Goal: Communication & Community: Answer question/provide support

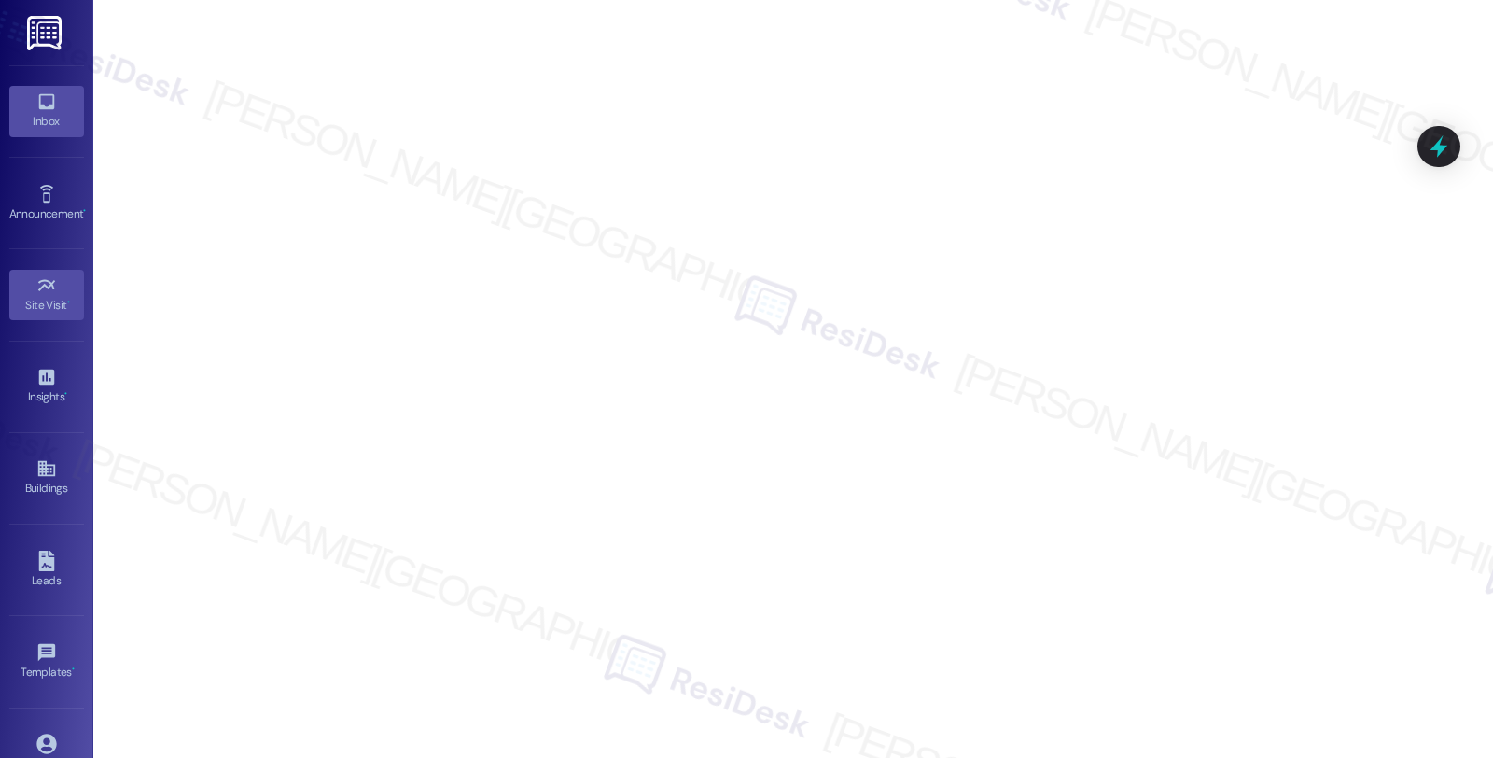
click at [47, 97] on icon at bounding box center [46, 101] width 21 height 21
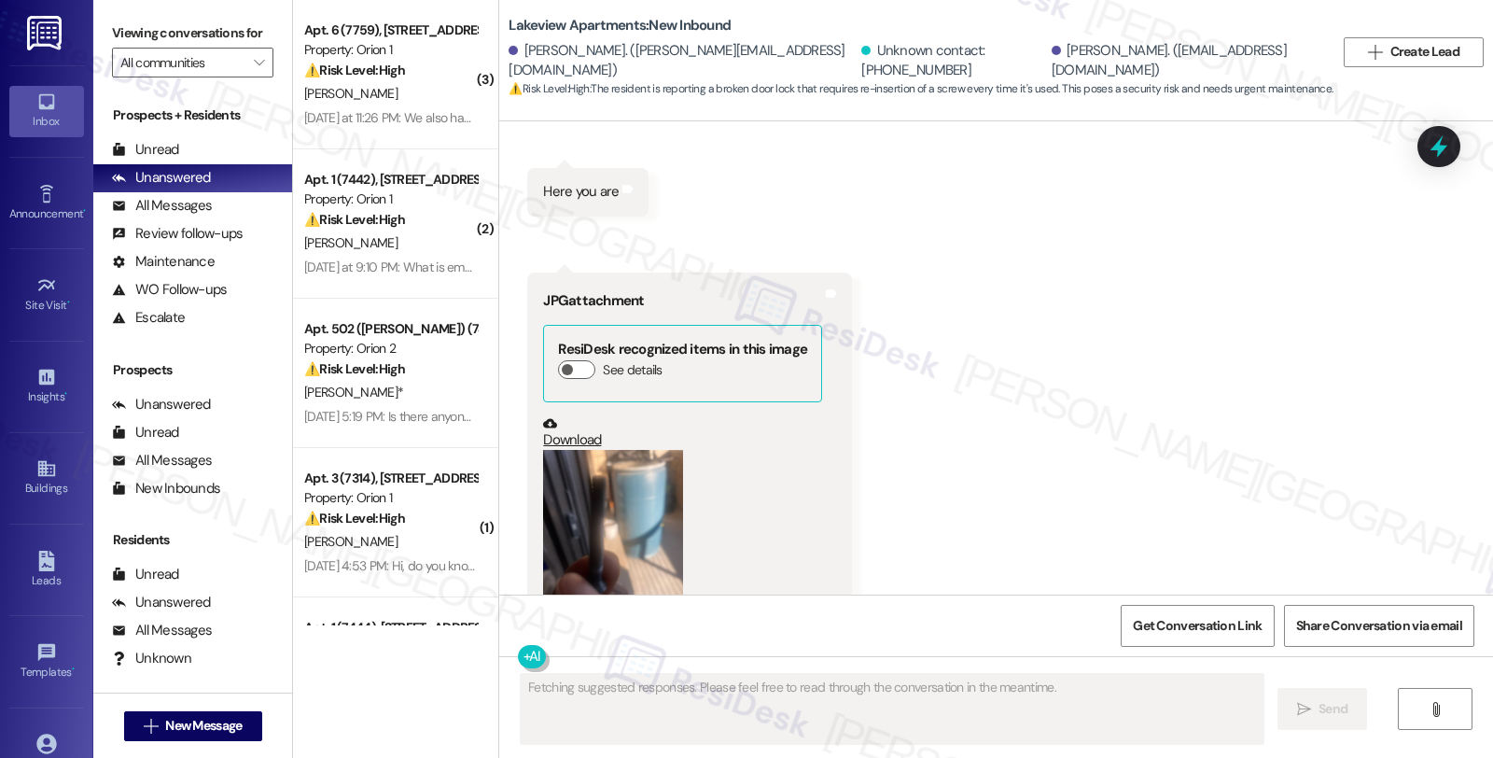
scroll to position [29752, 0]
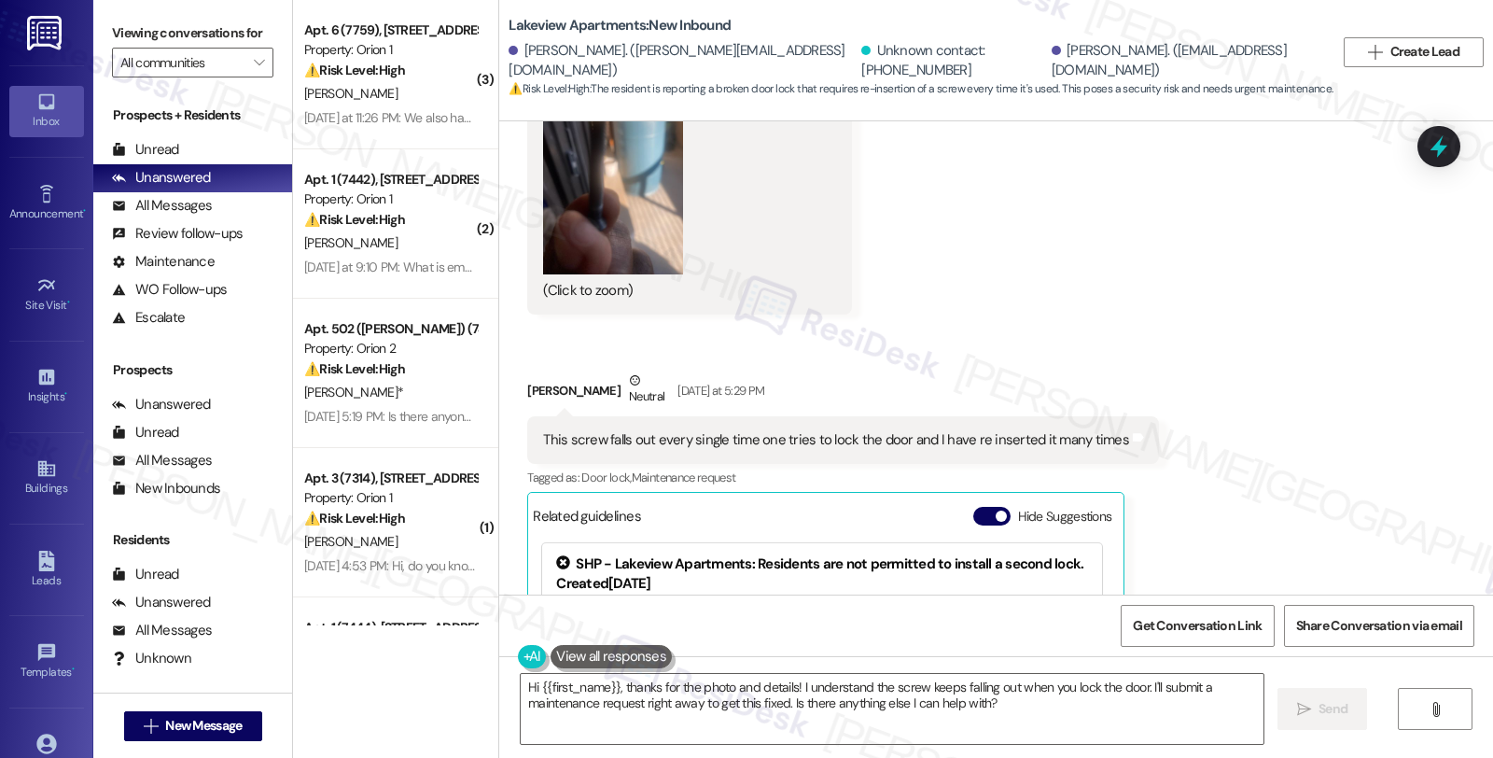
click at [1042, 636] on div "Original Guideline View original document here http://res.cl…" at bounding box center [969, 711] width 240 height 151
click at [1221, 459] on div "Received via SMS Victor Okai-Koi Yesterday at 5:22 PM 3GP attachment Download T…" at bounding box center [996, 110] width 994 height 1451
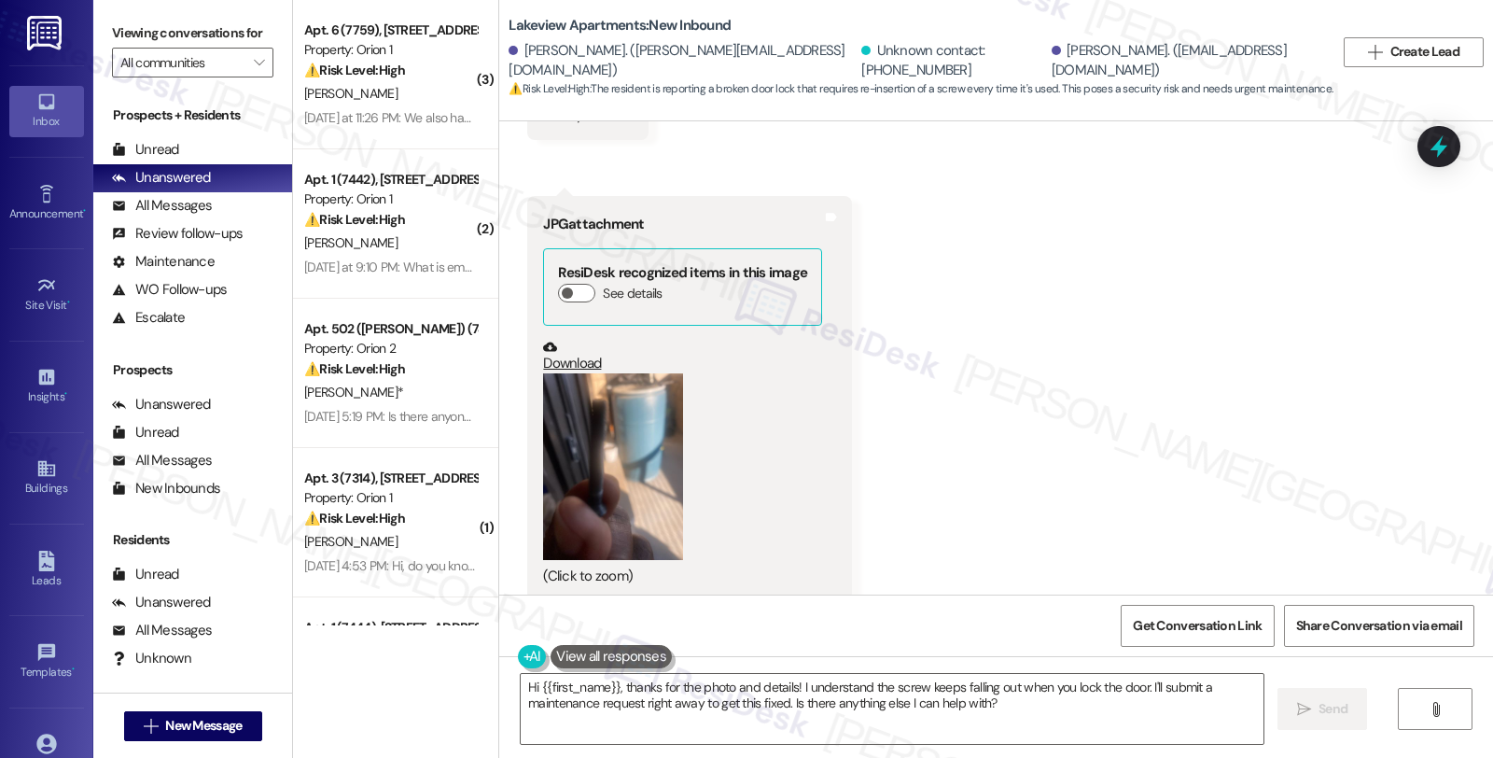
scroll to position [29441, 0]
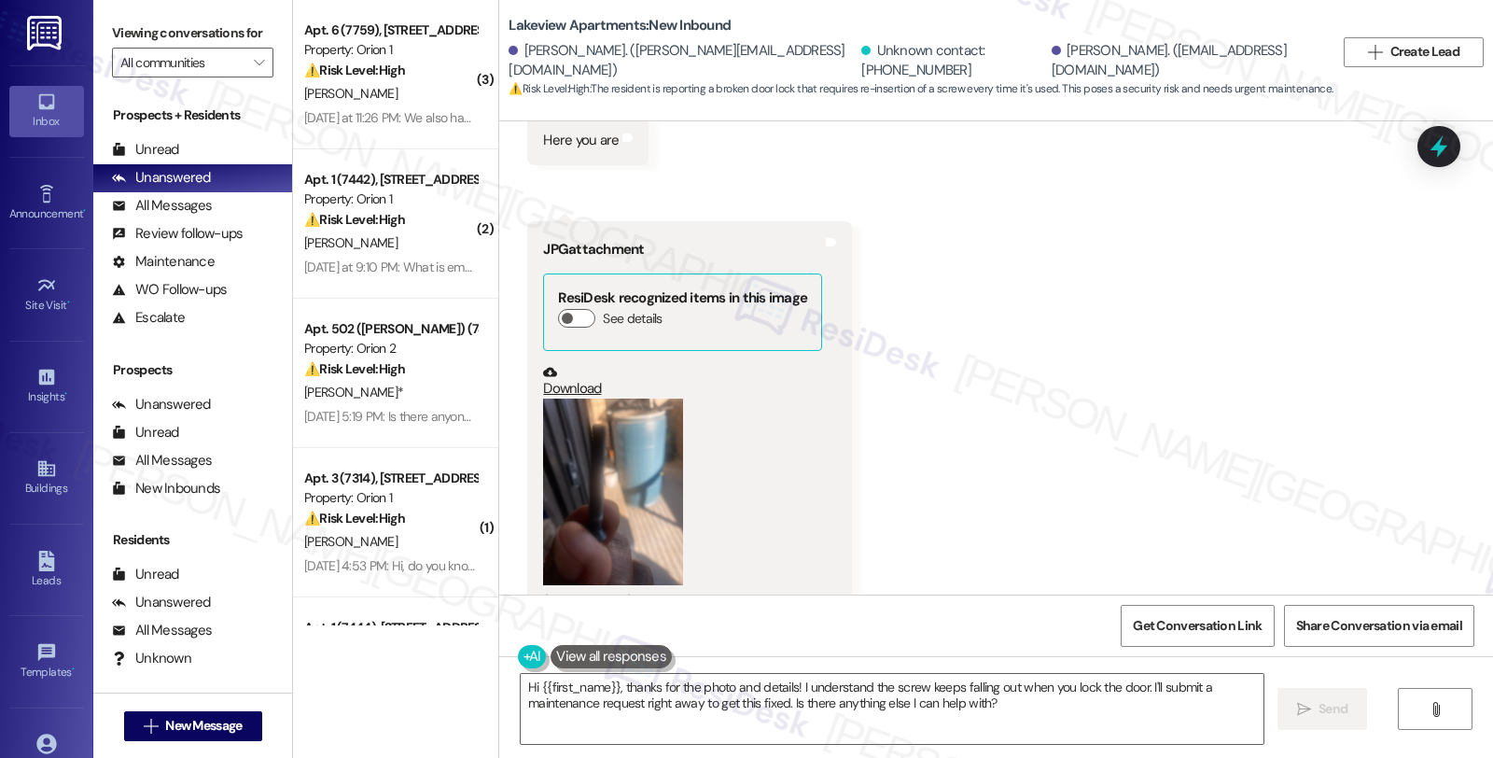
click at [645, 399] on button "Zoom image" at bounding box center [613, 492] width 140 height 187
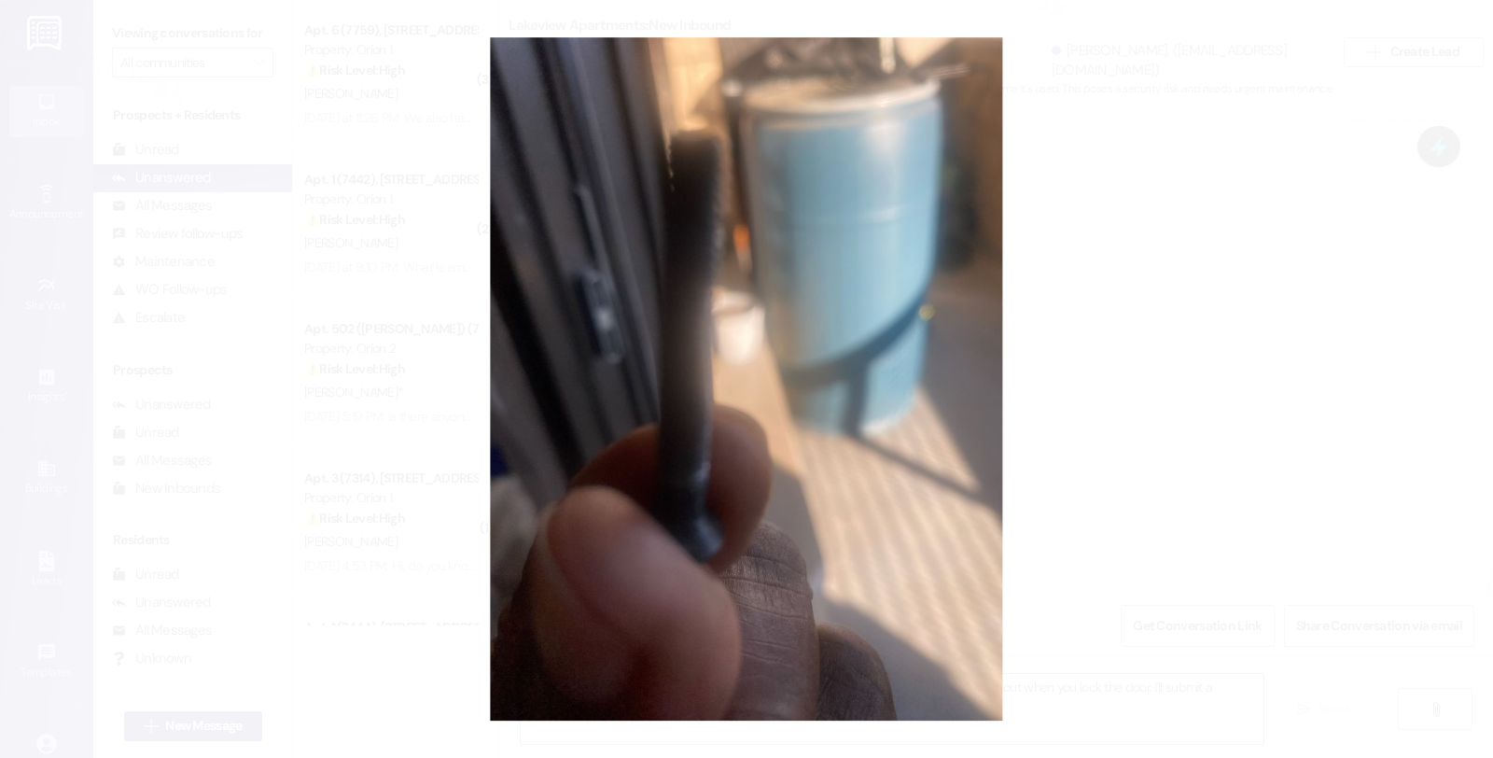
drag, startPoint x: 1090, startPoint y: 388, endPoint x: 1059, endPoint y: 394, distance: 32.2
click at [1092, 388] on button "Unzoom image" at bounding box center [746, 379] width 1493 height 758
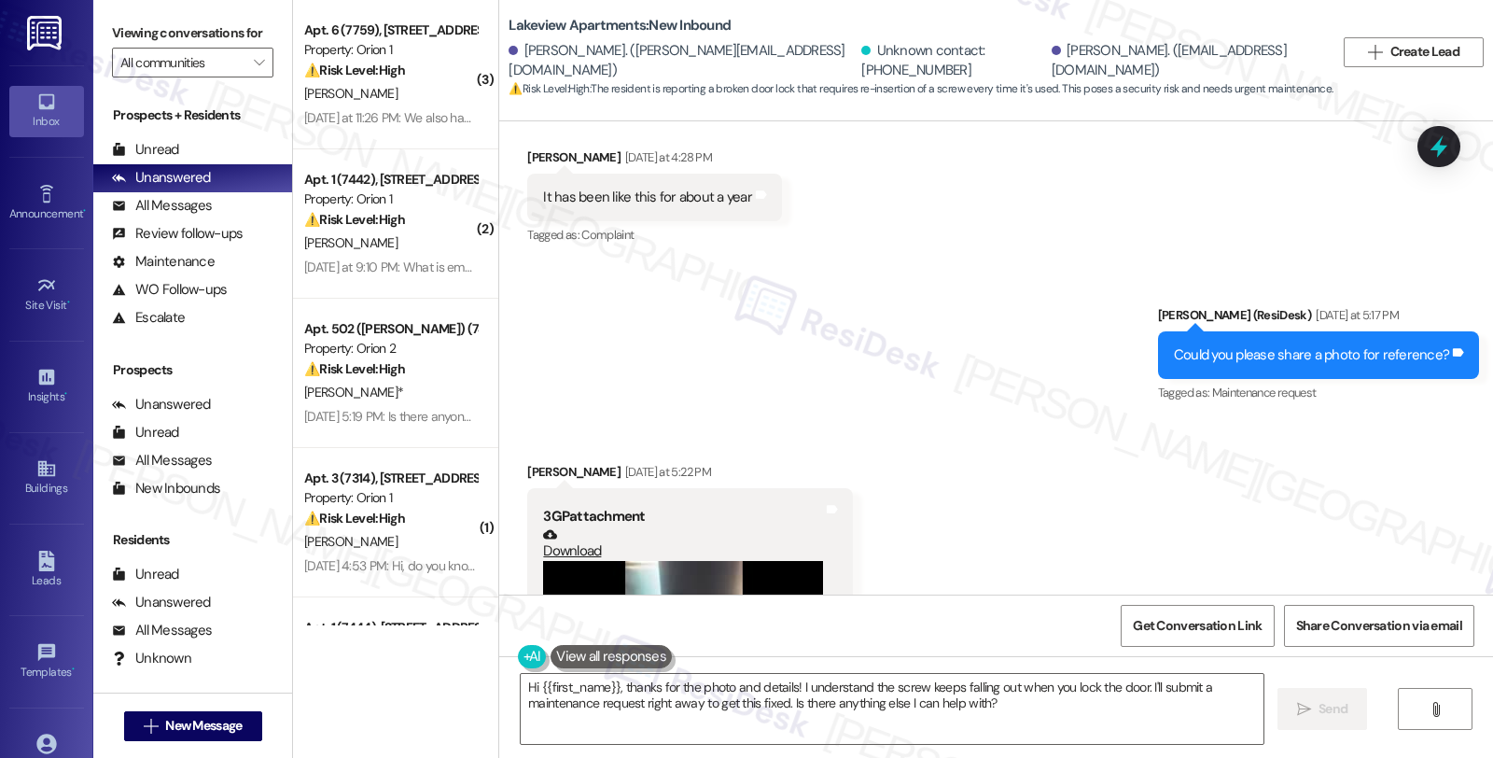
scroll to position [28715, 0]
click at [521, 684] on textarea "Hi {{first_name}}, thanks for the photo and details! I understand the screw kee…" at bounding box center [892, 709] width 743 height 70
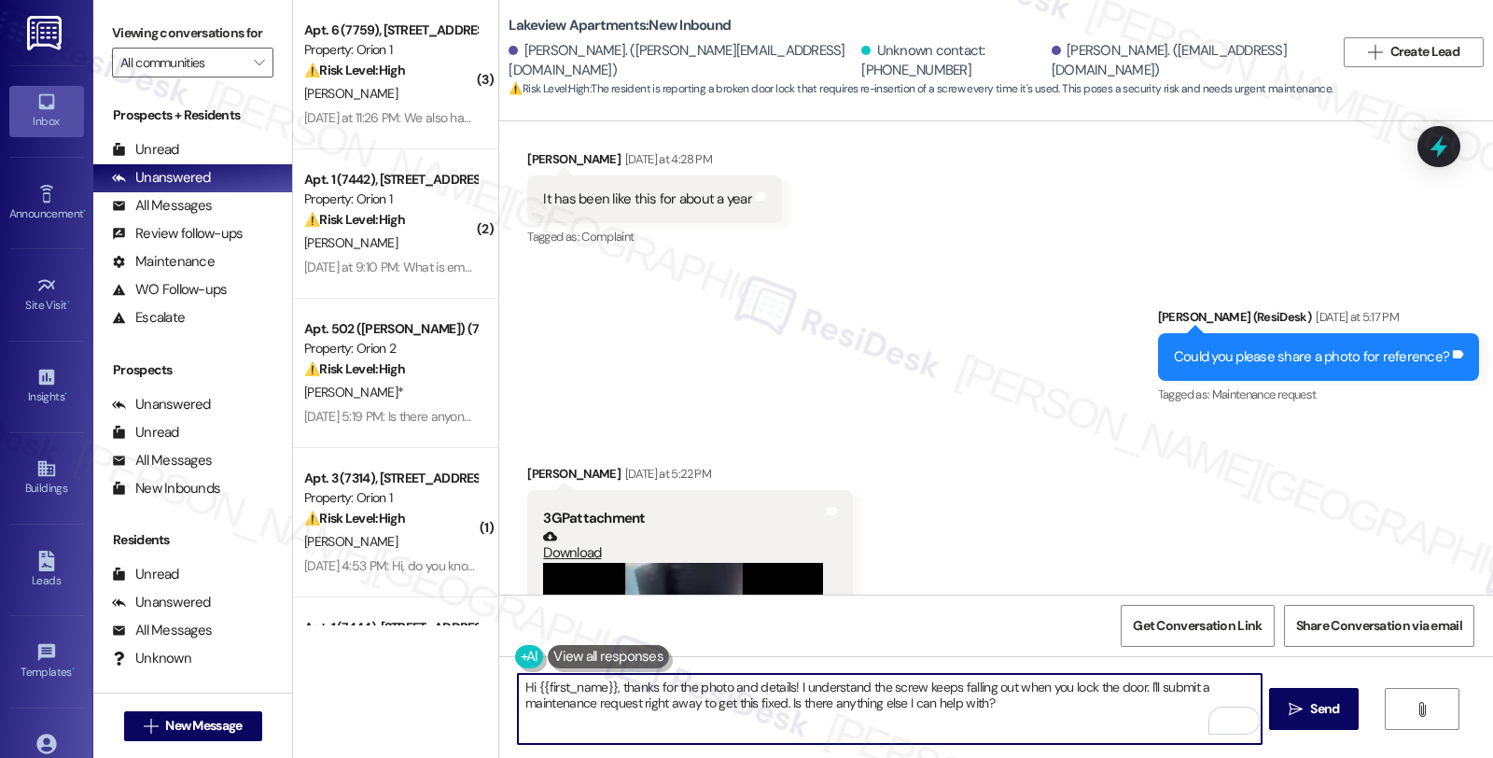
click at [530, 464] on div "Victor Okai-Koi Yesterday at 5:22 PM" at bounding box center [690, 477] width 326 height 26
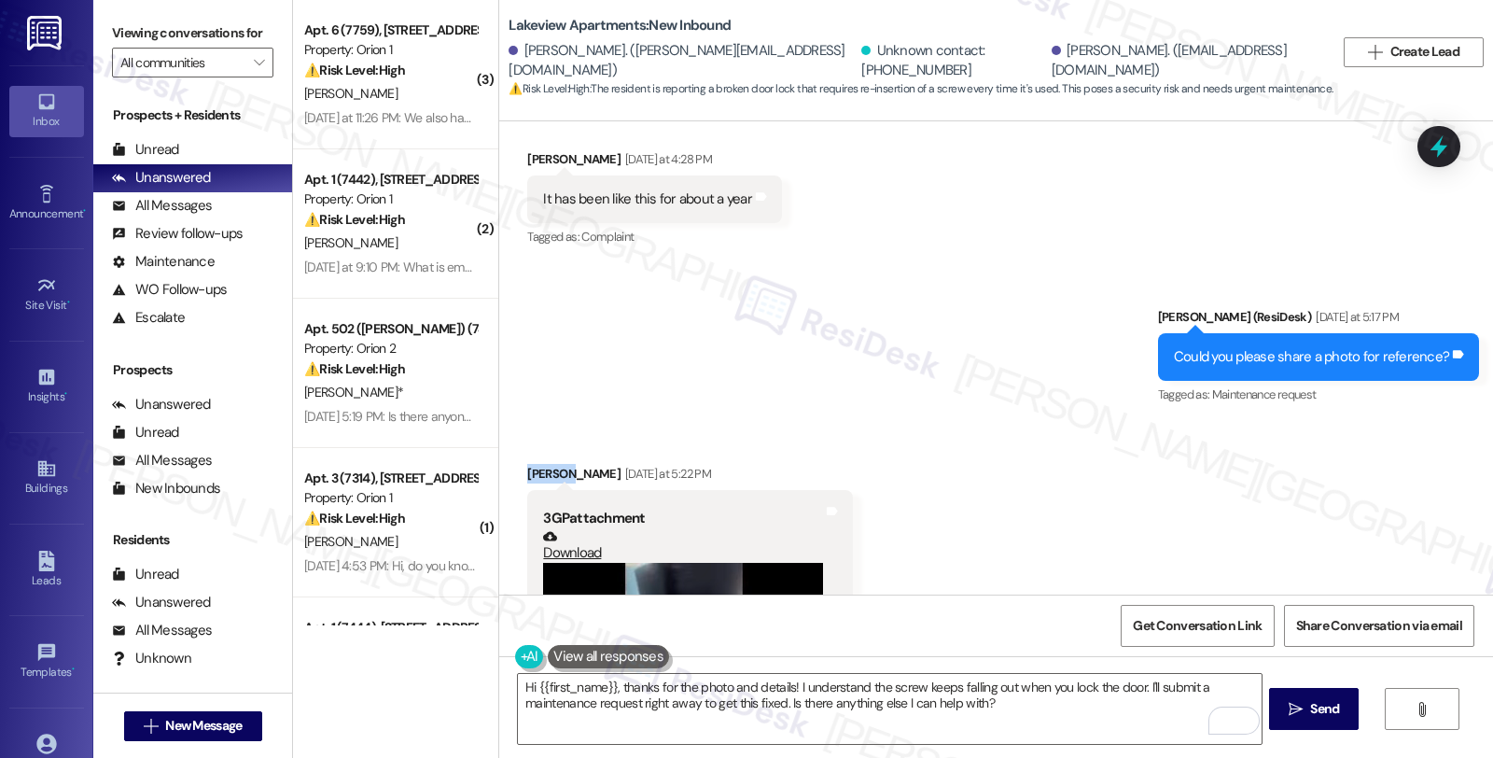
click at [530, 464] on div "Victor Okai-Koi Yesterday at 5:22 PM" at bounding box center [690, 477] width 326 height 26
copy div "Victor"
click at [518, 691] on textarea "Hi {{first_name}}, thanks for the photo and details! I understand the screw kee…" at bounding box center [889, 709] width 743 height 70
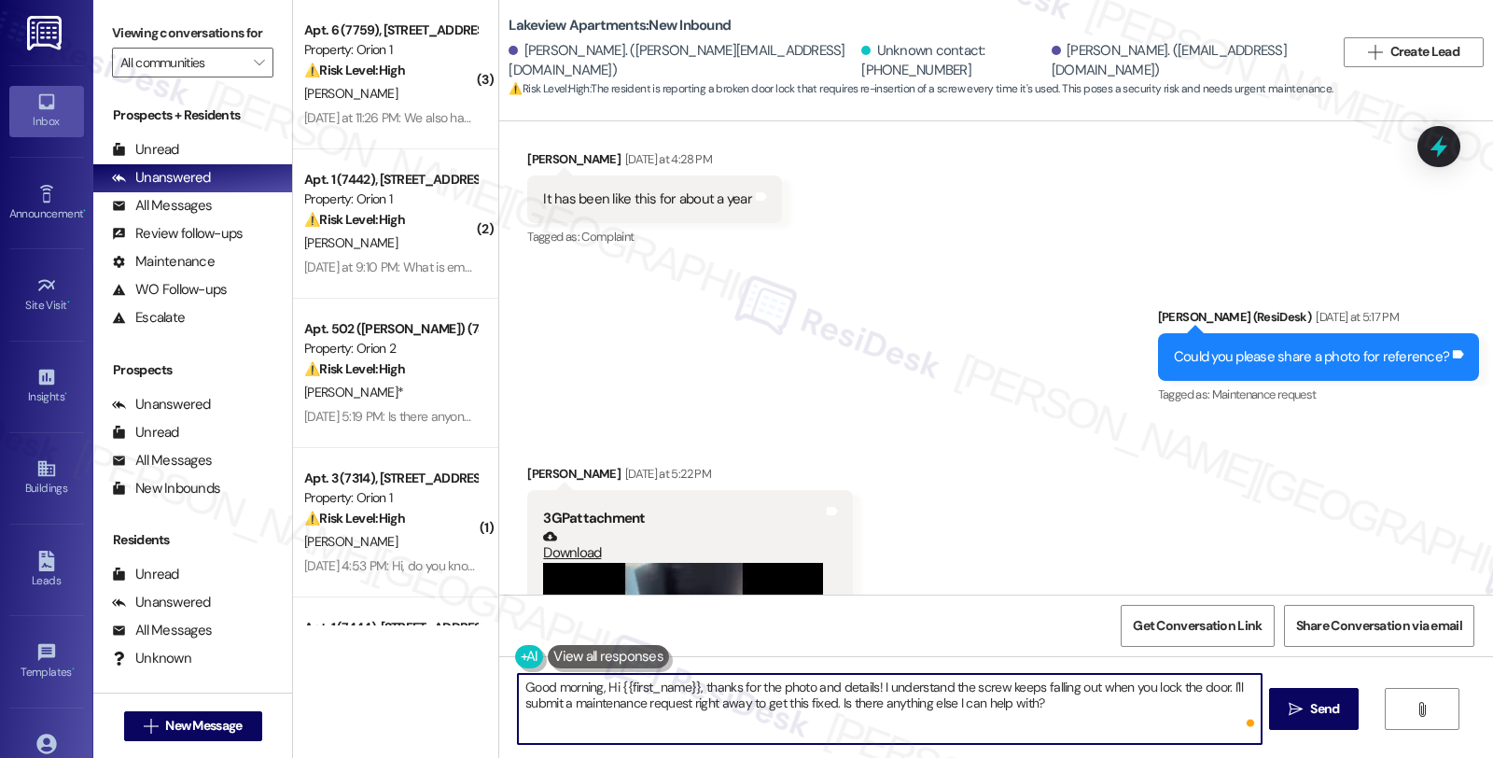
paste textarea "Victor"
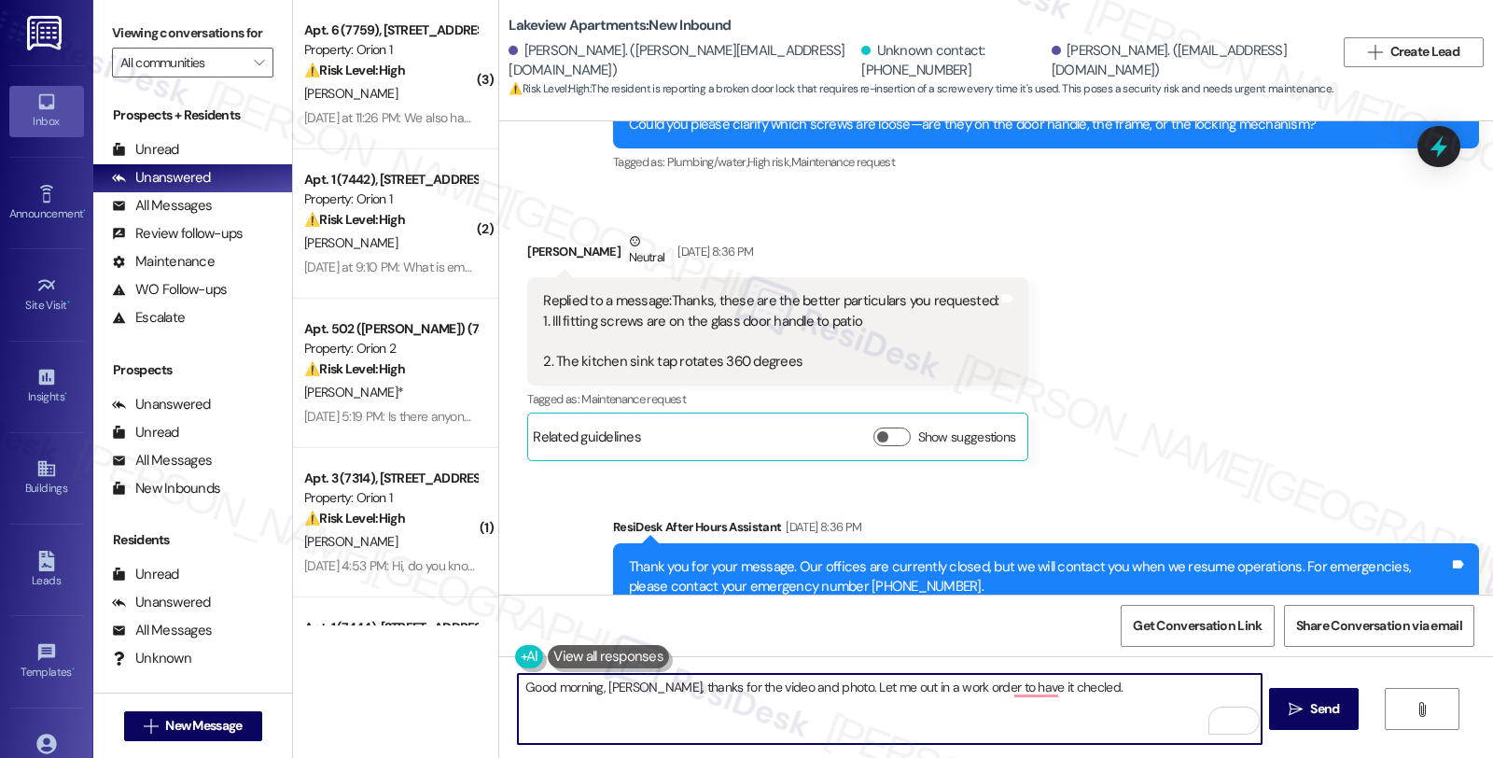
scroll to position [27055, 0]
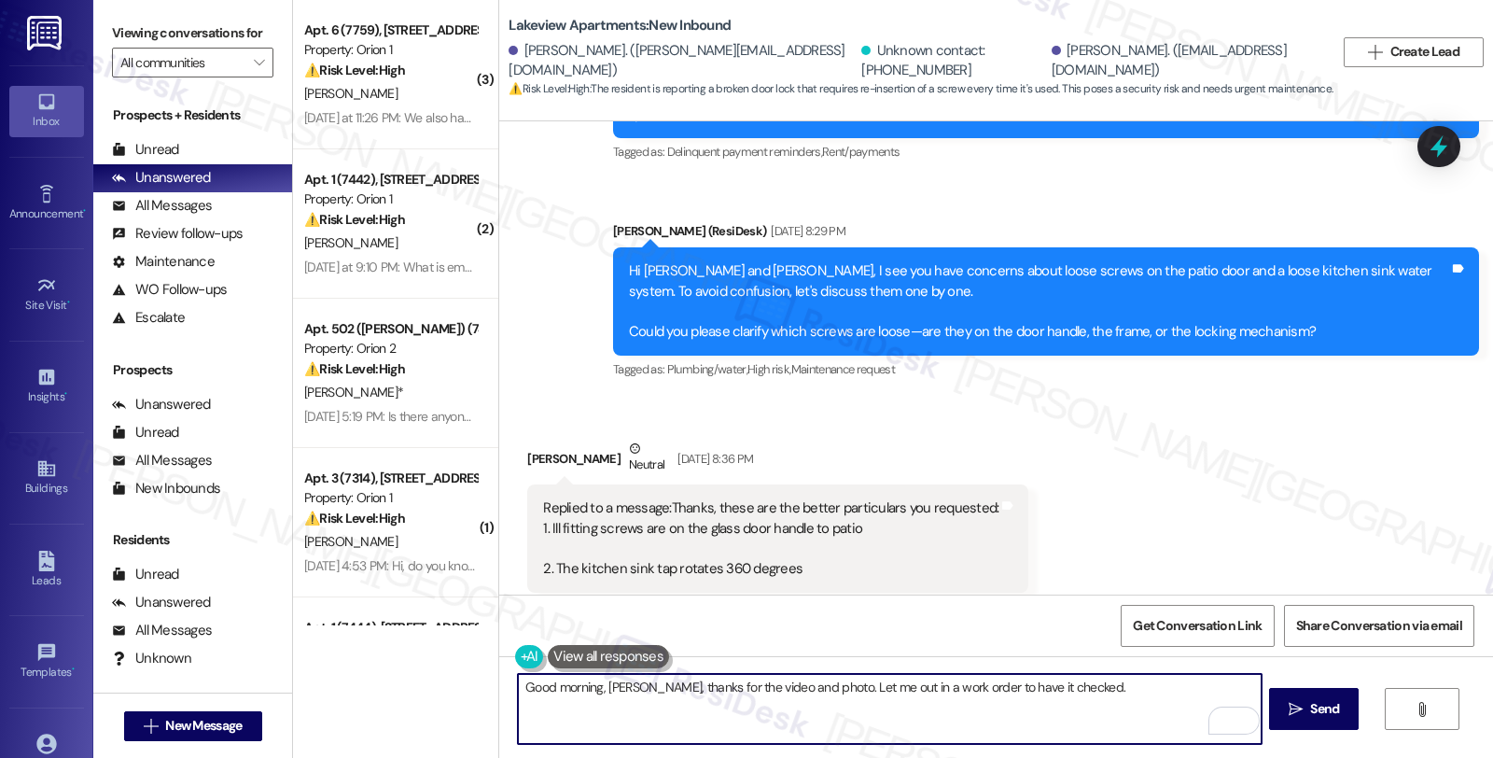
click at [1065, 682] on textarea "Good morning, Victor, thanks for the video and photo. Let me out in a work orde…" at bounding box center [889, 709] width 743 height 70
paste textarea "Do we have your permission to enter during your absence? Also, do you have pets…"
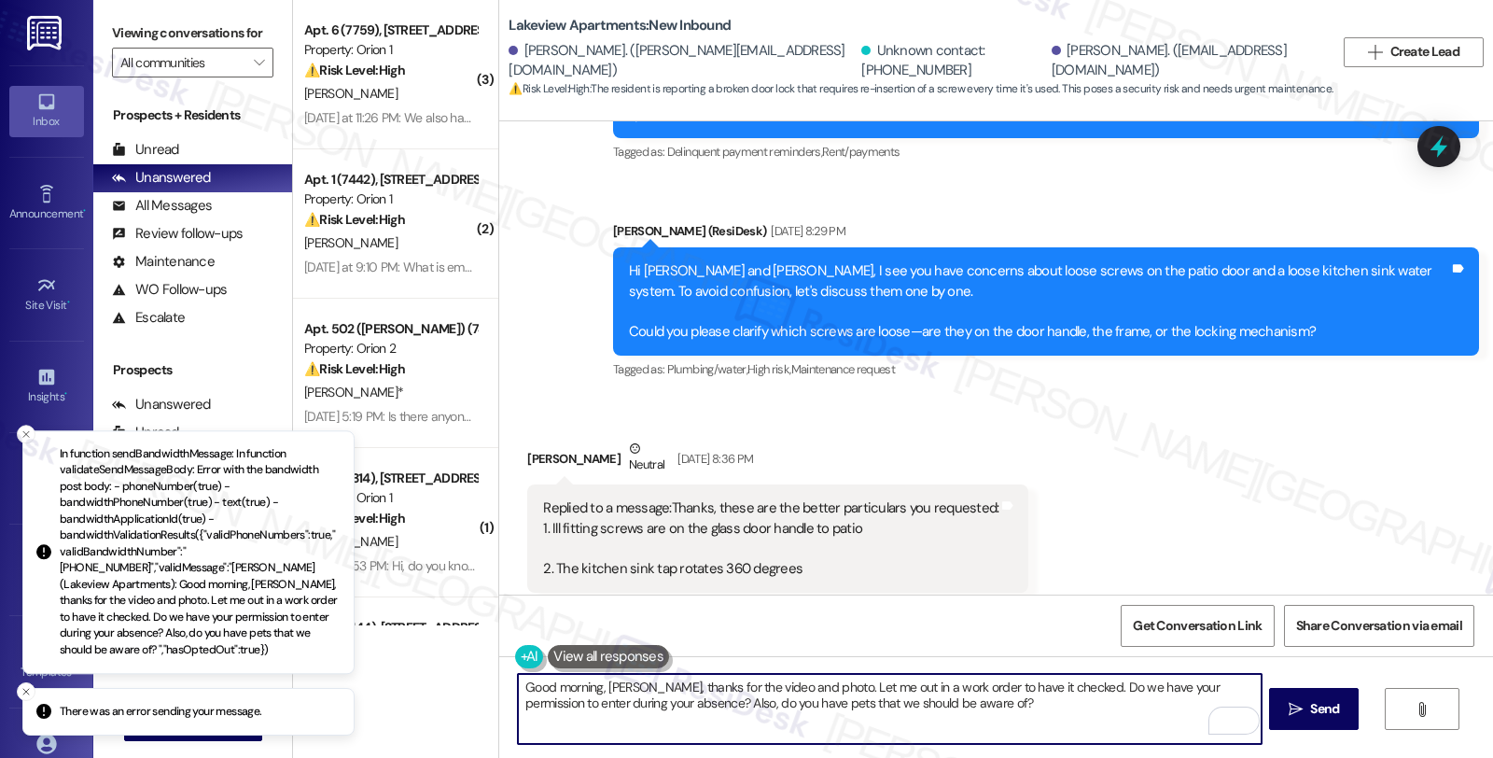
type textarea "Good morning, Victor, thanks for the video and photo. Let me out in a work orde…"
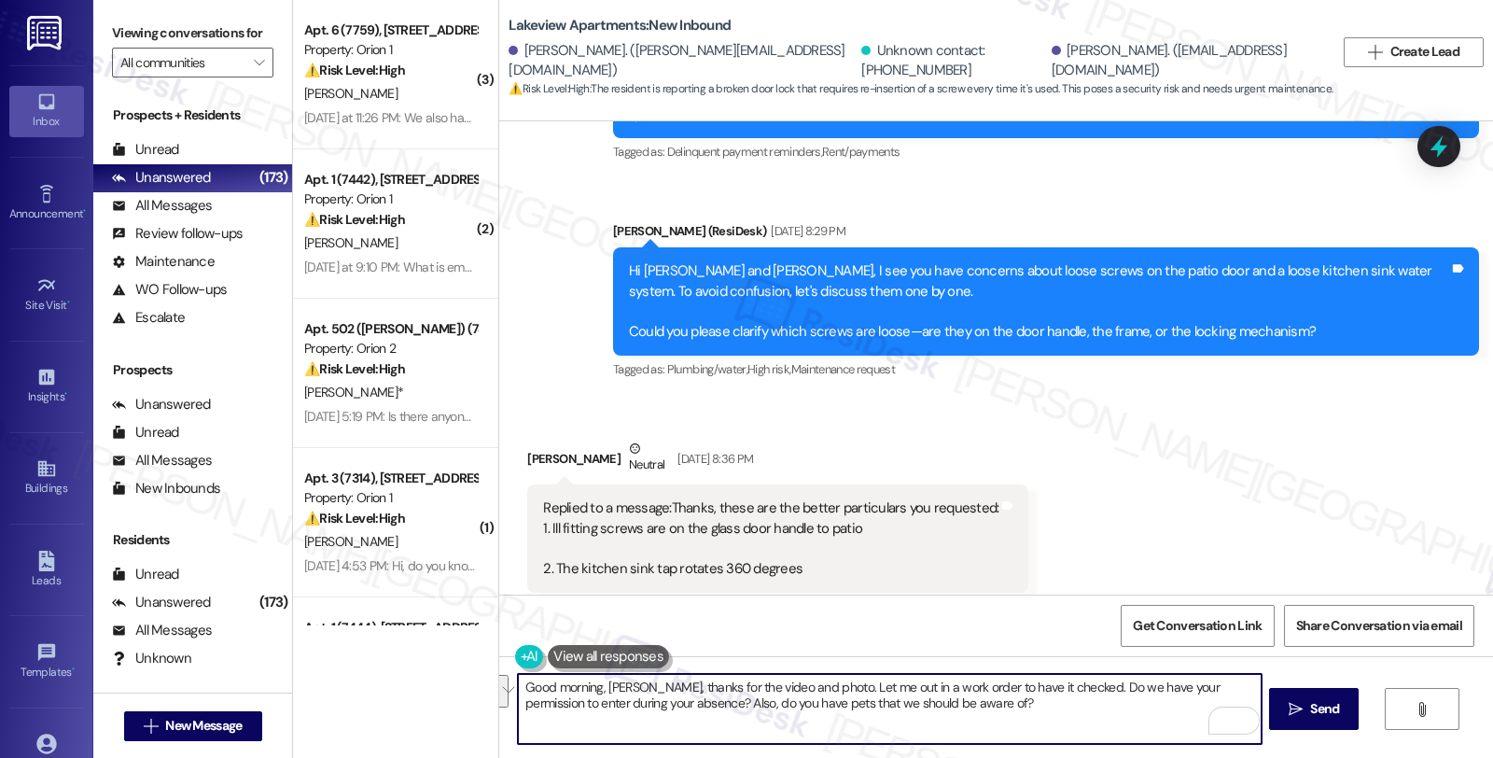
drag, startPoint x: 982, startPoint y: 715, endPoint x: 418, endPoint y: 642, distance: 568.5
click at [418, 642] on div "( 3 ) Apt. 6 (7759), 3431 S Catalina St Property: Orion 1 ⚠️ Risk Level: High T…" at bounding box center [893, 379] width 1200 height 758
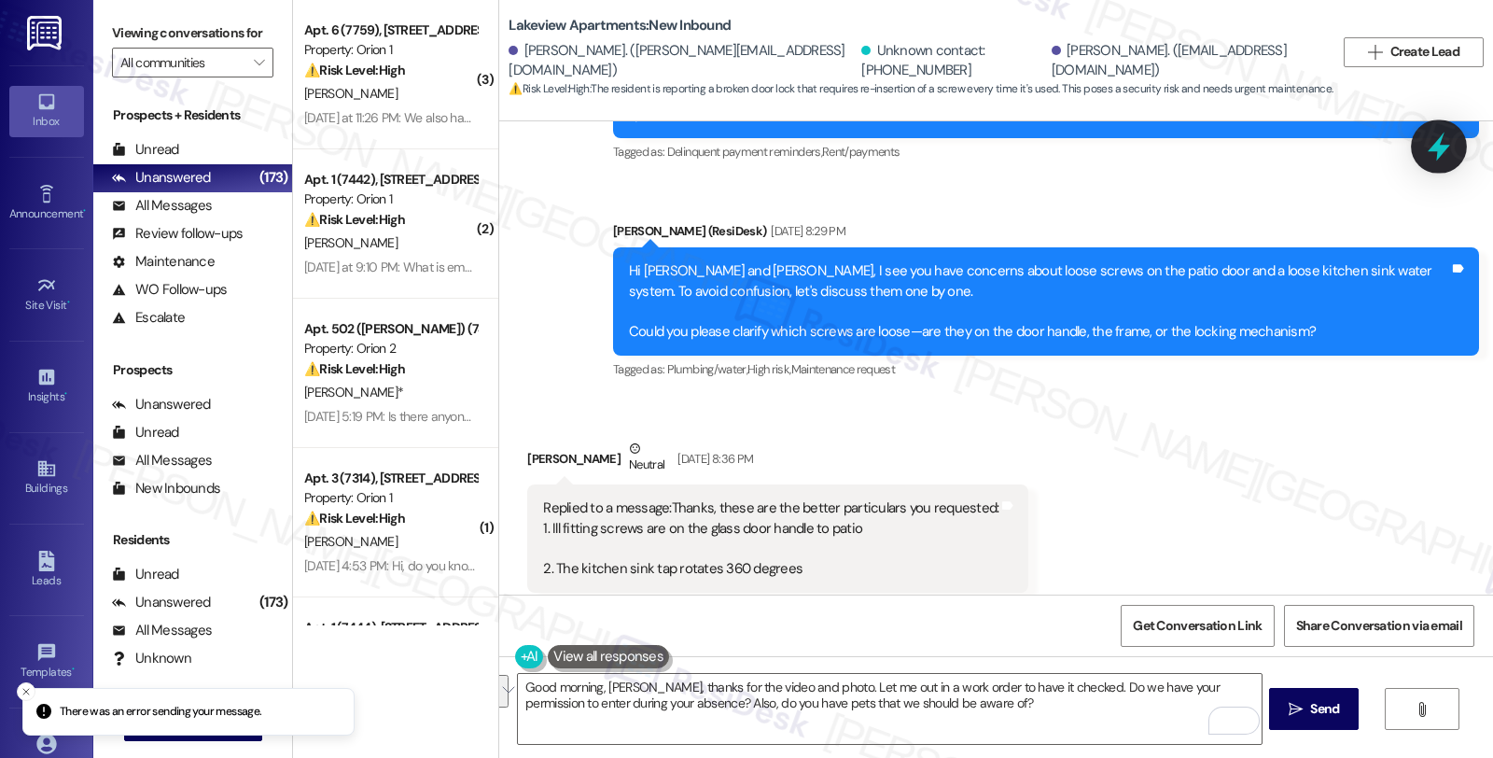
click at [1426, 160] on icon at bounding box center [1439, 147] width 32 height 32
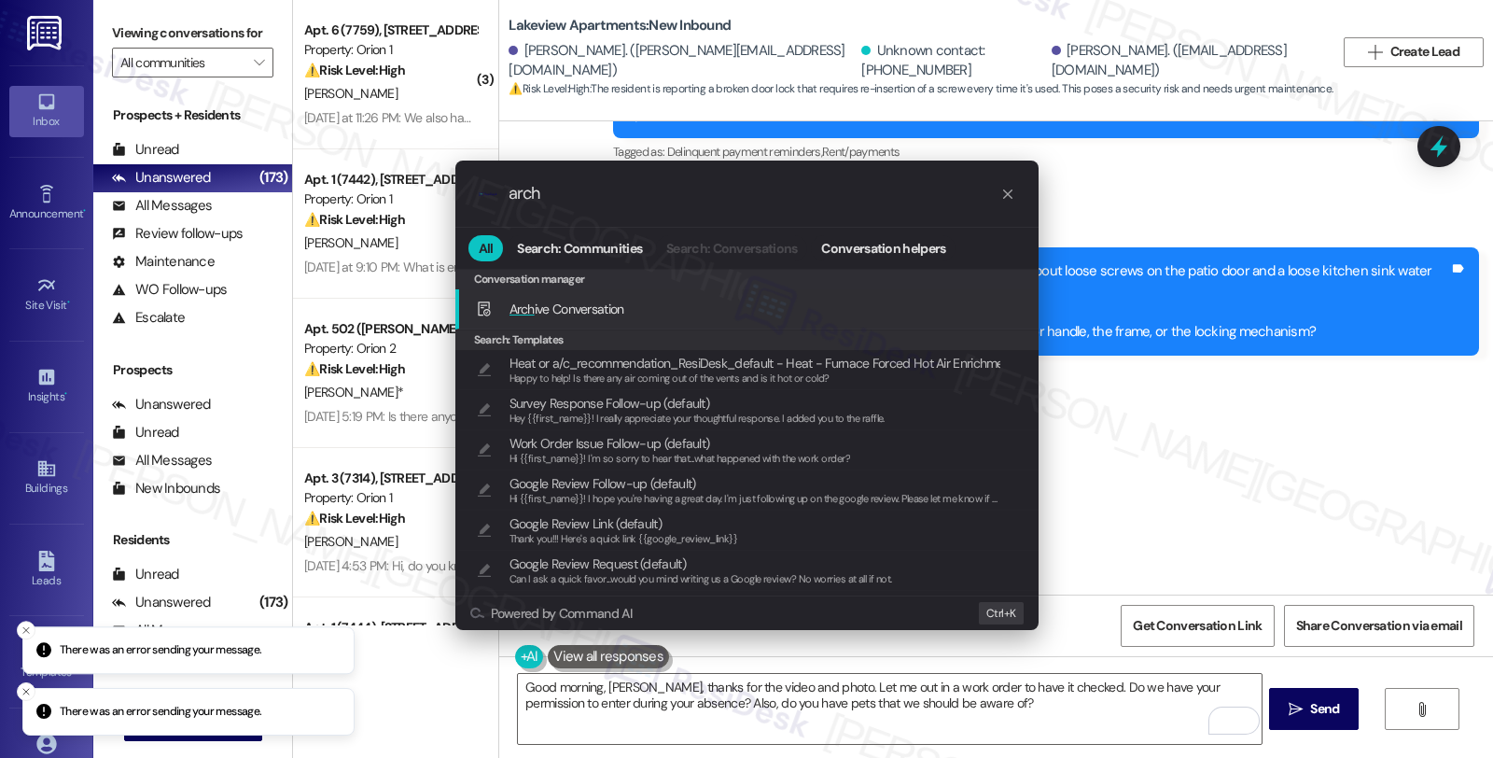
click at [700, 291] on div "Arch ive Conversation Add shortcut" at bounding box center [747, 309] width 583 height 40
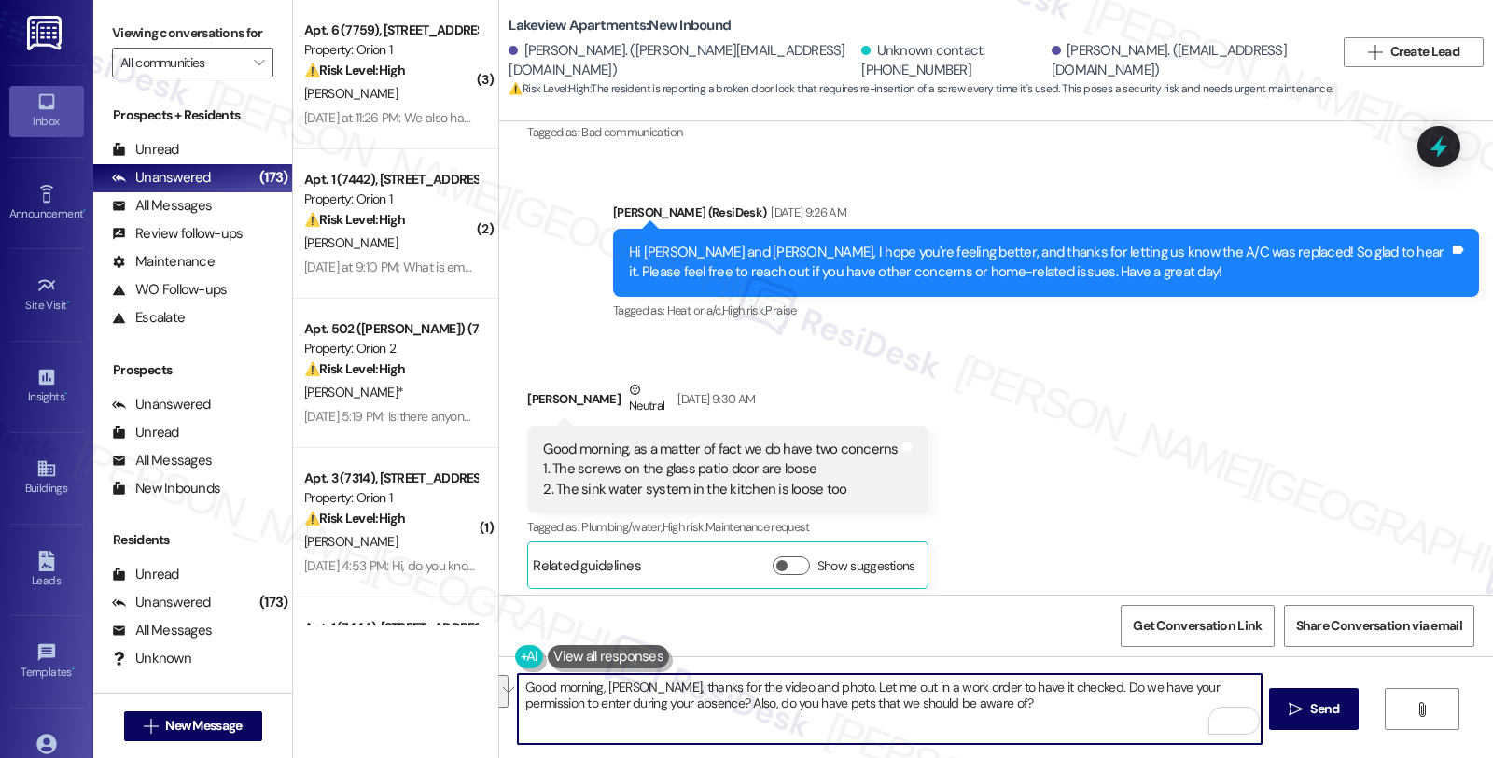
scroll to position [26226, 0]
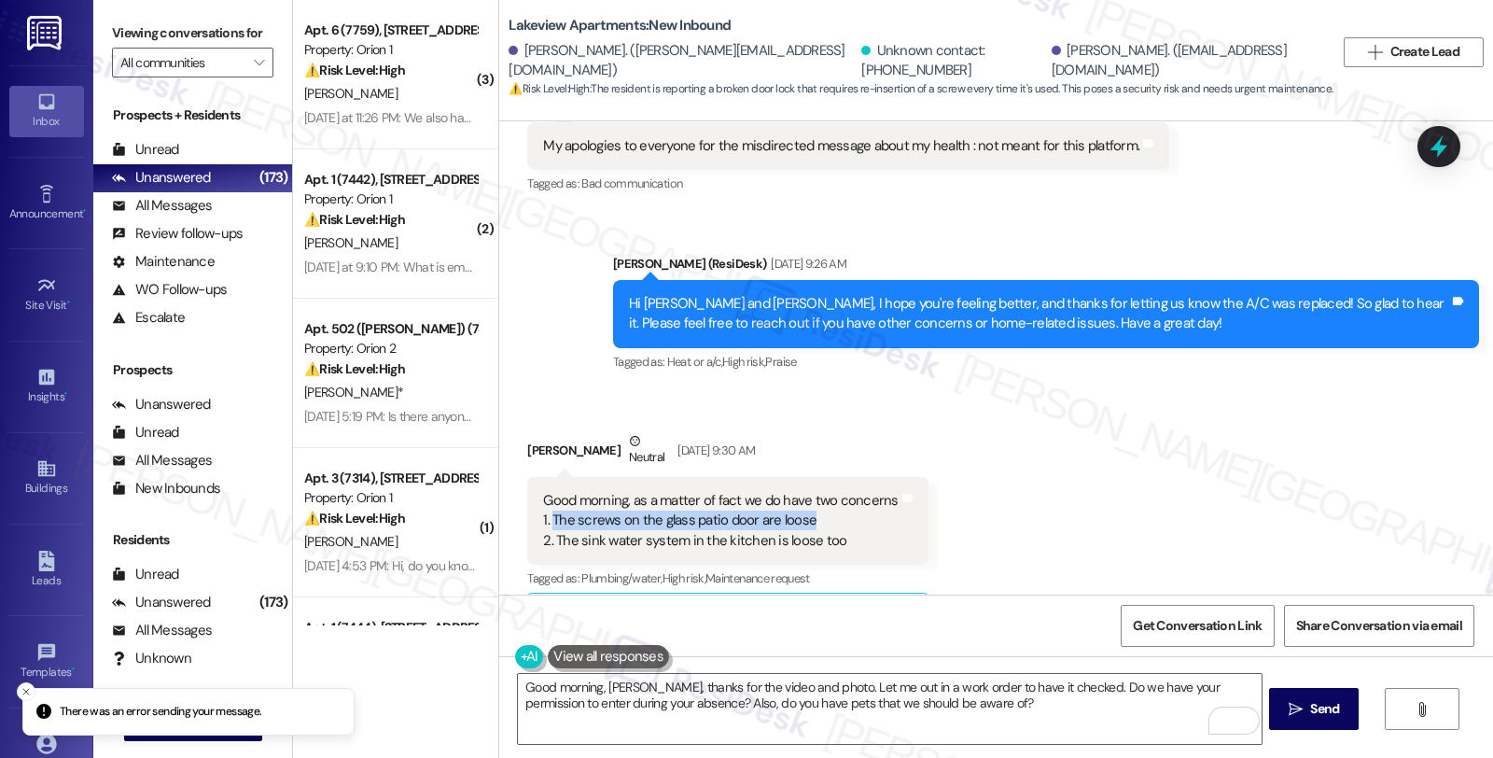
drag, startPoint x: 540, startPoint y: 312, endPoint x: 818, endPoint y: 315, distance: 278.2
click at [818, 491] on div "Good morning, as a matter of fact we do have two concerns 1. The screws on the …" at bounding box center [720, 521] width 355 height 60
copy div "The screws on the glass patio door are loose"
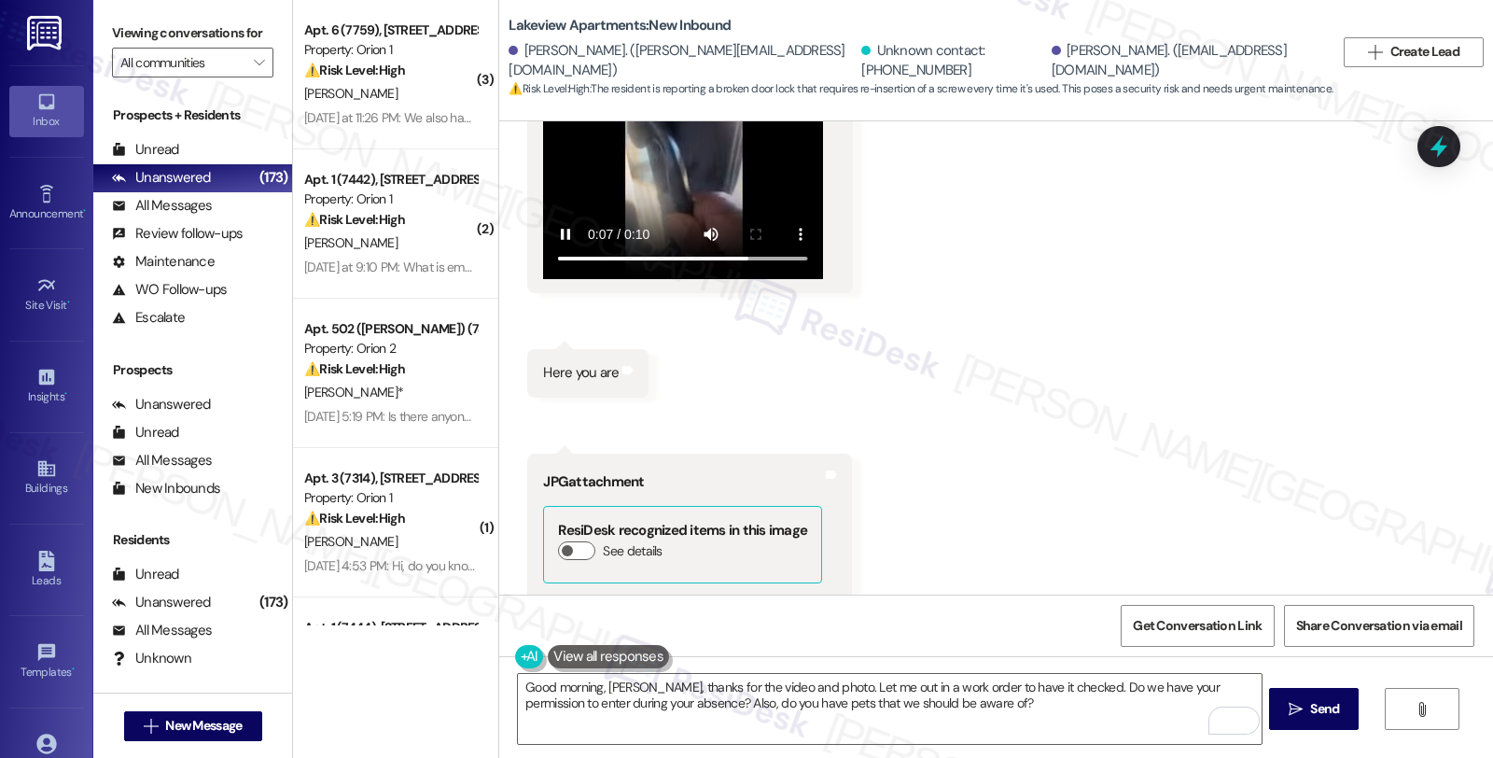
scroll to position [29233, 0]
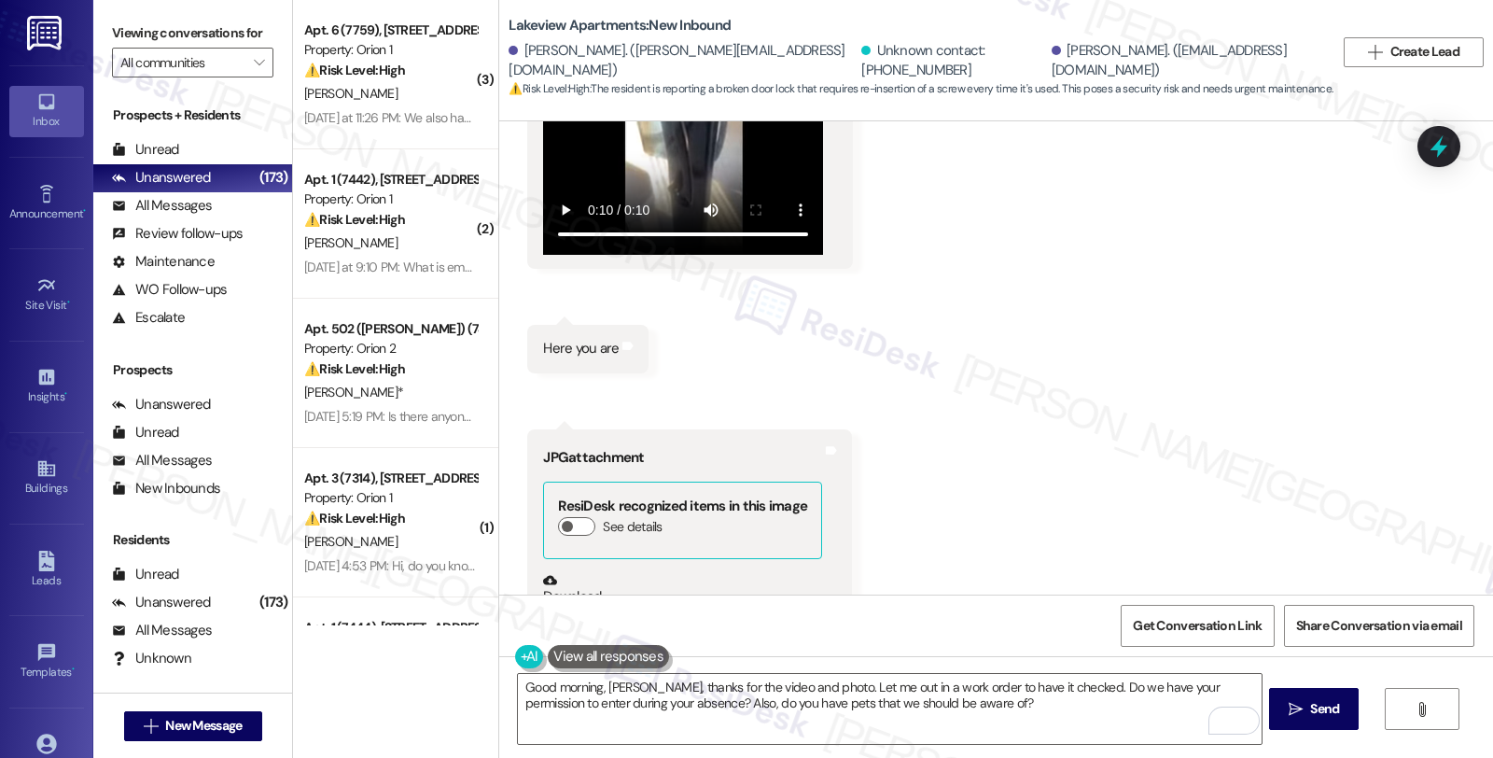
click at [601, 607] on button "Zoom image" at bounding box center [613, 700] width 140 height 187
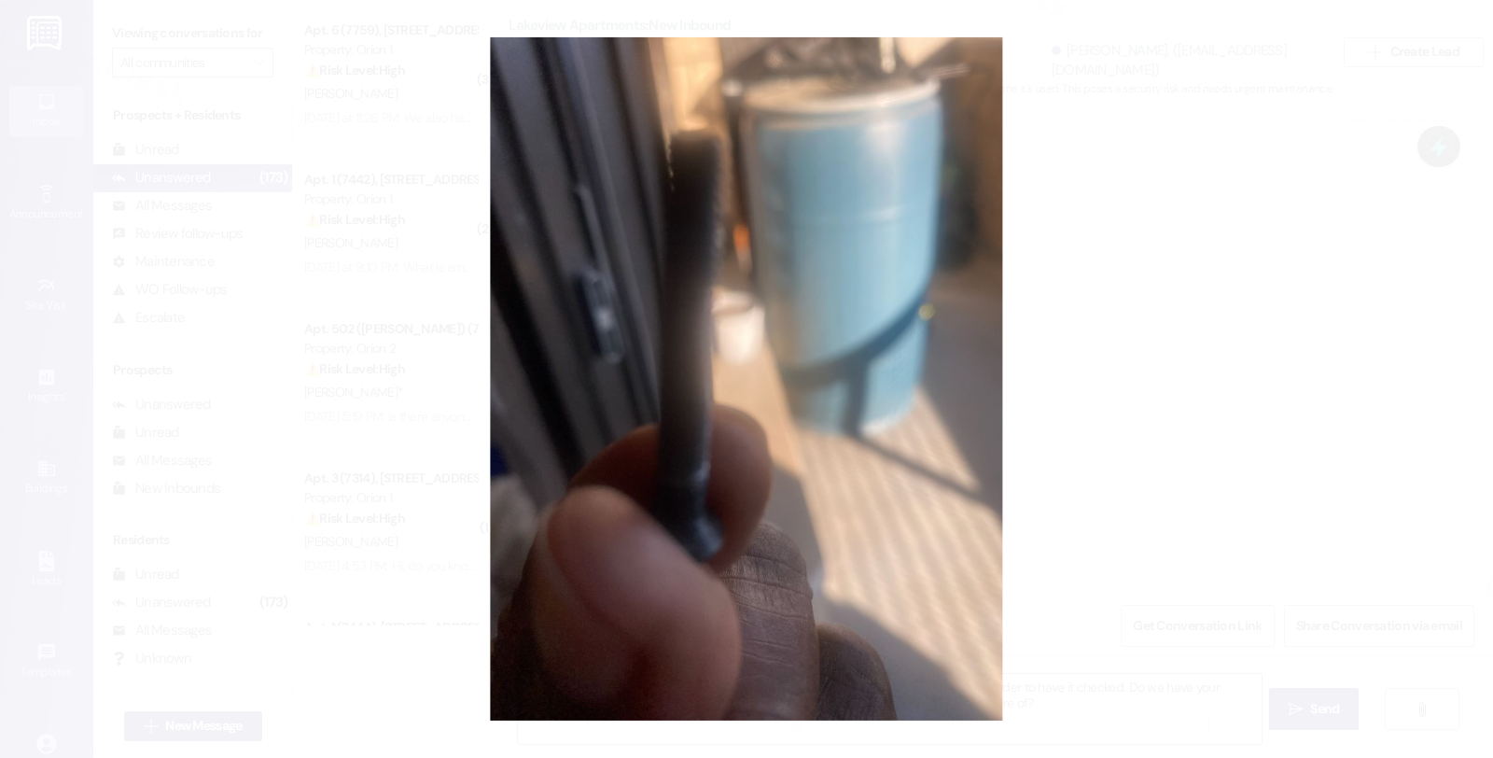
click at [1048, 412] on button "Unzoom image" at bounding box center [746, 379] width 1493 height 758
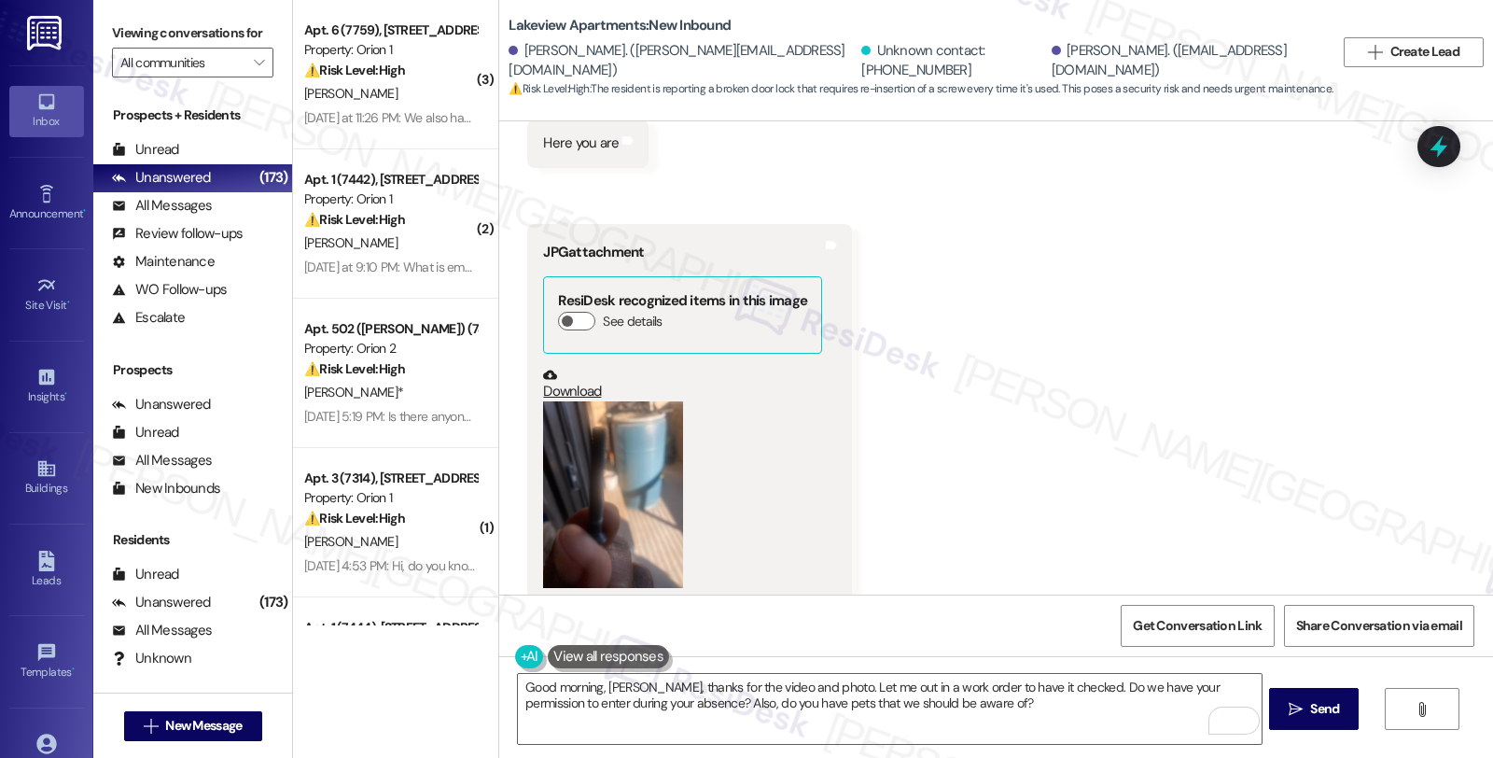
scroll to position [29441, 0]
drag, startPoint x: 529, startPoint y: 511, endPoint x: 1122, endPoint y: 515, distance: 592.7
click at [1122, 727] on div "This screw falls out every single time one tries to lock the door and I have re…" at bounding box center [843, 751] width 632 height 48
copy div "This screw falls out every single time one tries to lock the door and I have re…"
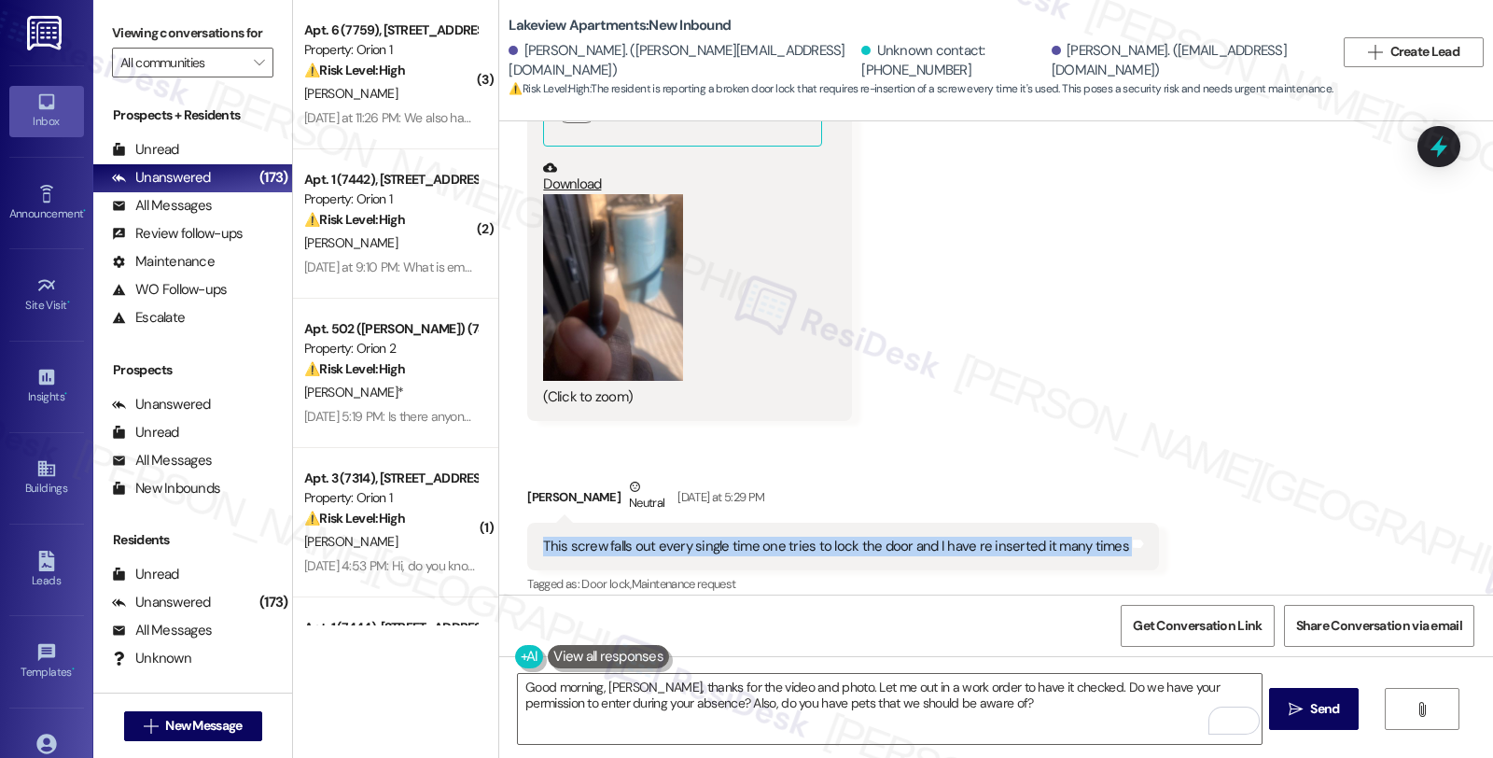
scroll to position [29752, 0]
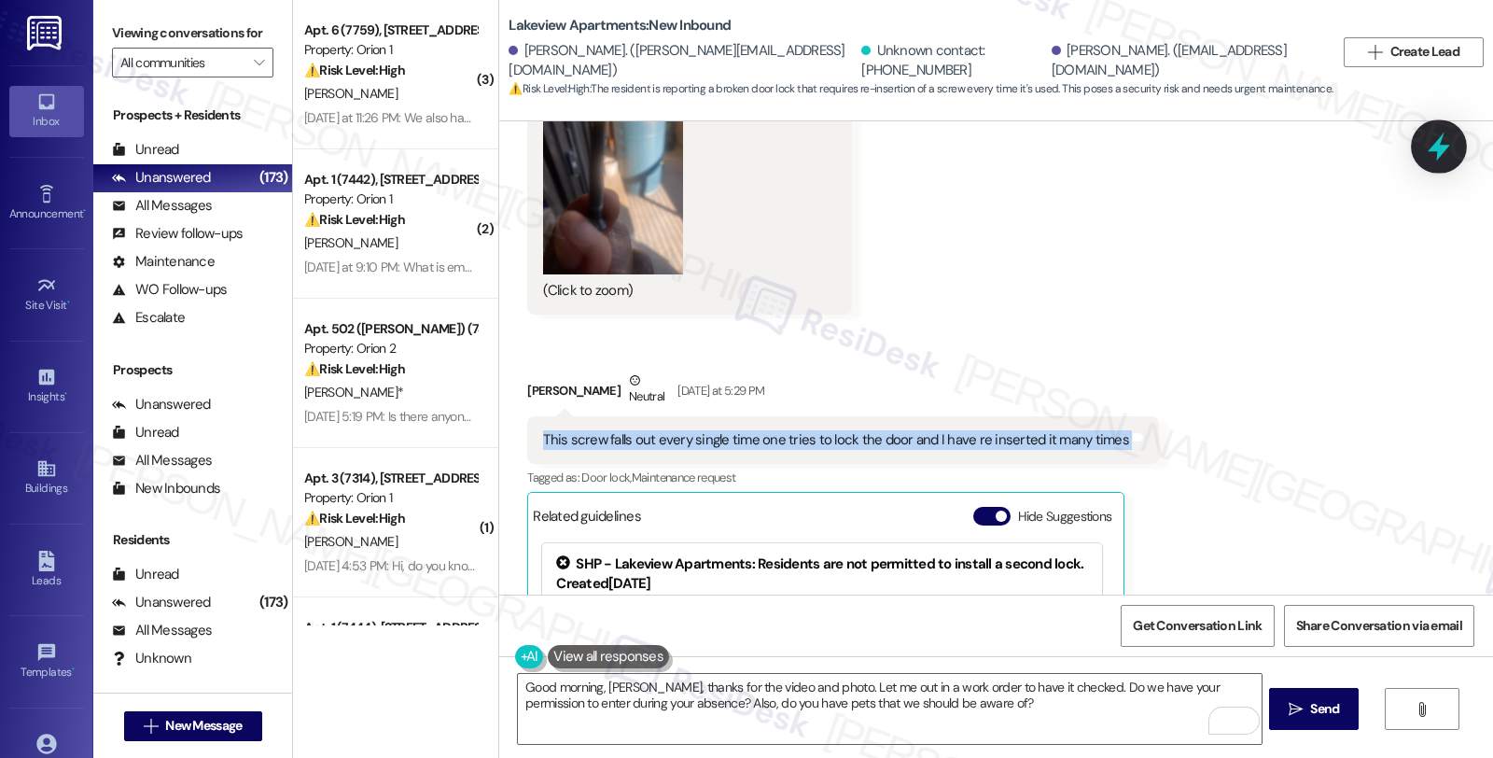
click at [1432, 146] on icon at bounding box center [1439, 147] width 32 height 32
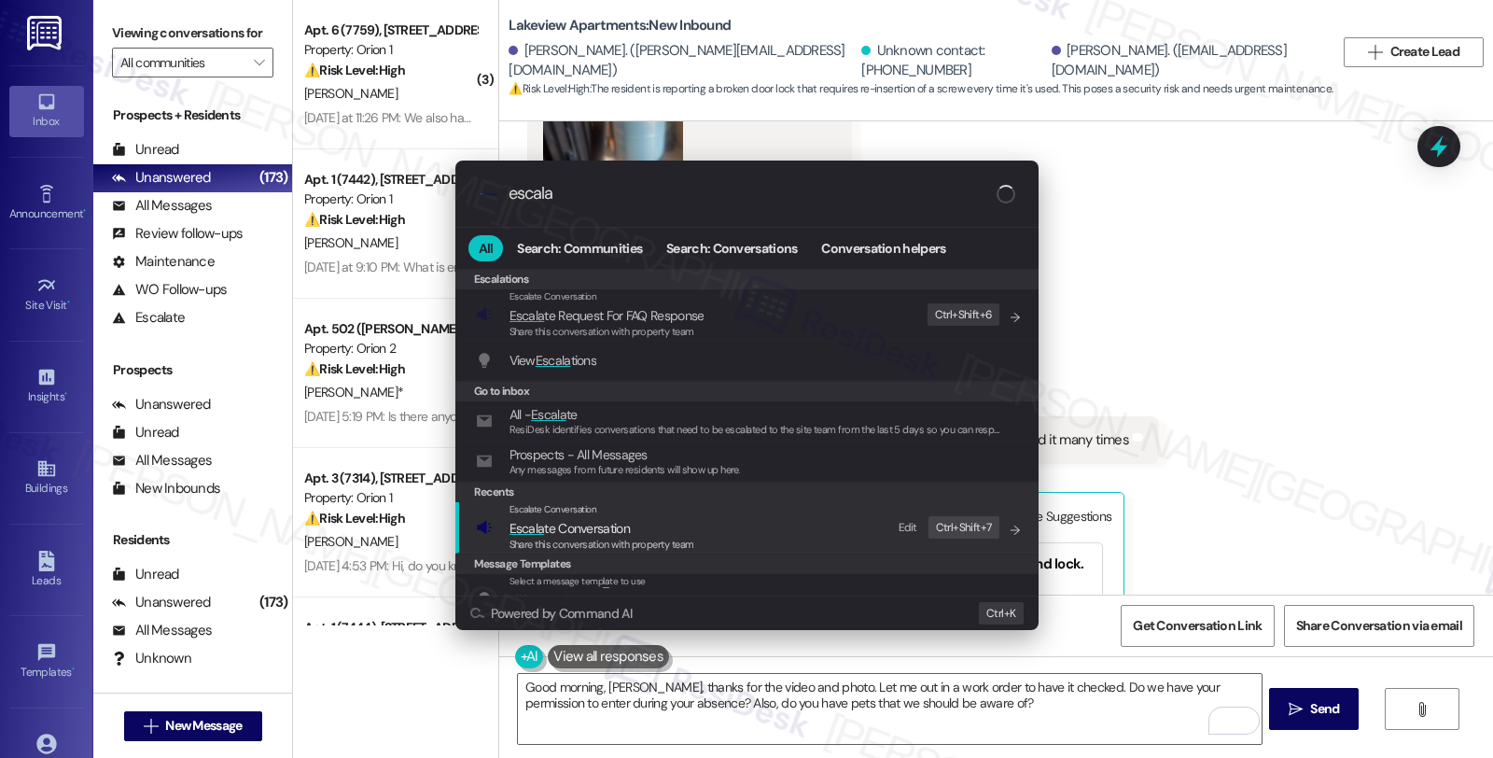
type input "escala"
click at [656, 521] on span "Escala te Conversation" at bounding box center [602, 528] width 185 height 21
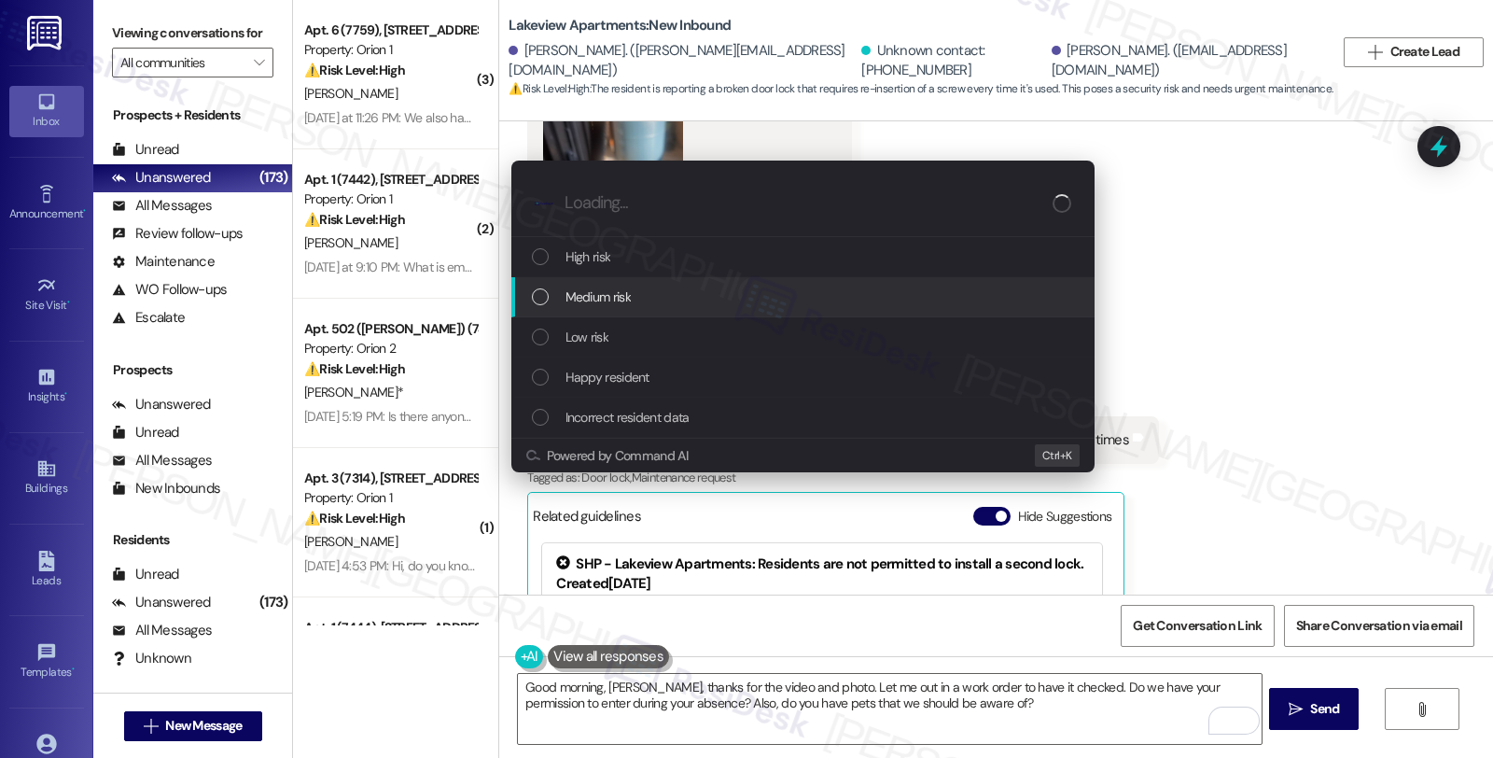
click at [649, 287] on div "Medium risk" at bounding box center [805, 297] width 546 height 21
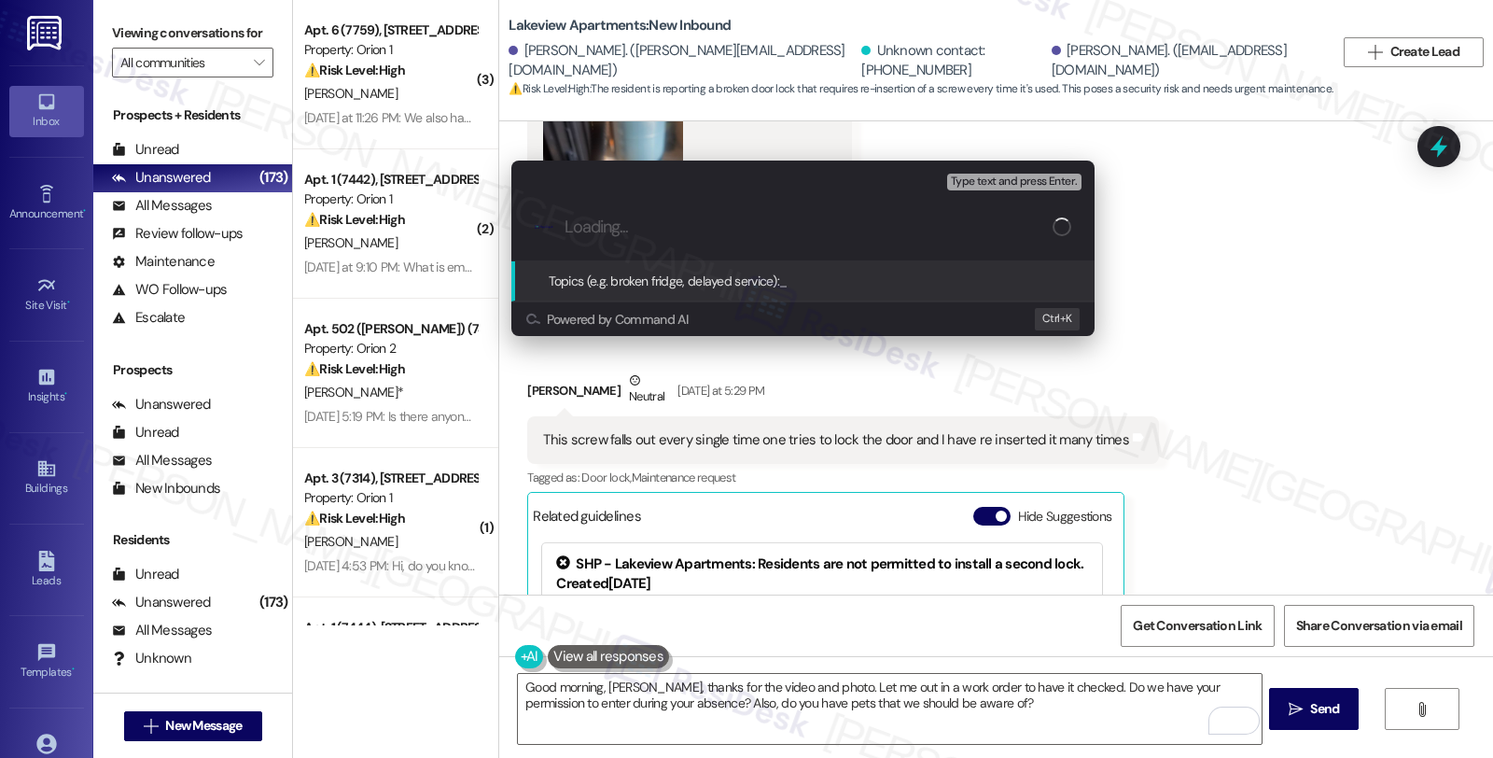
paste input "#14640-1"
click at [565, 225] on input "#14640-1 (loose patio door handle)" at bounding box center [811, 227] width 492 height 20
paste input "Work Order Filed by ResiDesk - WO #"
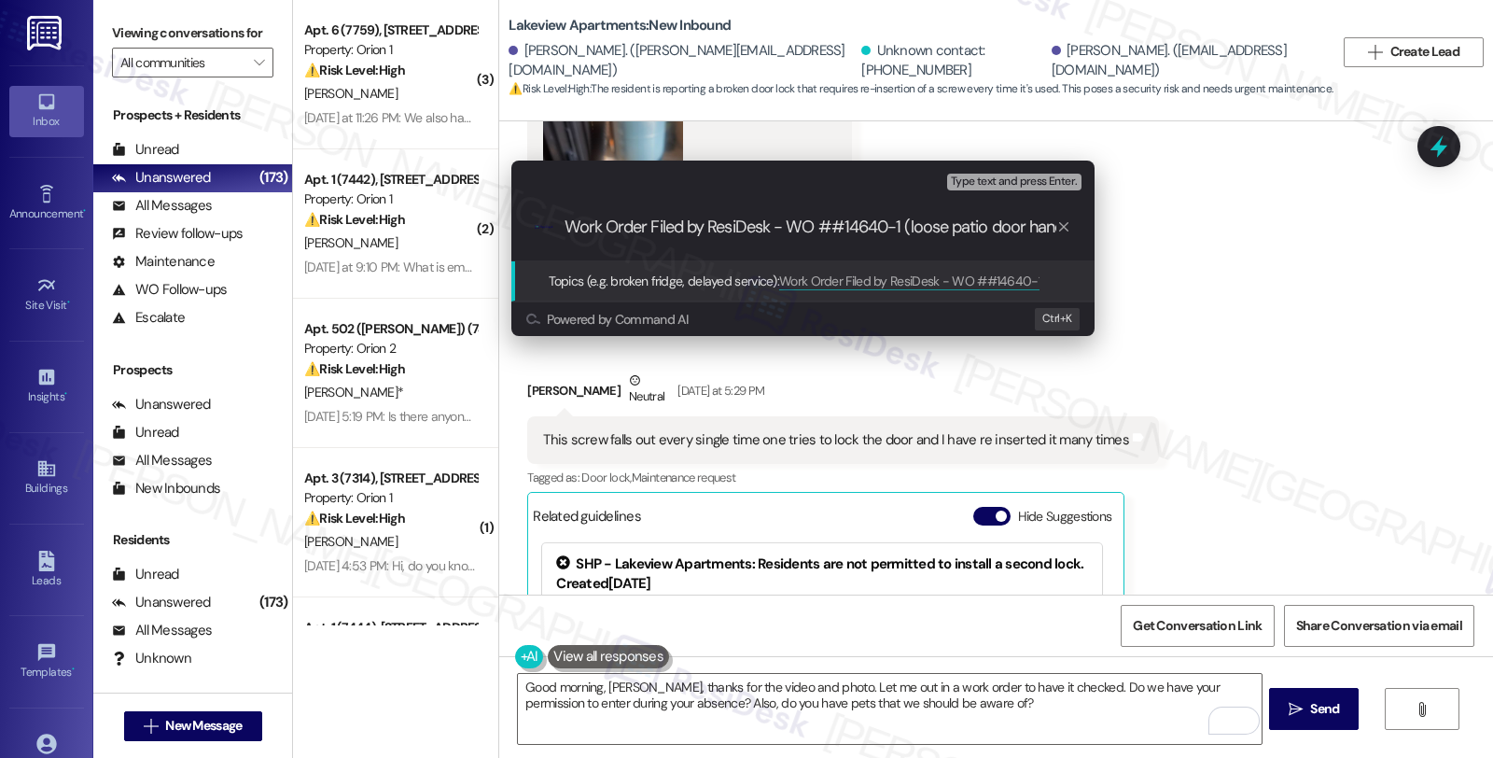
type input "Work Order Filed by ResiDesk - WO #14640-1 (loose patio door handle)"
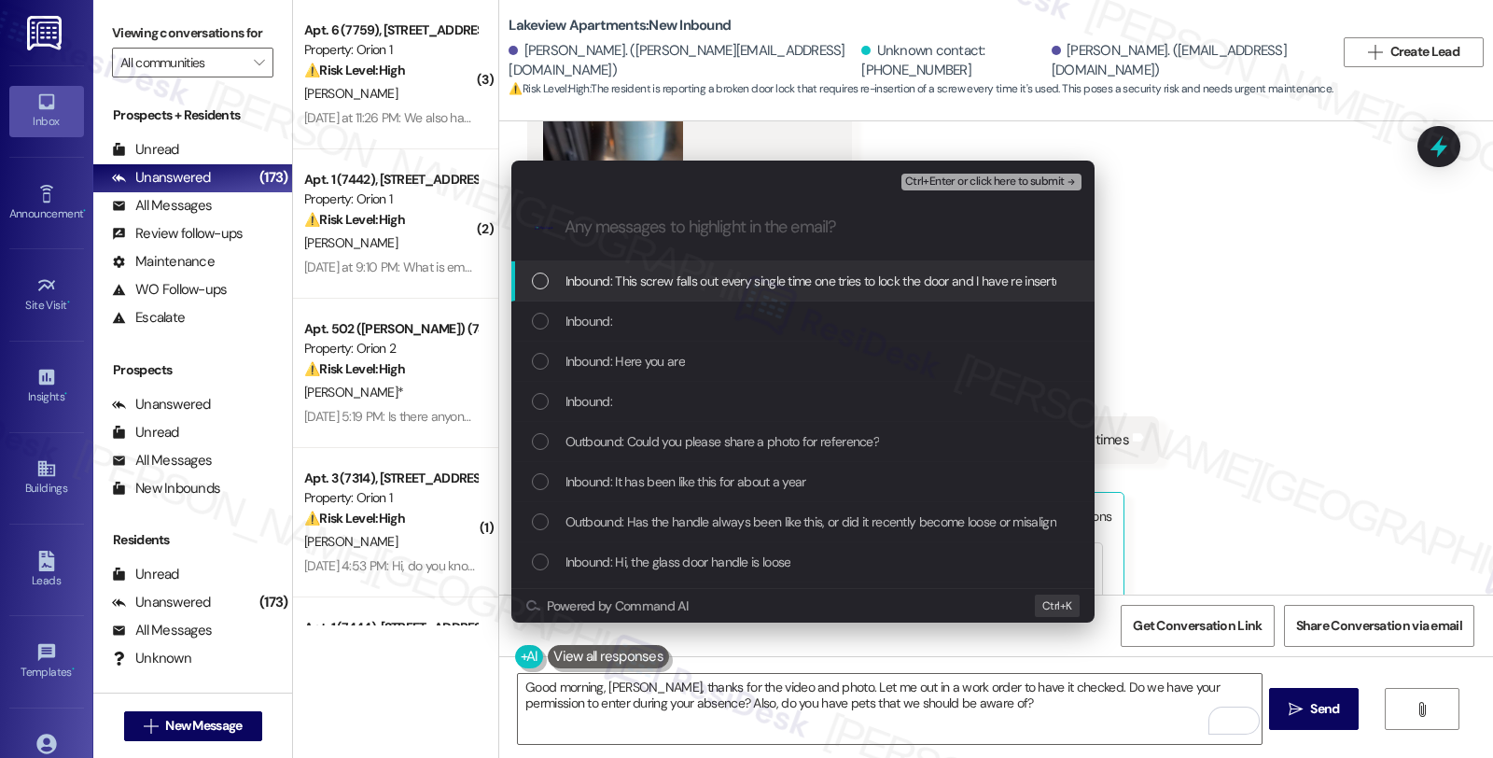
click at [743, 290] on span "Inbound: This screw falls out every single time one tries to lock the door and …" at bounding box center [856, 281] width 580 height 21
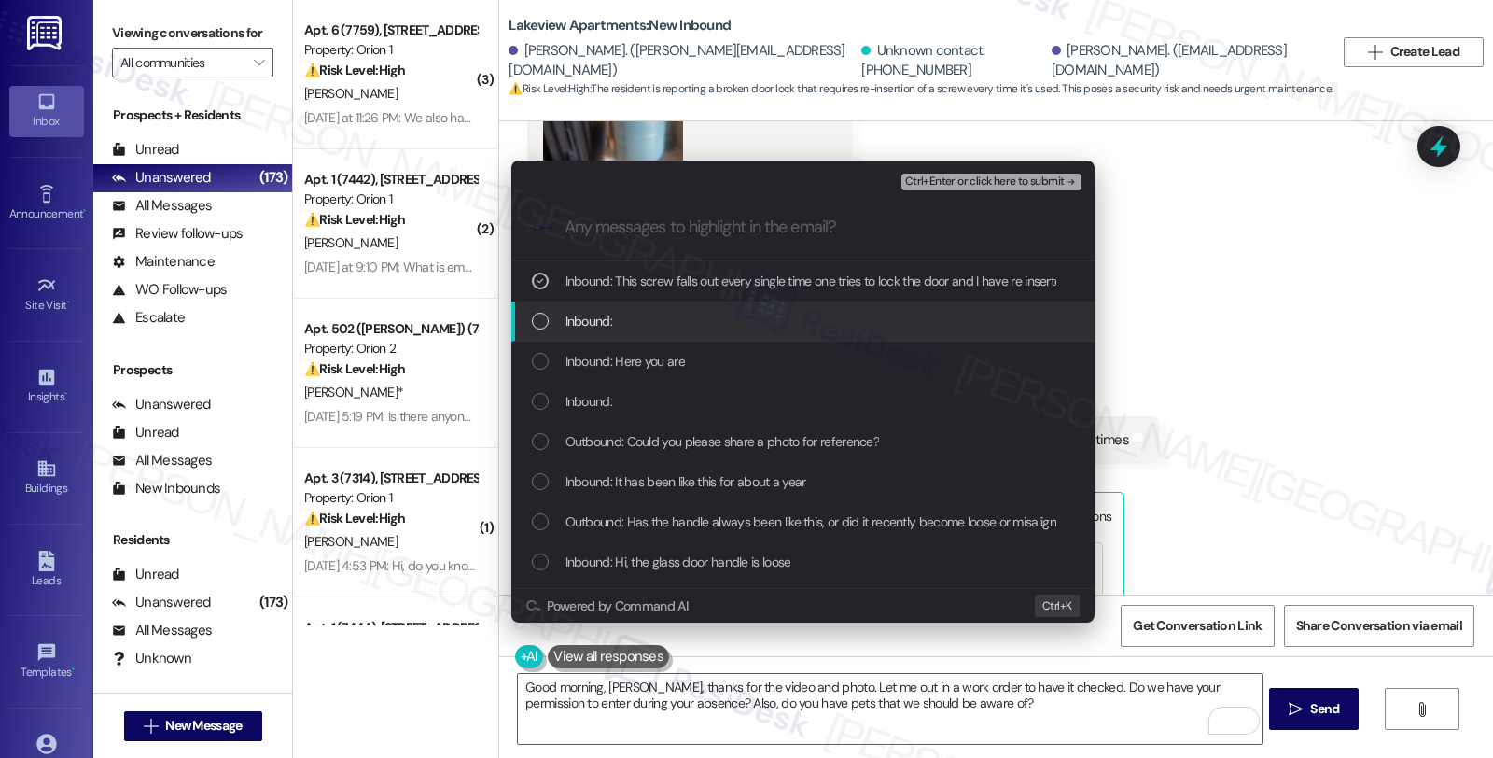
click at [652, 327] on div "Inbound:" at bounding box center [805, 321] width 546 height 21
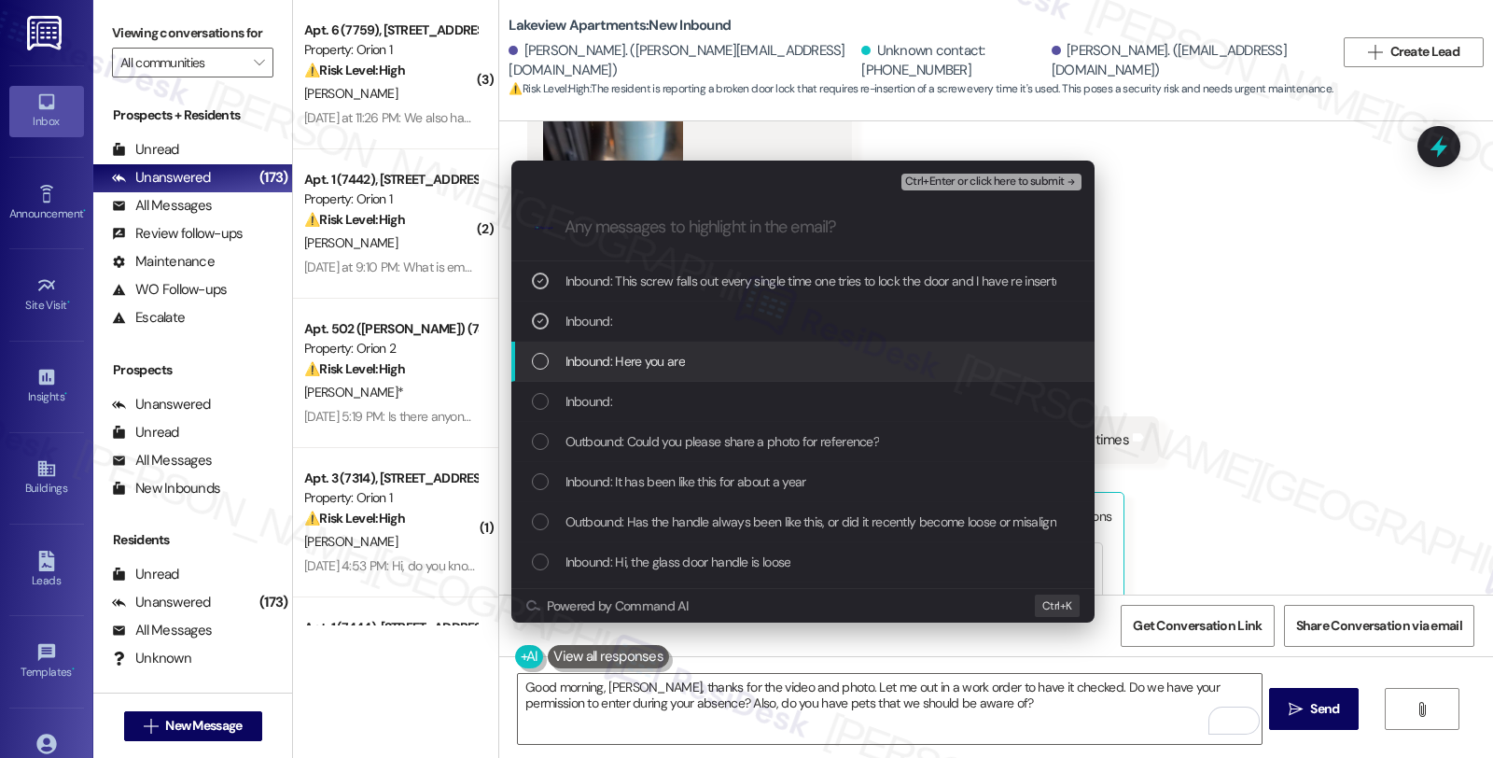
click at [645, 359] on span "Inbound: Here you are" at bounding box center [625, 361] width 119 height 21
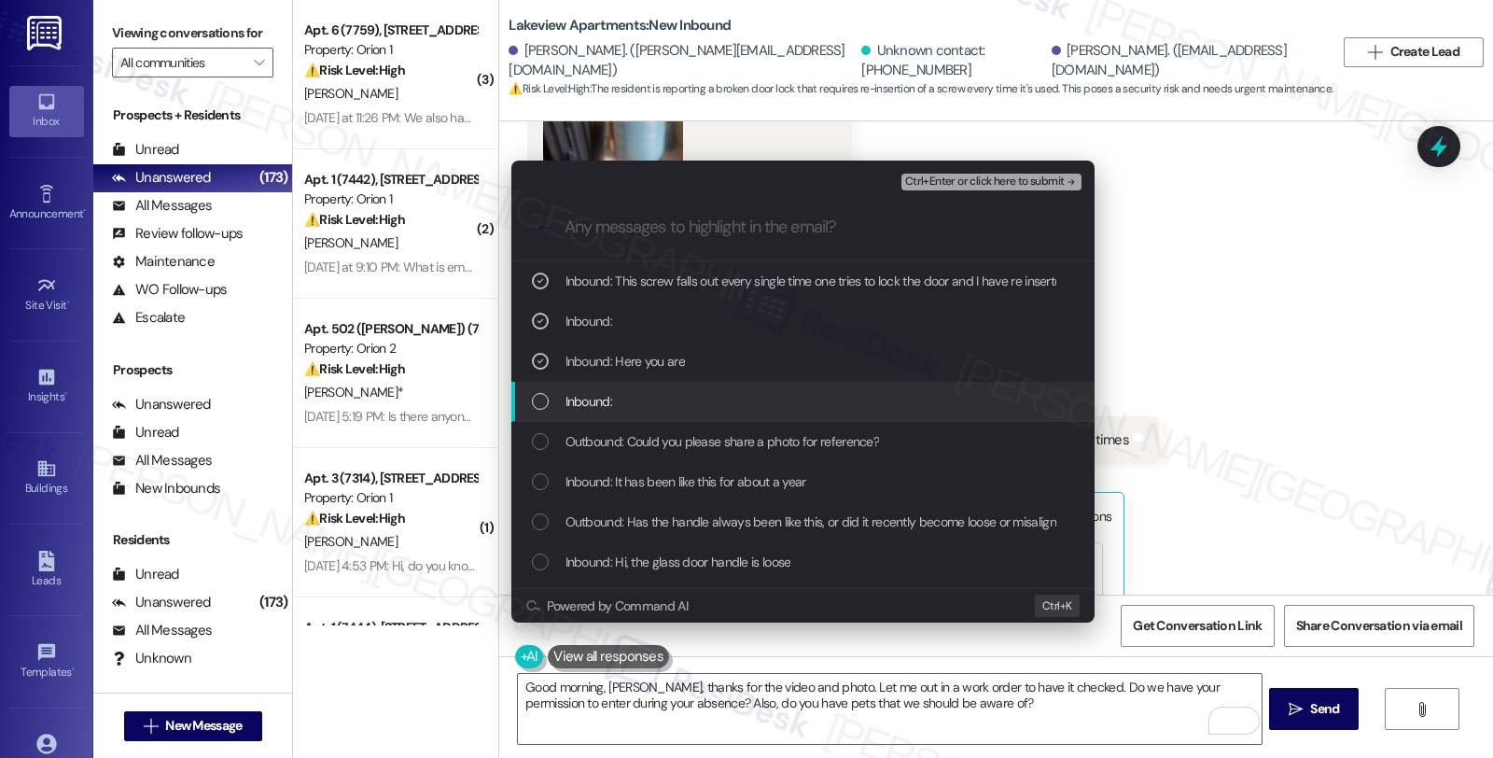
click at [639, 404] on div "Inbound:" at bounding box center [805, 401] width 546 height 21
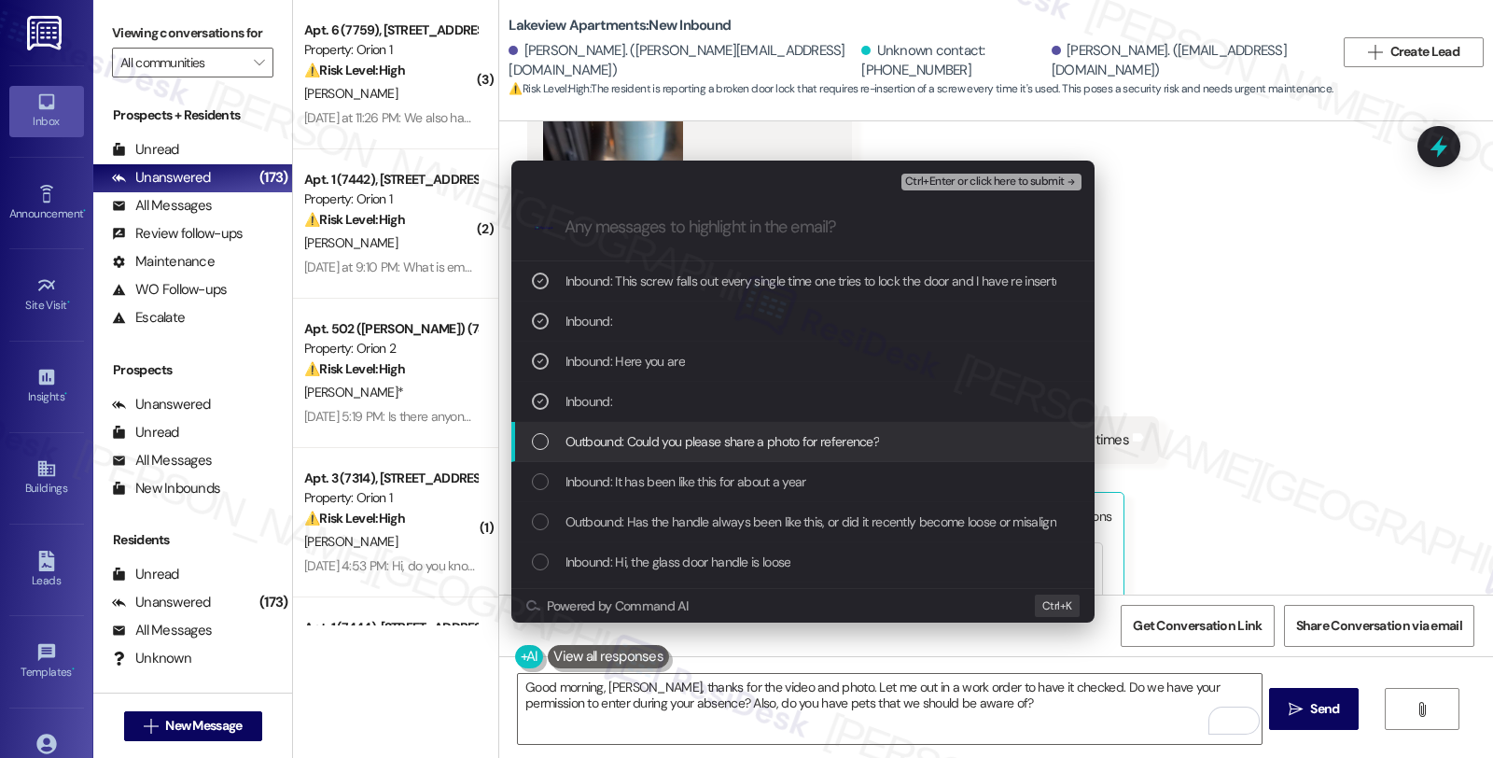
click at [648, 437] on span "Outbound: Could you please share a photo for reference?" at bounding box center [723, 441] width 315 height 21
click at [710, 449] on span "Outbound: Could you please share a photo for reference?" at bounding box center [723, 441] width 315 height 21
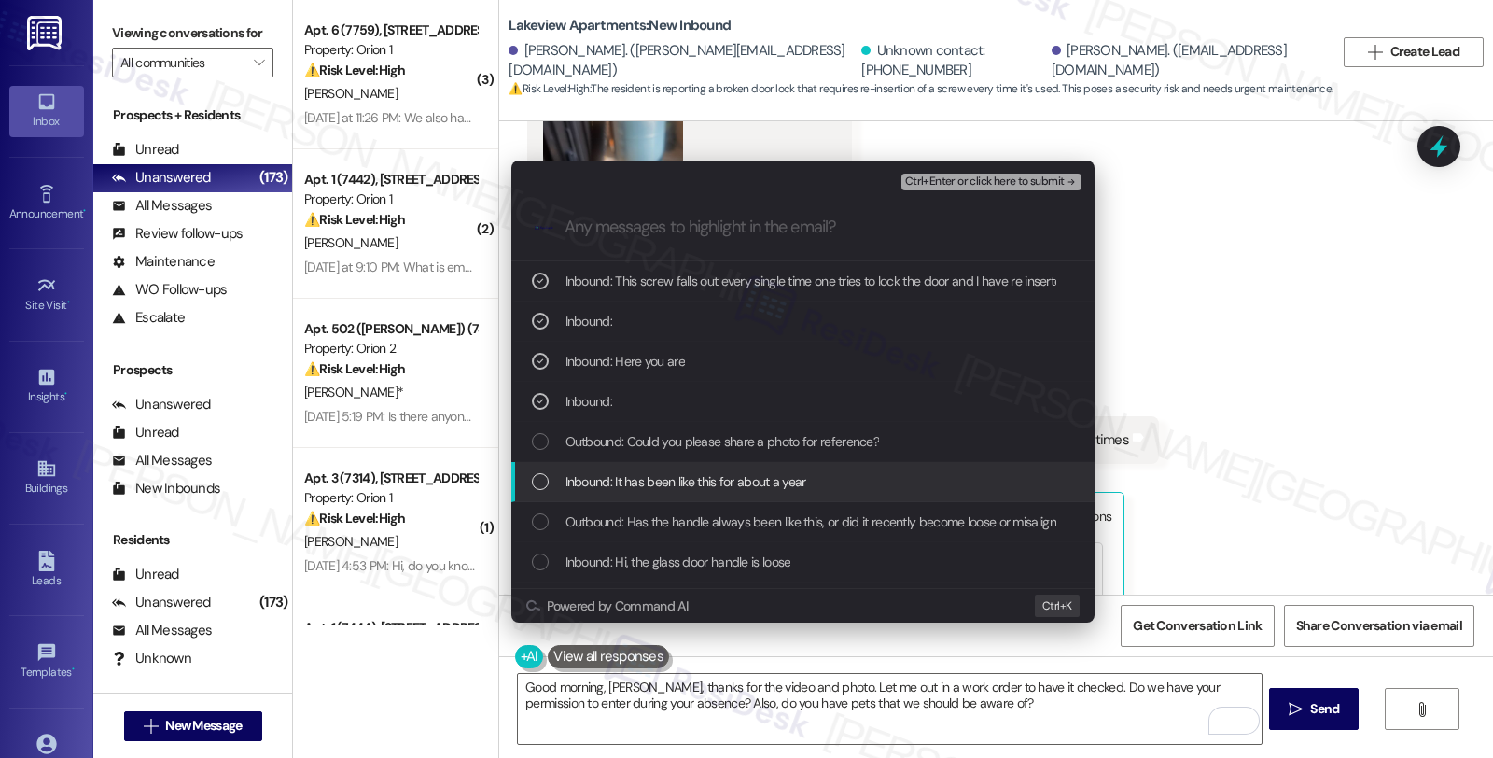
click at [724, 484] on span "Inbound: It has been like this for about a year" at bounding box center [686, 481] width 241 height 21
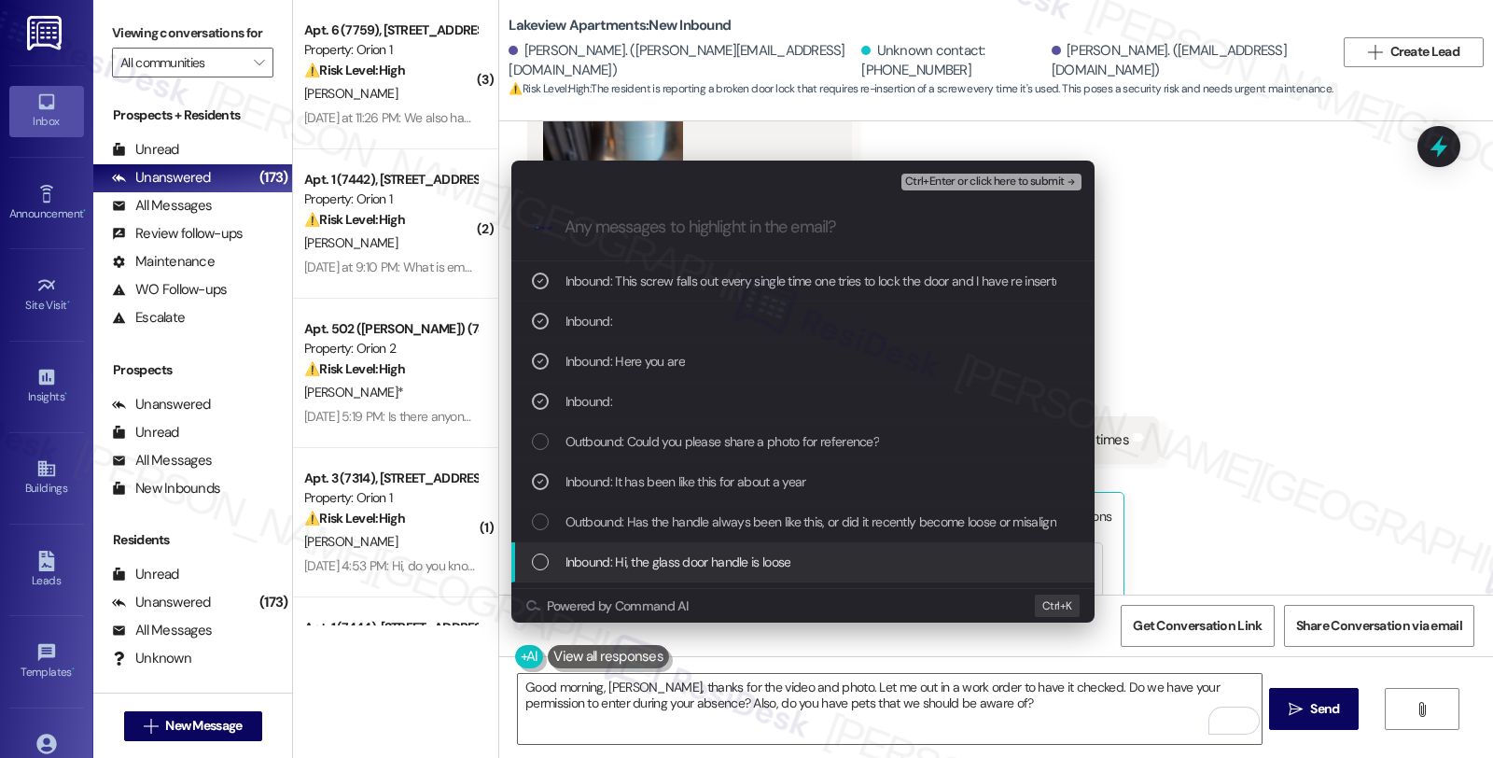
click at [724, 555] on span "Inbound: Hi, the glass door handle is loose" at bounding box center [679, 562] width 226 height 21
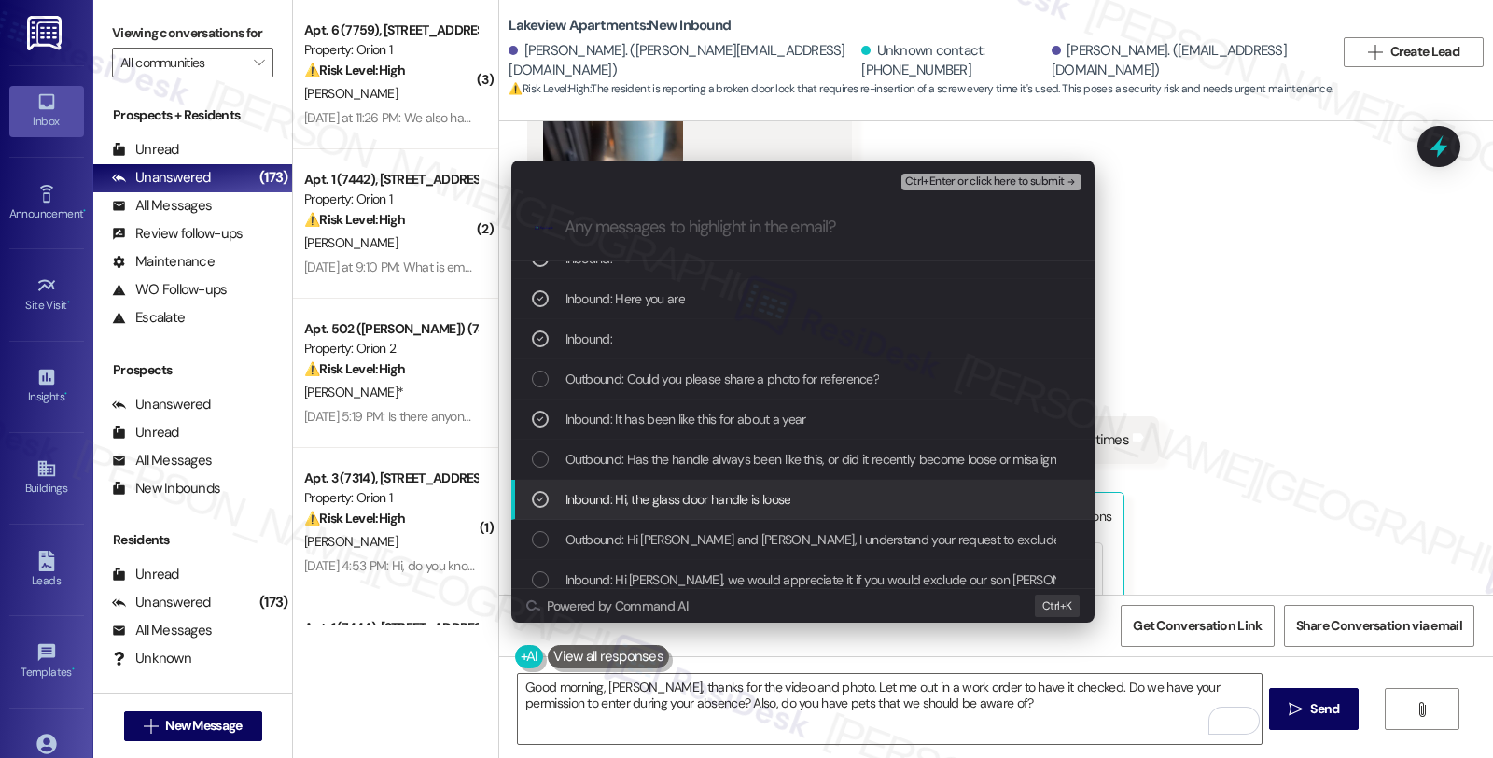
scroll to position [104, 0]
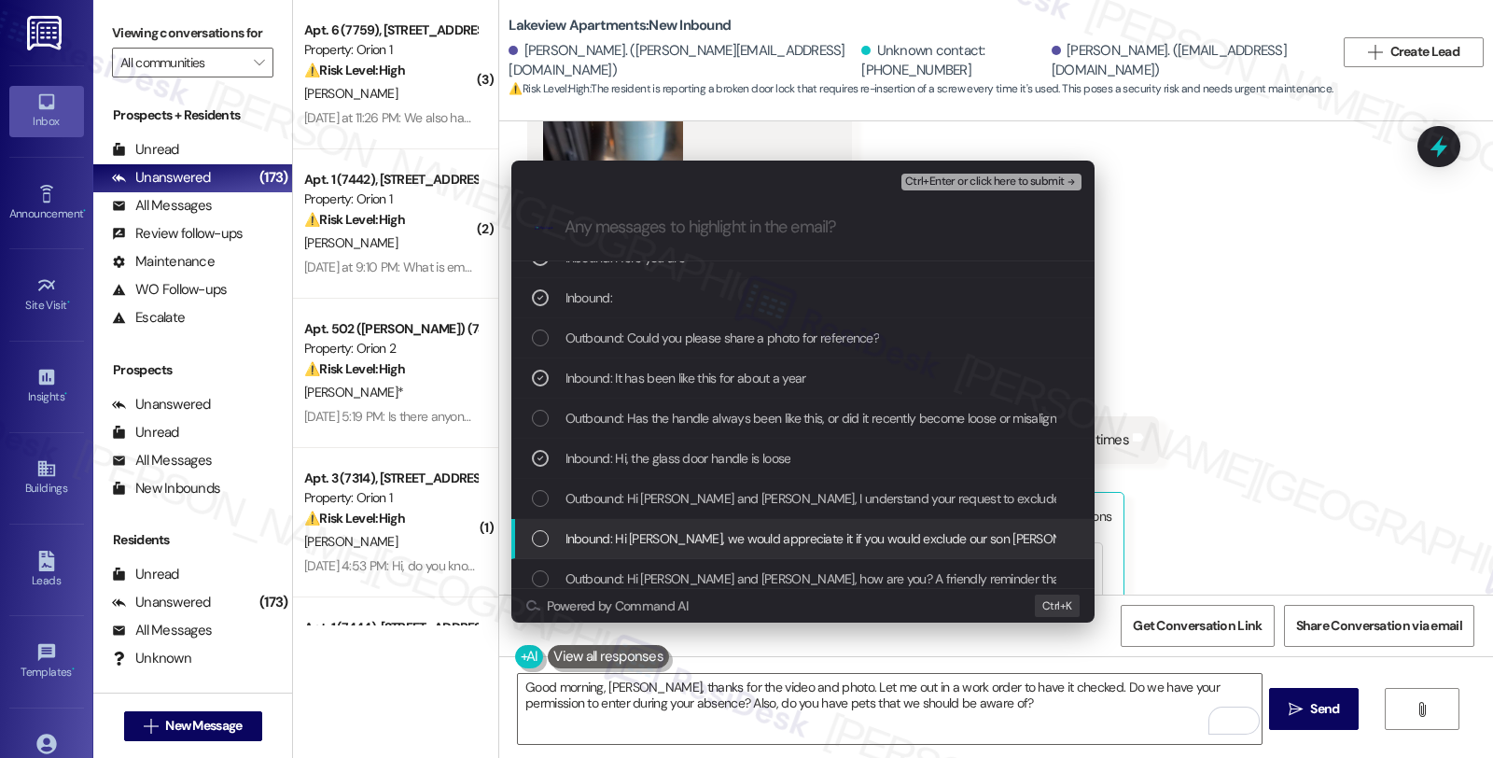
click at [759, 545] on span "Inbound: Hi Sarah, we would appreciate it if you would exclude our son Tylar fr…" at bounding box center [996, 538] width 860 height 21
click at [772, 545] on span "Inbound: Hi Sarah, we would appreciate it if you would exclude our son Tylar fr…" at bounding box center [996, 538] width 860 height 21
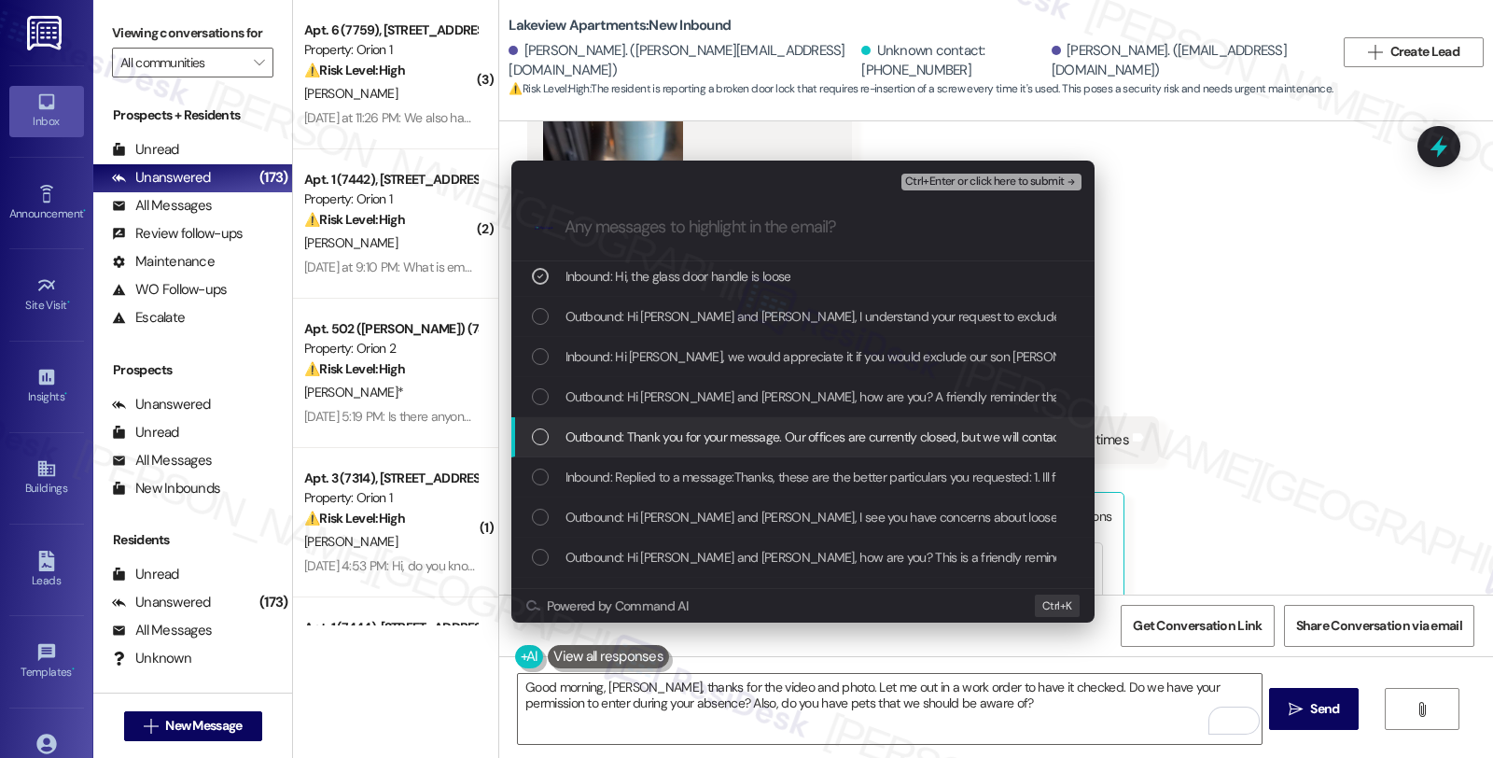
scroll to position [311, 0]
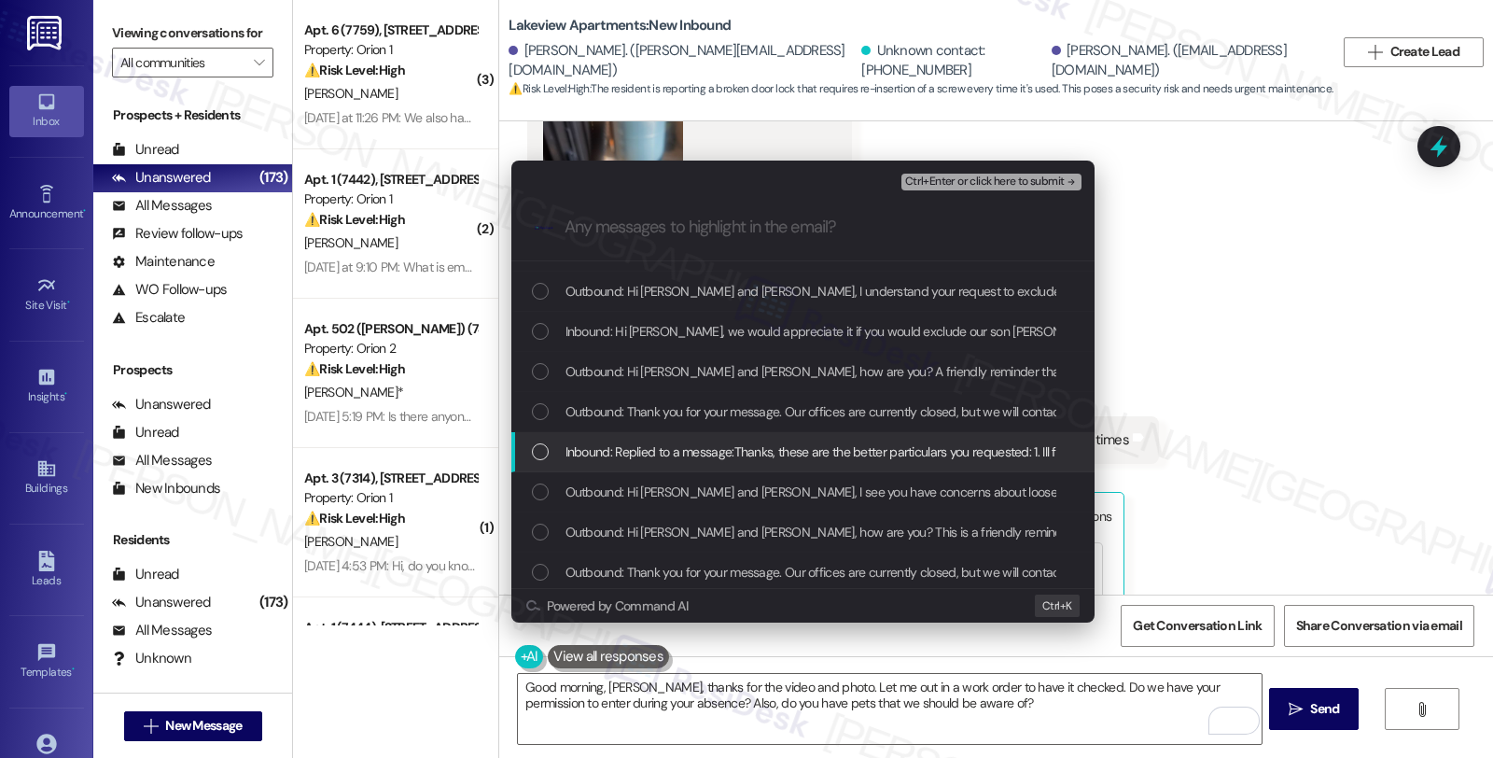
click at [771, 463] on div "Inbound: Replied to a message:Thanks, these are the better particulars you requ…" at bounding box center [803, 452] width 583 height 40
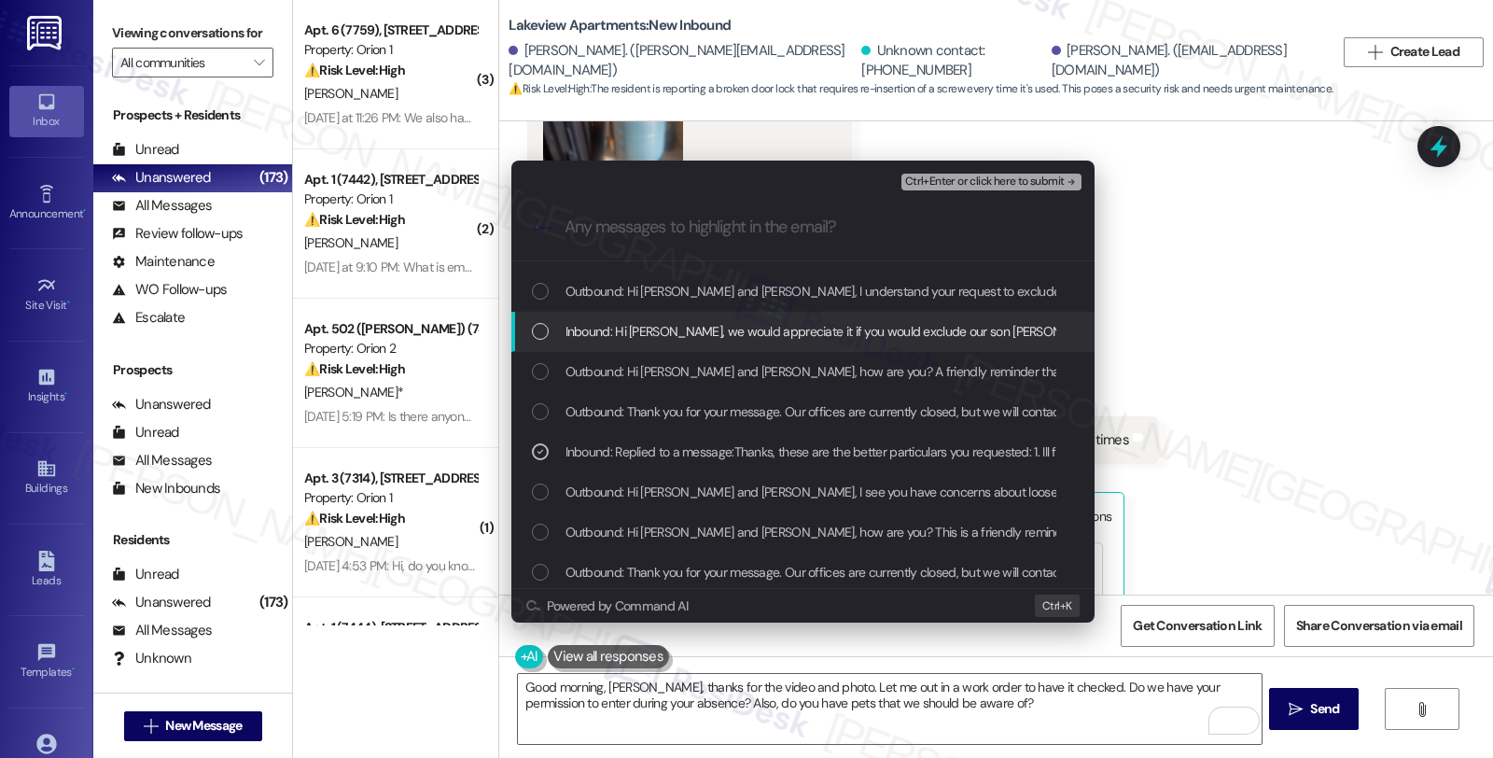
click at [757, 339] on span "Inbound: Hi Sarah, we would appreciate it if you would exclude our son Tylar fr…" at bounding box center [996, 331] width 860 height 21
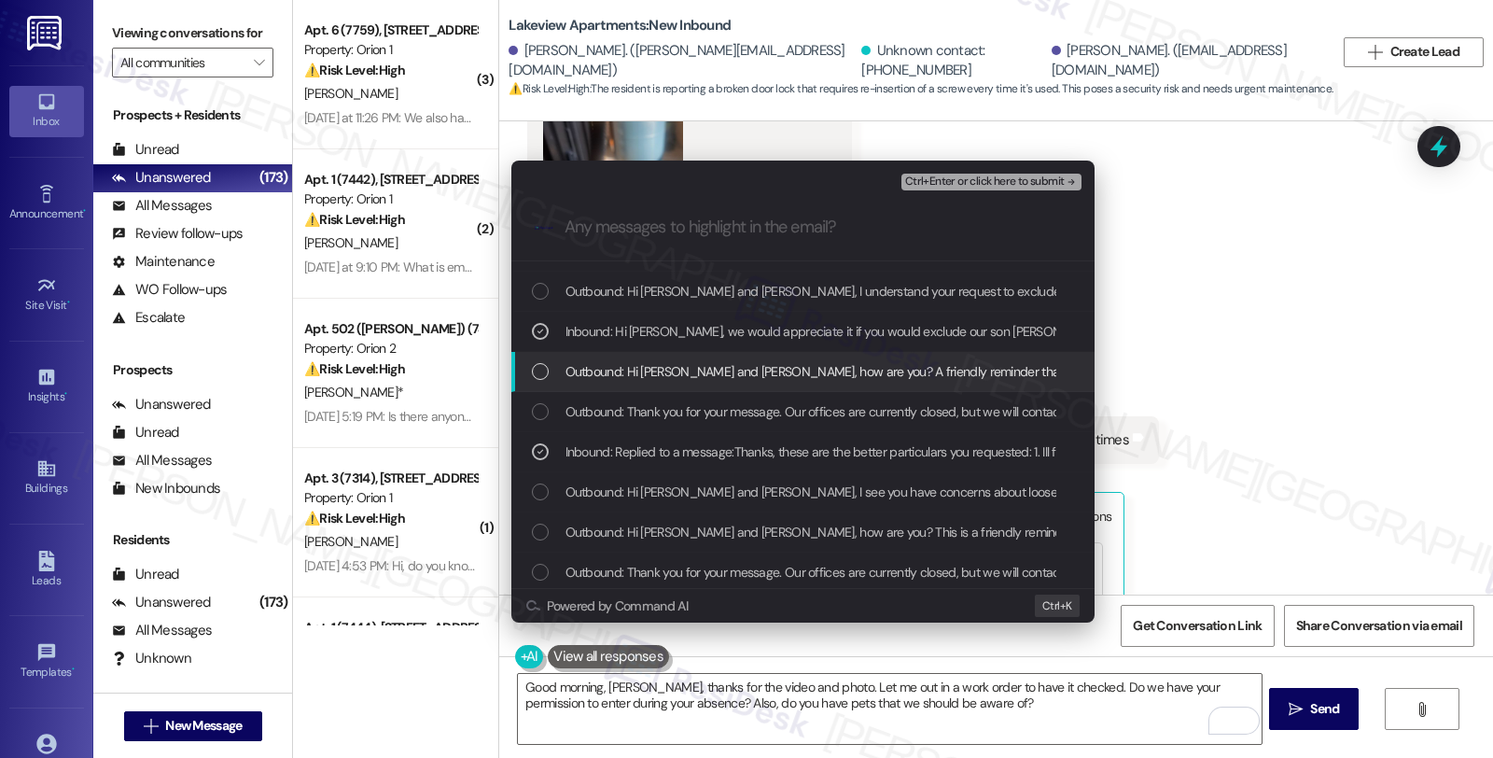
scroll to position [414, 0]
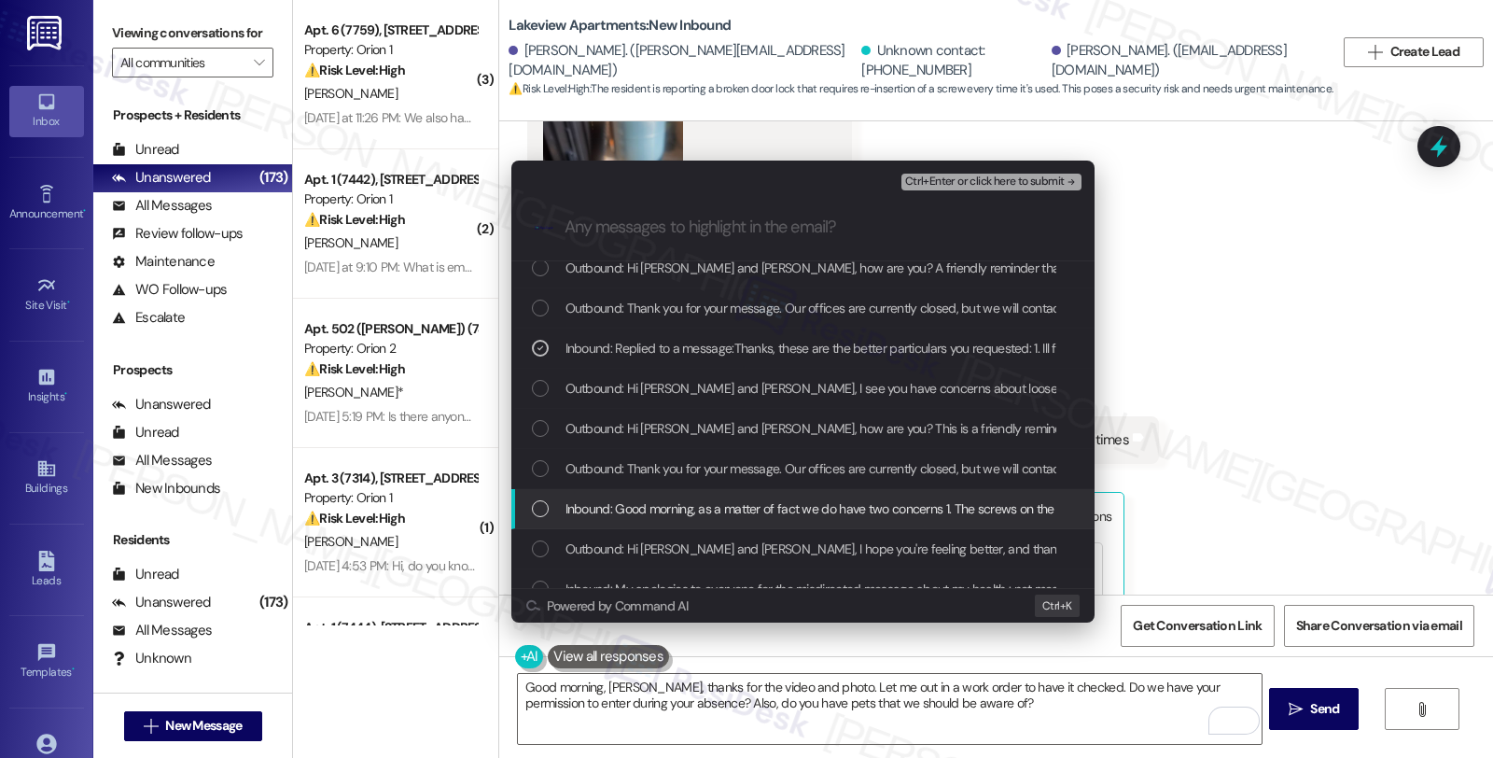
click at [943, 508] on span "Inbound: Good morning, as a matter of fact we do have two concerns 1. The screw…" at bounding box center [1019, 508] width 906 height 21
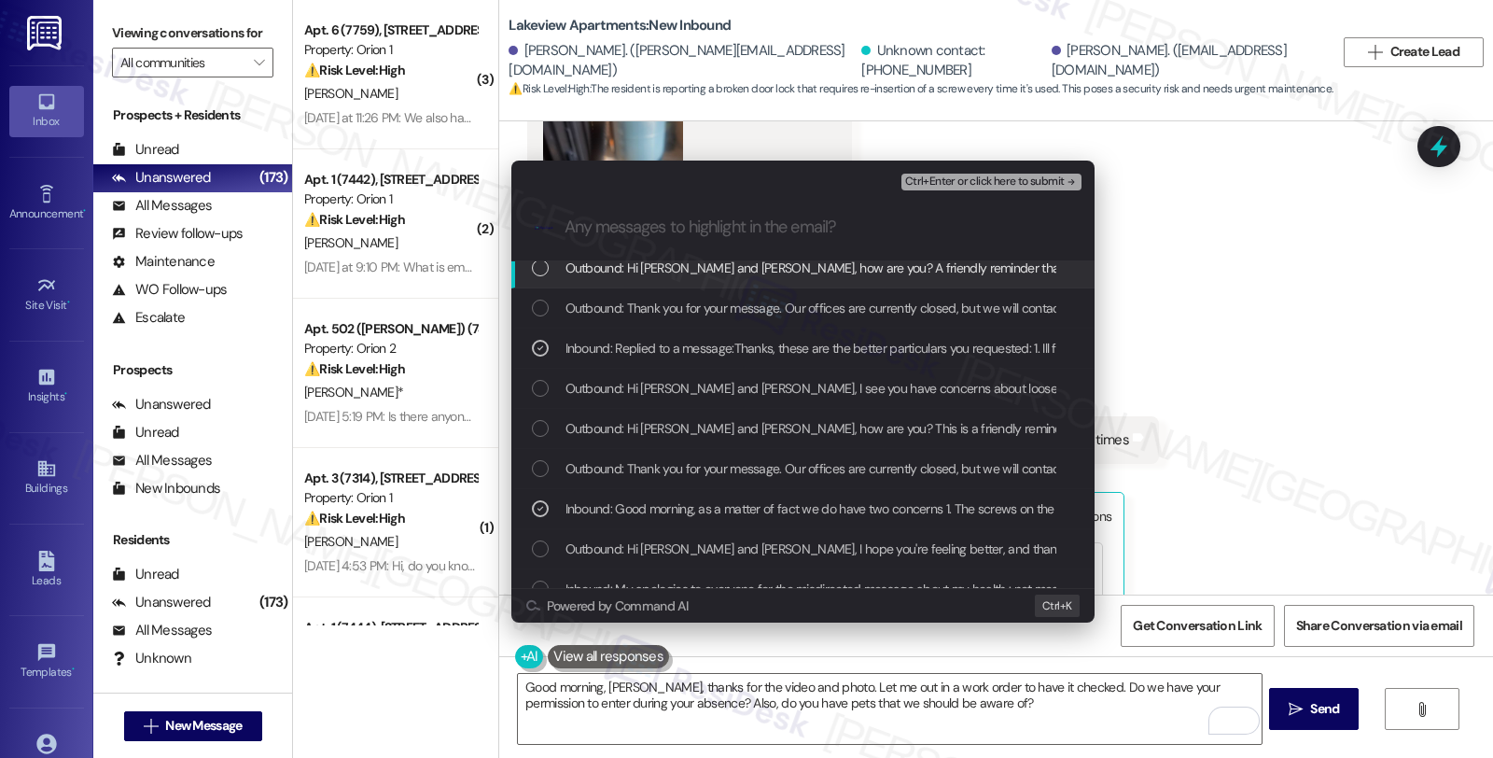
click at [962, 185] on span "Ctrl+Enter or click here to submit" at bounding box center [985, 181] width 160 height 13
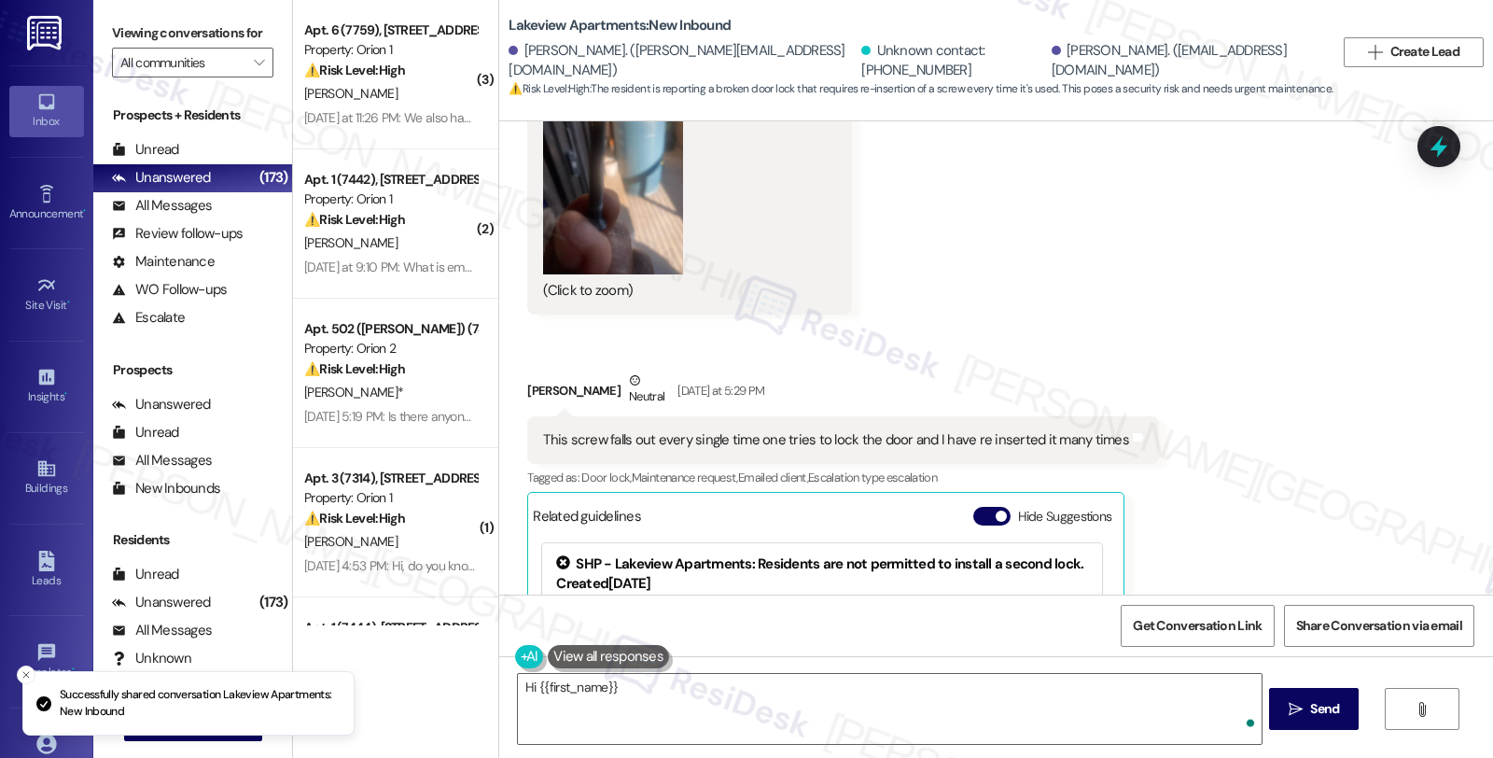
scroll to position [29751, 0]
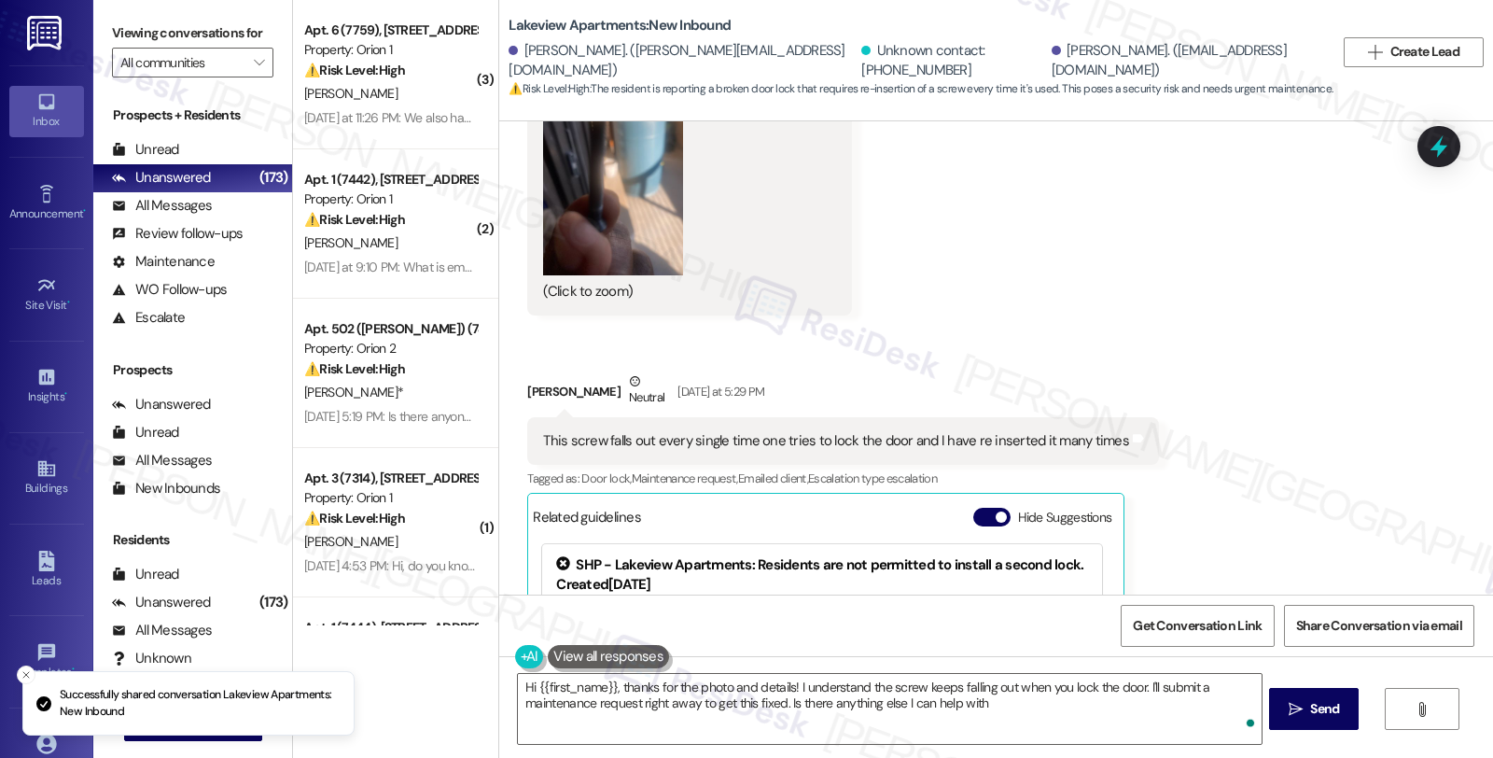
type textarea "Hi {{first_name}}, thanks for the photo and details! I understand the screw kee…"
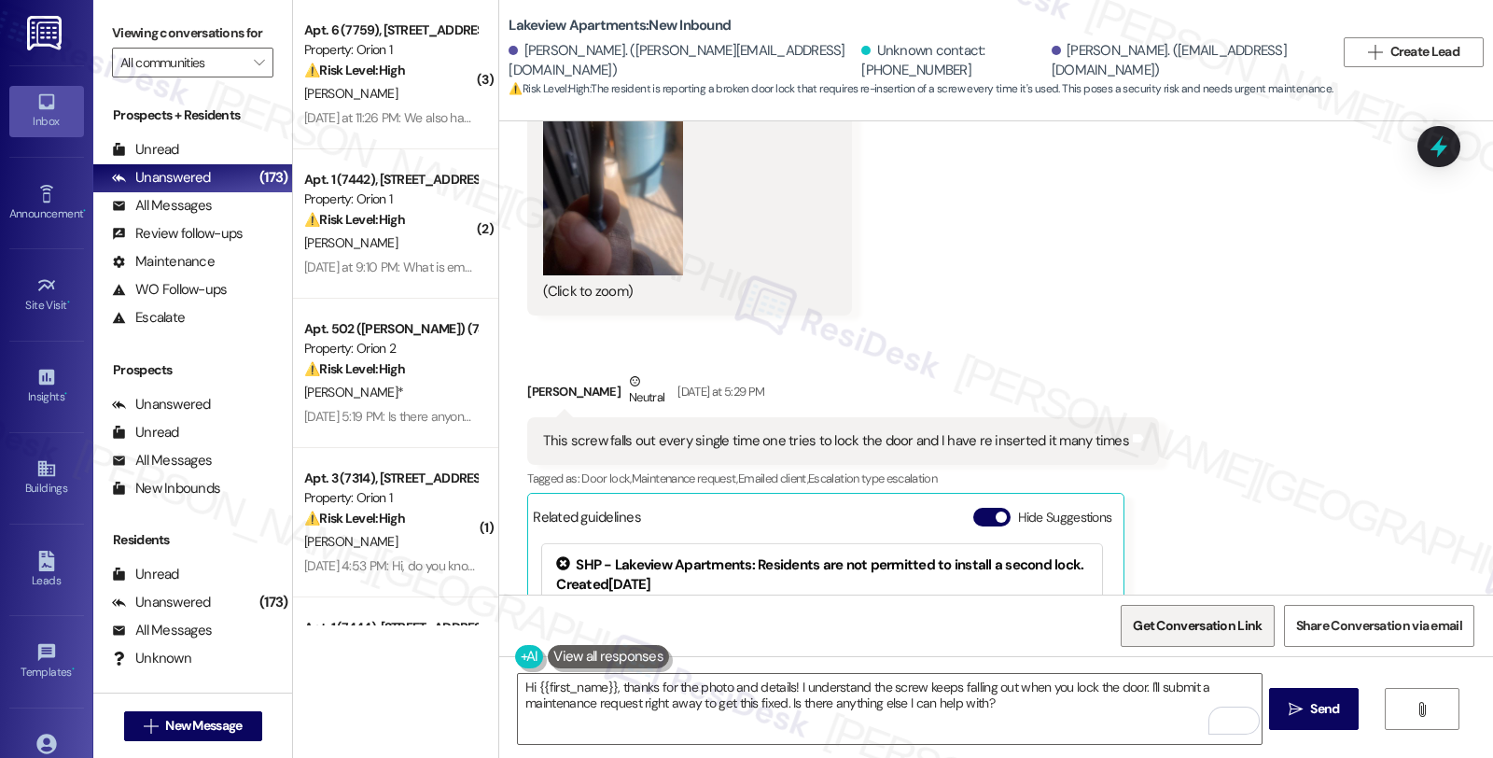
click at [1183, 629] on span "Get Conversation Link" at bounding box center [1197, 626] width 129 height 20
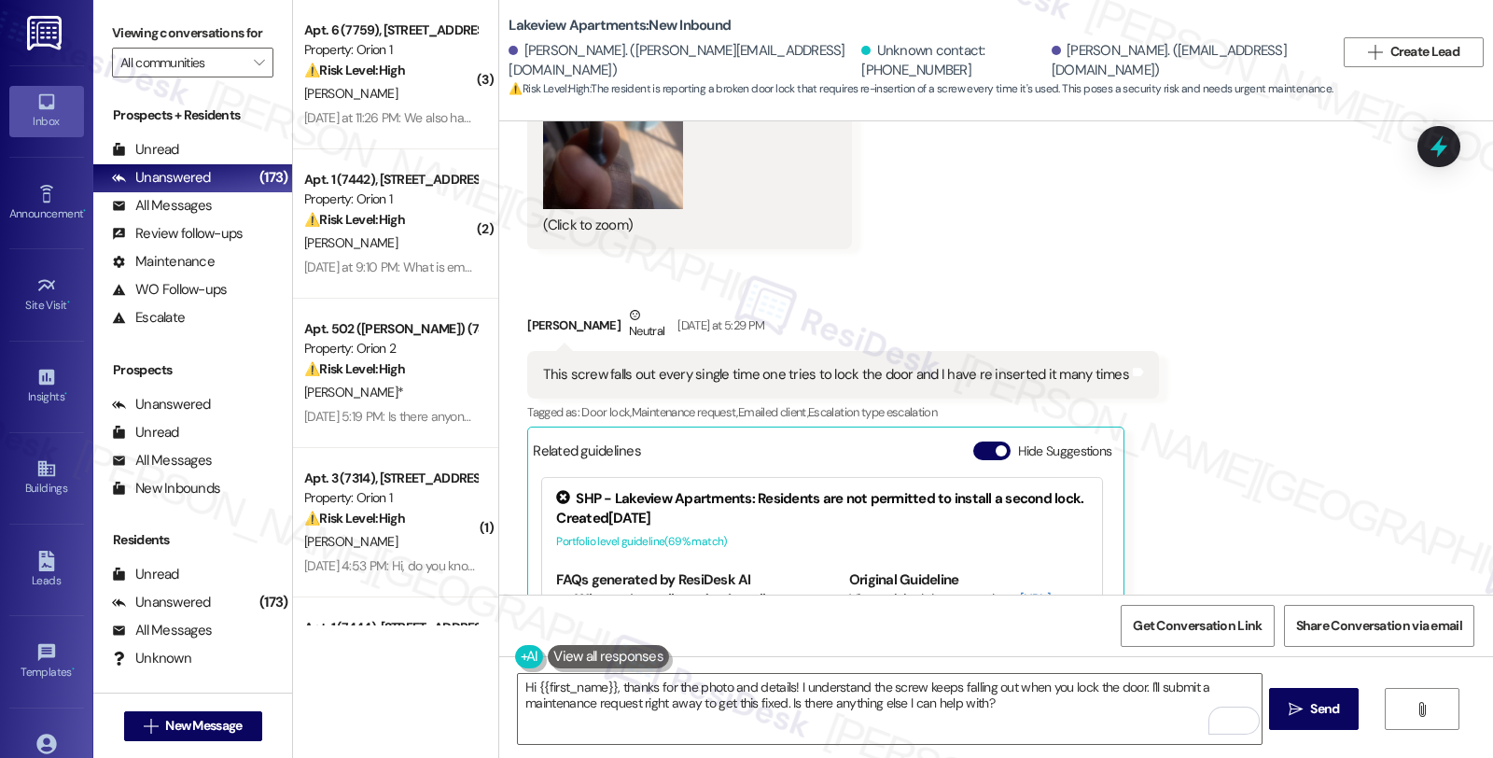
scroll to position [29889, 0]
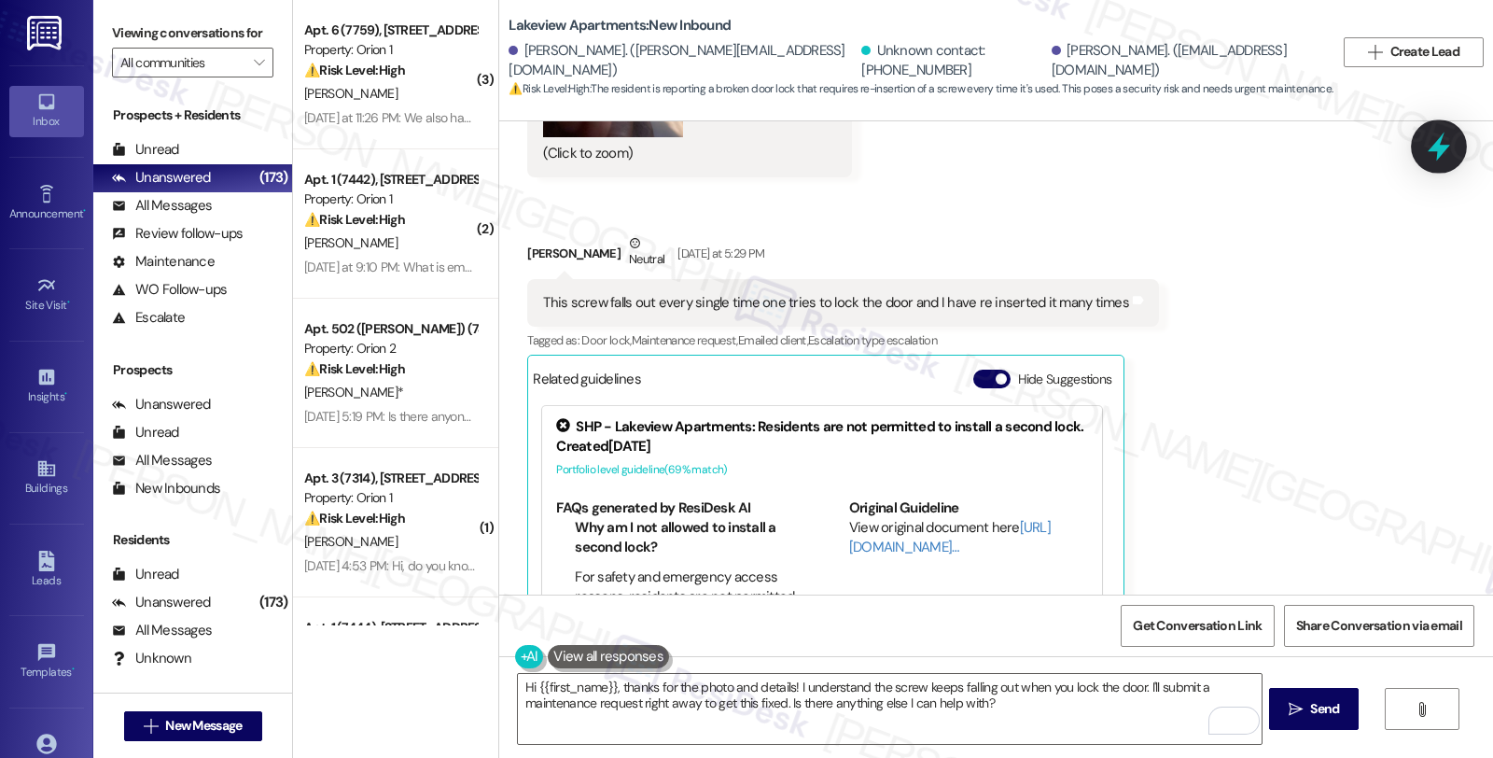
click at [1448, 140] on icon at bounding box center [1439, 147] width 32 height 32
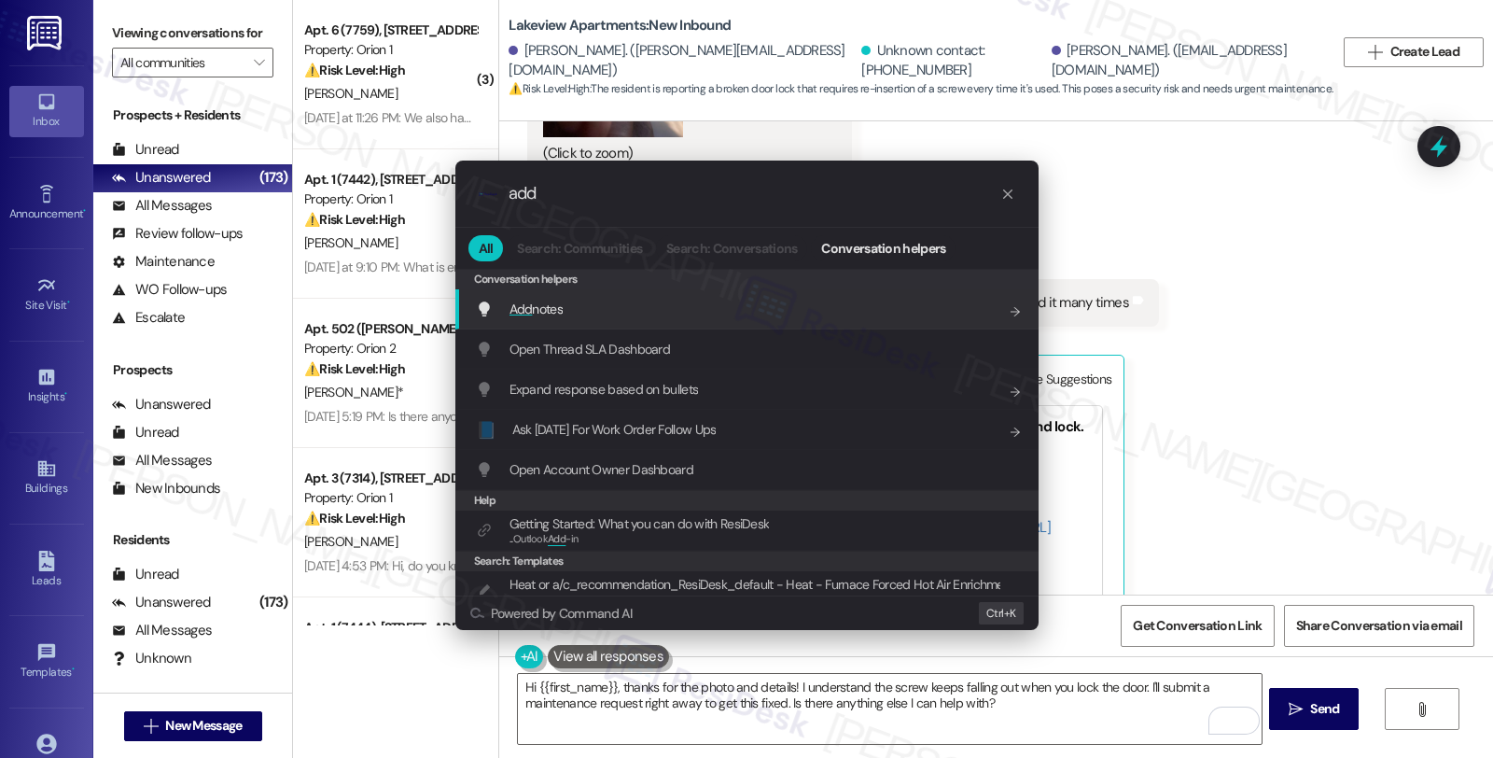
type input "add"
click at [651, 305] on div "Add notes Add shortcut" at bounding box center [749, 309] width 546 height 21
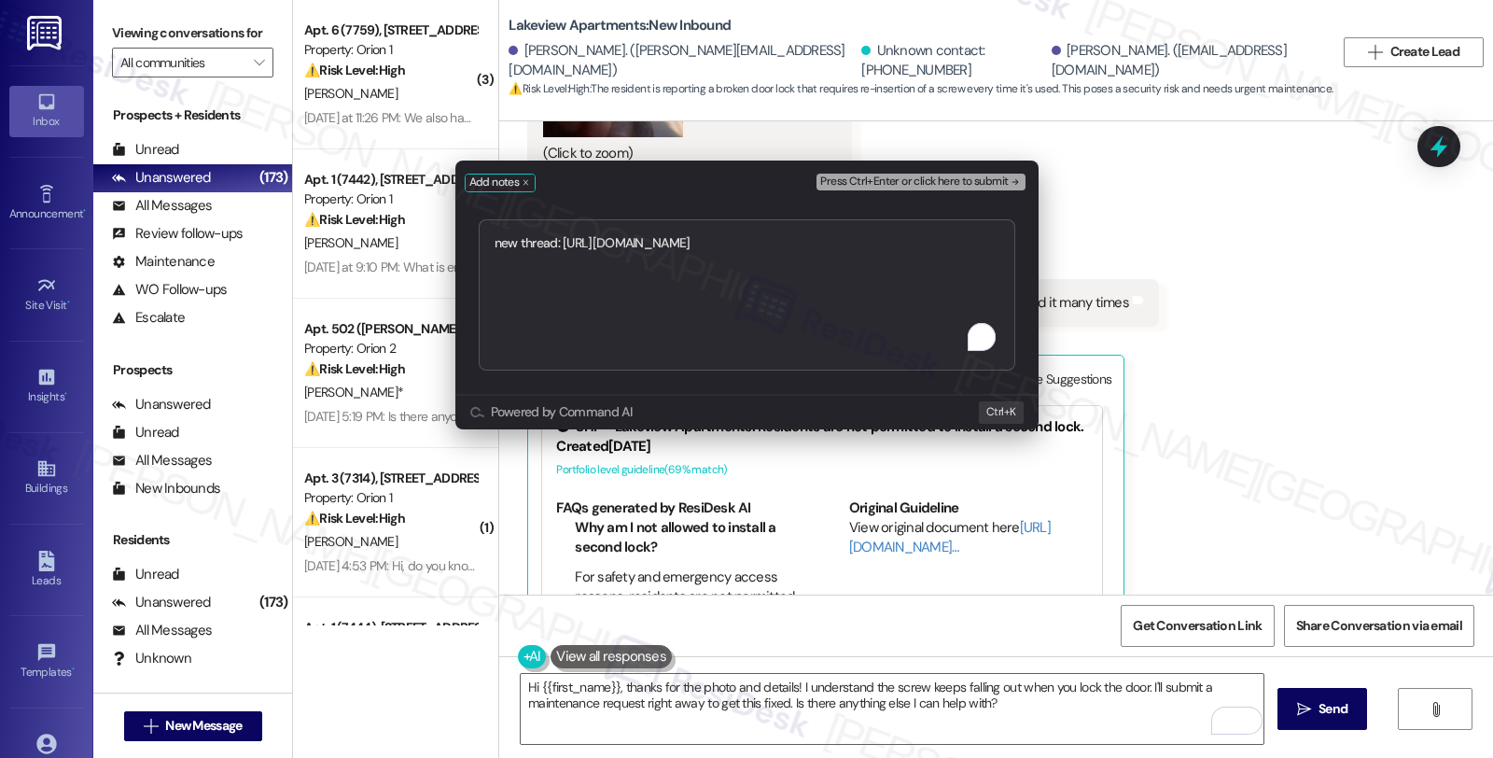
type textarea "new thread: https://www.theresidesk.com/text/insights-conversations/1469103/sha…"
click at [945, 175] on span "Press Ctrl+Enter or click here to submit" at bounding box center [914, 181] width 188 height 13
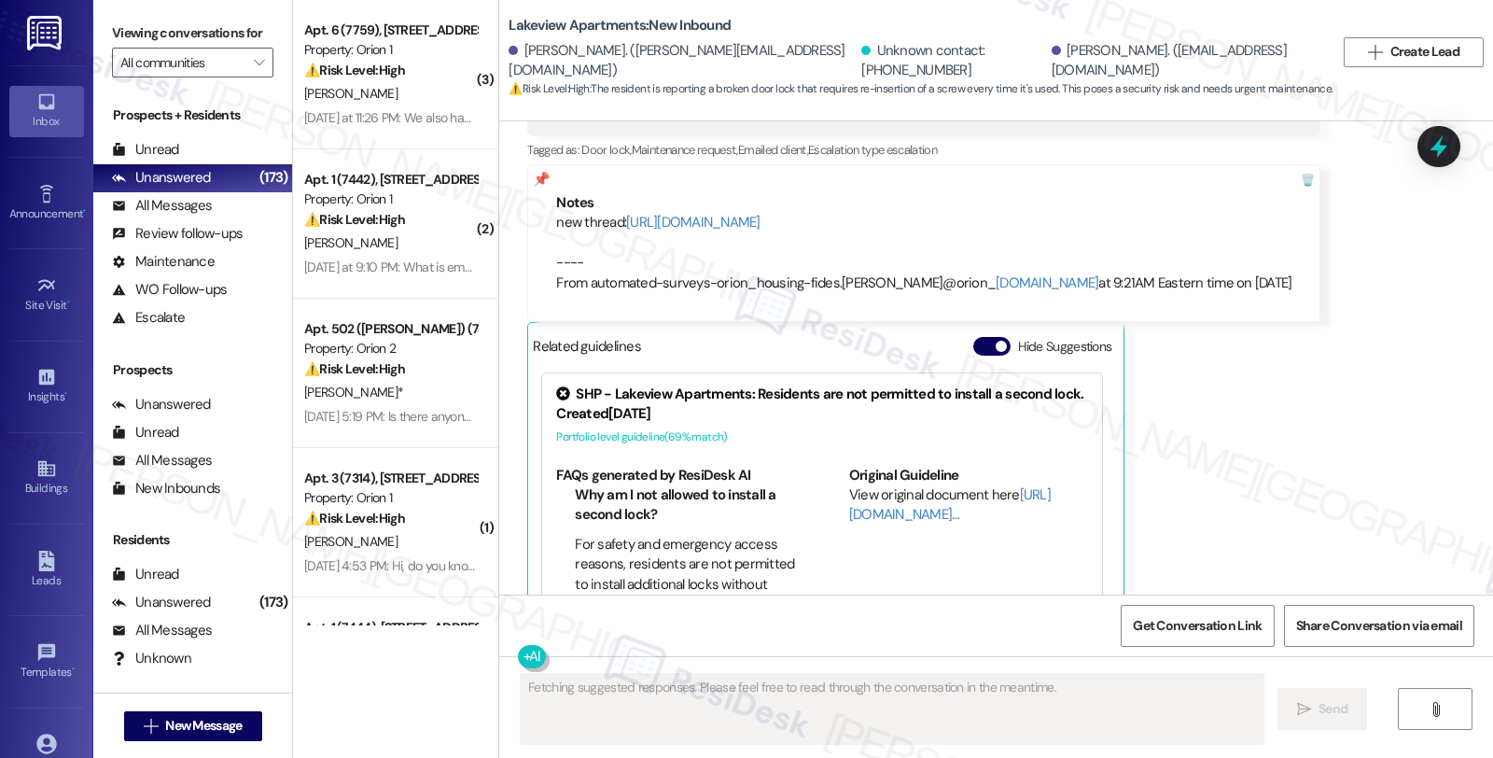
scroll to position [30277, 0]
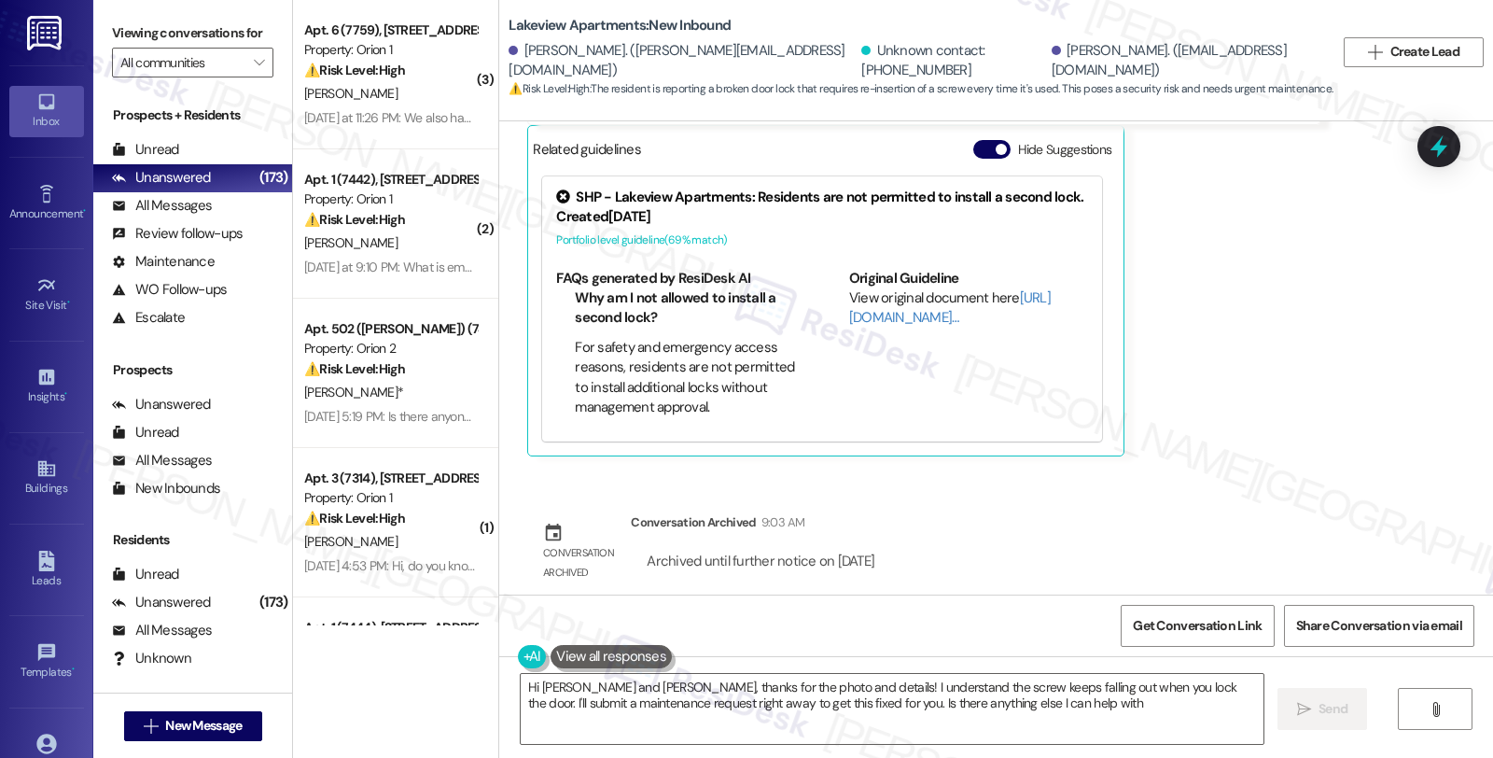
type textarea "Hi Victor and Irene, thanks for the photo and details! I understand the screw k…"
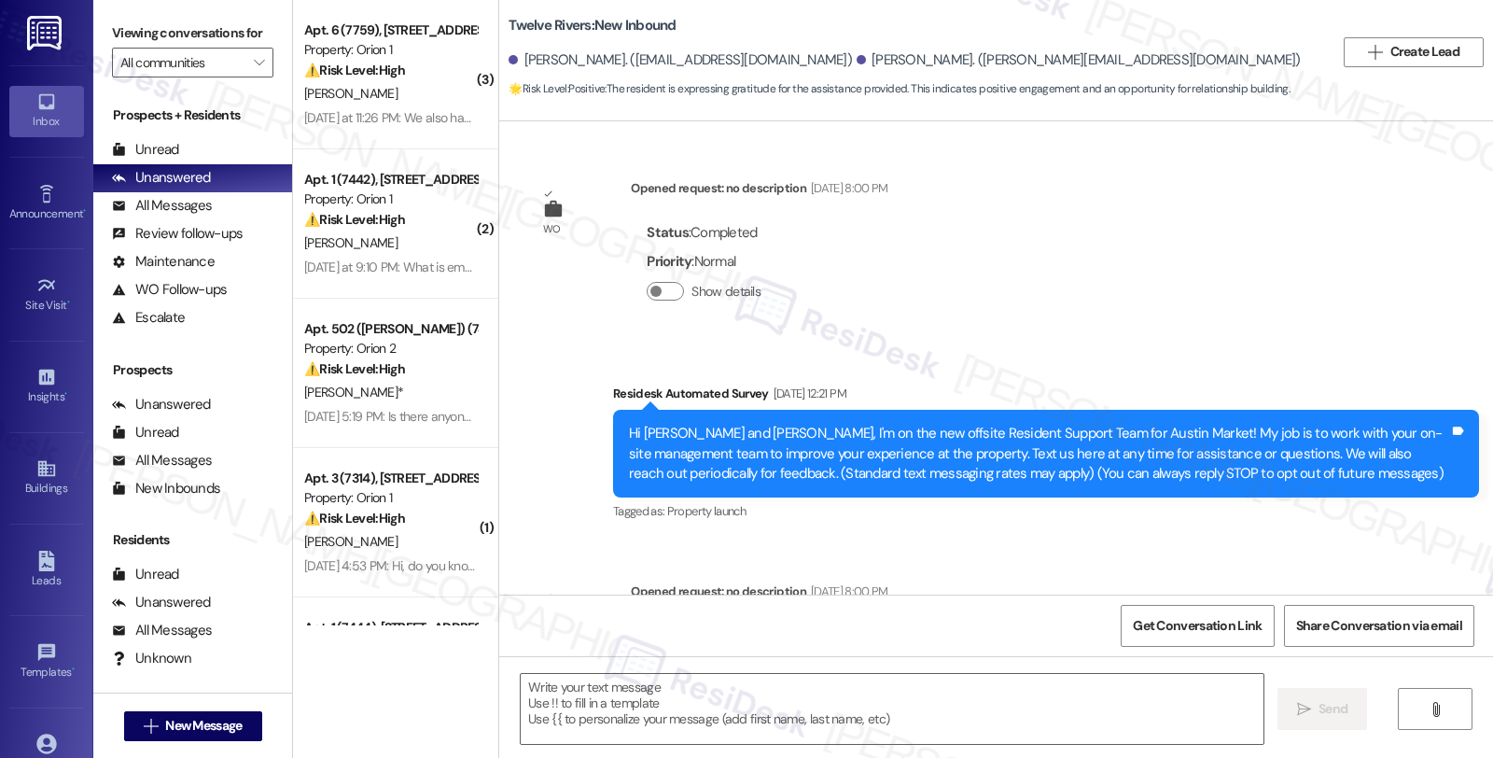
scroll to position [7032, 0]
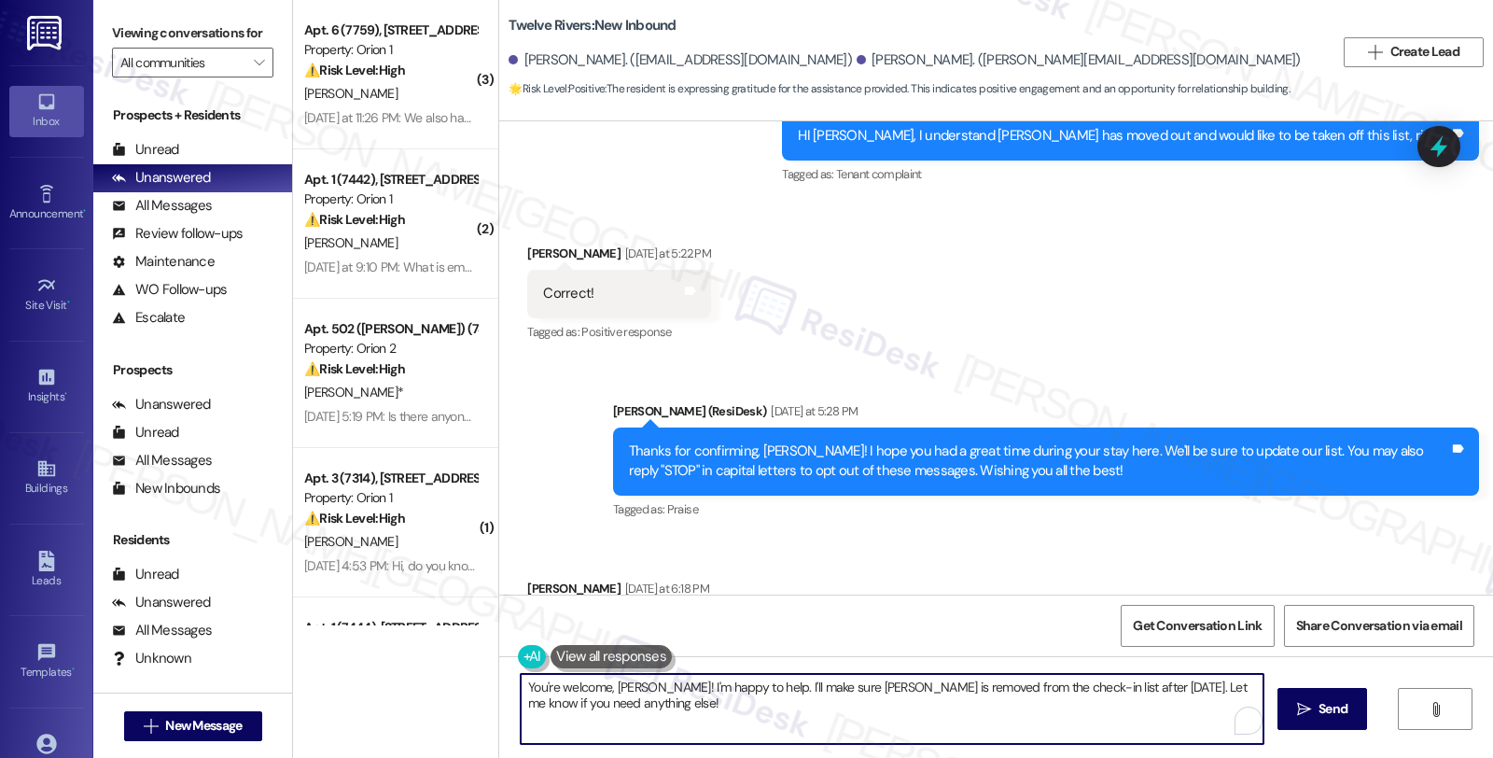
click at [446, 672] on div "( 3 ) Apt. 6 (7759), [STREET_ADDRESS] Property: Orion 1 ⚠️ Risk Level: High The…" at bounding box center [893, 379] width 1200 height 758
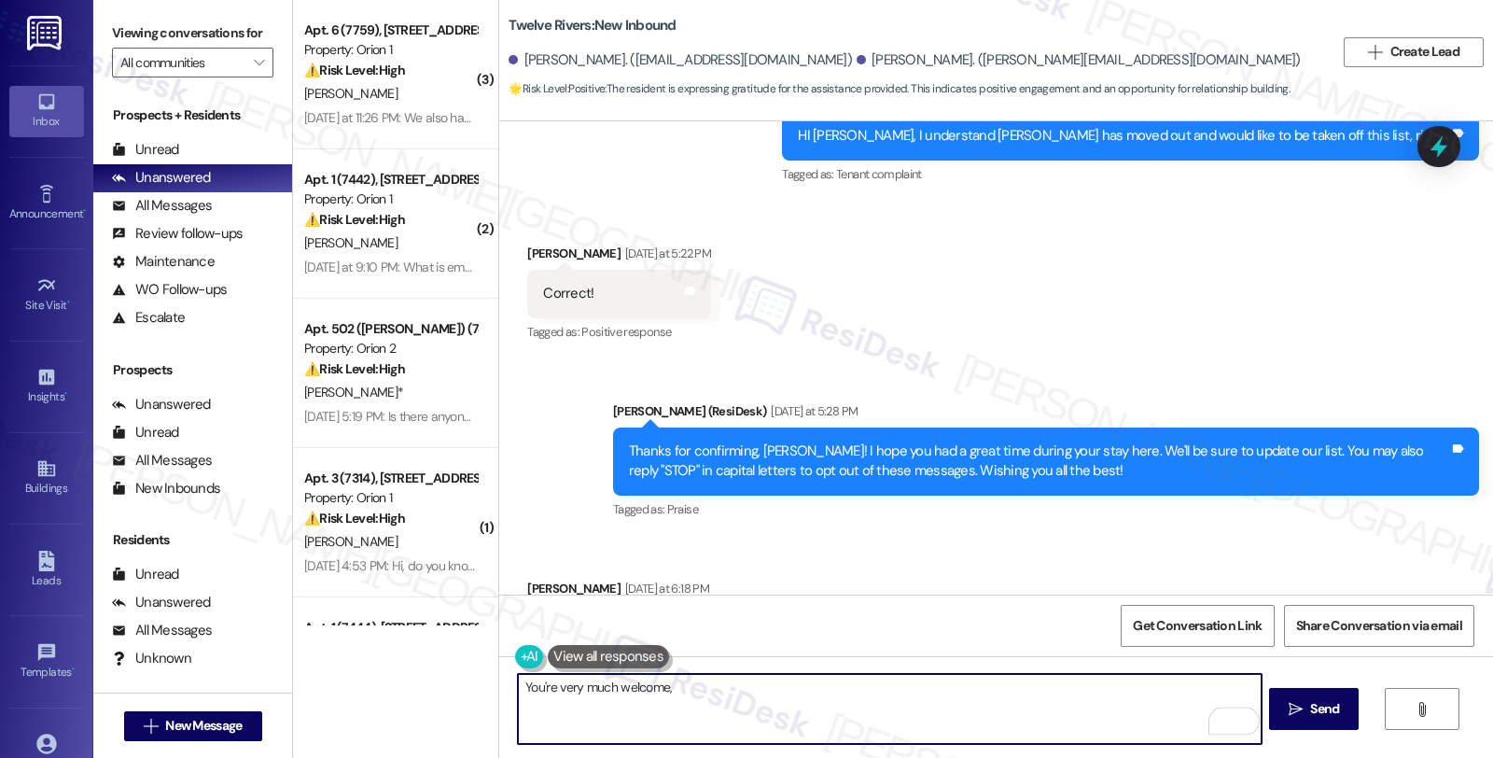
click at [527, 579] on div "Tara Servis Yesterday at 6:18 PM" at bounding box center [671, 592] width 289 height 26
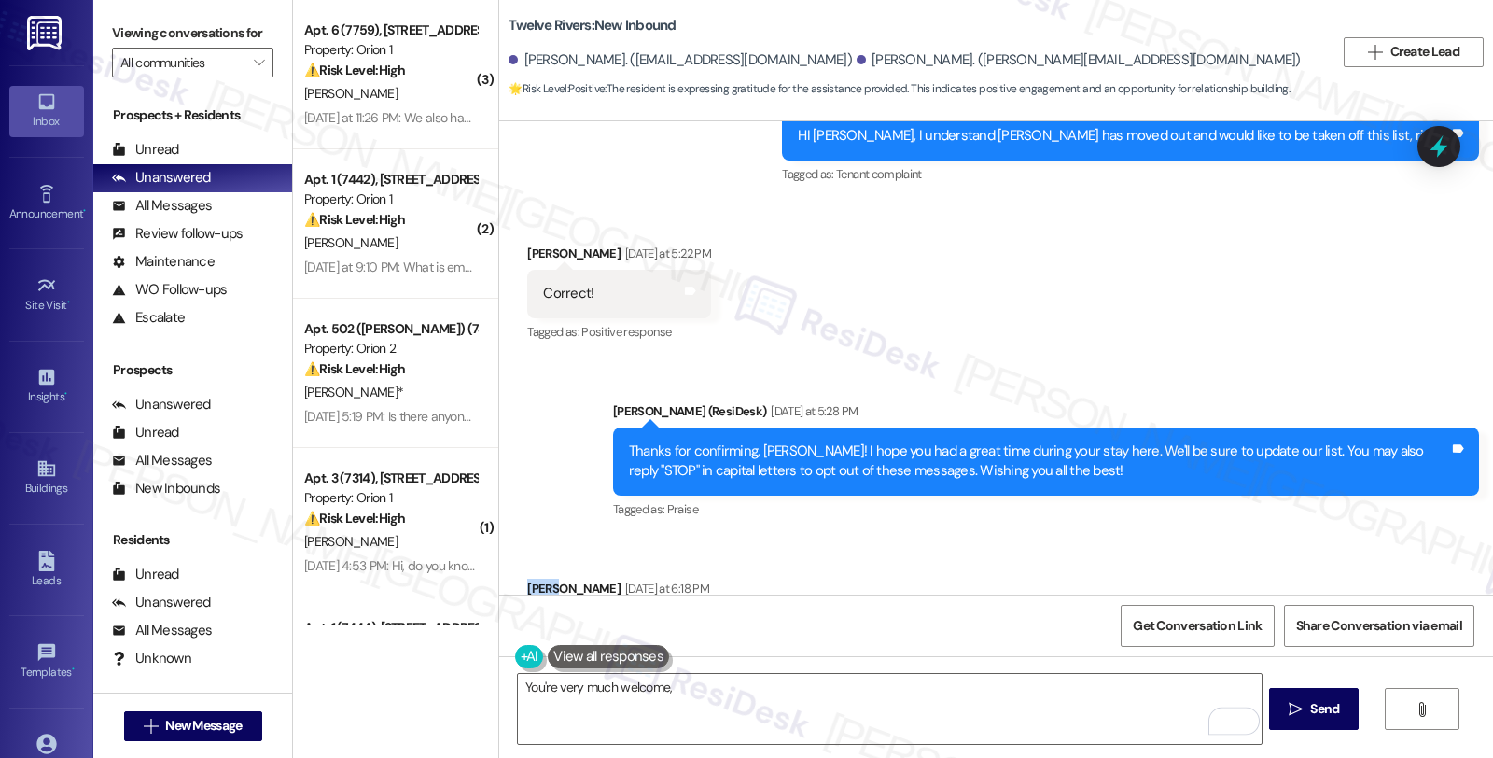
click at [527, 579] on div "Tara Servis Yesterday at 6:18 PM" at bounding box center [671, 592] width 289 height 26
copy div "Tara"
click at [736, 682] on textarea "You're very much welcome," at bounding box center [889, 709] width 743 height 70
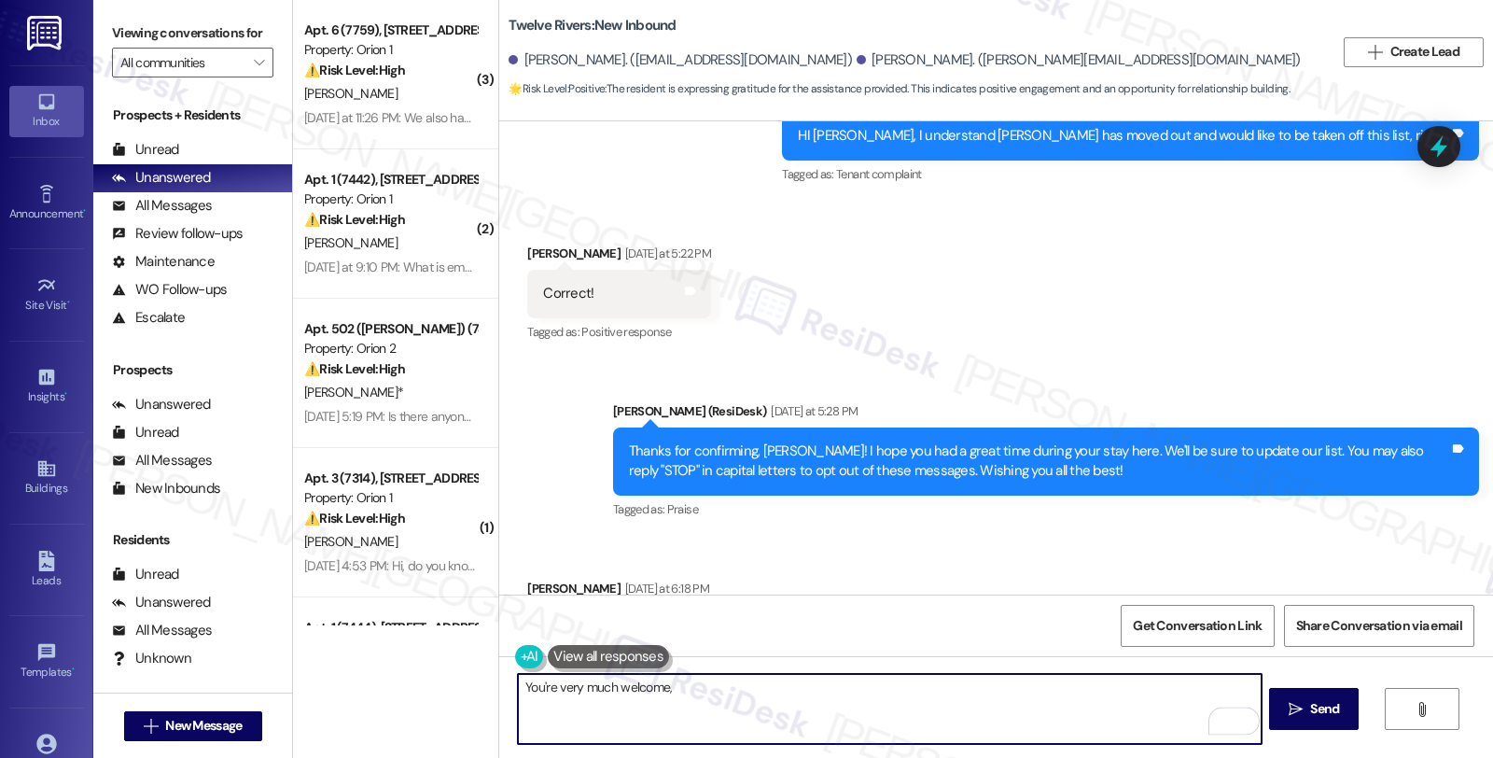
paste textarea "Tara"
type textarea "You're very much welcome, Tara 😊"
click at [736, 700] on textarea "You're very much welcome, Tara 😊" at bounding box center [889, 709] width 743 height 70
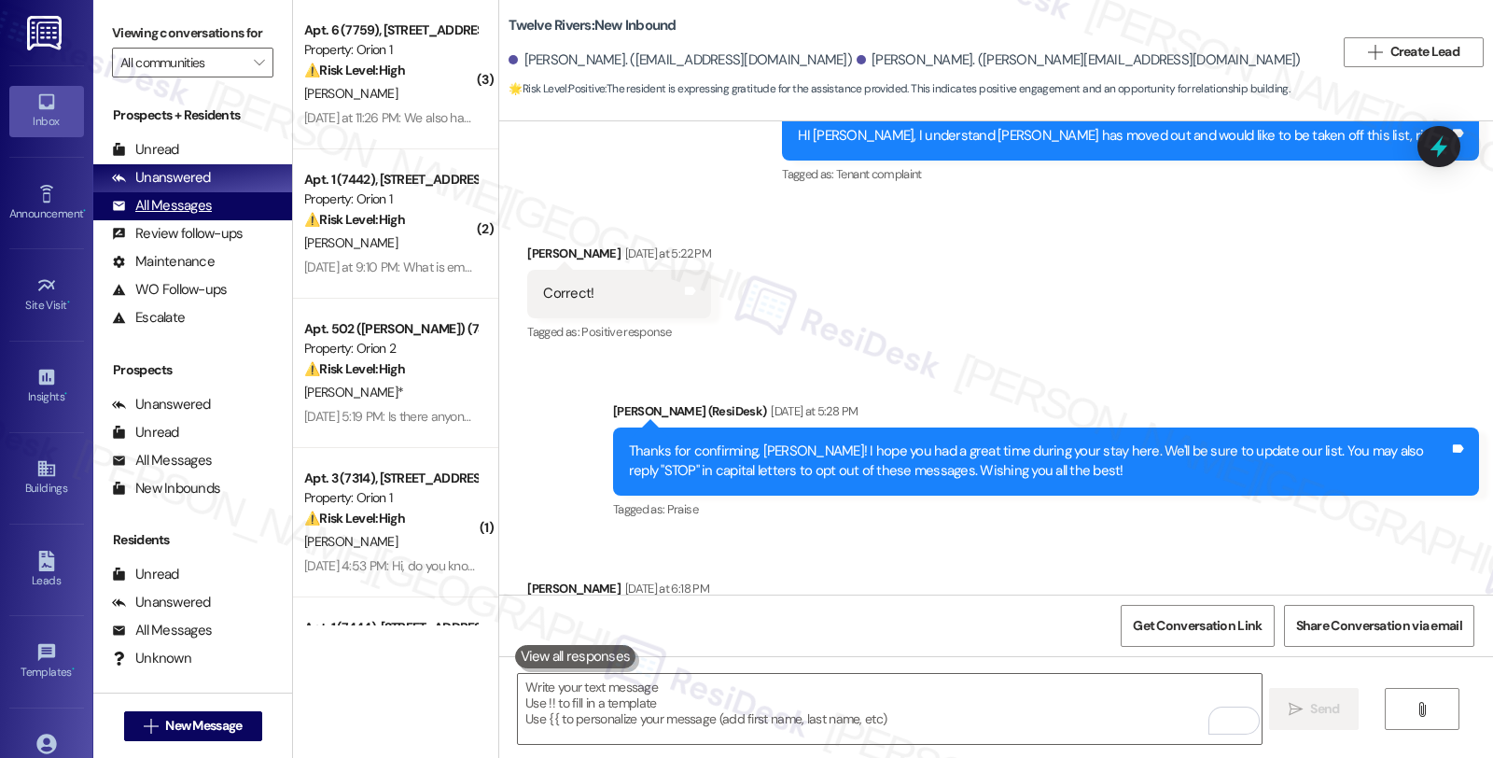
click at [193, 216] on div "All Messages" at bounding box center [162, 206] width 100 height 20
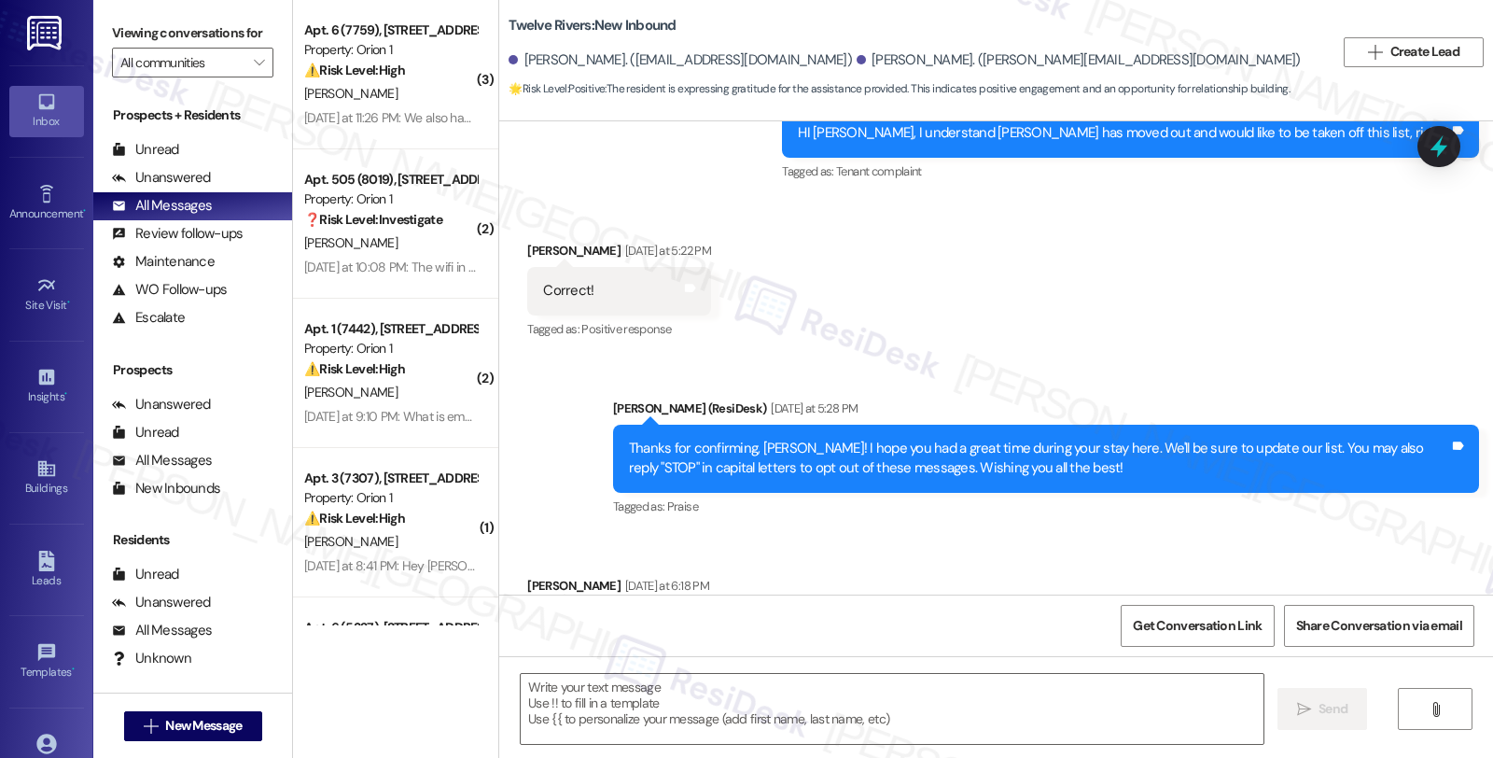
type textarea "Fetching suggested responses. Please feel free to read through the conversation…"
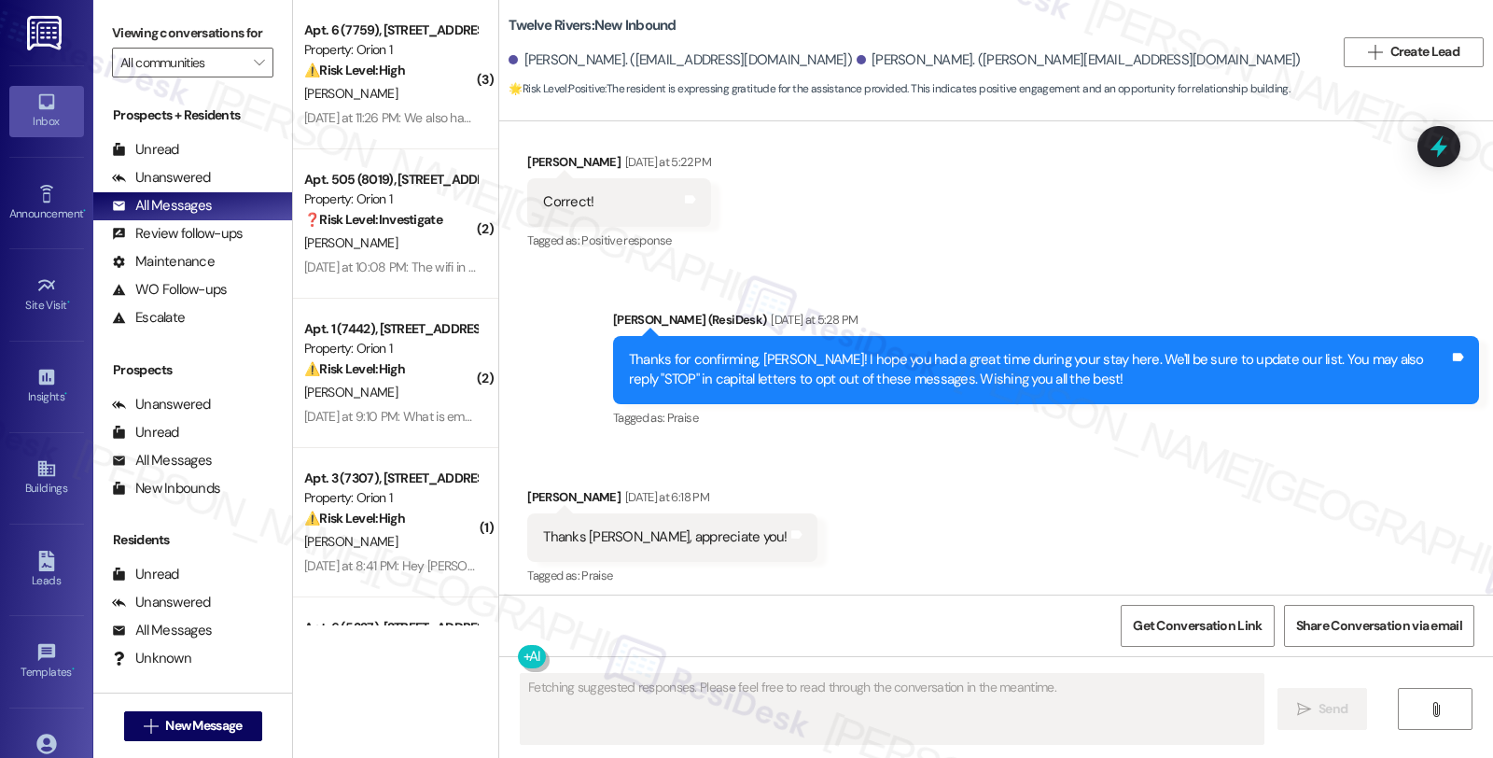
scroll to position [7189, 0]
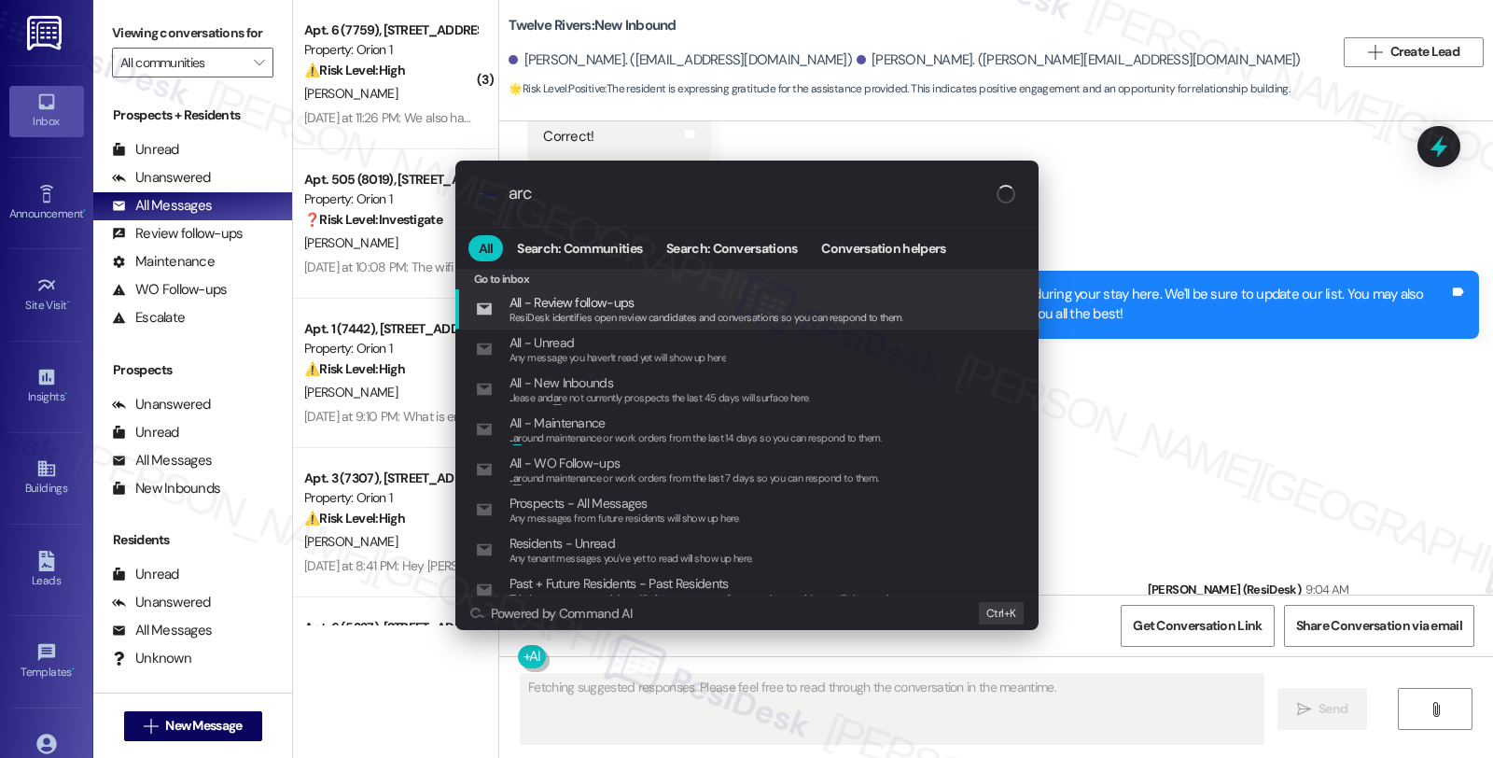
type input "arch"
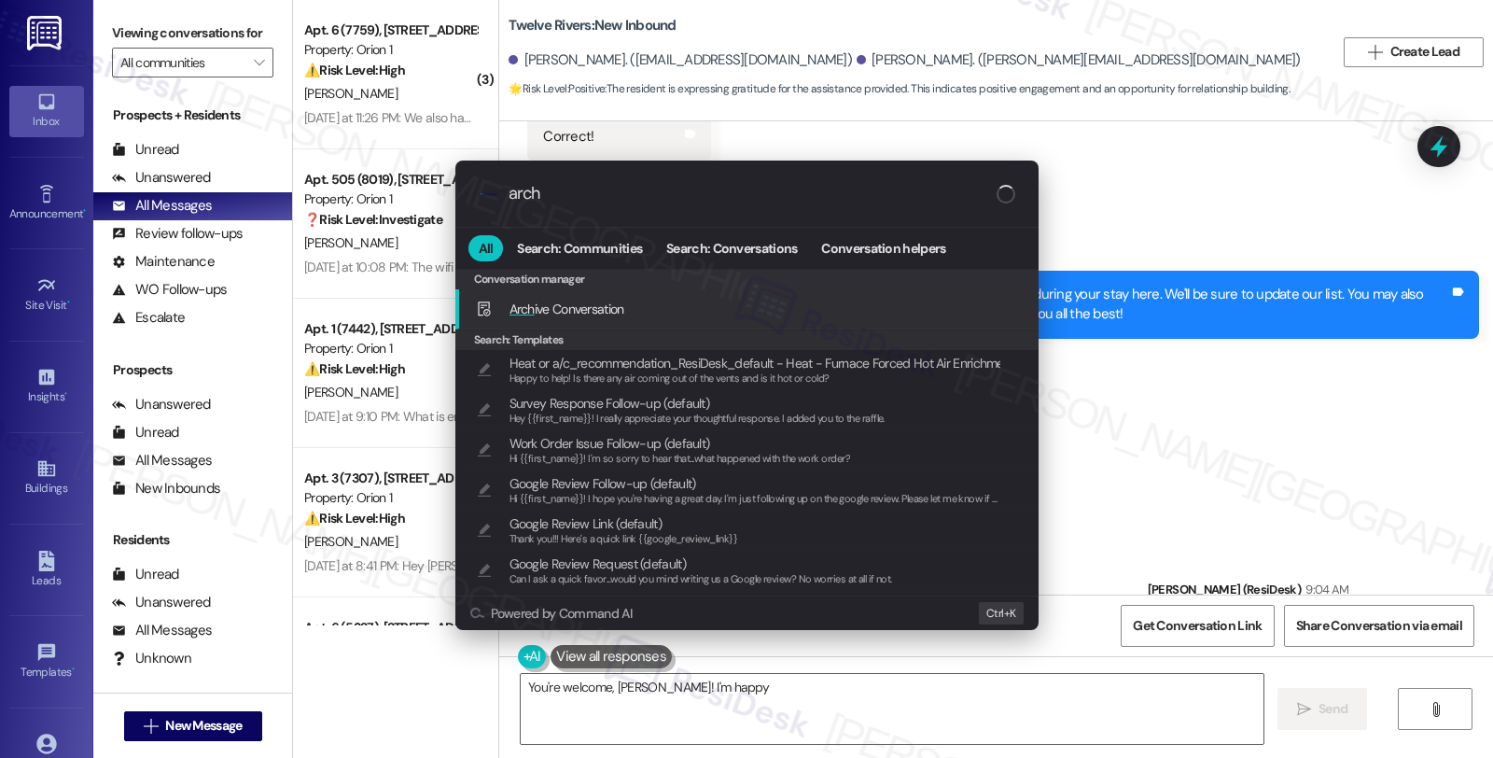
type textarea "You're welcome, Tara! I'm happy to"
type input "arch"
click at [660, 299] on div "Arch ive Conversation Add shortcut" at bounding box center [749, 309] width 546 height 21
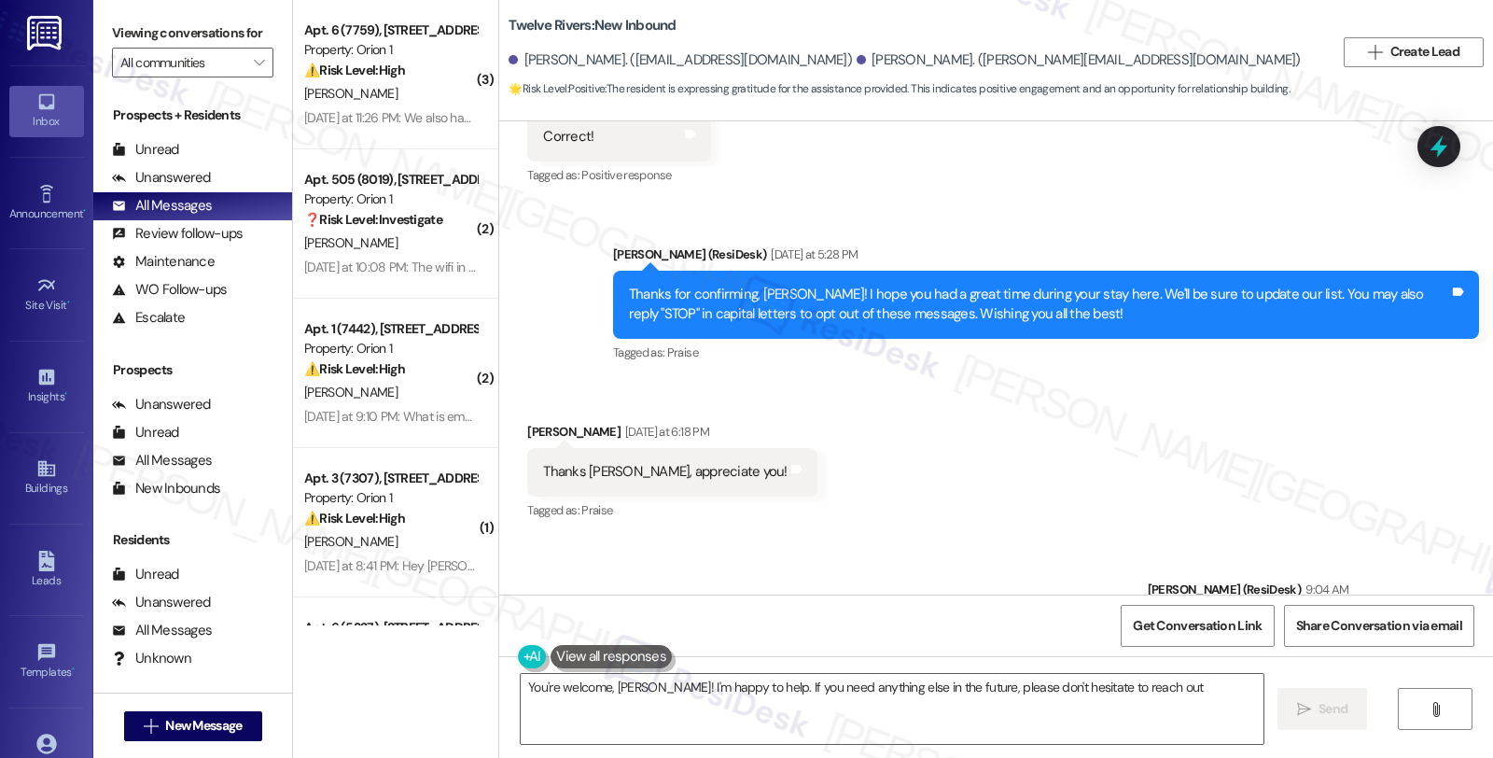
type textarea "You're welcome, Tara! I'm happy to help. If you need anything else in the futur…"
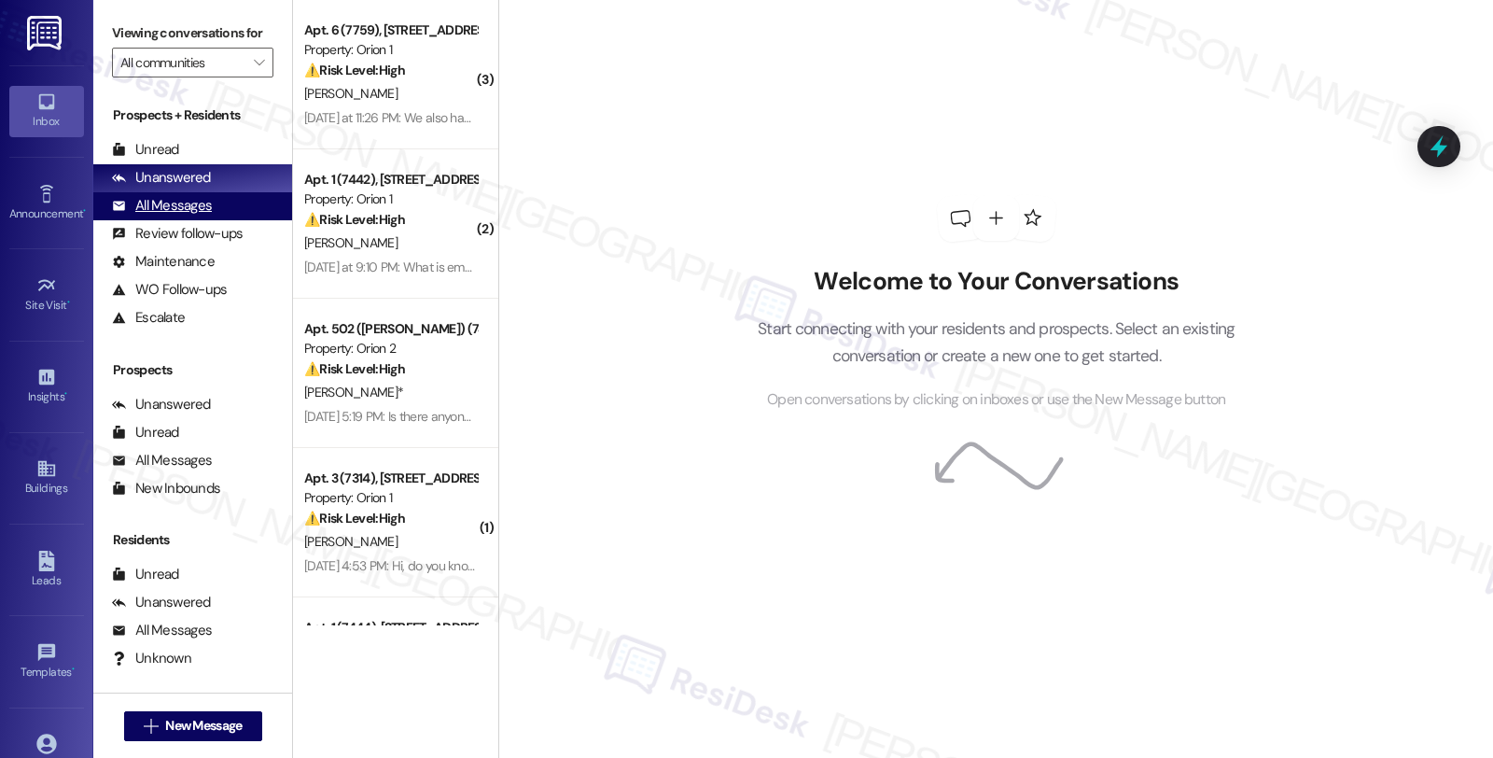
click at [164, 216] on div "All Messages" at bounding box center [162, 206] width 100 height 20
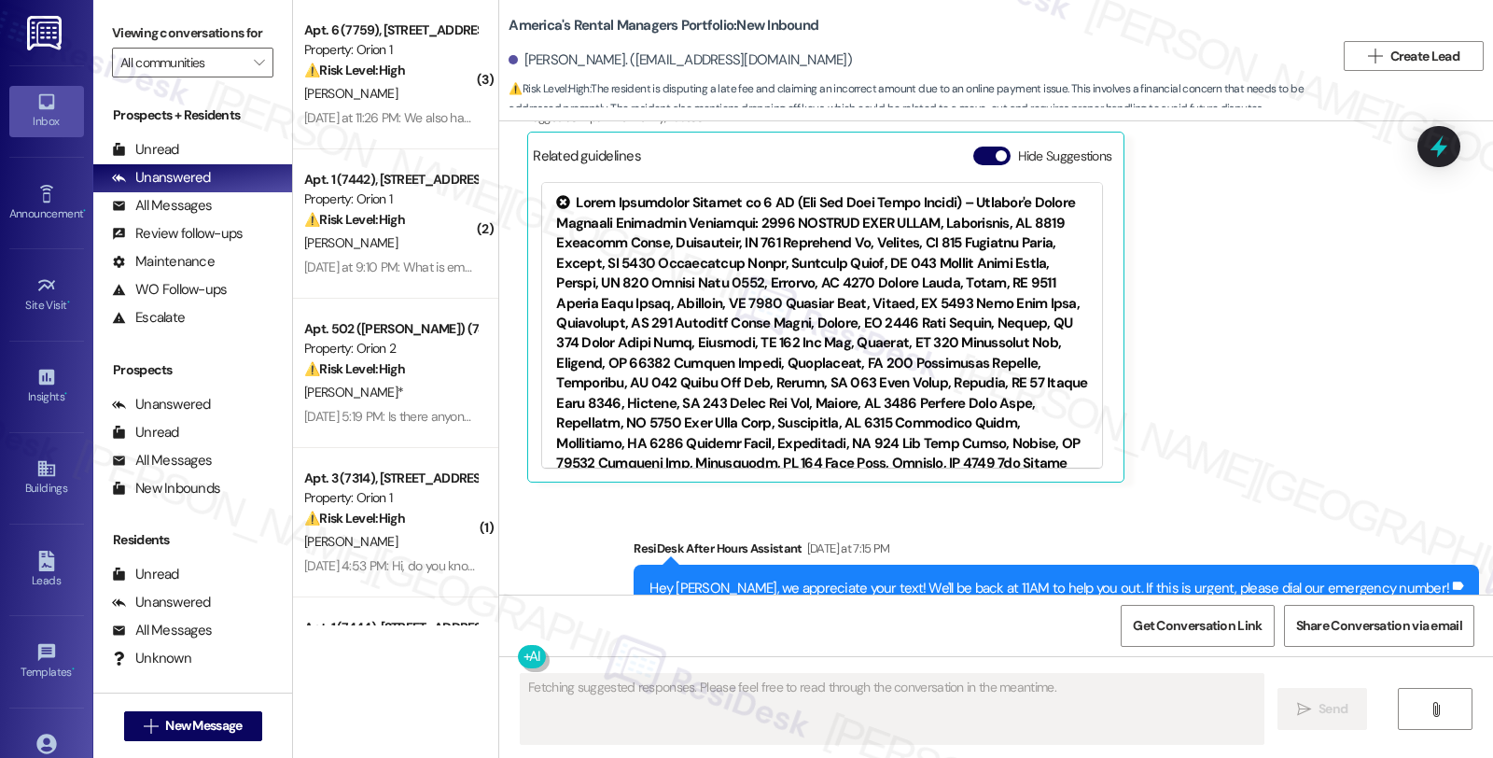
scroll to position [7823, 0]
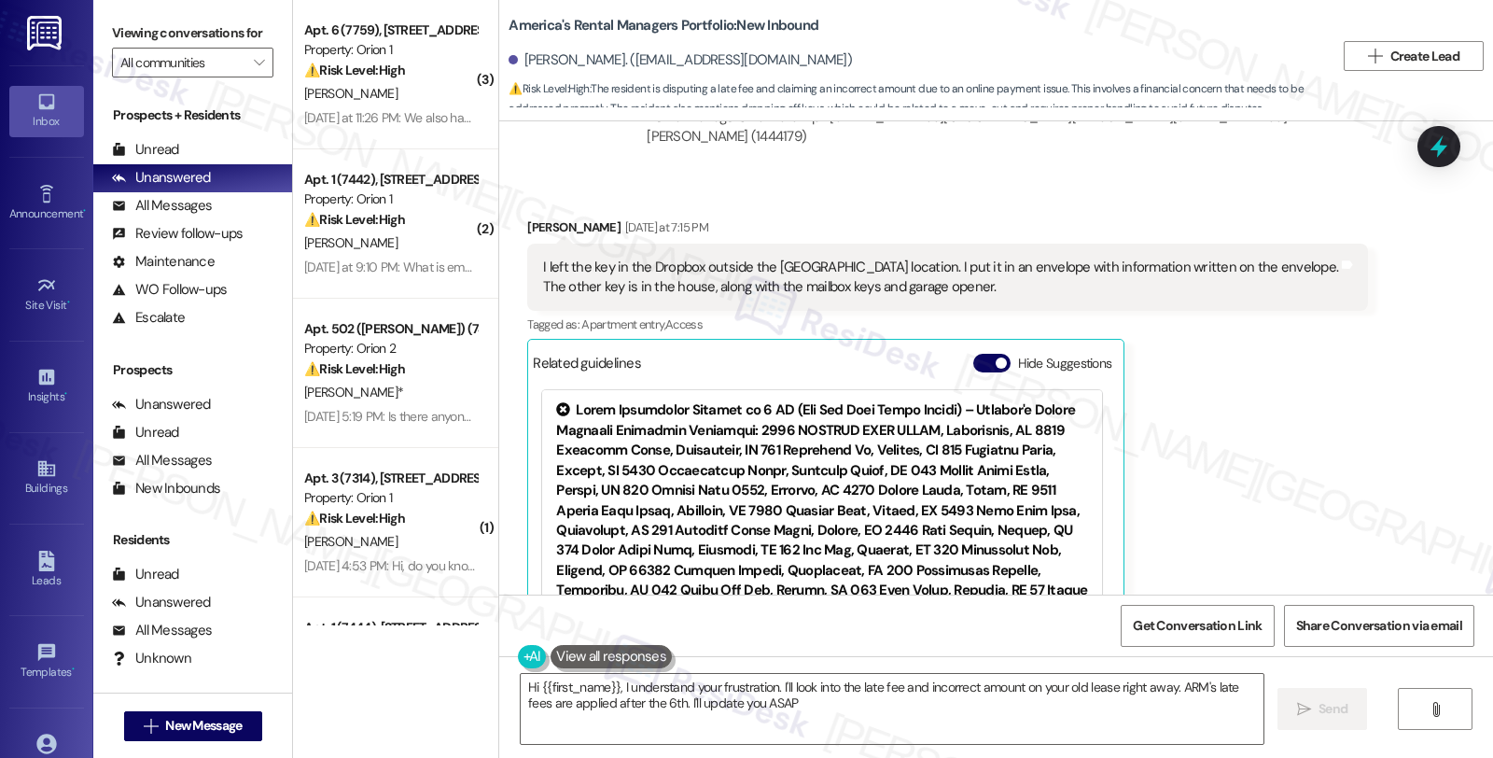
type textarea "Hi {{first_name}}, I understand your frustration. I'll look into the late fee a…"
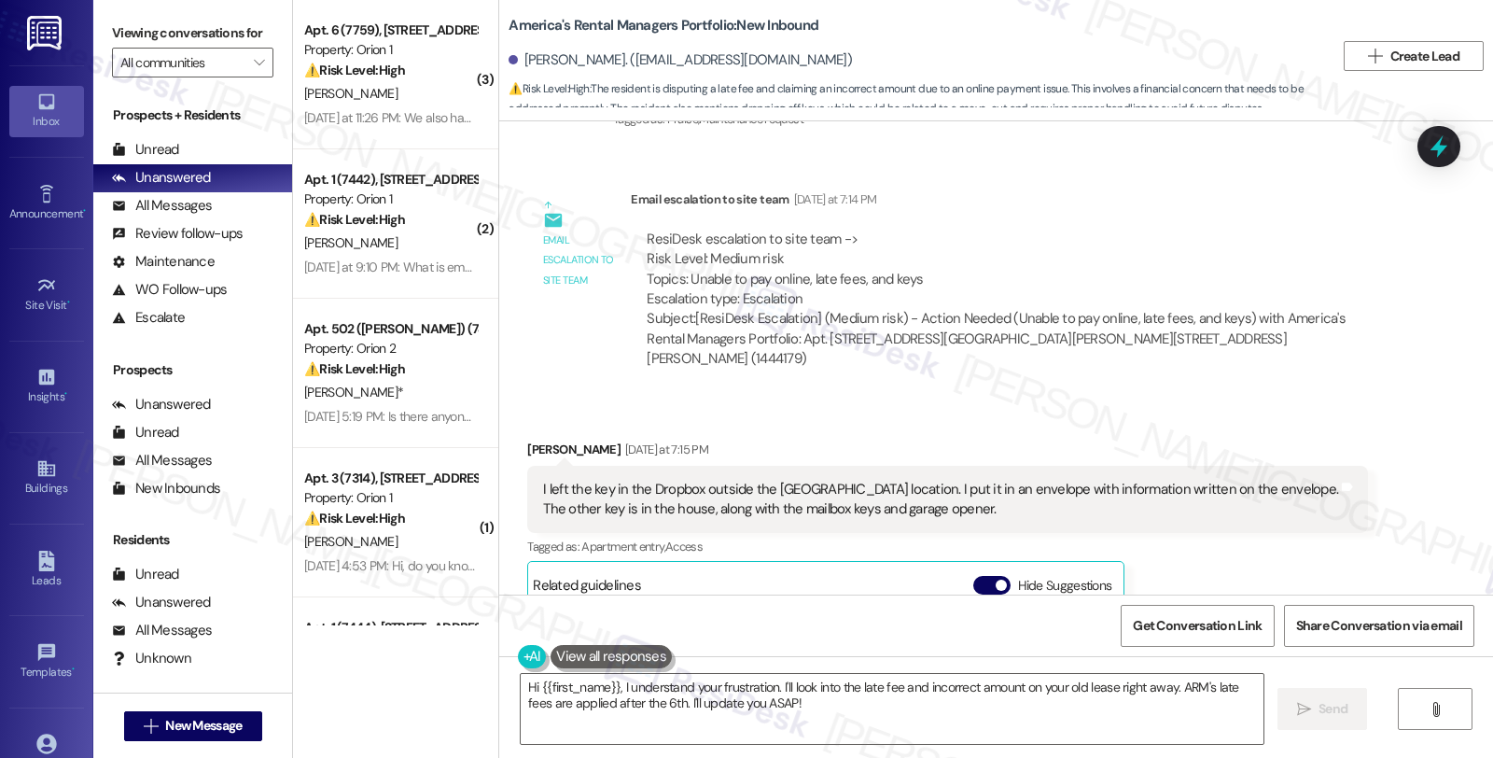
scroll to position [7615, 0]
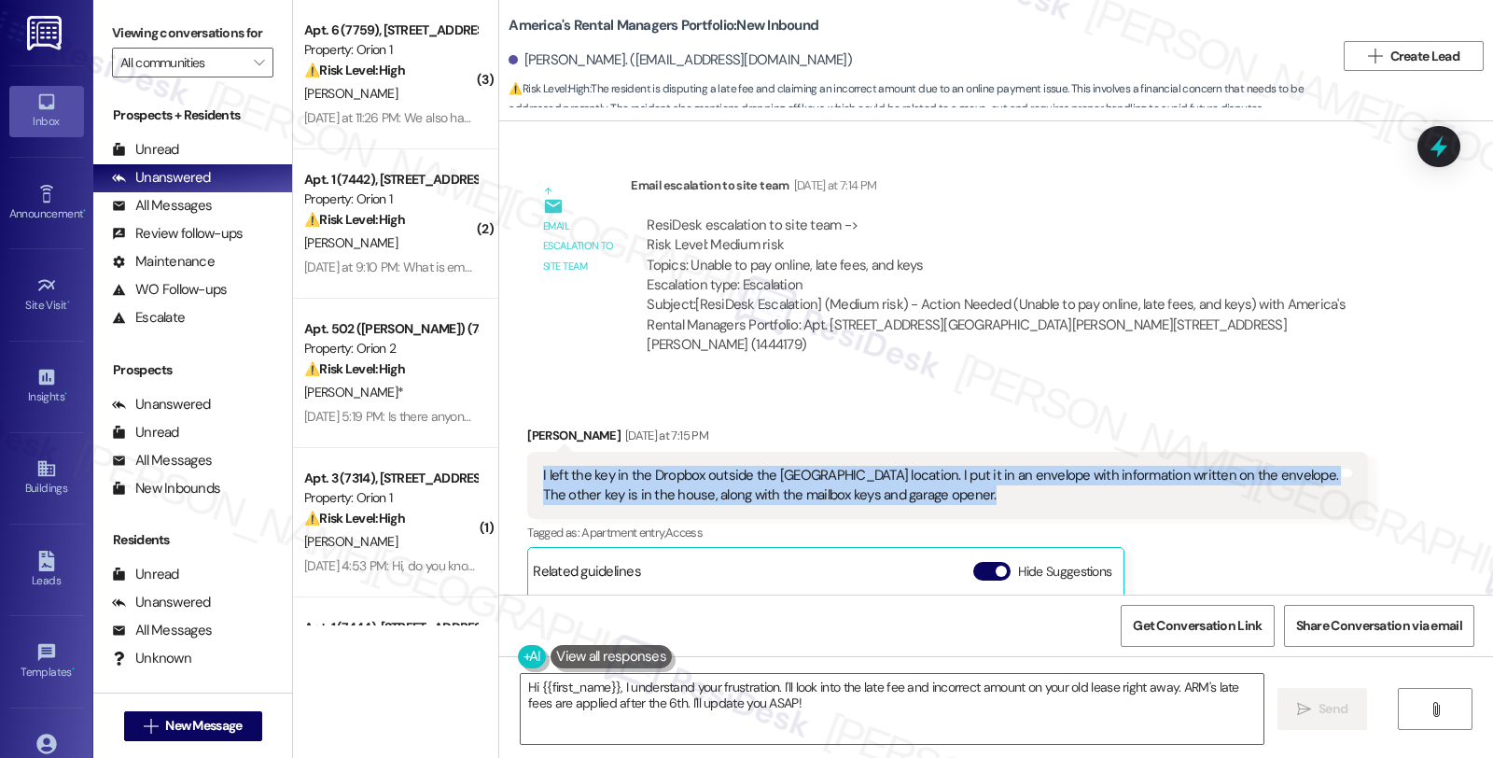
drag, startPoint x: 1003, startPoint y: 440, endPoint x: 498, endPoint y: 414, distance: 504.7
click at [499, 414] on div "Received via SMS [PERSON_NAME] [DATE] at 7:15 PM I left the key in the Dropbox …" at bounding box center [996, 648] width 994 height 528
copy div "I left the key in the Dropbox outside the [GEOGRAPHIC_DATA] location. I put it …"
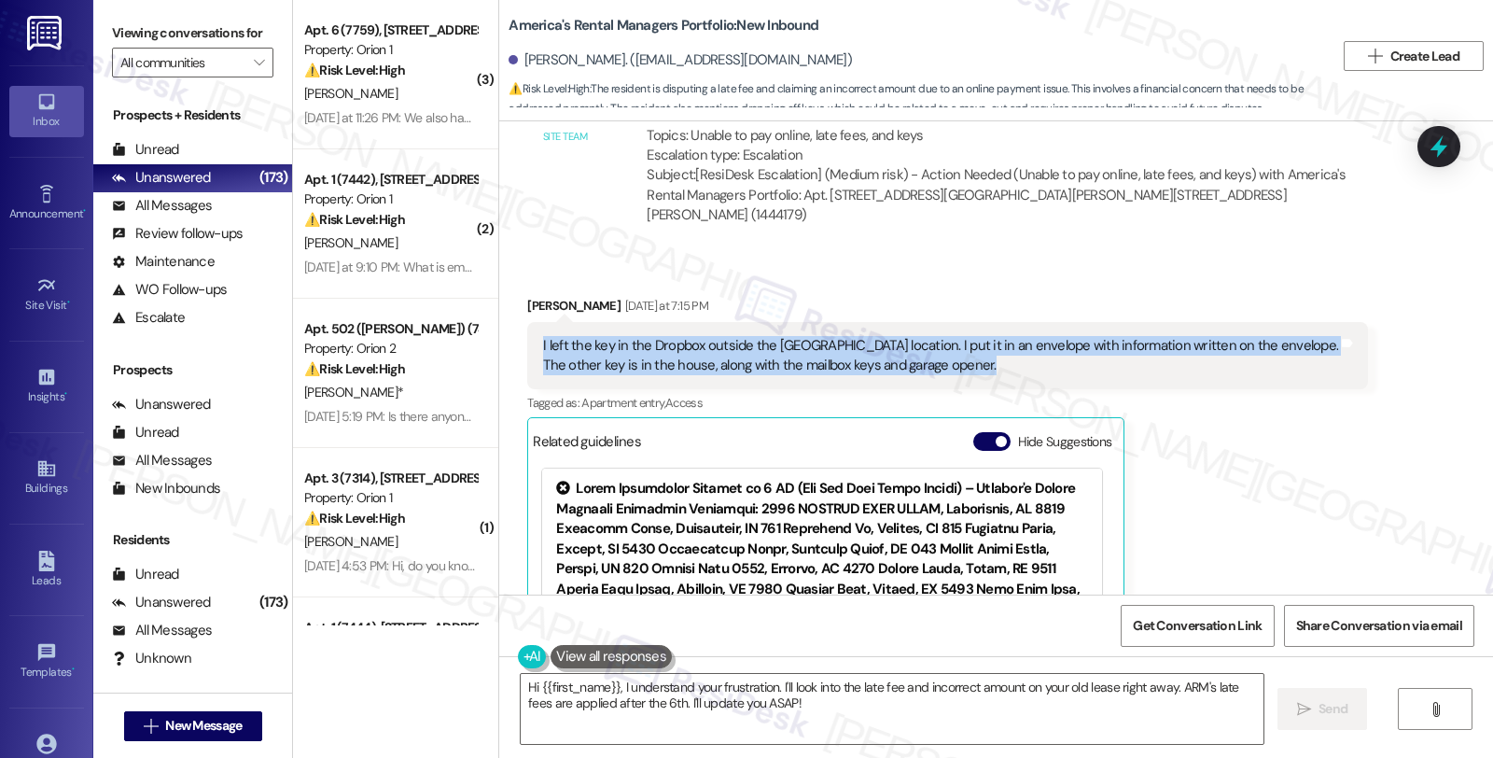
scroll to position [8030, 0]
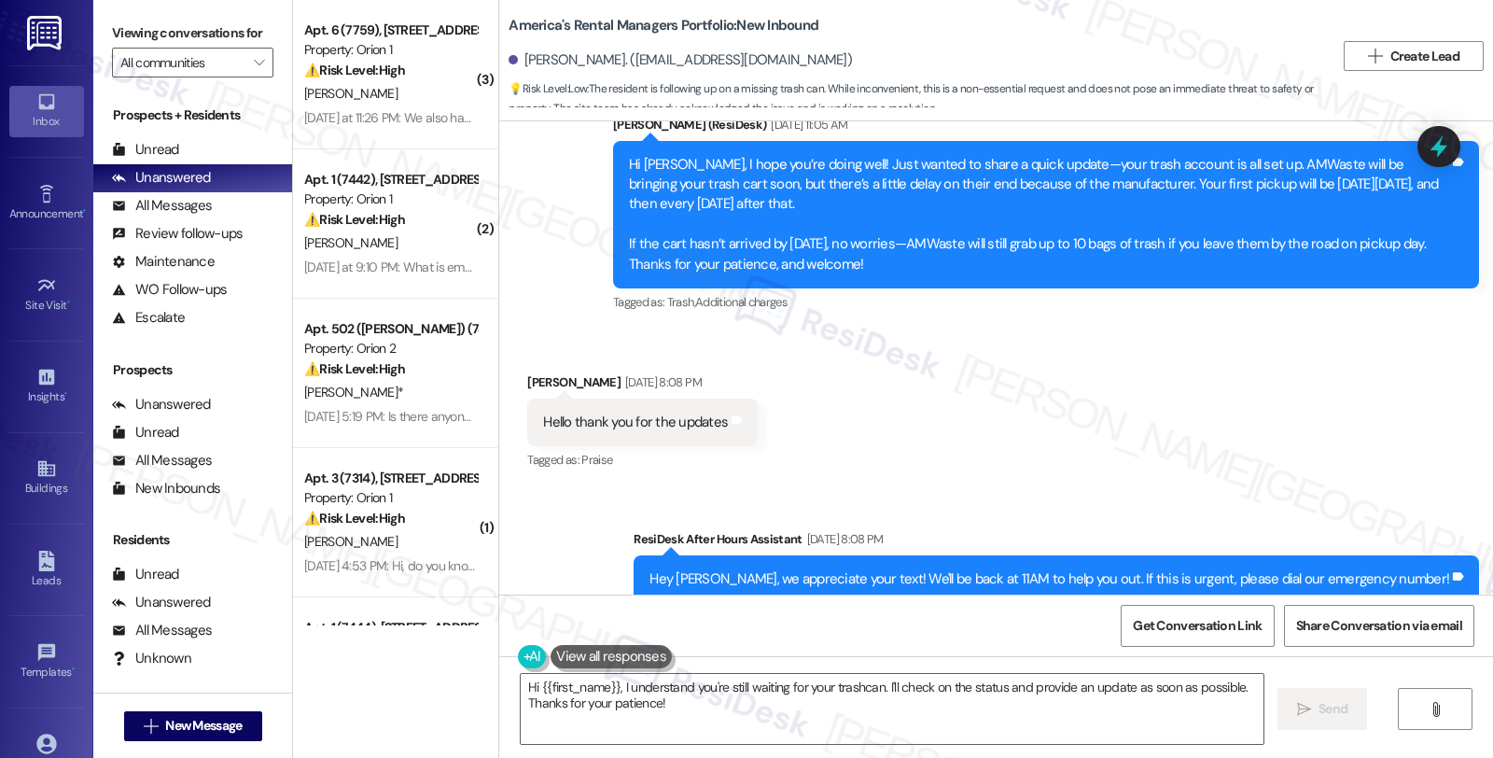
scroll to position [3498, 0]
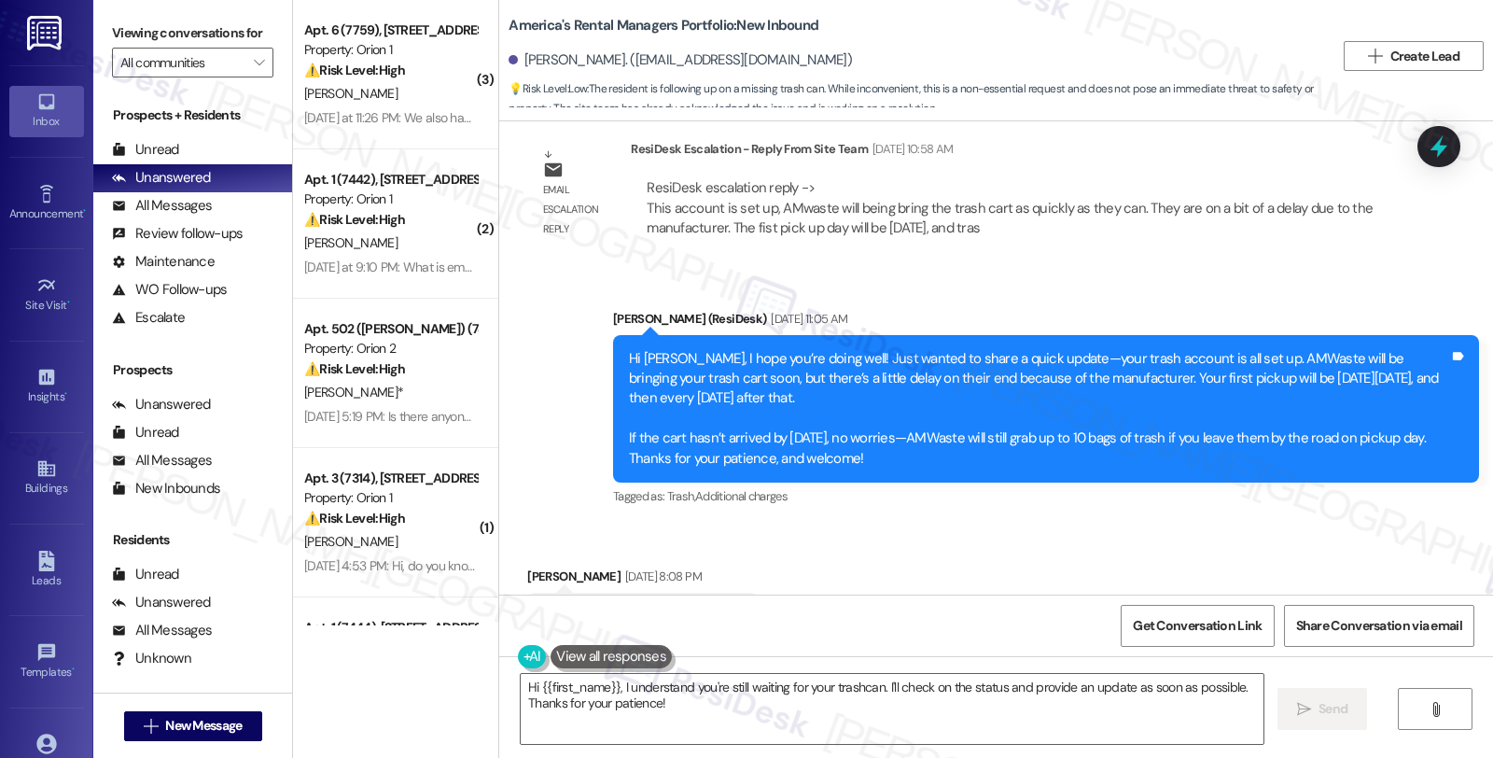
click at [1235, 482] on div "Sent via SMS [PERSON_NAME] (ResiDesk) [DATE] 11:05 AM Hi [PERSON_NAME], I hope …" at bounding box center [1046, 410] width 894 height 230
click at [1284, 541] on div "Received via SMS [PERSON_NAME] [DATE] 8:08 PM Hello thank you for the updates T…" at bounding box center [996, 604] width 994 height 158
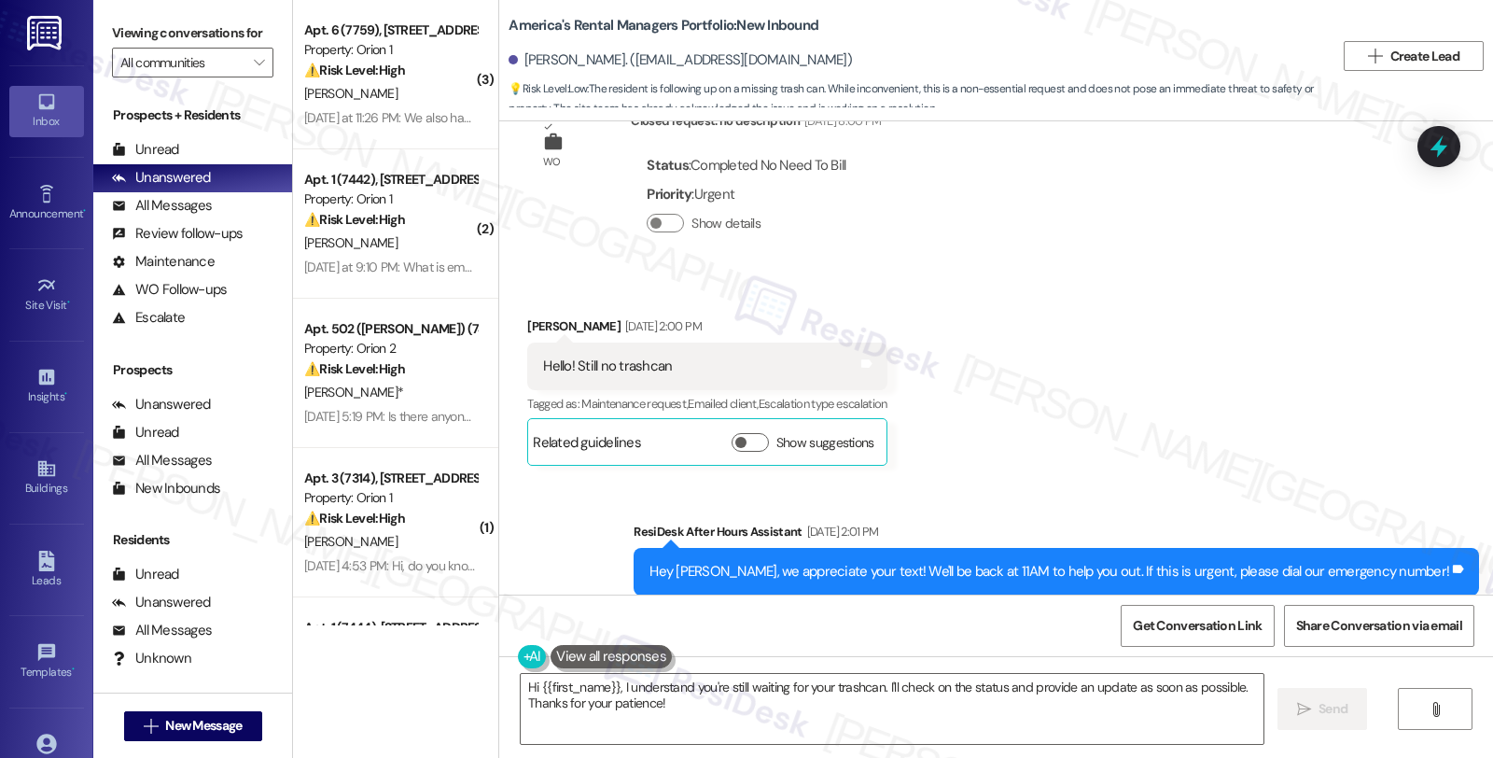
scroll to position [5677, 0]
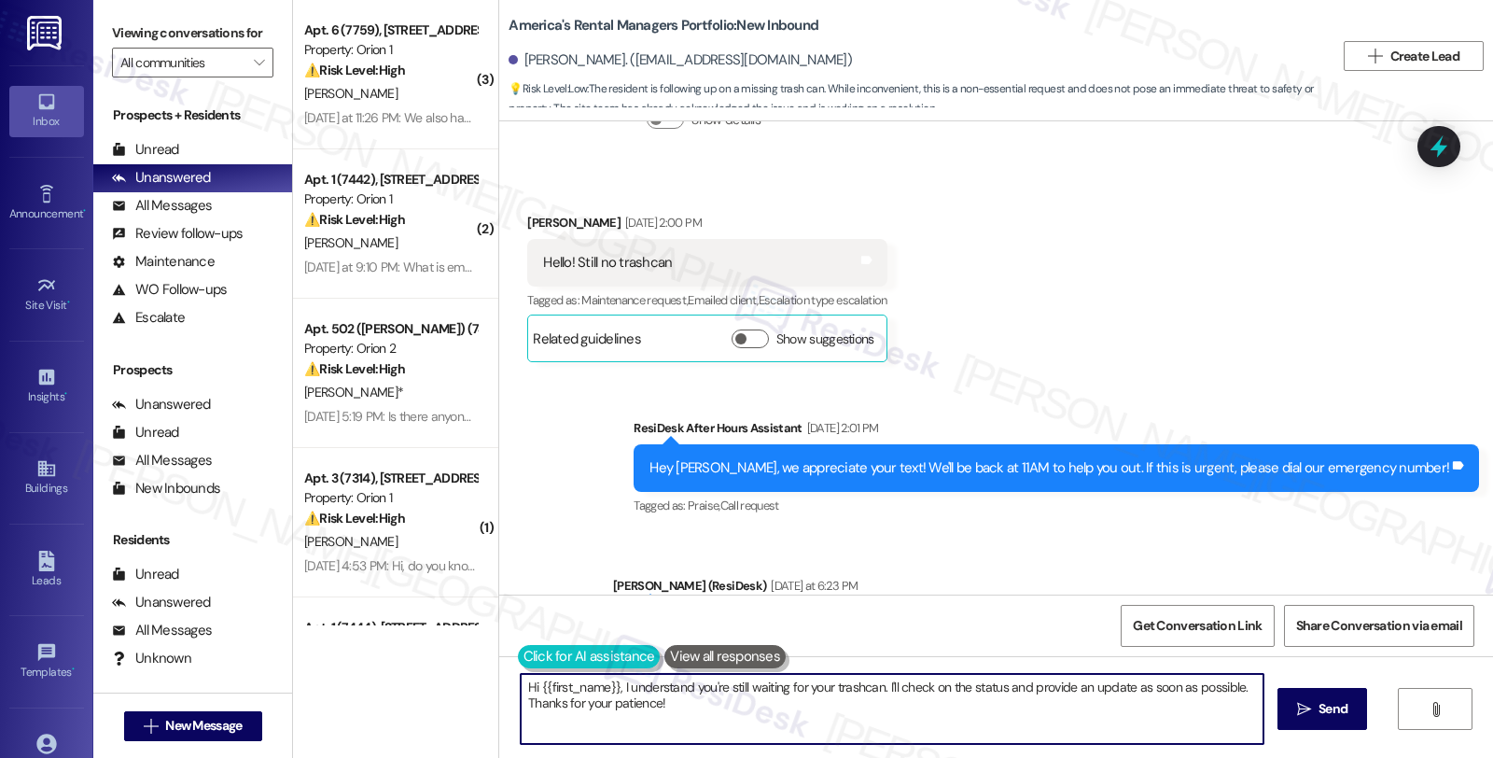
drag, startPoint x: 528, startPoint y: 655, endPoint x: 512, endPoint y: 649, distance: 18.0
click at [512, 673] on div "Hi {{first_name}}, I understand you're still waiting for your trashcan. I'll ch…" at bounding box center [883, 709] width 745 height 72
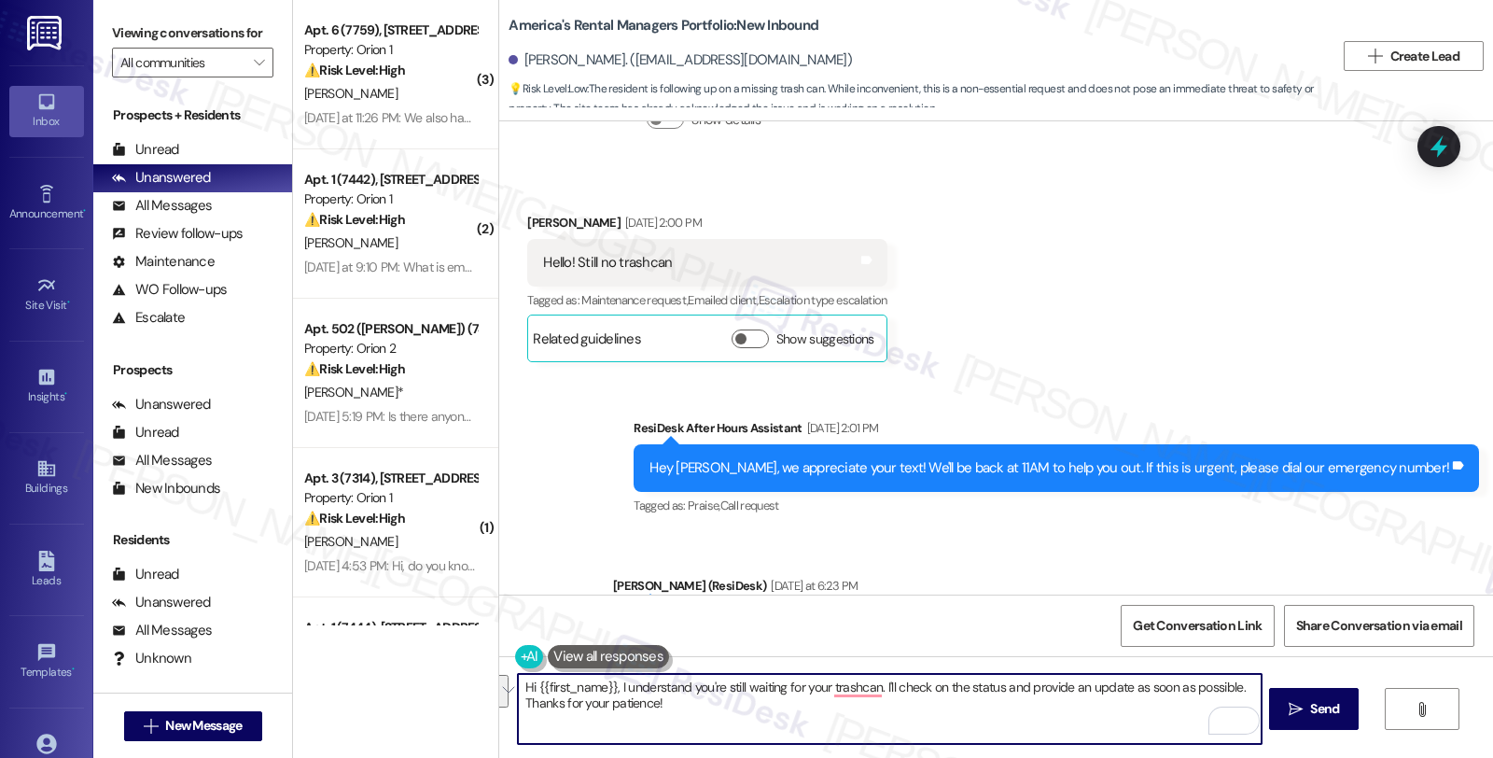
scroll to position [6299, 0]
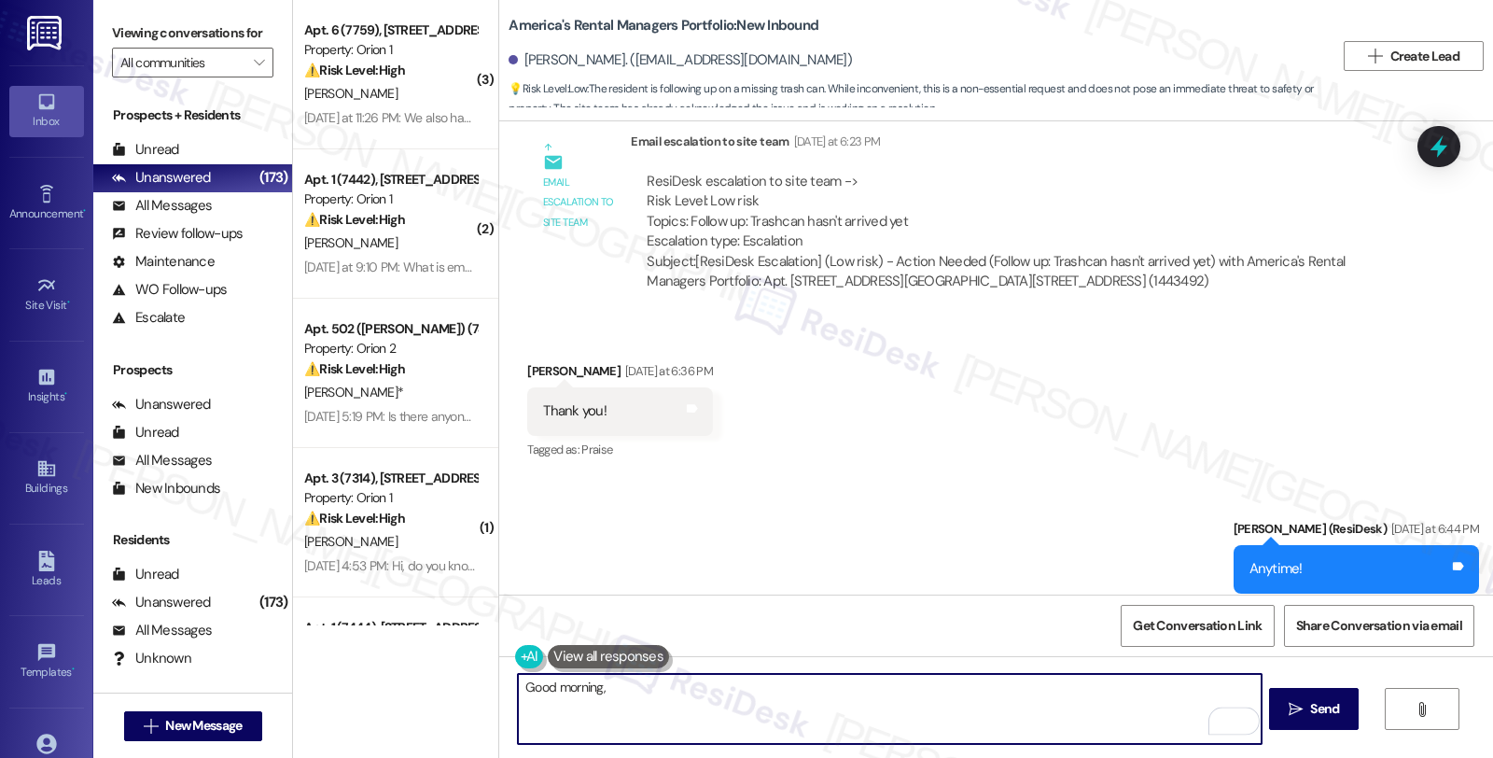
click at [610, 675] on textarea "Good morning," at bounding box center [889, 709] width 743 height 70
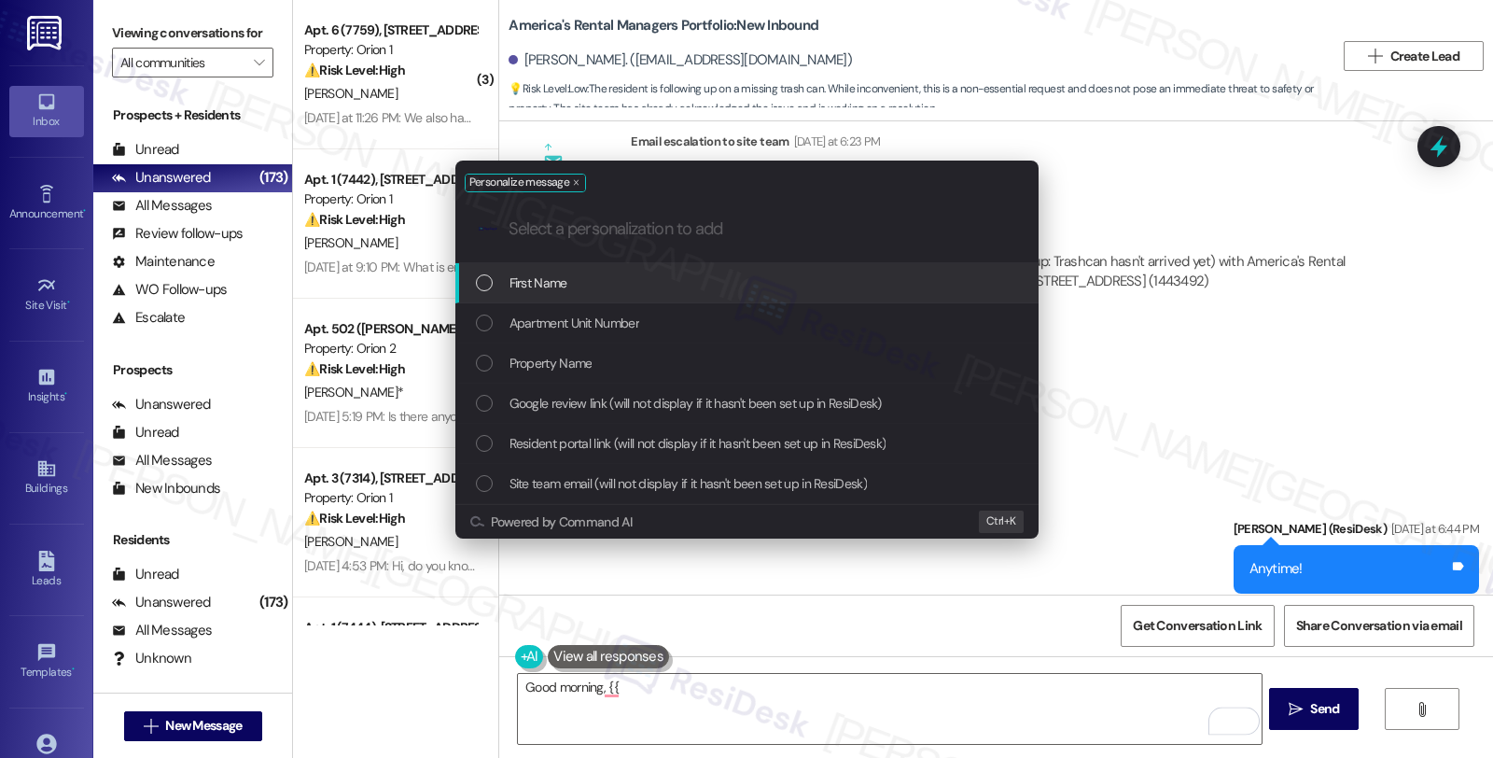
click at [584, 280] on div "First Name" at bounding box center [749, 283] width 546 height 21
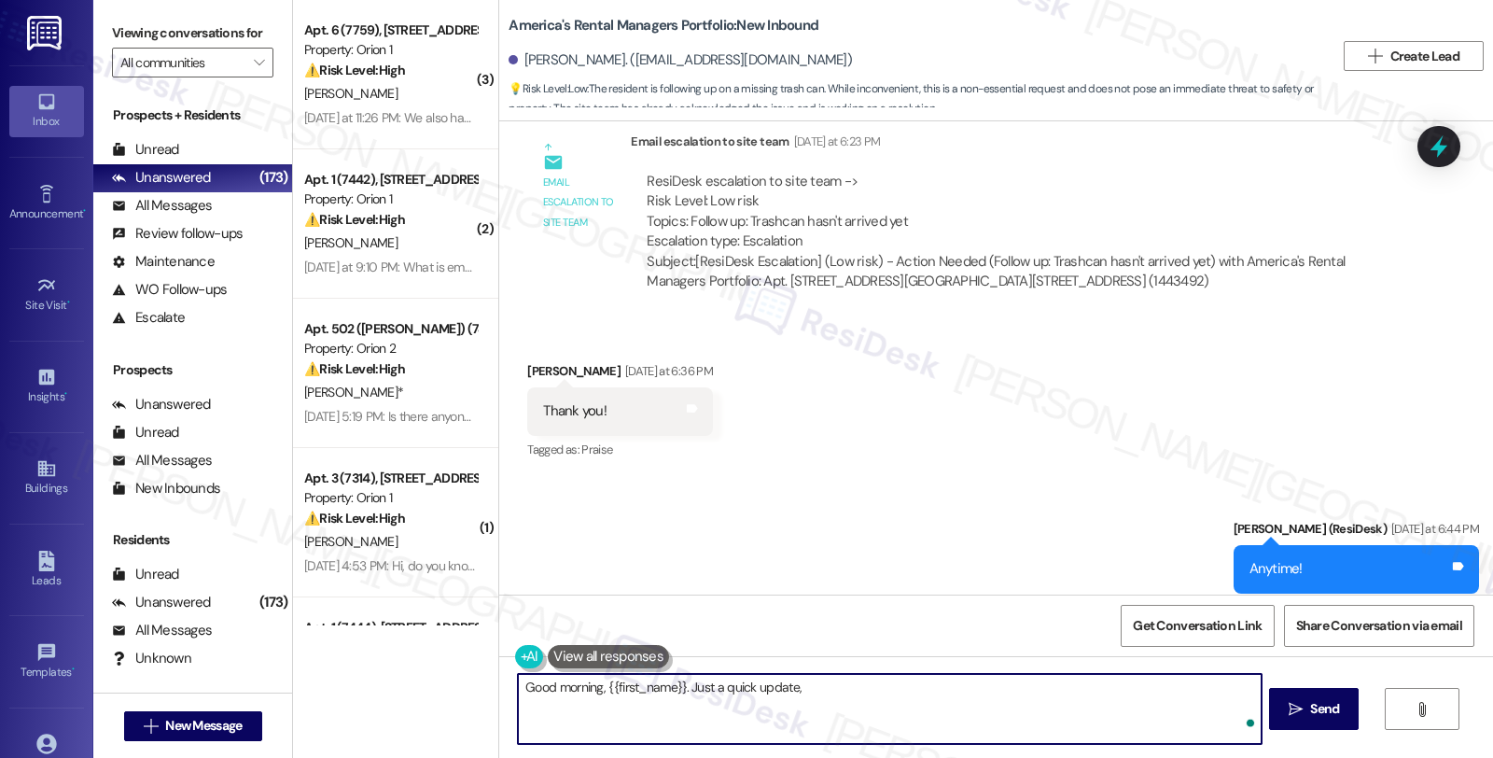
paste textarea "AMWaste will be bringing the trash cart as quickly as they can, and that there’…"
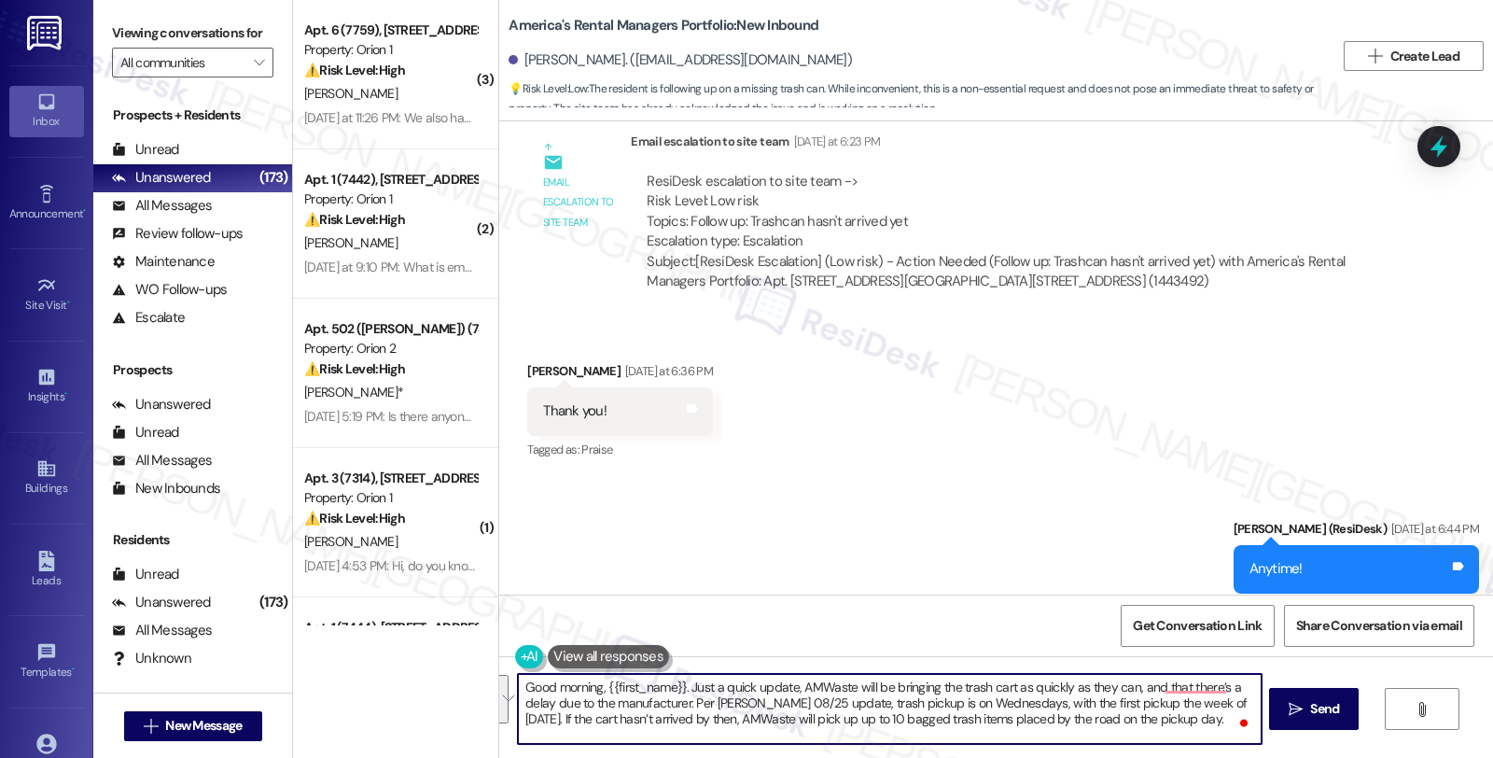
scroll to position [4, 0]
drag, startPoint x: 794, startPoint y: 682, endPoint x: 821, endPoint y: 739, distance: 63.0
click at [821, 739] on textarea "Good morning, {{first_name}}. Just a quick update, AMWaste will be bringing the…" at bounding box center [889, 709] width 743 height 70
paste textarea "deliver the trash cart as soon as possible, though there is currently a manufac…"
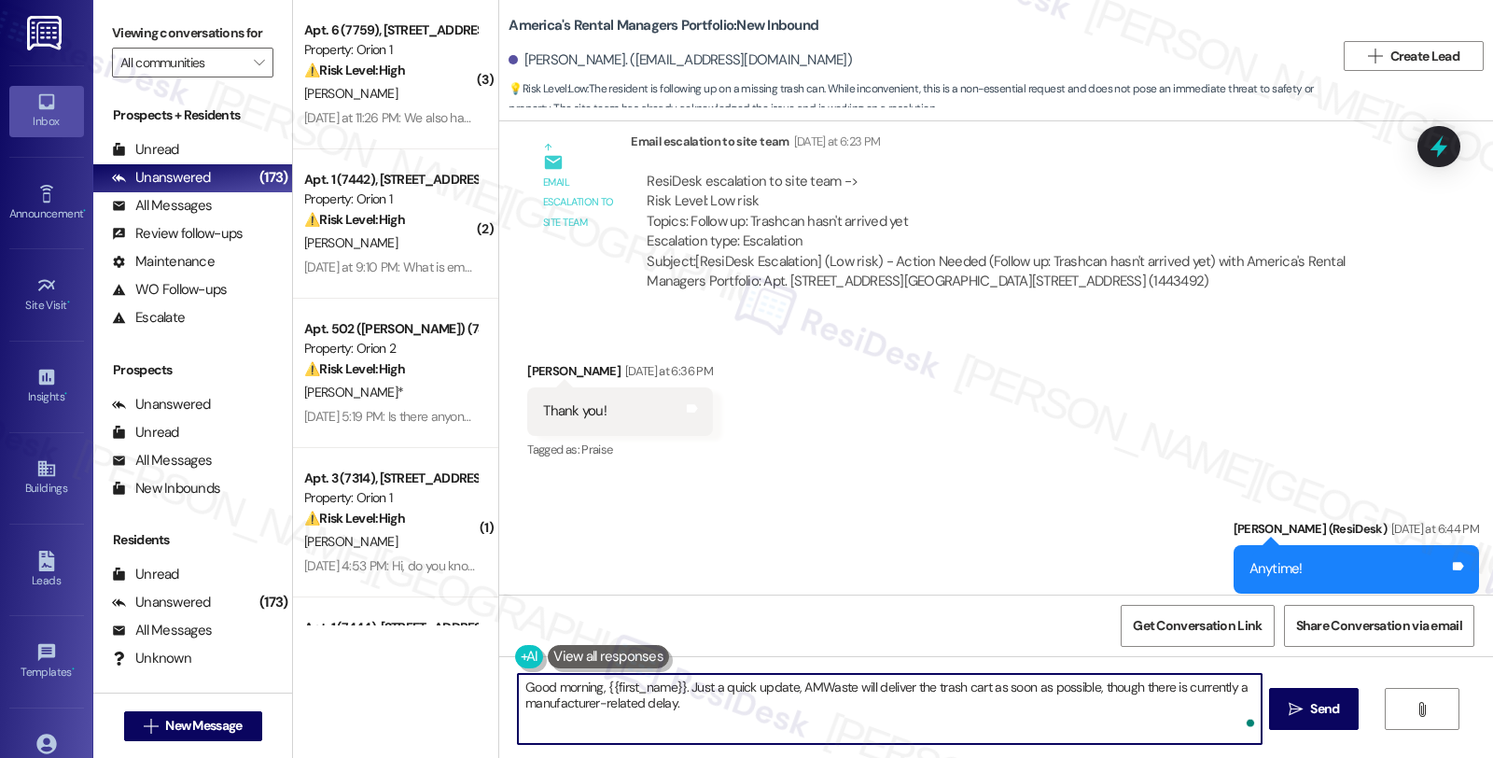
scroll to position [0, 0]
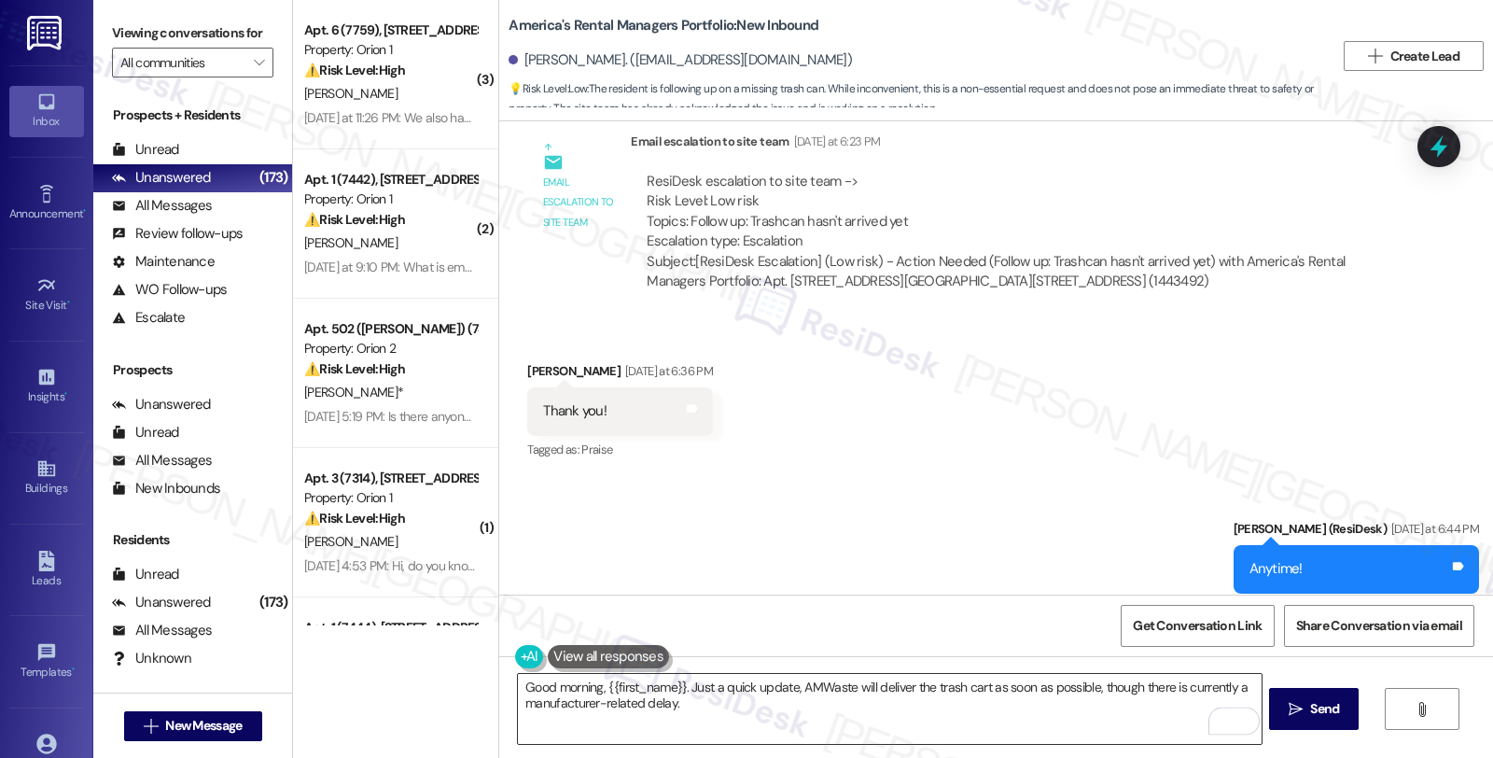
click at [717, 711] on textarea "Good morning, {{first_name}}. Just a quick update, AMWaste will deliver the tra…" at bounding box center [889, 709] width 743 height 70
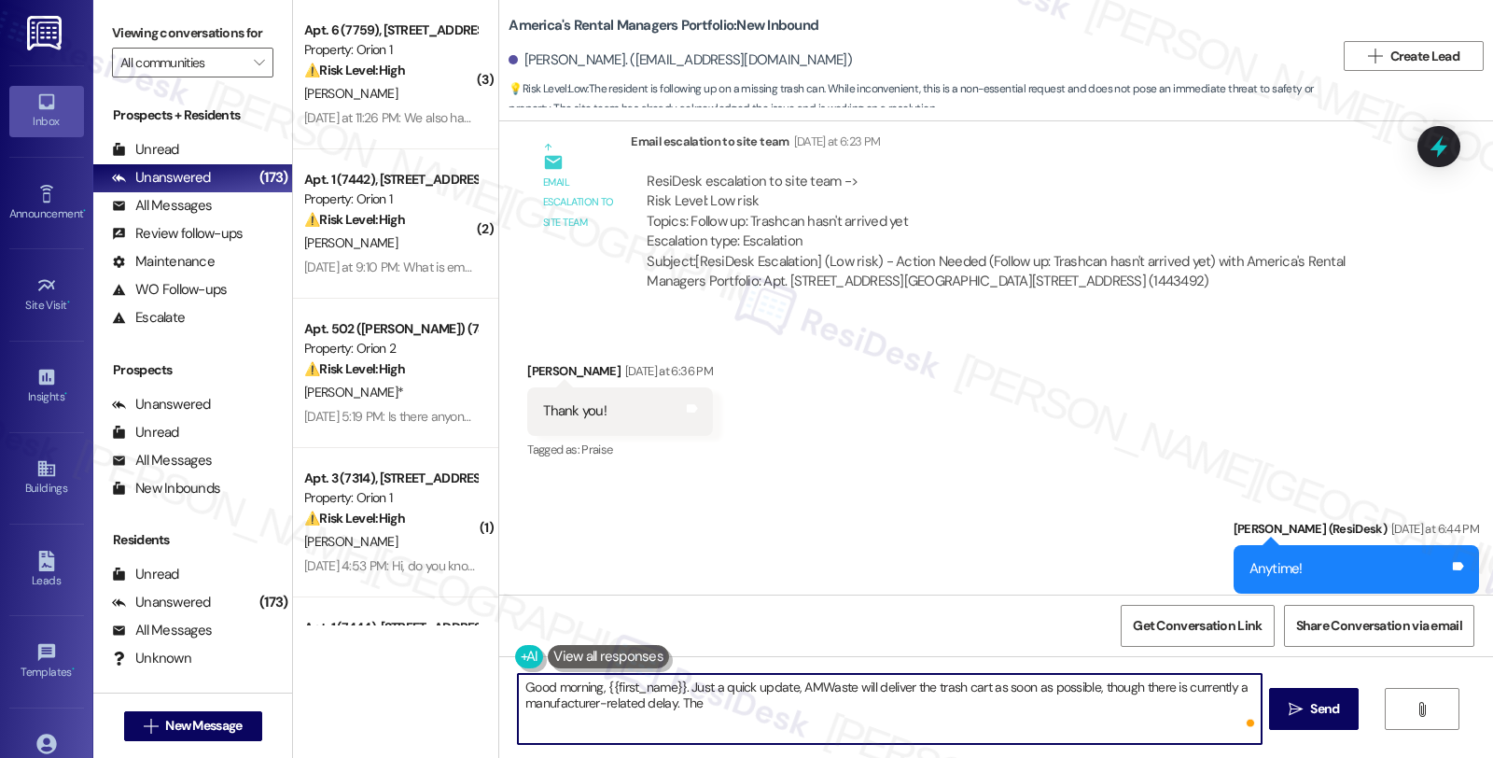
paste textarea "trash collection is scheduled for Wednesdays"
paste textarea "If the cart has not been delivered by then, AMWaste will collect up to 10 bagge…"
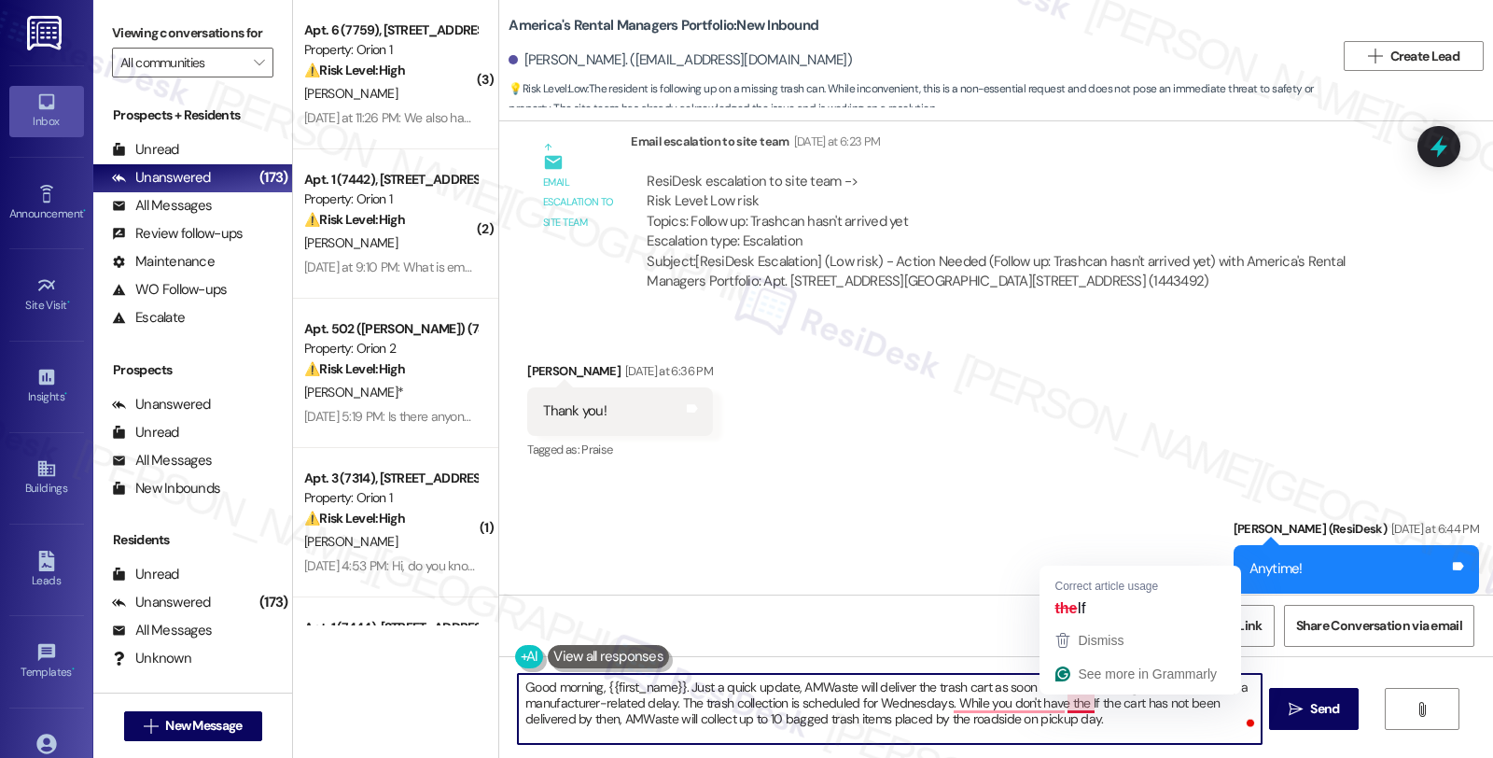
click at [1077, 702] on textarea "Good morning, {{first_name}}. Just a quick update, AMWaste will deliver the tra…" at bounding box center [889, 709] width 743 height 70
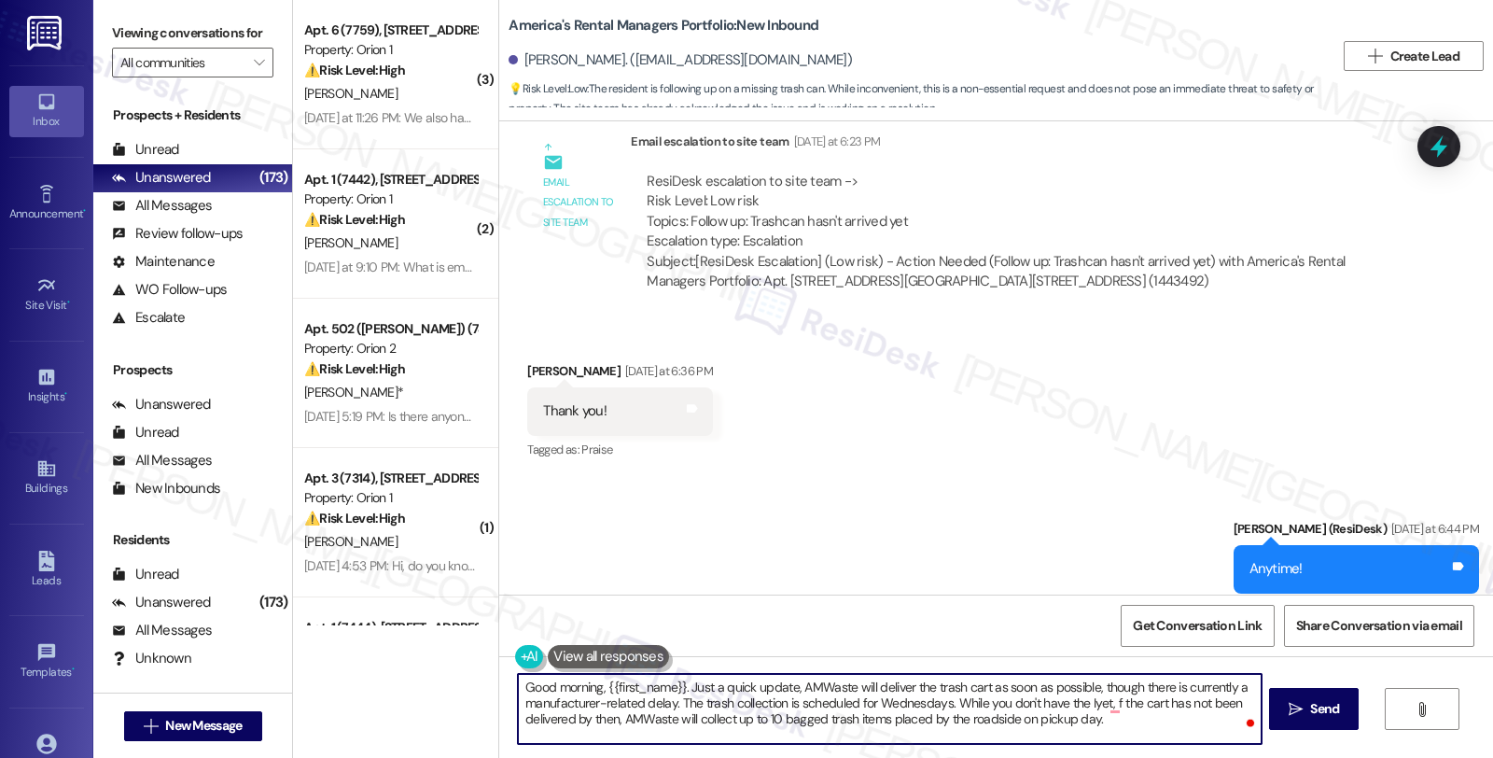
click at [605, 717] on textarea "Good morning, {{first_name}}. Just a quick update, AMWaste will deliver the tra…" at bounding box center [889, 709] width 743 height 70
drag, startPoint x: 915, startPoint y: 715, endPoint x: 416, endPoint y: 660, distance: 501.5
click at [416, 660] on div "( 3 ) Apt. 6 (7759), 3431 S Catalina St Property: Orion 1 ⚠️ Risk Level: High T…" at bounding box center [893, 379] width 1200 height 758
paste textarea ": AMWaste will deliver your trash cart as soon as possible, though there is a m…"
type textarea "Good morning, {{first_name}}. Just a quick update: AMWaste will deliver your tr…"
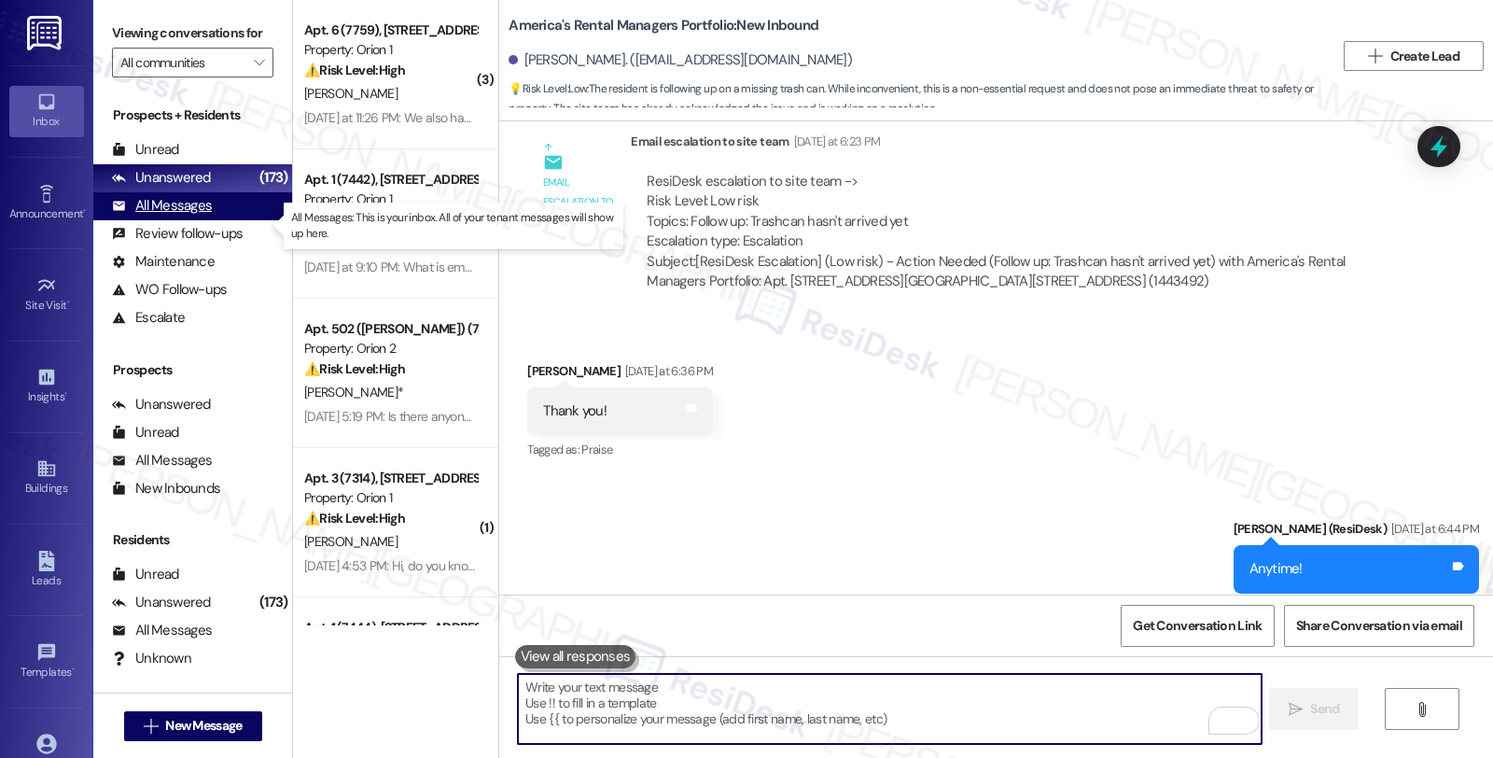
click at [179, 216] on div "All Messages" at bounding box center [162, 206] width 100 height 20
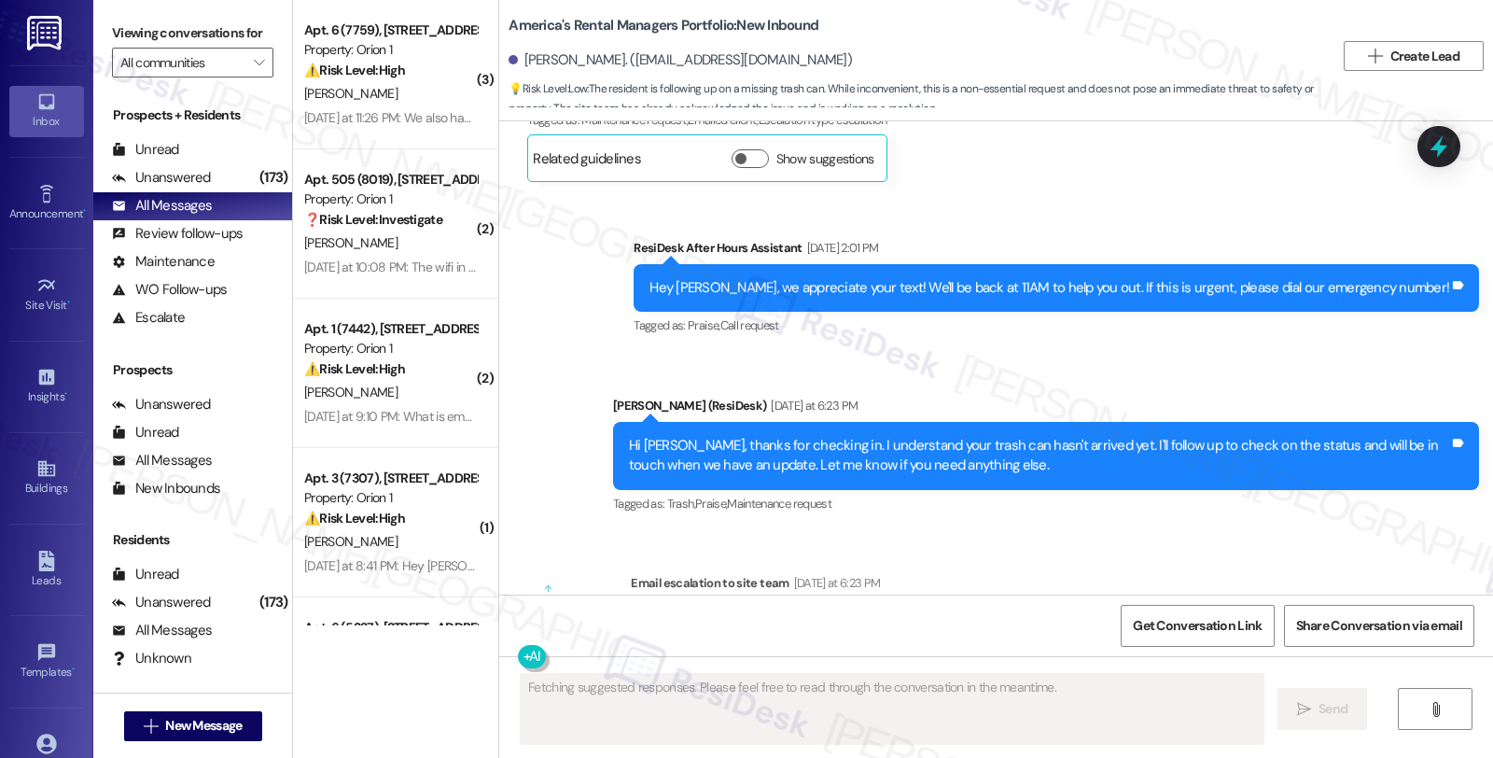
scroll to position [6498, 0]
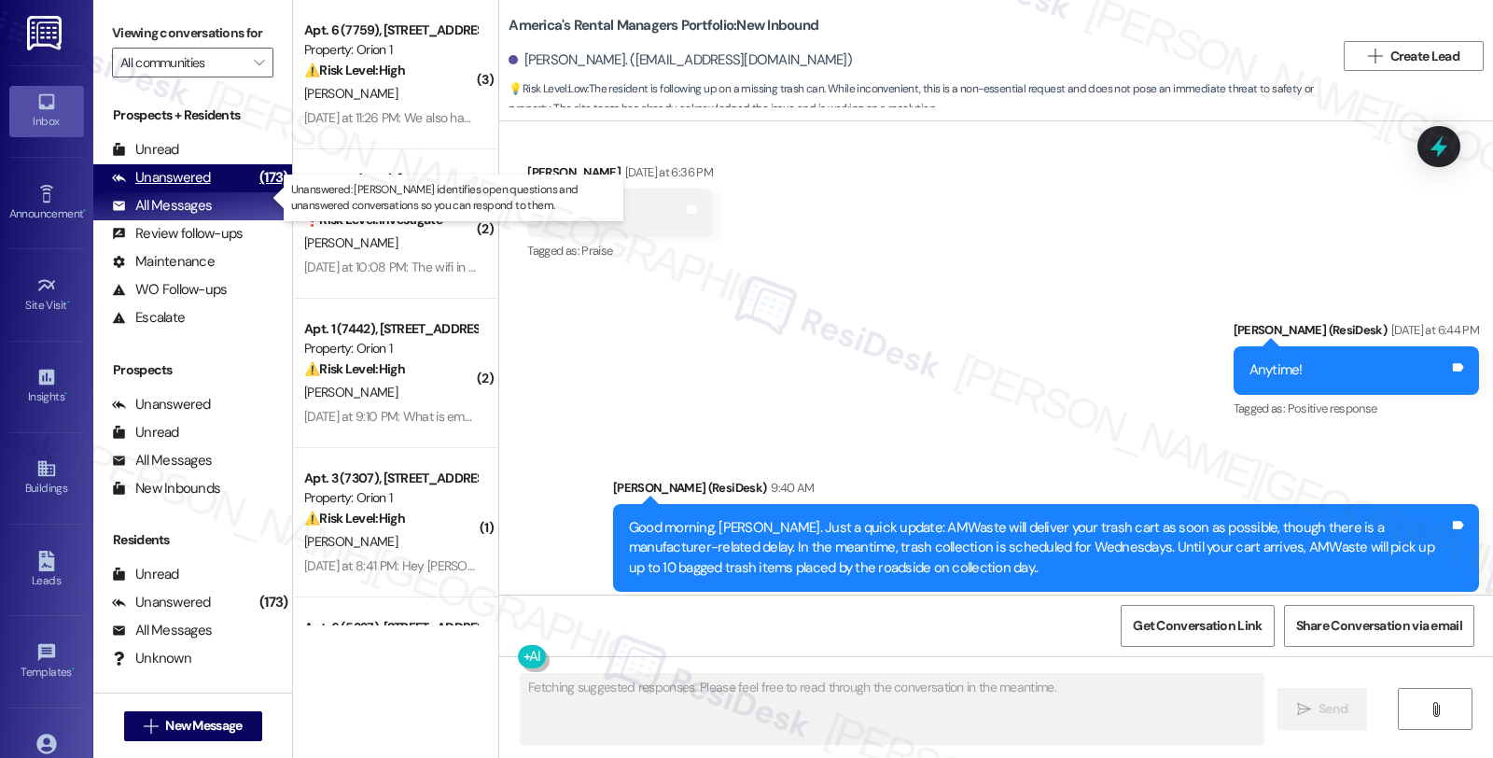
click at [216, 191] on div "Unanswered (173)" at bounding box center [192, 178] width 199 height 28
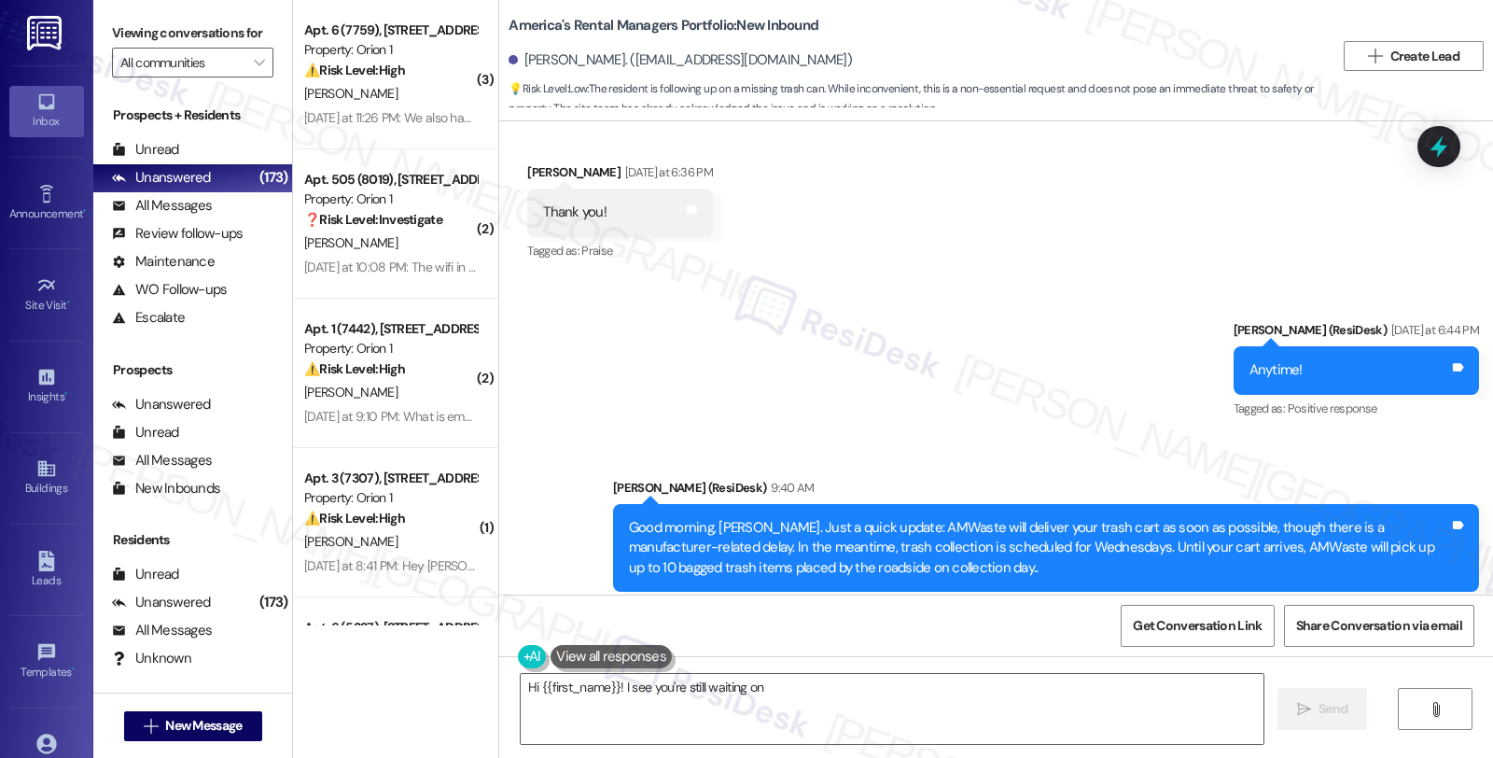
type textarea "Hi {{first_name}}! I see you're still waiting on"
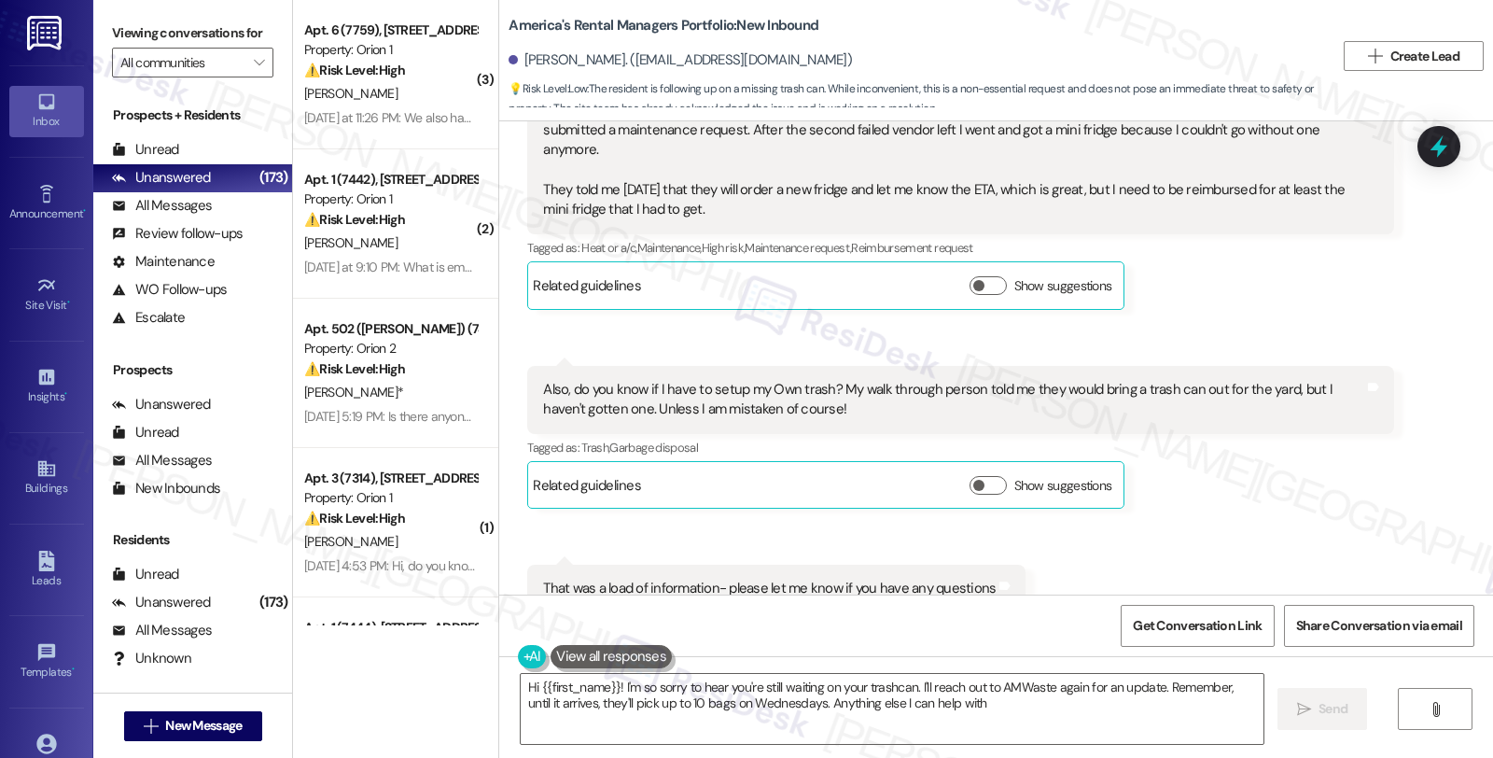
type textarea "Hi {{first_name}}! I'm so sorry to hear you're still waiting on your trashcan. …"
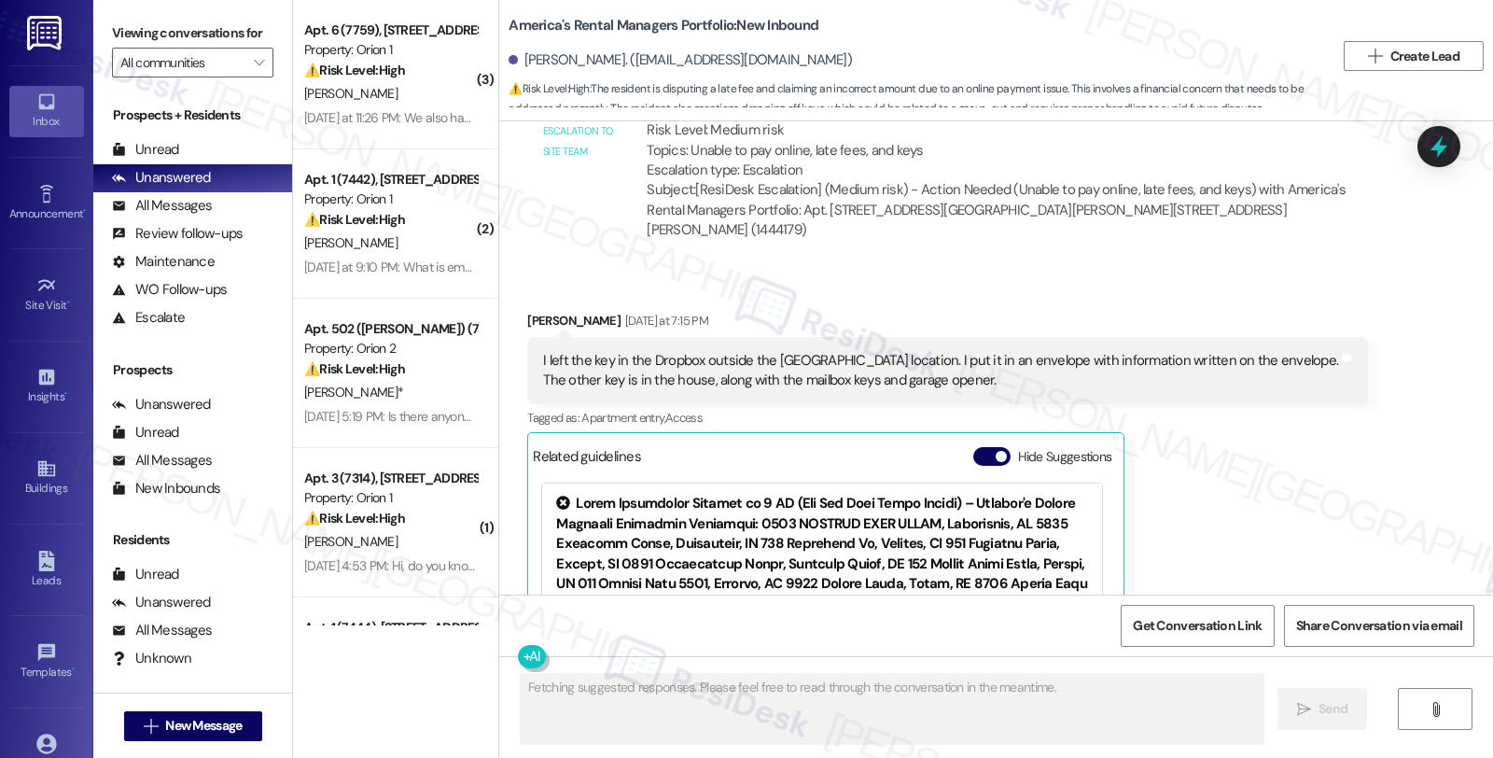
scroll to position [7719, 0]
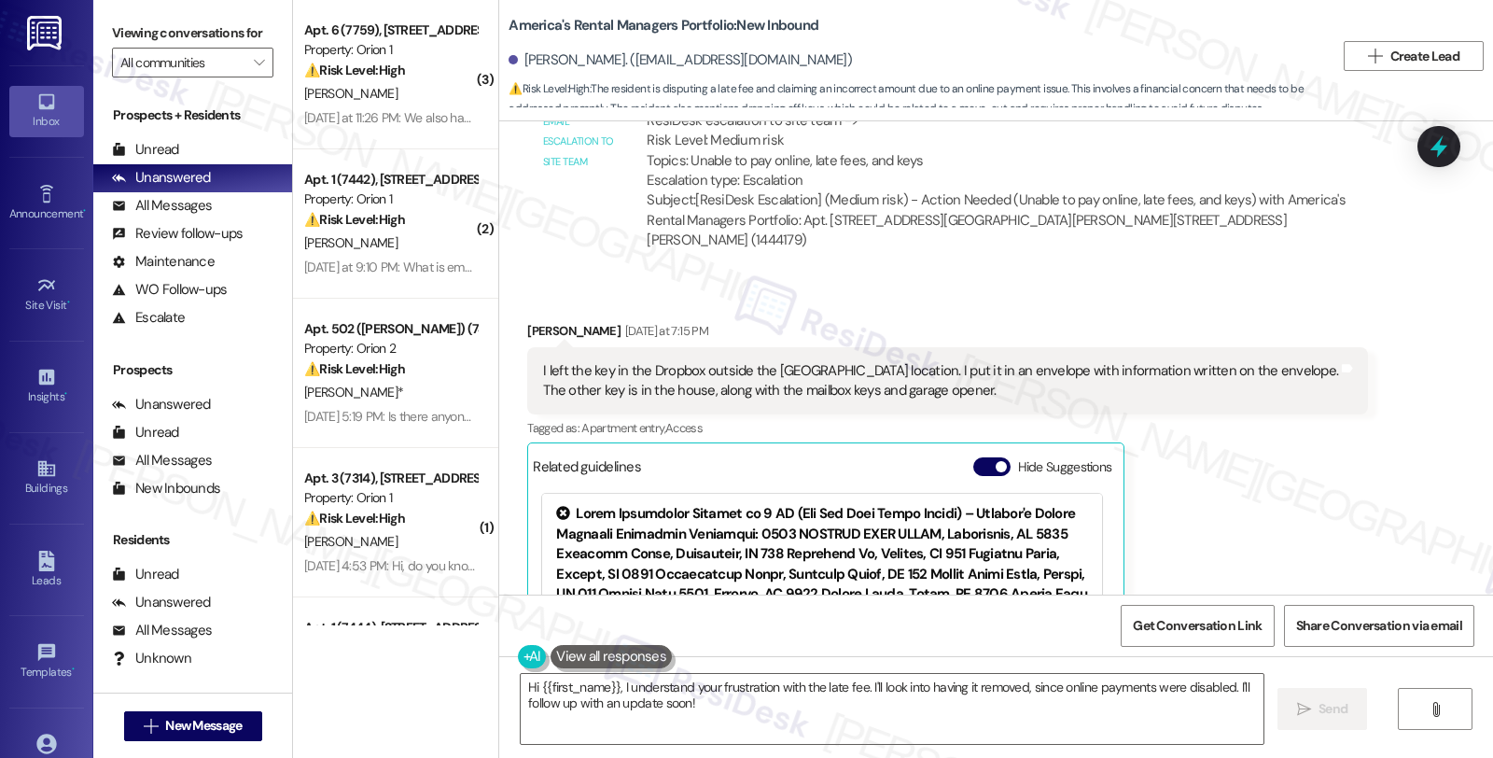
click at [536, 321] on div "[PERSON_NAME] [DATE] at 7:15 PM" at bounding box center [947, 334] width 841 height 26
copy div "[PERSON_NAME]"
click at [521, 683] on textarea "Hi {{first_name}}, I understand your frustration with the late fee. I'll look i…" at bounding box center [892, 709] width 743 height 70
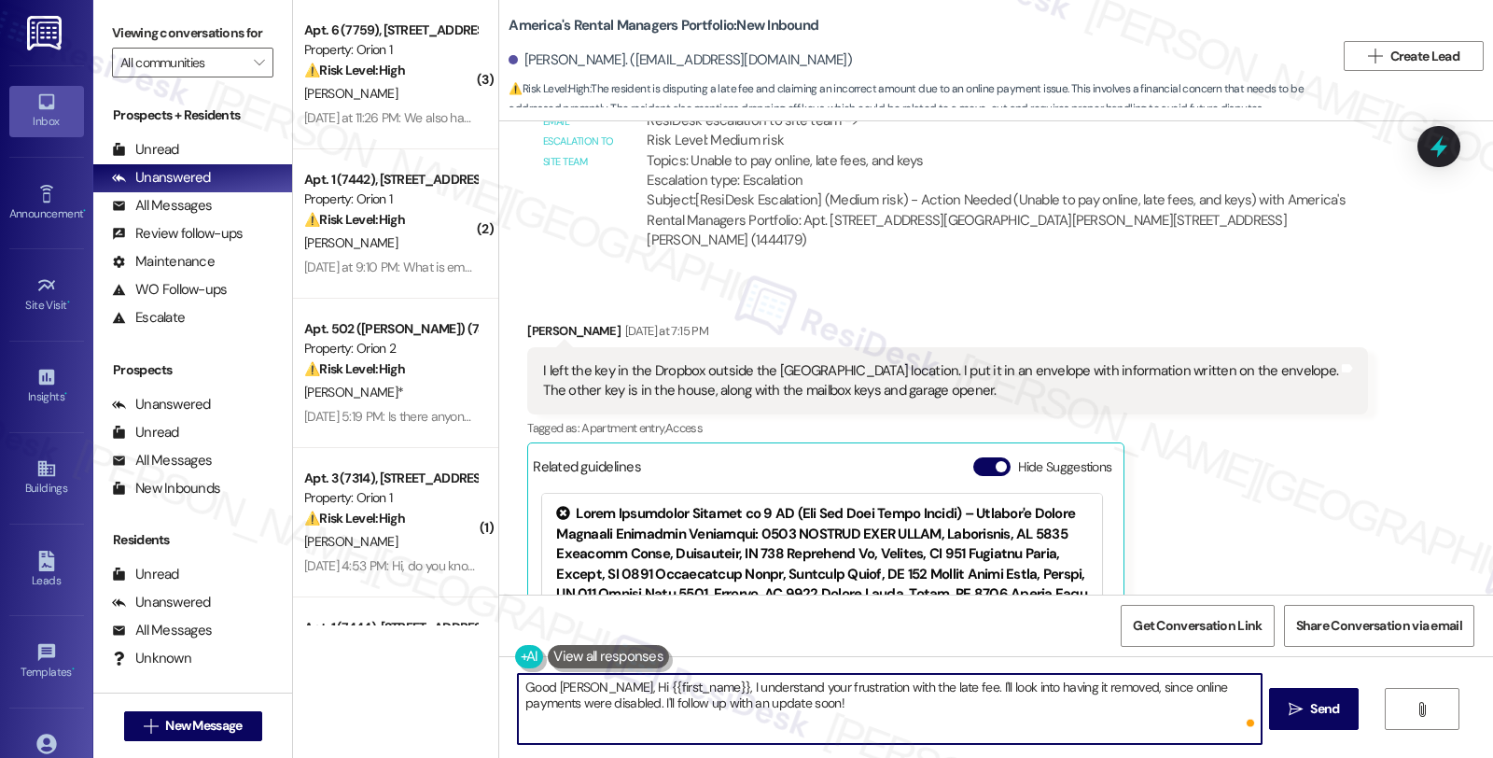
paste textarea "[PERSON_NAME]"
click at [778, 688] on textarea "Good morning, [PERSON_NAME], thanks for letting me know. Hi {{first_name}}, I u…" at bounding box center [889, 709] width 743 height 70
click at [779, 684] on textarea "Good morning, [PERSON_NAME], thanks for letting me know. I've shHi {{first_name…" at bounding box center [889, 709] width 743 height 70
click at [1019, 709] on textarea "Good morning, Starla, thanks for letting me know. I've shHi {{first_name}}, I u…" at bounding box center [889, 709] width 743 height 70
drag, startPoint x: 778, startPoint y: 682, endPoint x: 902, endPoint y: 692, distance: 123.6
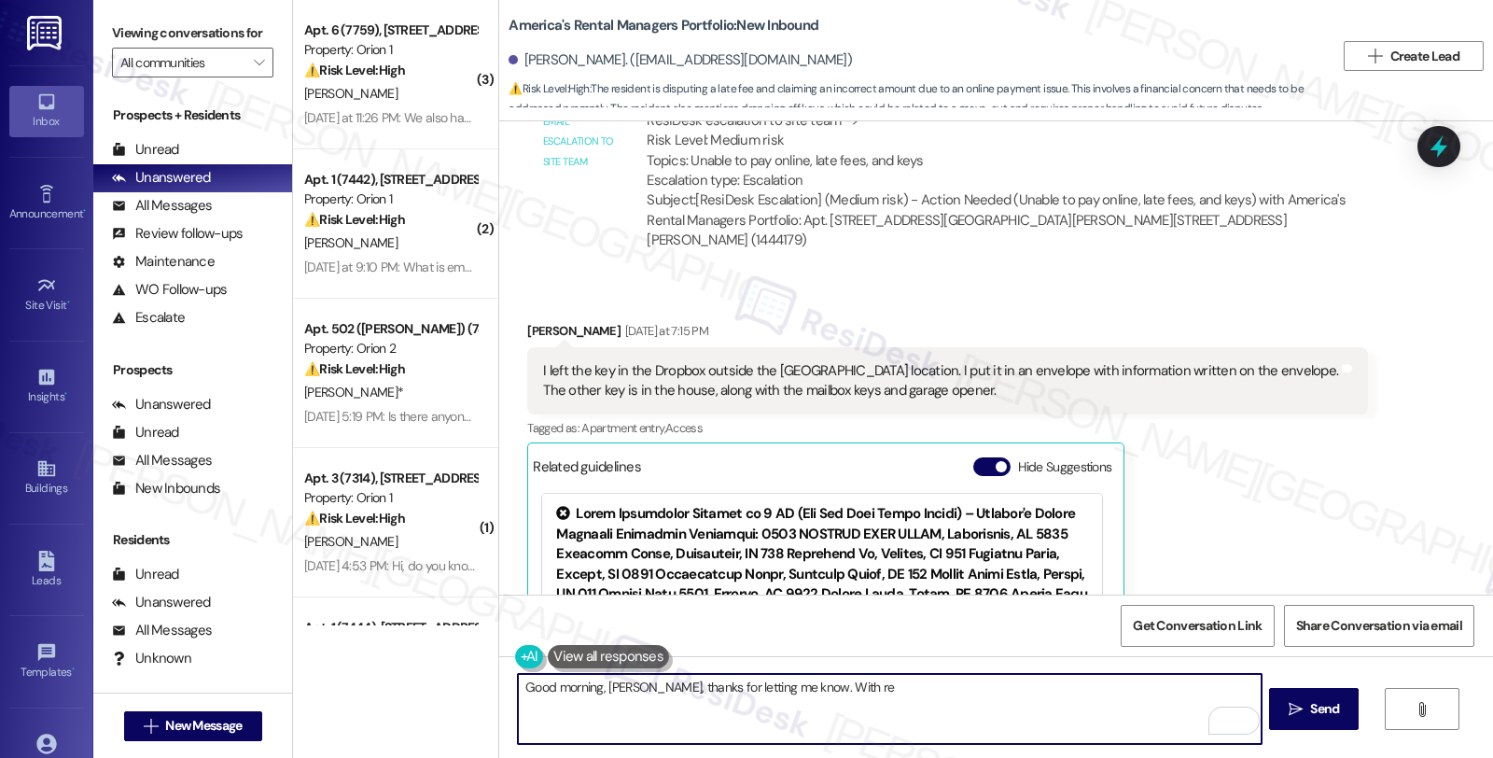
click at [902, 692] on textarea "Good morning, Starla, thanks for letting me know. With re" at bounding box center [889, 709] width 743 height 70
paste textarea "they can drop off their keys for 151 Kings Way in our dropbox. It's located out…"
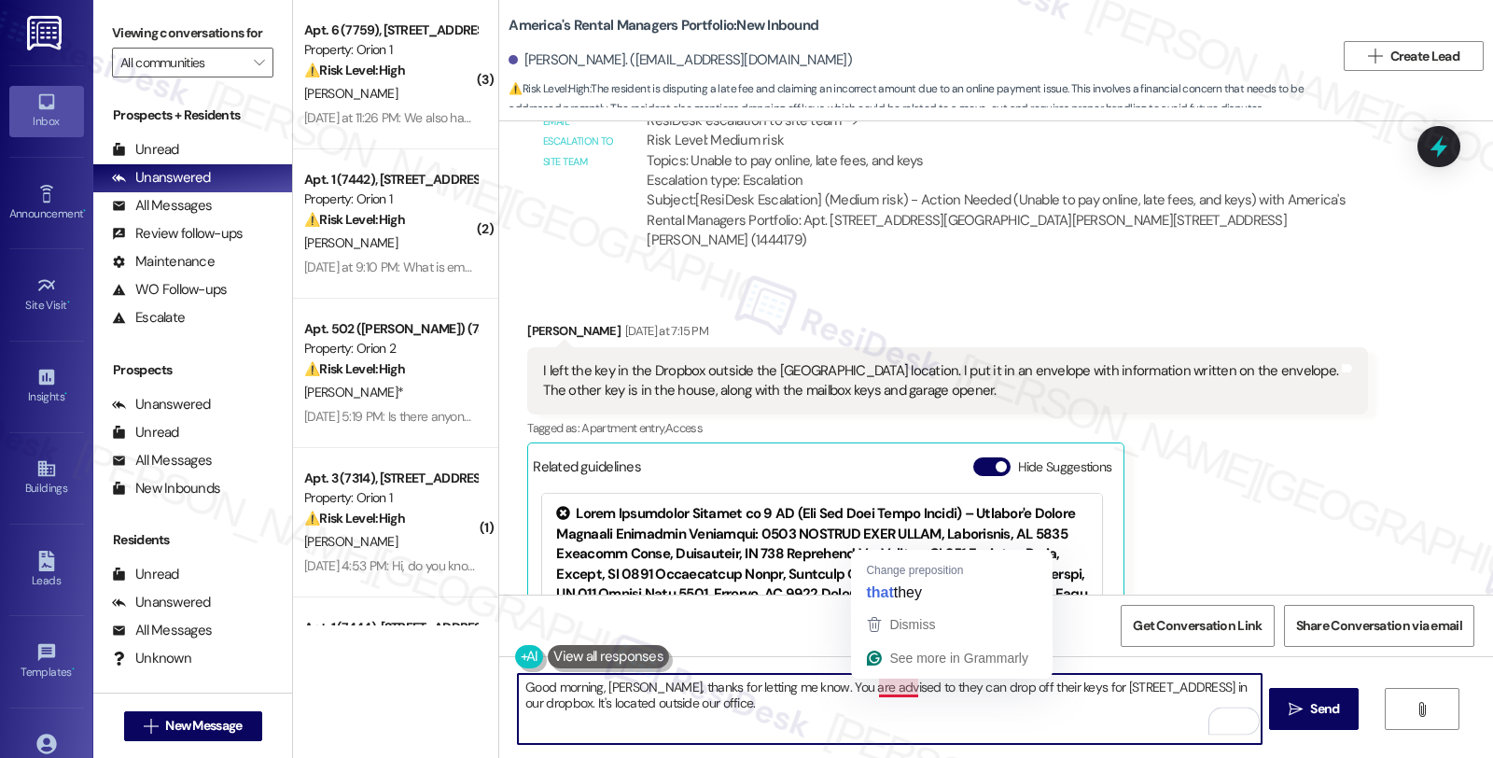
click at [891, 688] on textarea "Good morning, Starla, thanks for letting me know. You are advised to they can d…" at bounding box center [889, 709] width 743 height 70
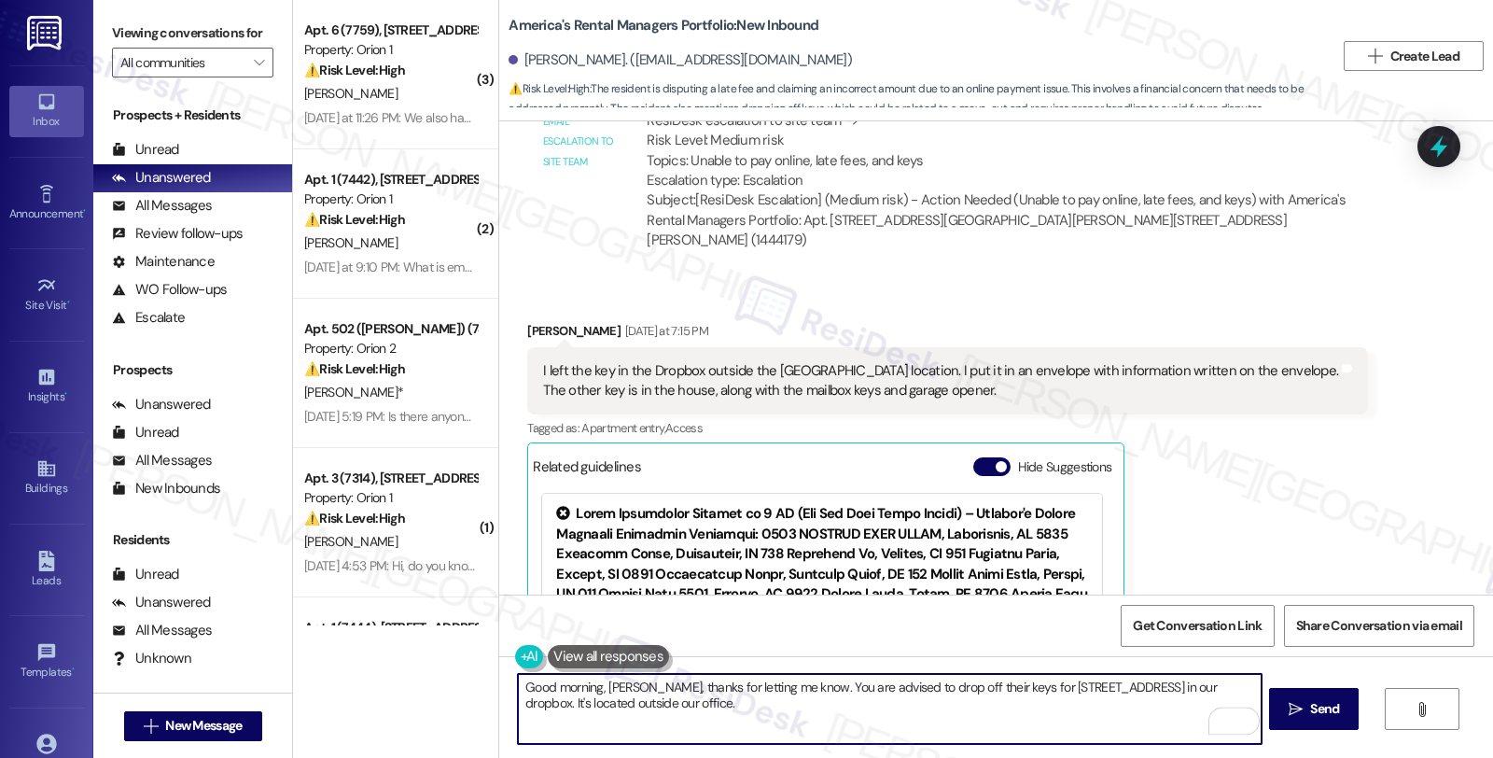
click at [934, 689] on textarea "Good morning, Starla, thanks for letting me know. You are advised to drop off t…" at bounding box center [889, 709] width 743 height 70
click at [1143, 685] on textarea "Good morning, Starla, thanks for letting me know. You are advised to drop off t…" at bounding box center [889, 709] width 743 height 70
drag, startPoint x: 1232, startPoint y: 683, endPoint x: 573, endPoint y: 719, distance: 660.0
click at [573, 719] on textarea "Good morning, Starla, thanks for letting me know. You are advised to drop off t…" at bounding box center [889, 709] width 743 height 70
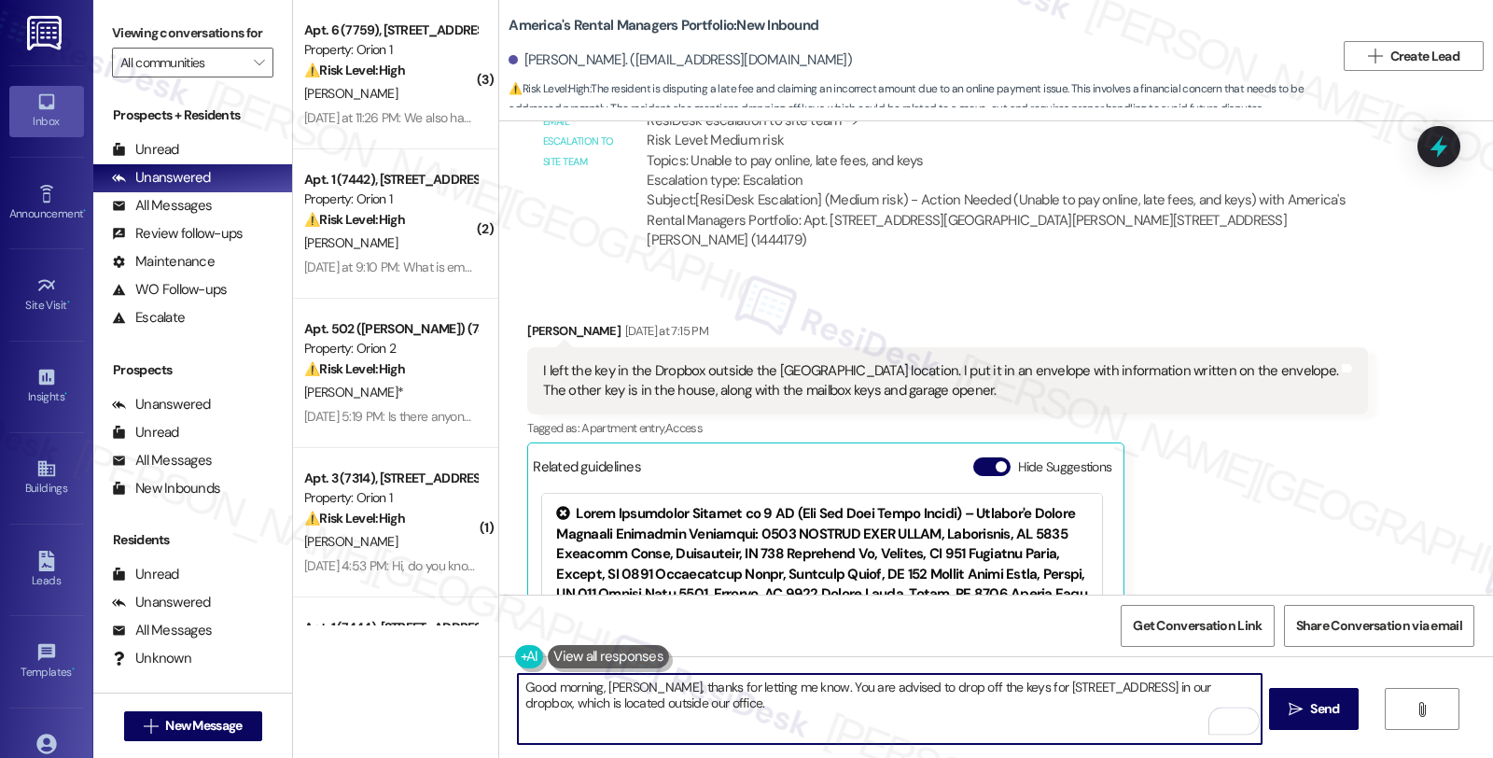
click at [646, 694] on textarea "Good morning, Starla, thanks for letting me know. You are advised to drop off t…" at bounding box center [889, 709] width 743 height 70
click at [635, 709] on textarea "Good morning, Starla, thanks for letting me know. You are advised to drop off t…" at bounding box center [889, 709] width 743 height 70
click at [752, 698] on textarea "Good morning, Starla, thanks for letting me know. You are advised to drop off t…" at bounding box center [889, 709] width 743 height 70
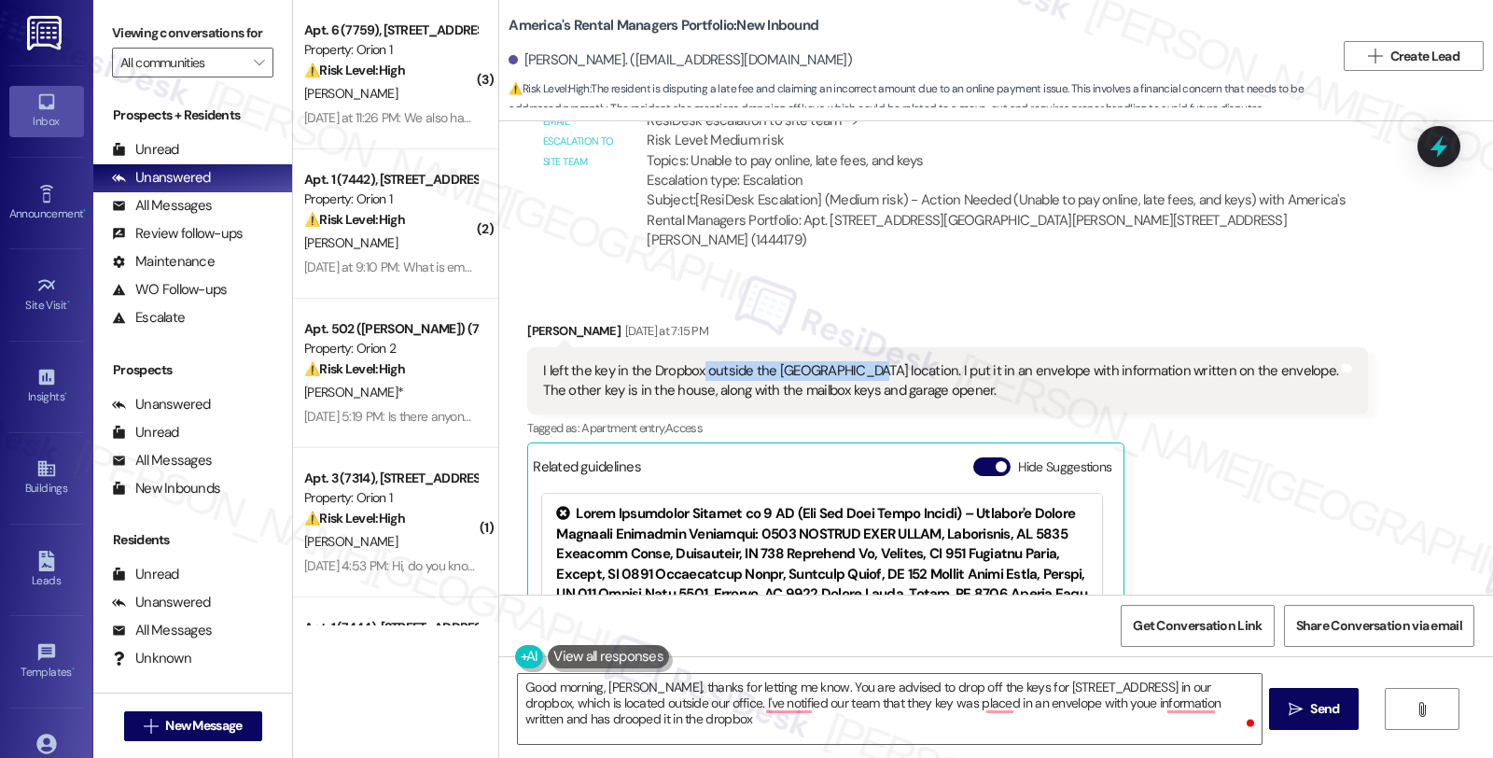
drag, startPoint x: 687, startPoint y: 310, endPoint x: 848, endPoint y: 311, distance: 160.6
click at [848, 361] on div "I left the key in the Dropbox outside the Hoover location. I put it in an envel…" at bounding box center [940, 381] width 795 height 40
copy div "outside the Hoover locatio"
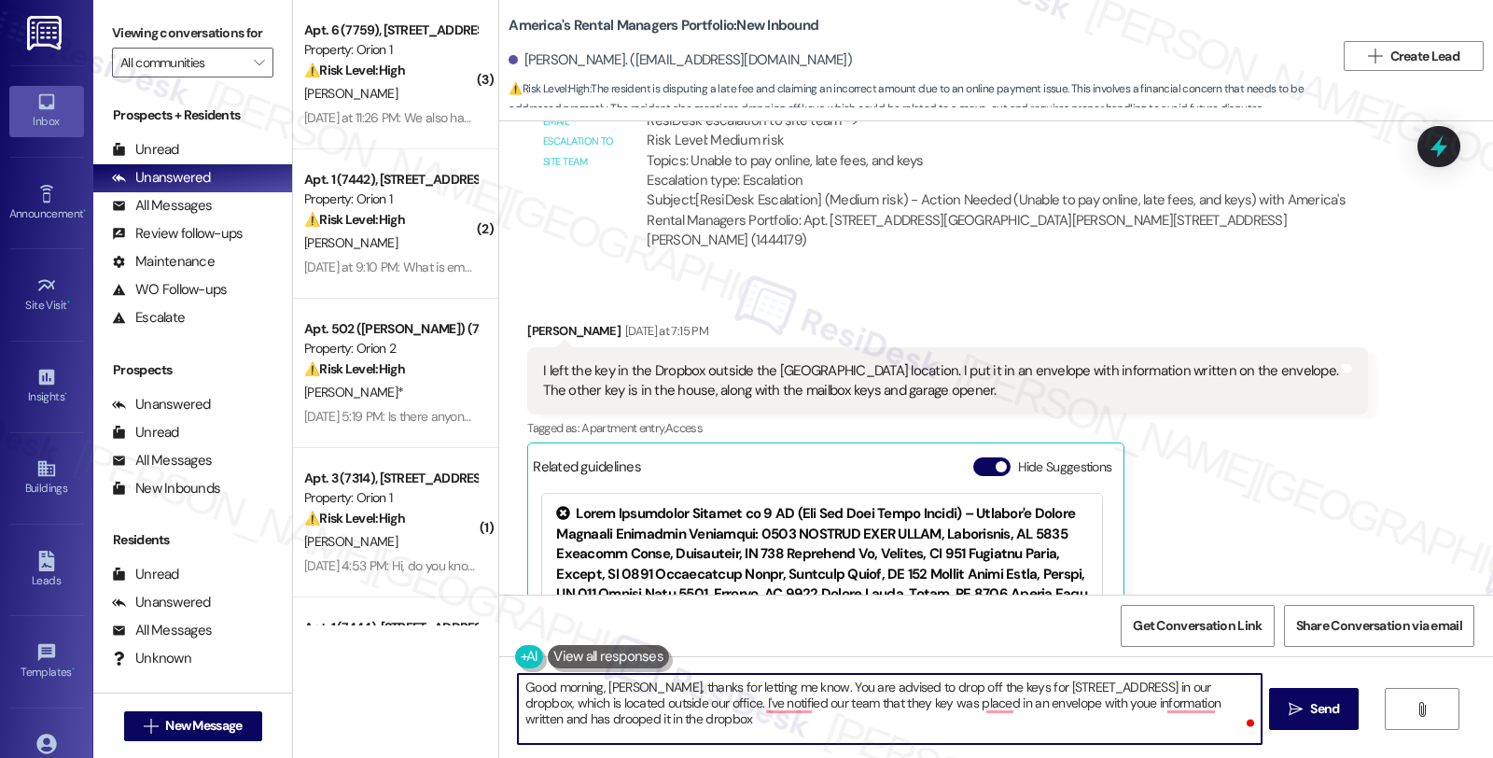
click at [637, 728] on textarea "Good morning, Starla, thanks for letting me know. You are advised to drop off t…" at bounding box center [889, 709] width 743 height 70
paste textarea "outside the Hoover locatio"
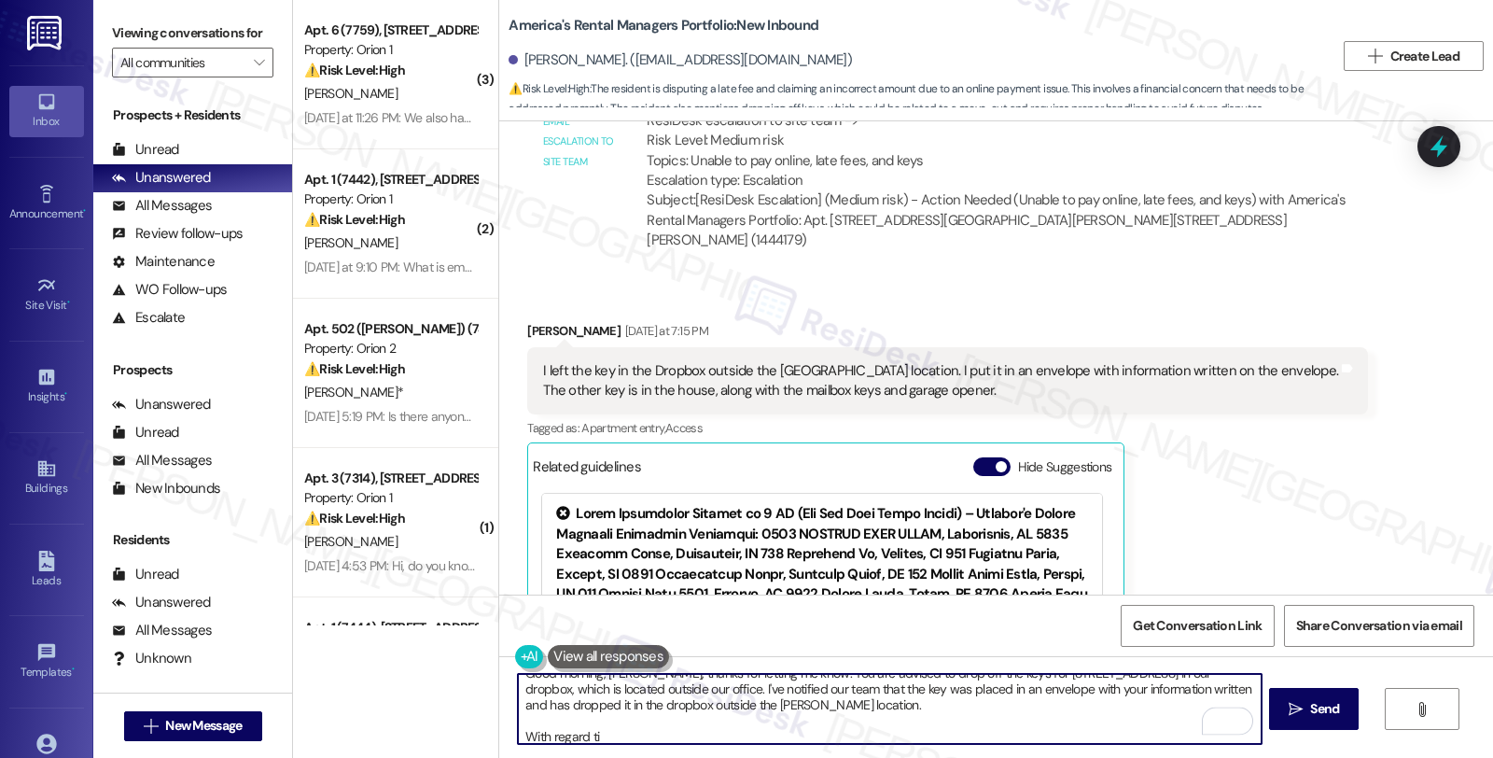
scroll to position [20, 0]
drag, startPoint x: 604, startPoint y: 726, endPoint x: 486, endPoint y: 734, distance: 117.8
click at [499, 734] on div "Good morning, Starla, thanks for letting me know. You are advised to drop off t…" at bounding box center [996, 726] width 994 height 140
click at [625, 730] on textarea "Good morning, Starla, thanks for letting me know. You are advised to drop off t…" at bounding box center [889, 709] width 743 height 70
drag, startPoint x: 625, startPoint y: 730, endPoint x: 472, endPoint y: 730, distance: 153.1
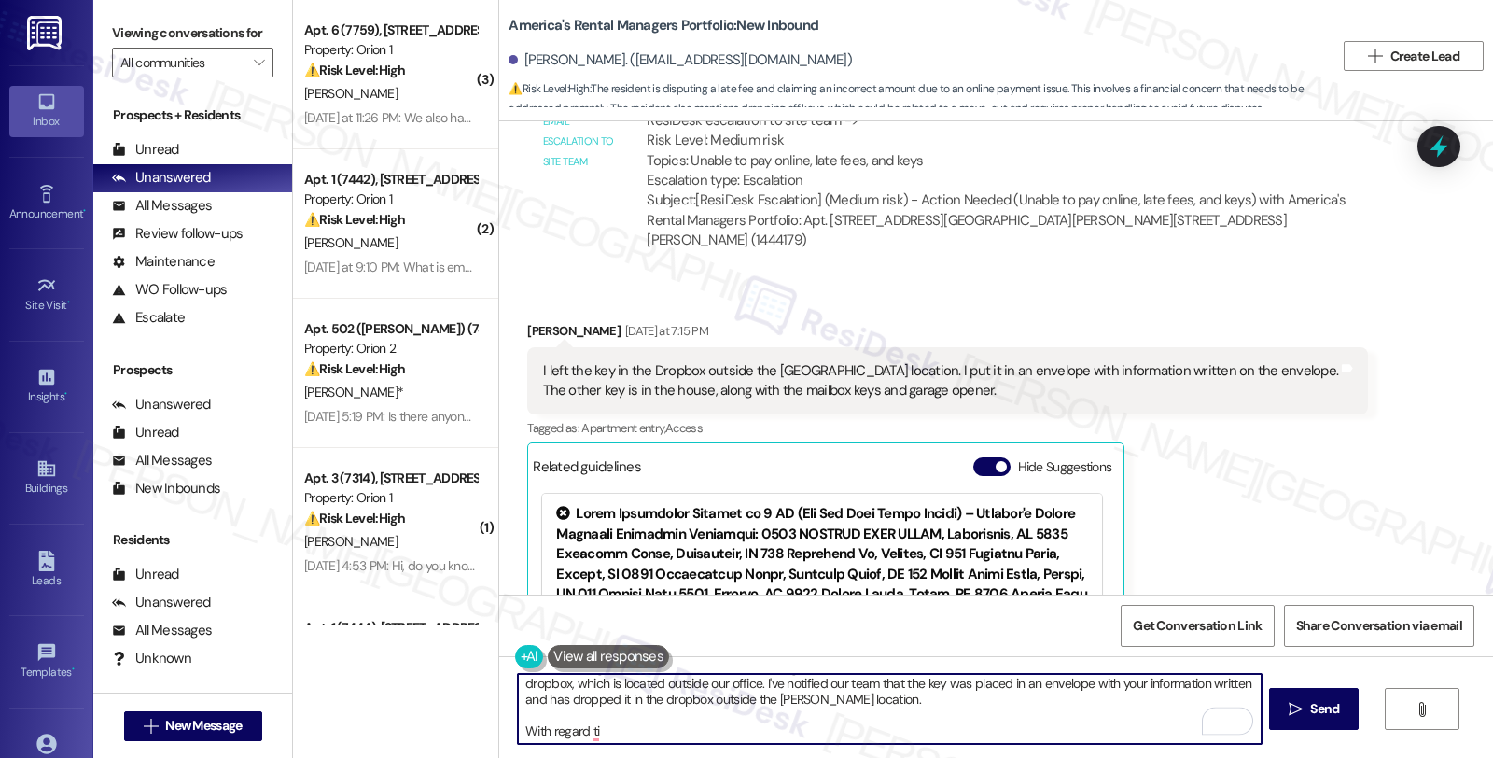
click at [472, 730] on div "( 3 ) Apt. 6 (7759), 3431 S Catalina St Property: Orion 1 ⚠️ Risk Level: High T…" at bounding box center [893, 379] width 1200 height 758
click at [1182, 729] on textarea "Good morning, Starla, thanks for letting me know. You are advised to drop off t…" at bounding box center [889, 709] width 743 height 70
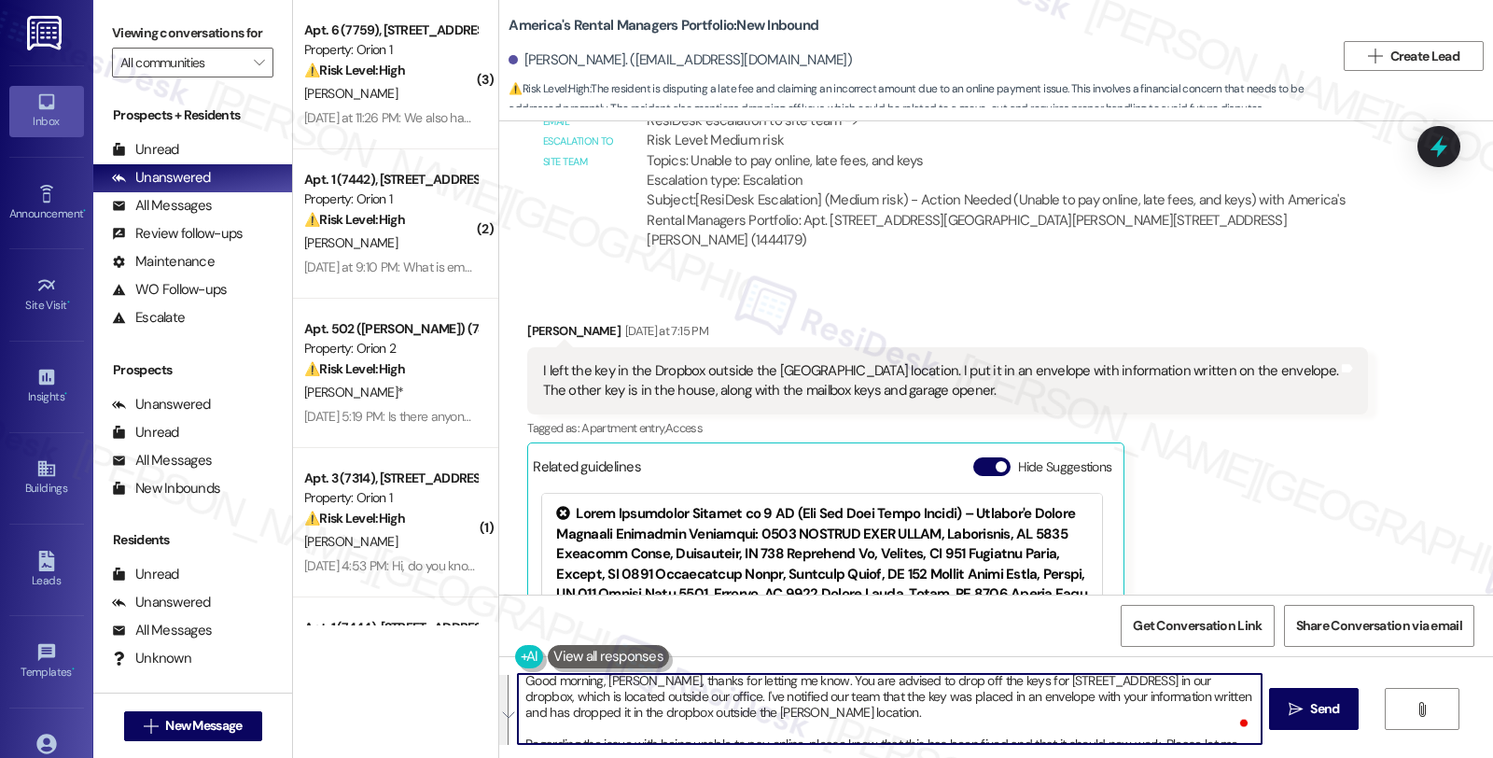
scroll to position [0, 0]
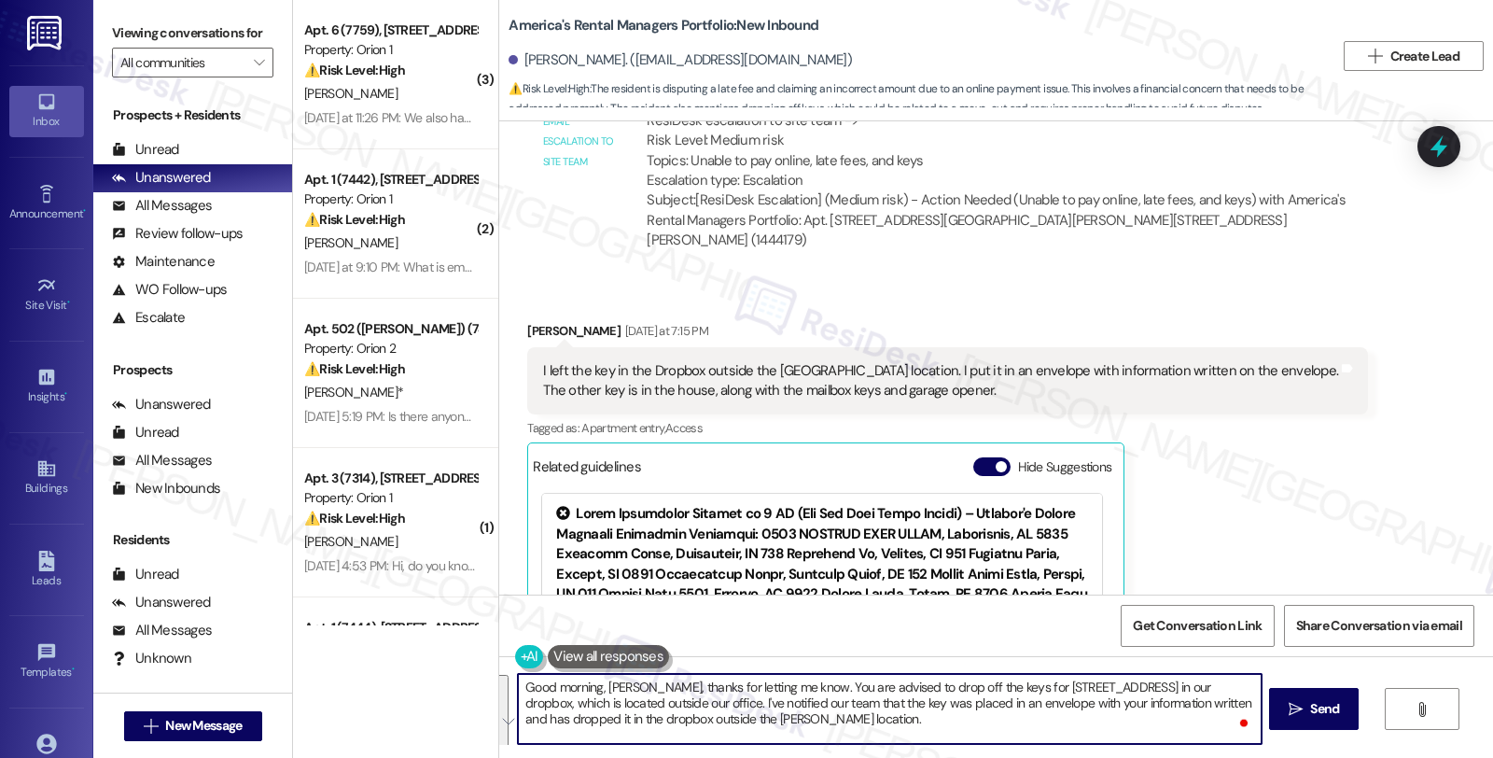
click at [638, 714] on textarea "Good morning, Starla, thanks for letting me know. You are advised to drop off t…" at bounding box center [889, 709] width 743 height 70
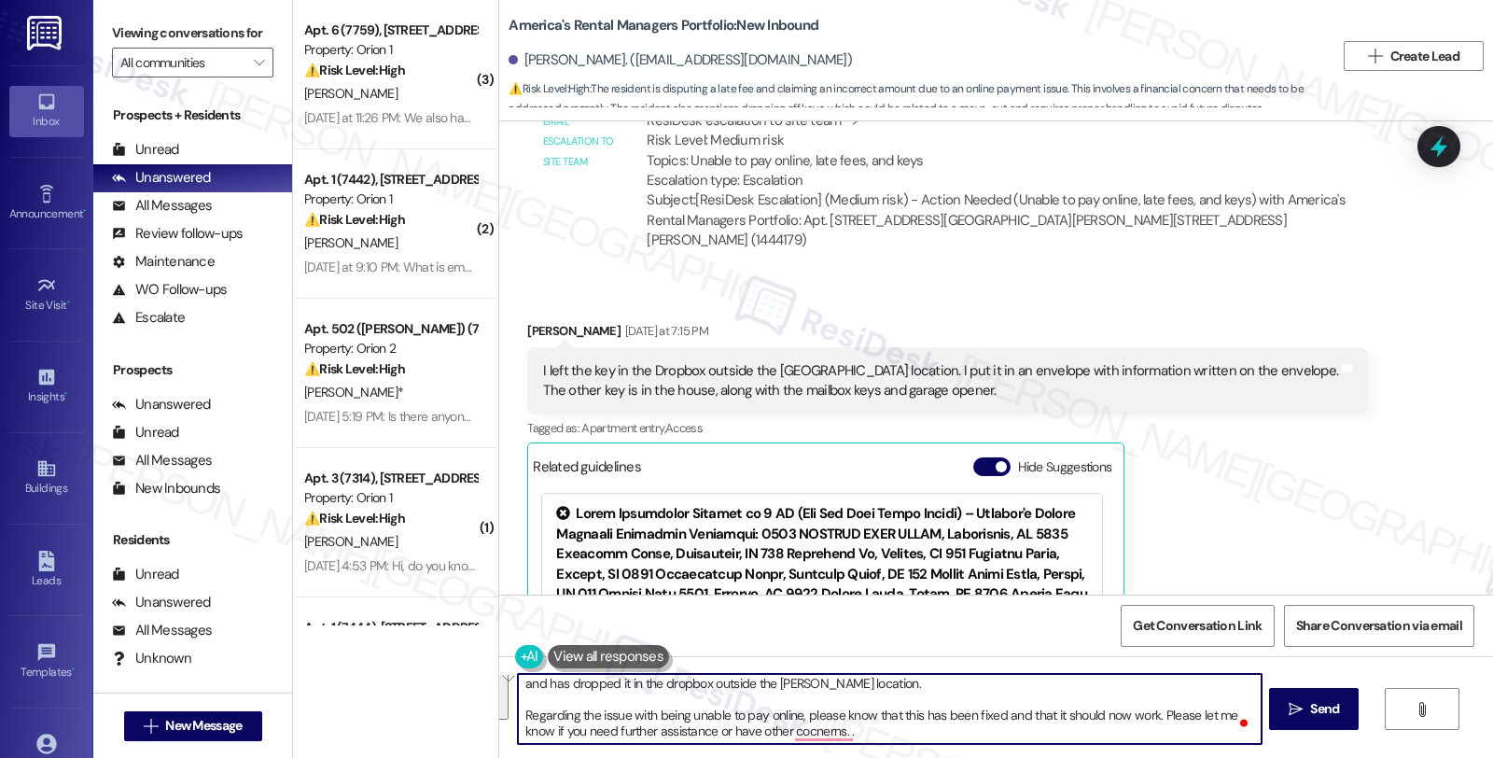
drag, startPoint x: 611, startPoint y: 705, endPoint x: 945, endPoint y: 790, distance: 343.9
click at [945, 757] on html "Inbox Go to Inbox Announcement • Send A Text Announcement Site Visit • Go to Si…" at bounding box center [746, 379] width 1493 height 758
paste textarea "’ve already notified our team that the key was placed in an envelope with your …"
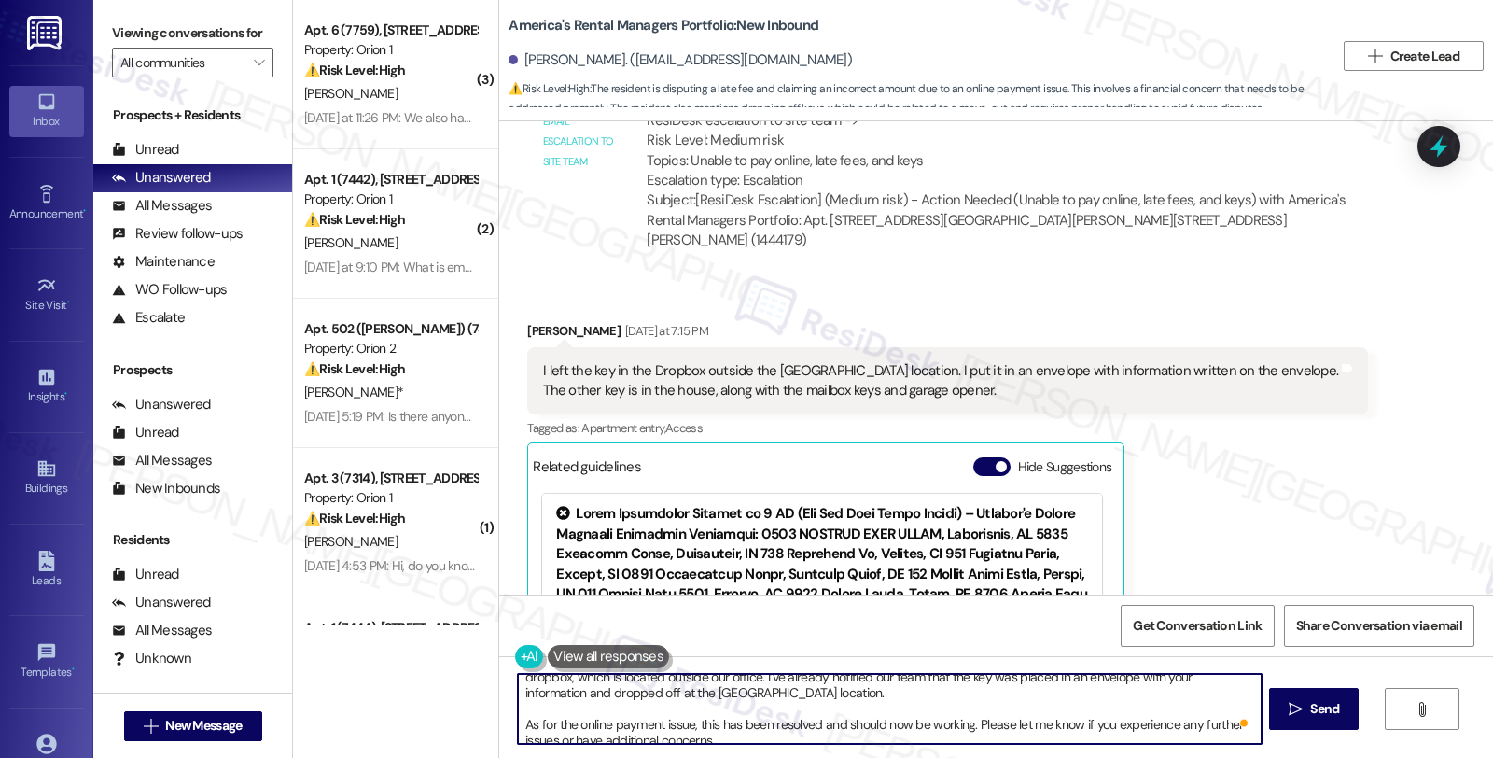
scroll to position [0, 0]
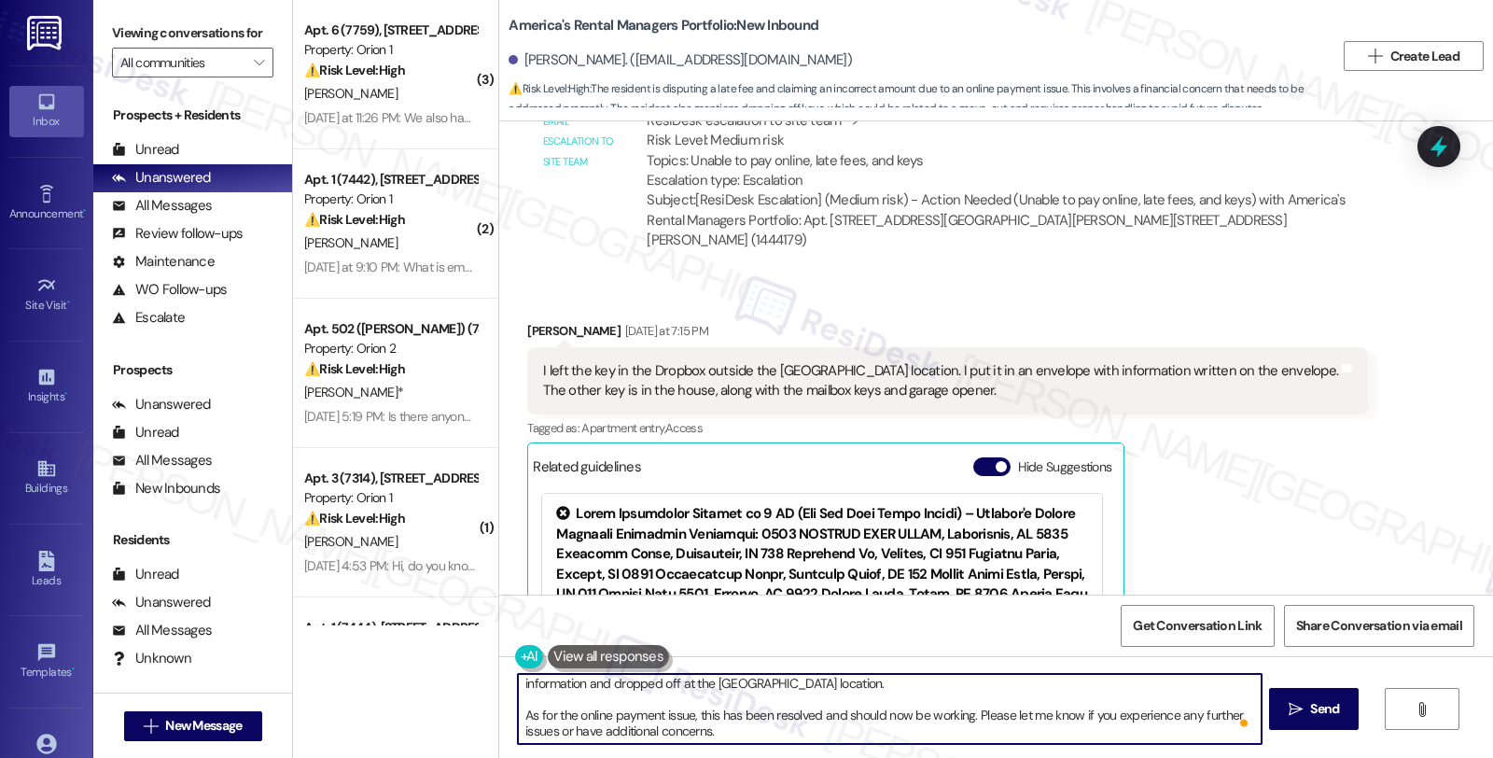
click at [778, 732] on textarea "Good morning, Starla, thanks for letting me know. You are advised to drop off t…" at bounding box center [889, 709] width 743 height 70
type textarea "Good morning, Starla, thanks for letting me know. You are advised to drop off t…"
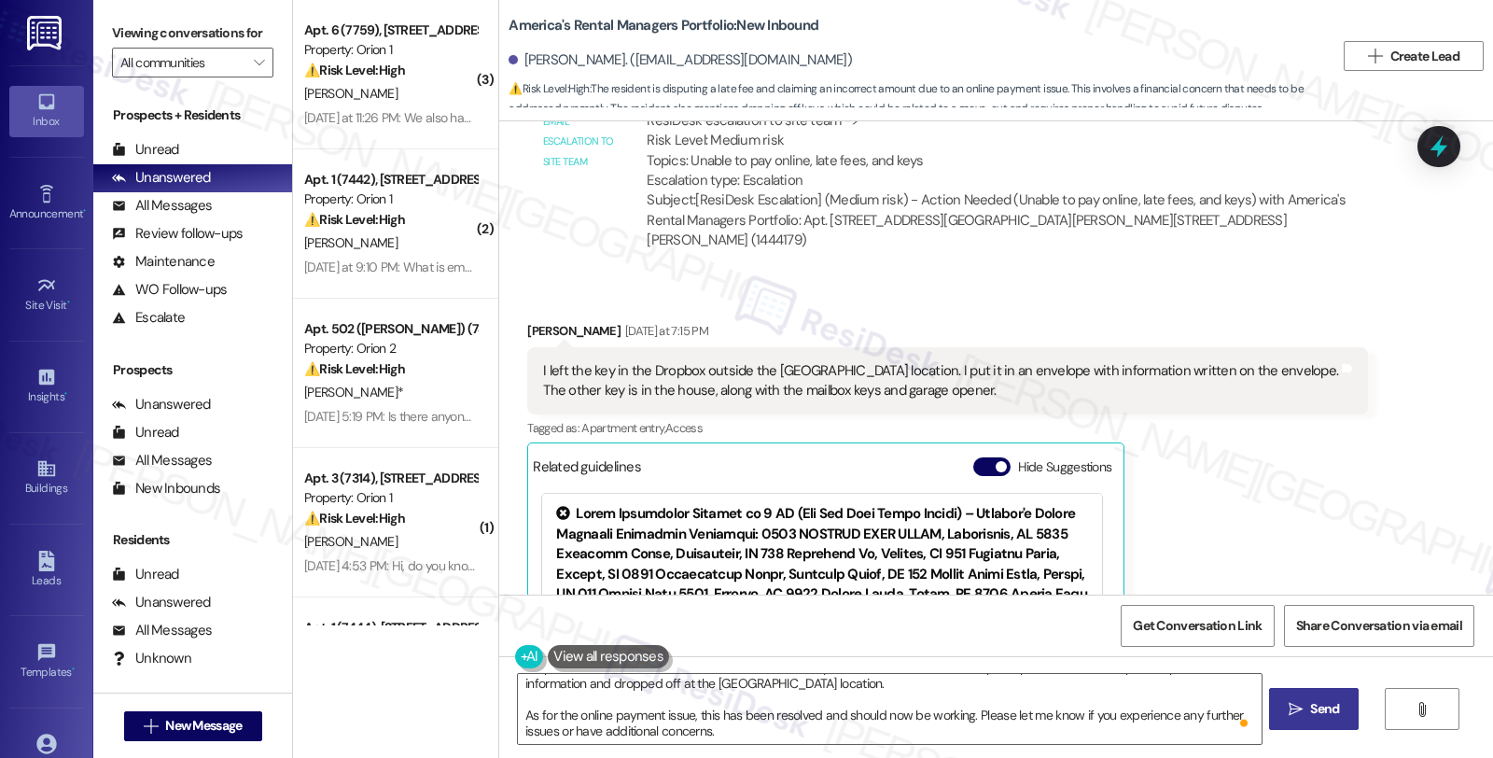
click at [1344, 712] on button " Send" at bounding box center [1314, 709] width 91 height 42
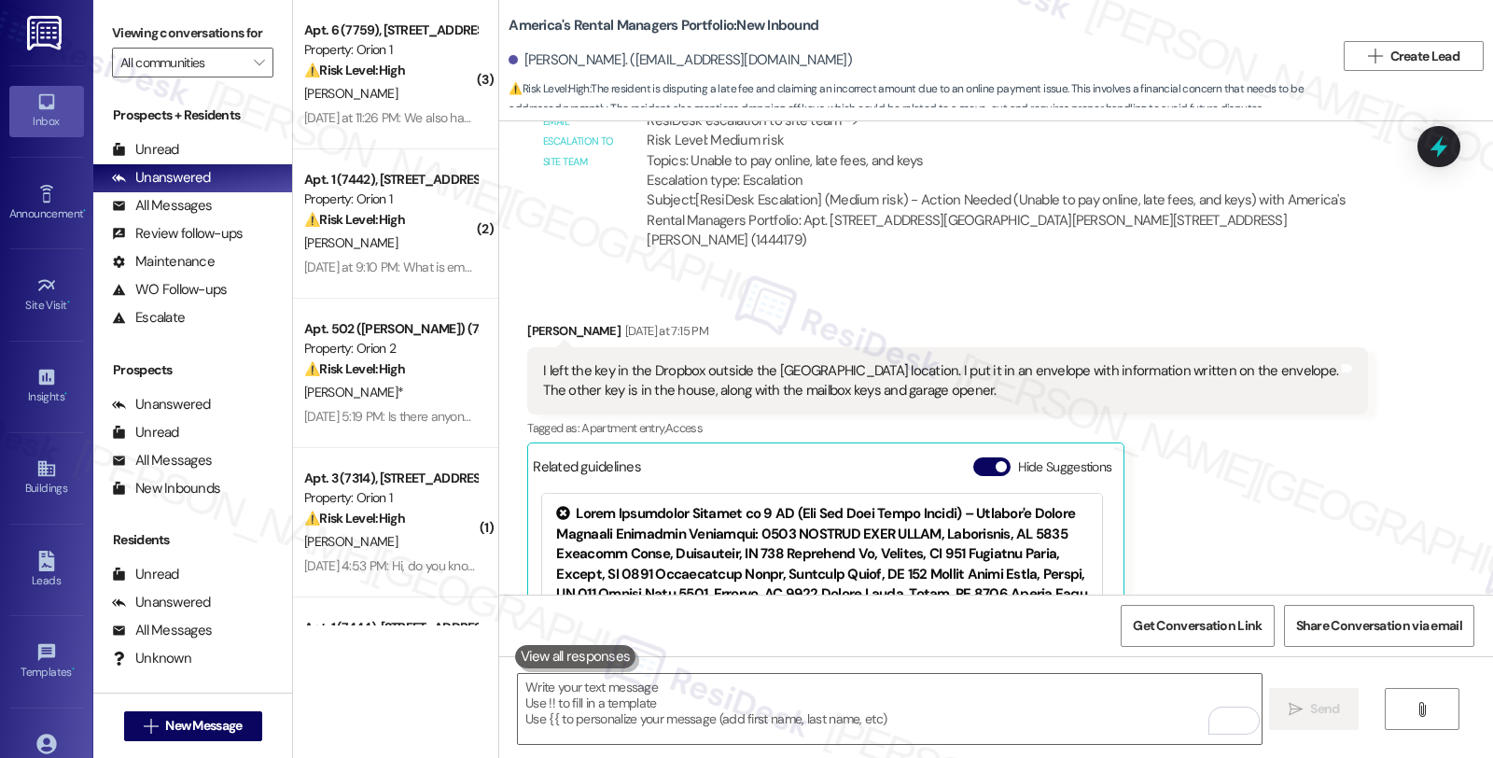
click at [1275, 377] on div "Received via SMS Starla Honea Yesterday at 7:15 PM I left the key in the Dropbo…" at bounding box center [996, 543] width 994 height 528
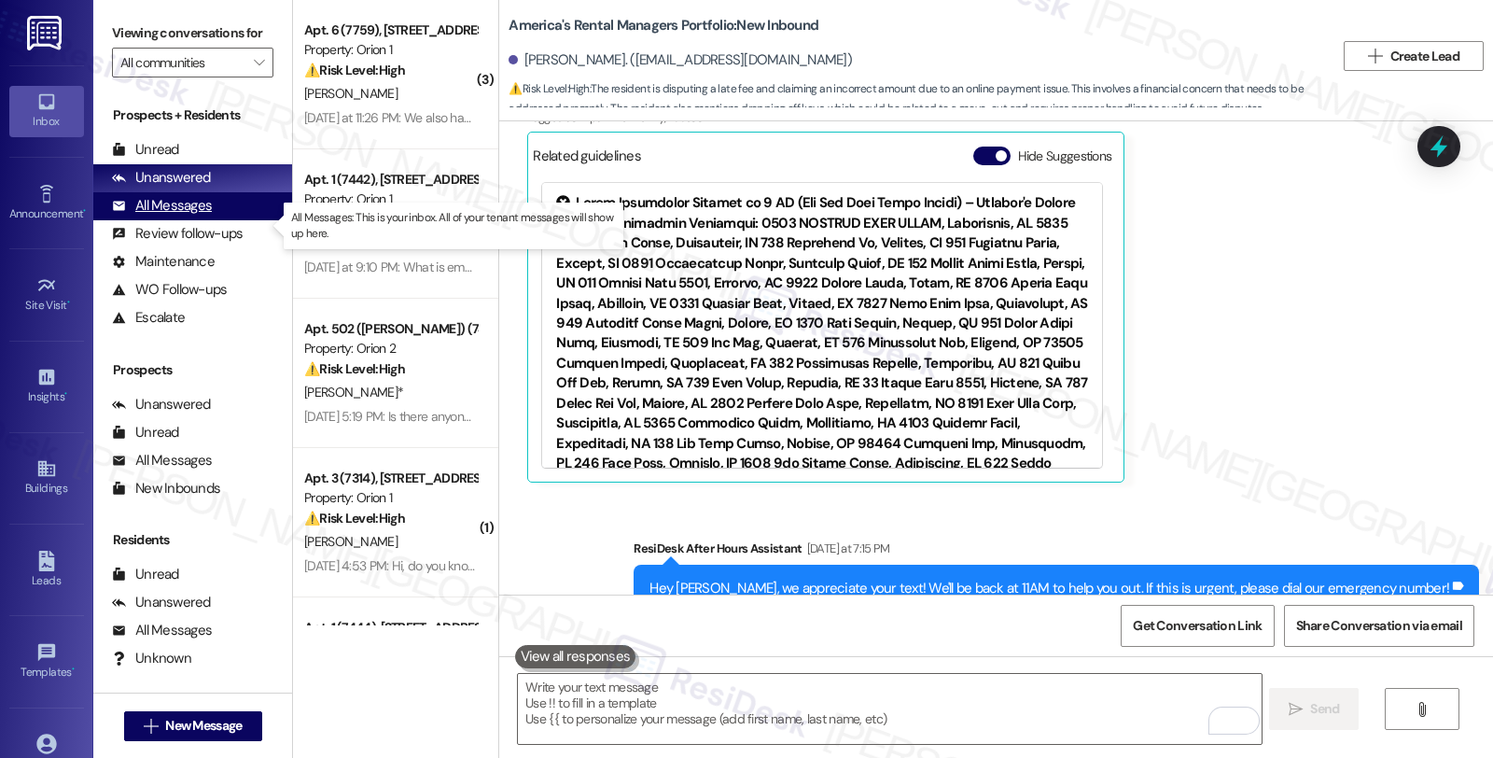
click at [170, 216] on div "All Messages" at bounding box center [162, 206] width 100 height 20
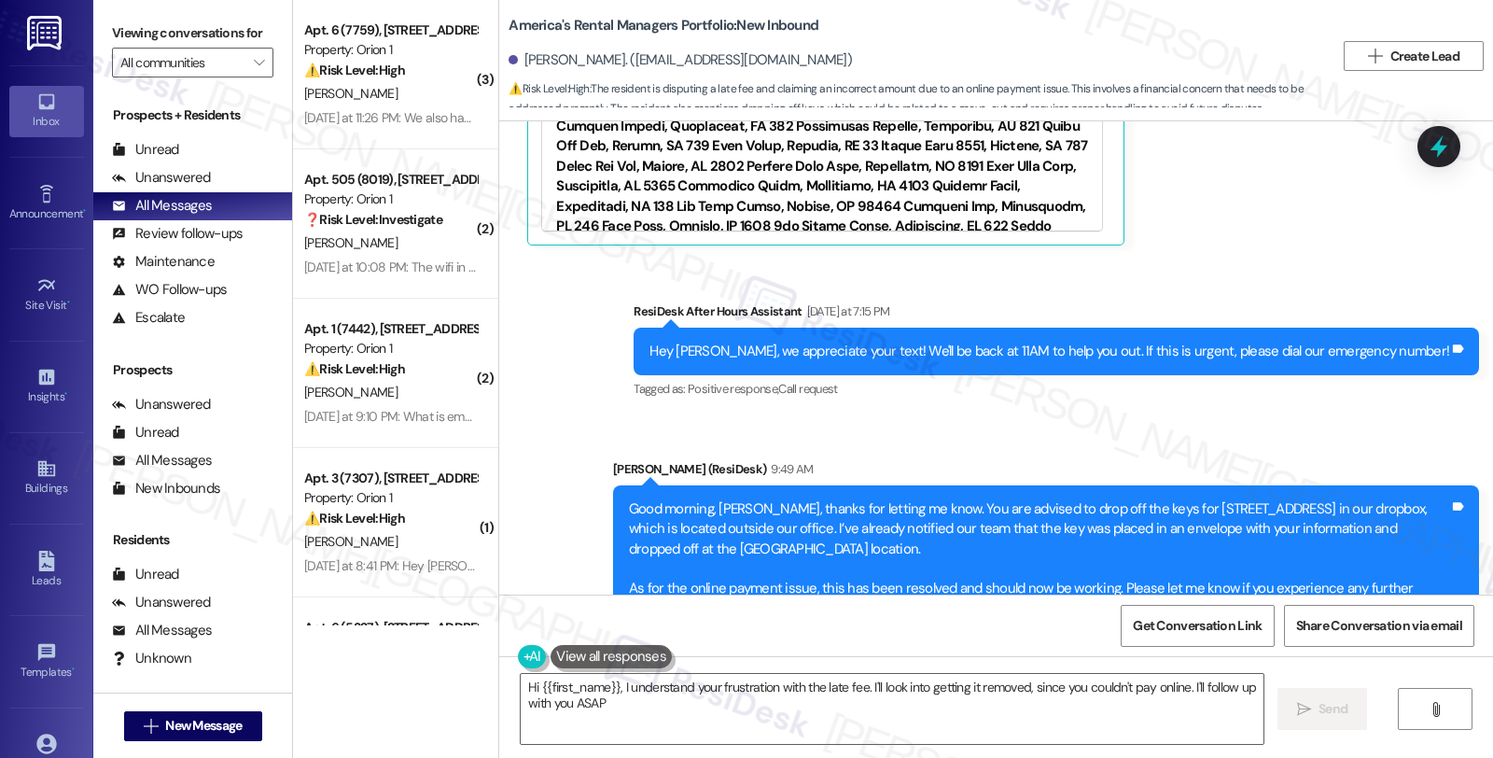
type textarea "Hi {{first_name}}, I understand your frustration with the late fee. I'll look i…"
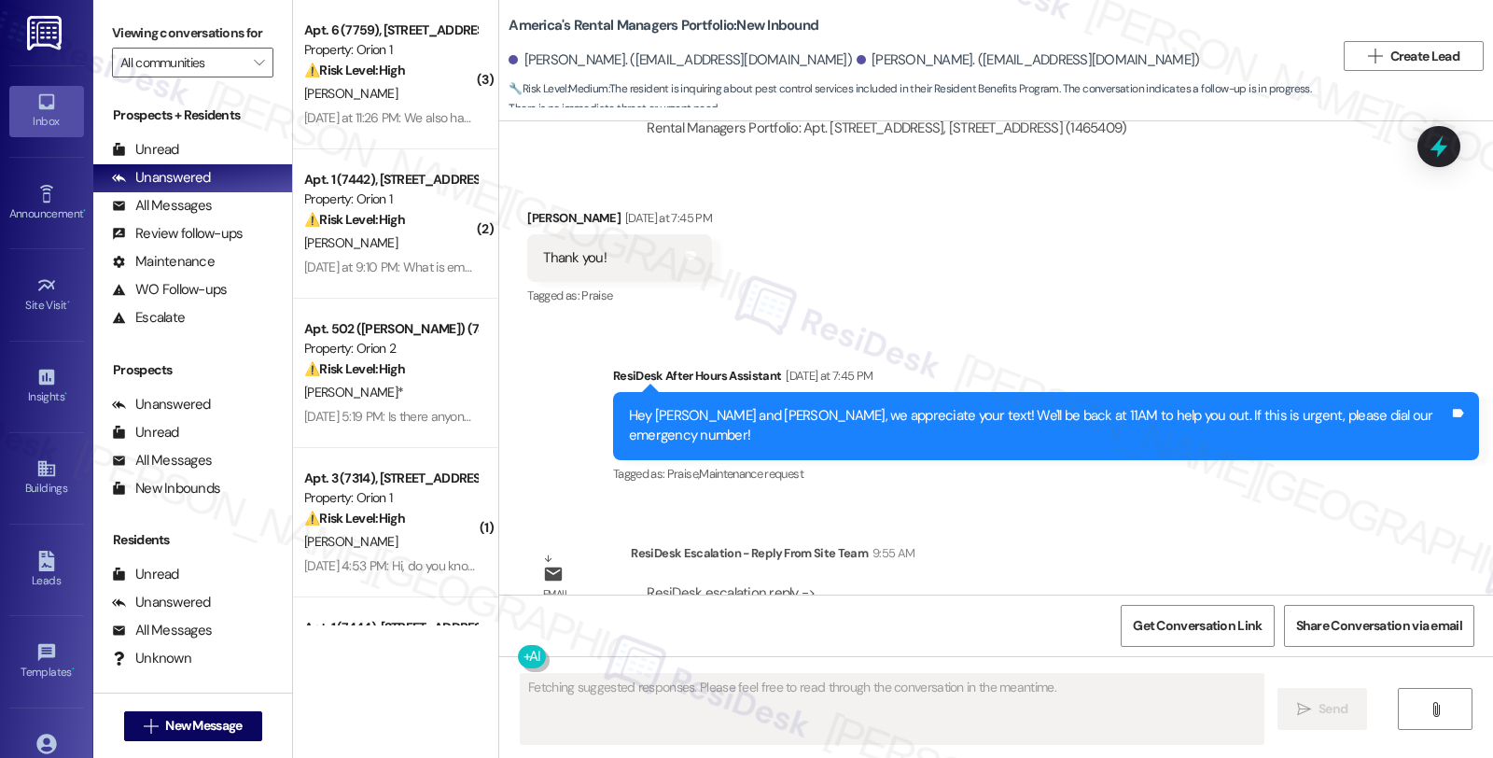
scroll to position [1953, 0]
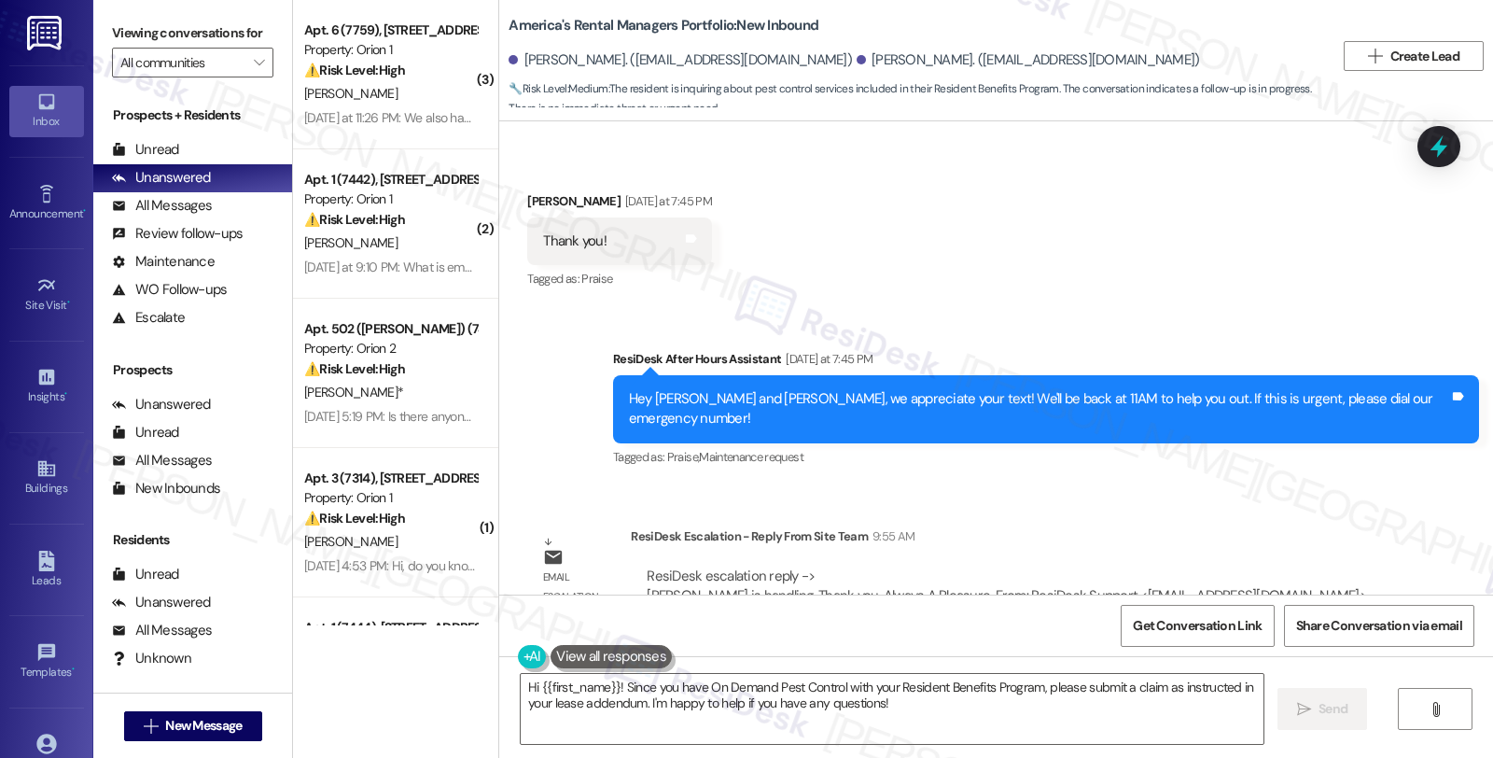
click at [528, 191] on div "[PERSON_NAME] [DATE] at 7:45 PM" at bounding box center [619, 204] width 185 height 26
copy div "Tyrah"
click at [521, 686] on textarea "Hi {{first_name}}! Since you have On Demand Pest Control with your Resident Ben…" at bounding box center [892, 709] width 743 height 70
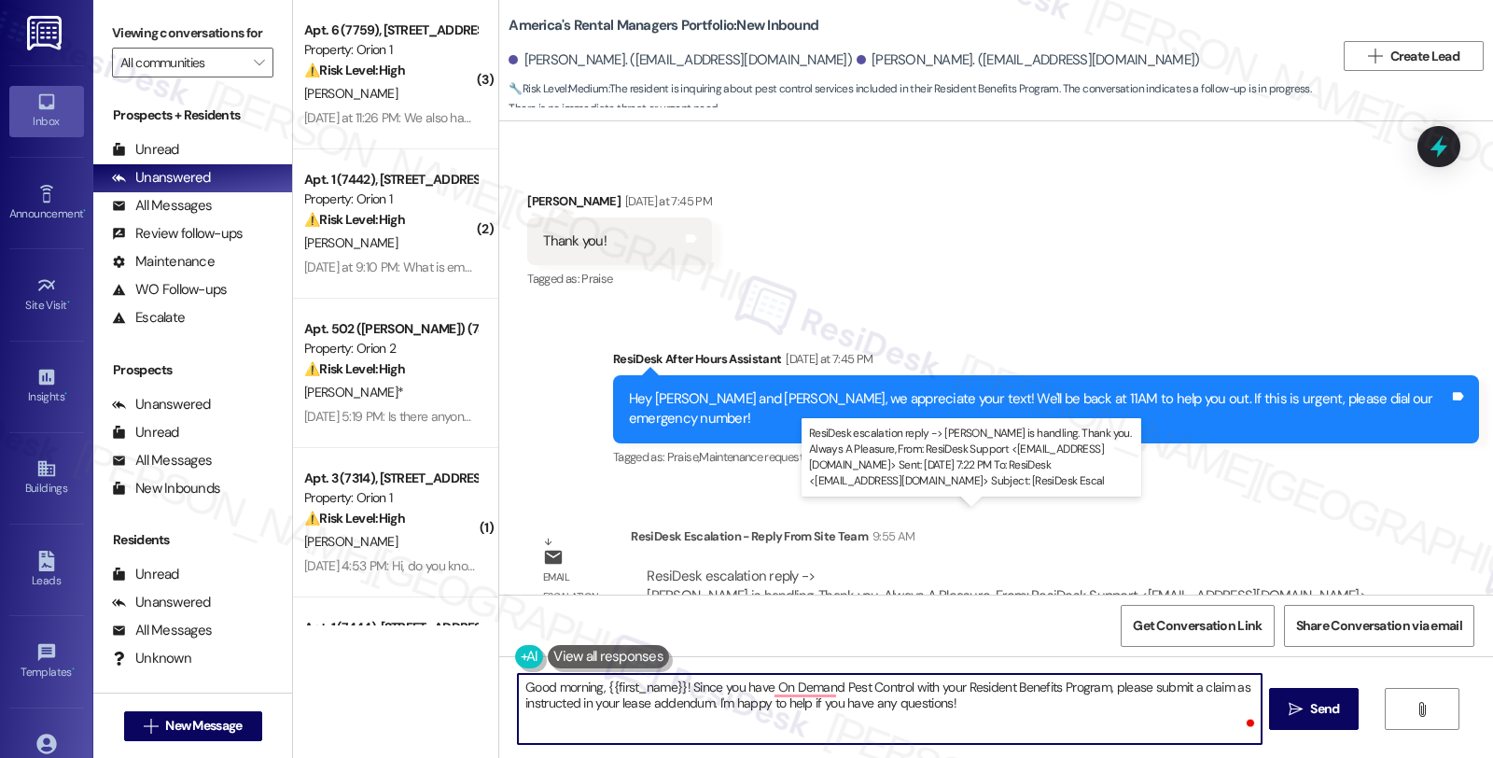
paste textarea "Tyrah"
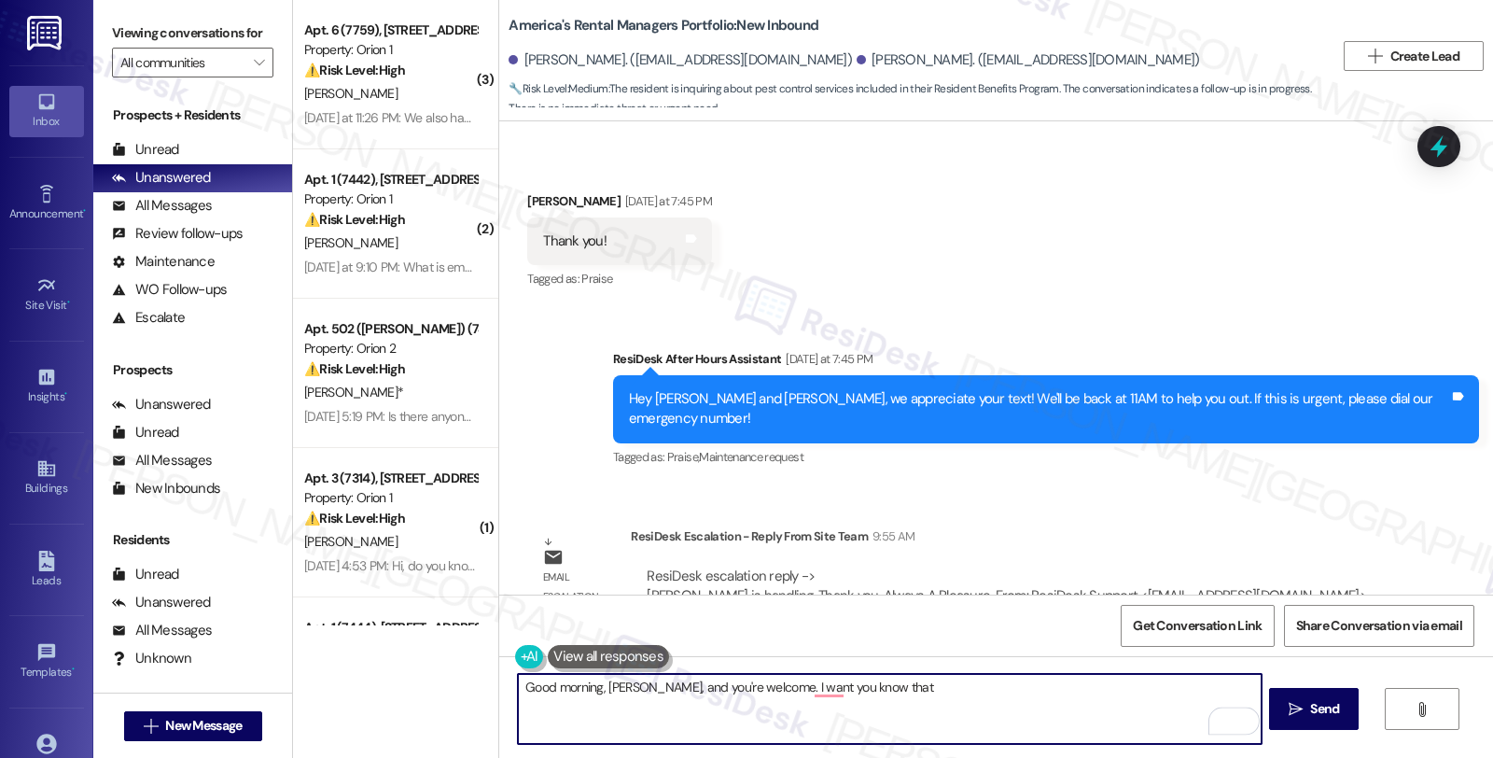
paste textarea "[PERSON_NAME]"
click at [947, 693] on textarea "Good morning, [PERSON_NAME], and you're welcome. I want you to know that [PERSO…" at bounding box center [889, 709] width 743 height 70
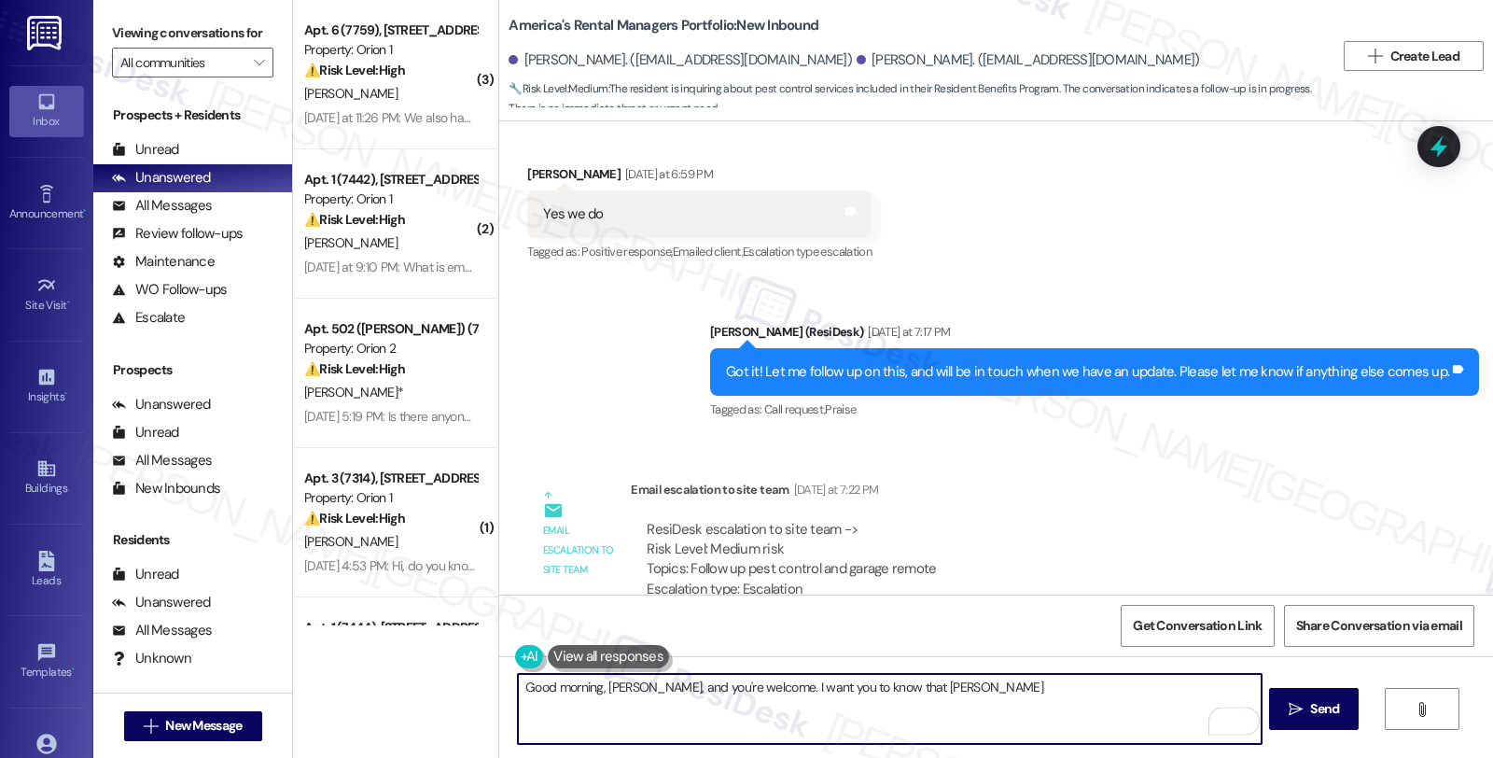
scroll to position [1434, 0]
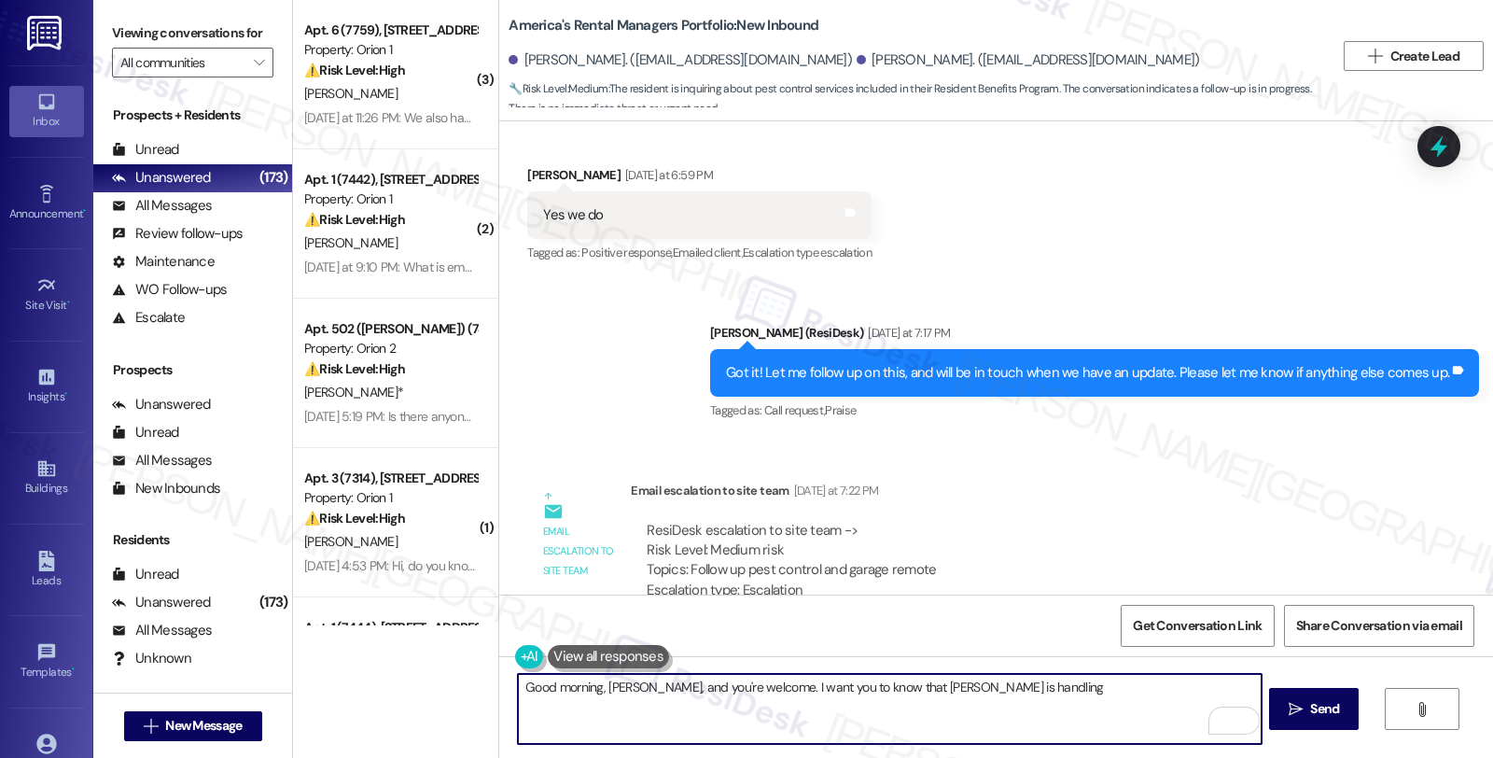
click at [1003, 683] on textarea "Good morning, [PERSON_NAME], and you're welcome. I want you to know that [PERSO…" at bounding box center [889, 709] width 743 height 70
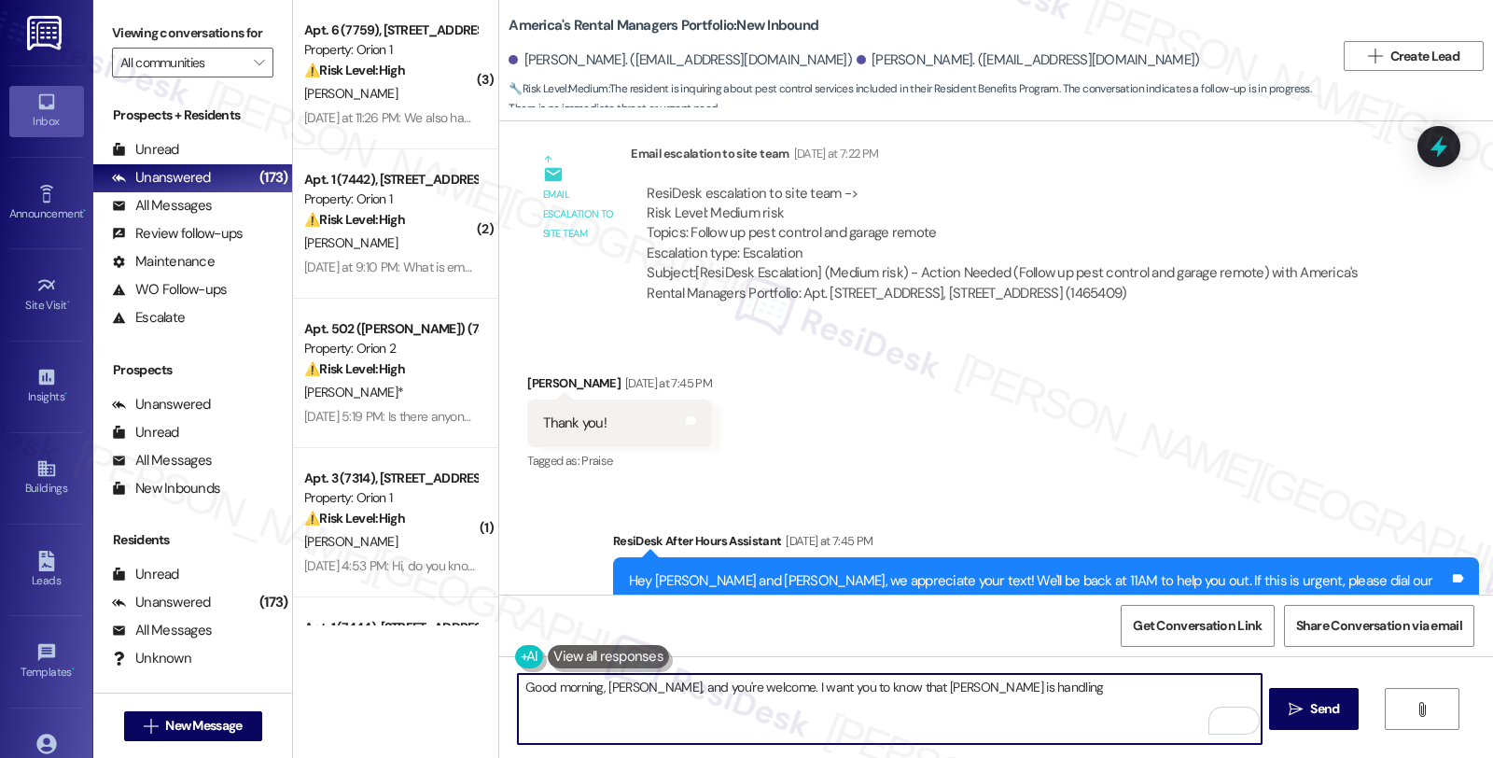
scroll to position [1953, 0]
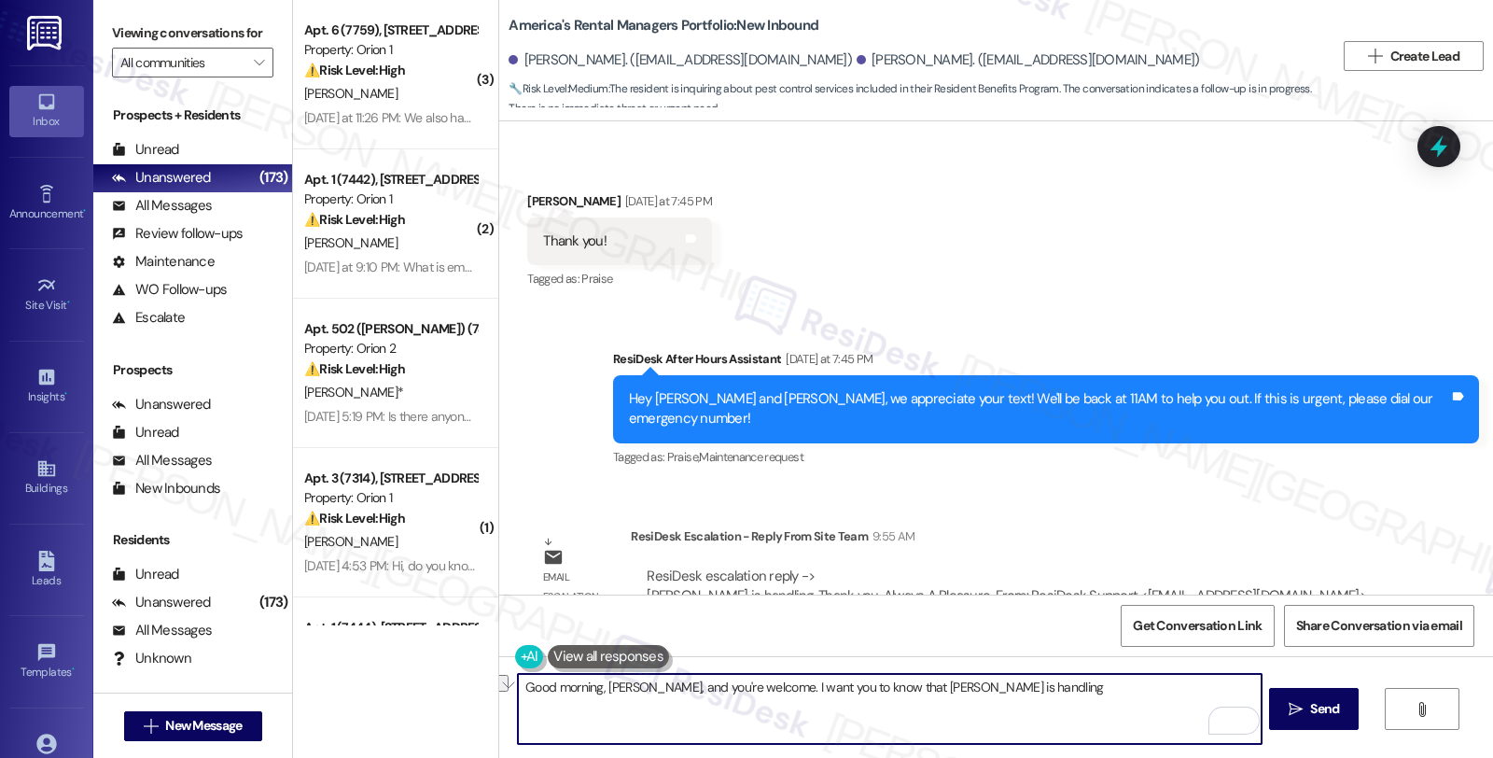
drag, startPoint x: 743, startPoint y: 687, endPoint x: 991, endPoint y: 688, distance: 248.3
click at [991, 688] on textarea "Good morning, [PERSON_NAME], and you're welcome. I want you to know that [PERSO…" at bounding box center [889, 709] width 743 height 70
click at [829, 702] on textarea "Good morning, [PERSON_NAME], and you're welcome. I want you to know that [PERSO…" at bounding box center [889, 709] width 743 height 70
drag, startPoint x: 742, startPoint y: 687, endPoint x: 873, endPoint y: 692, distance: 130.8
click at [873, 692] on textarea "Good morning, [PERSON_NAME], and you're welcome. I want you to know that [PERSO…" at bounding box center [889, 709] width 743 height 70
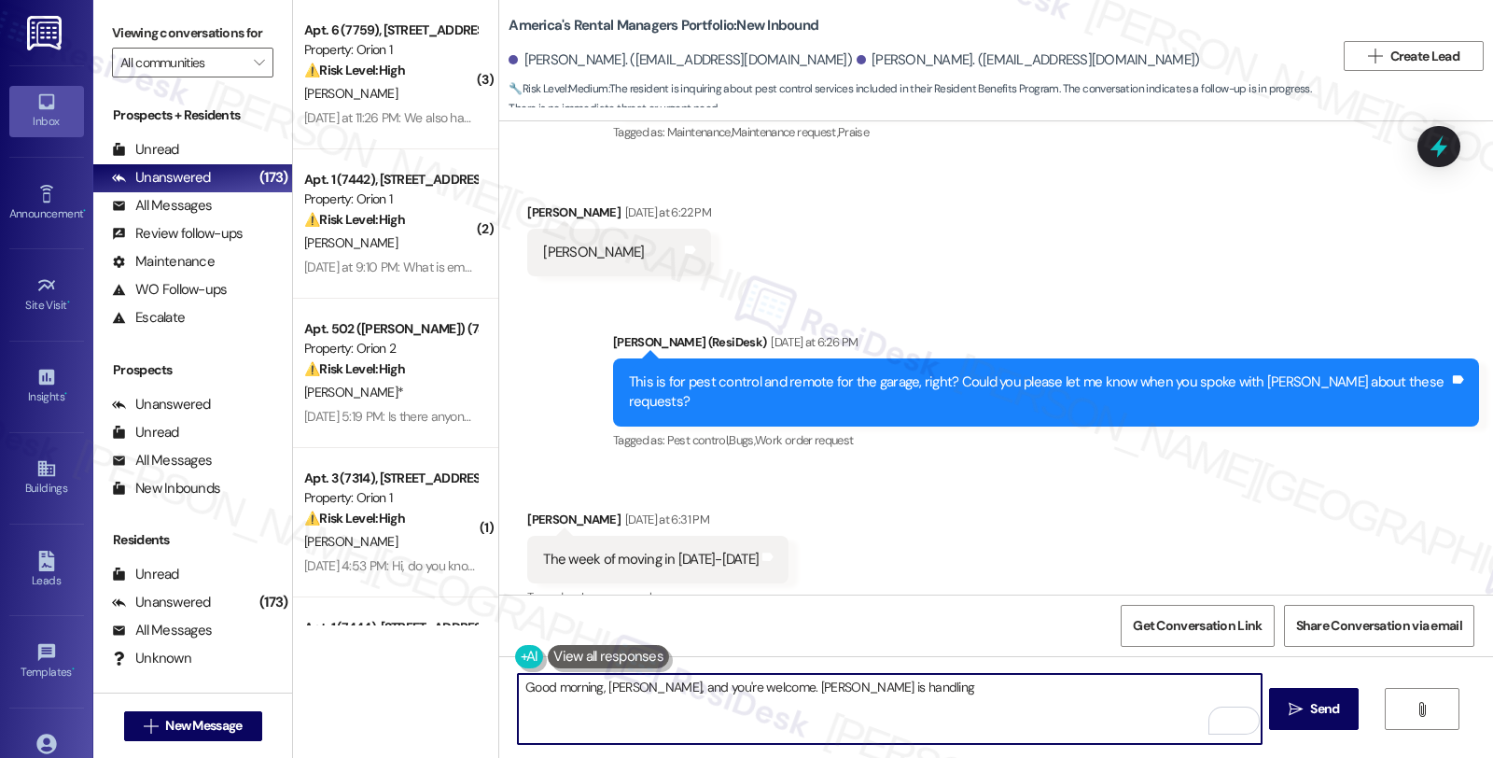
scroll to position [708, 0]
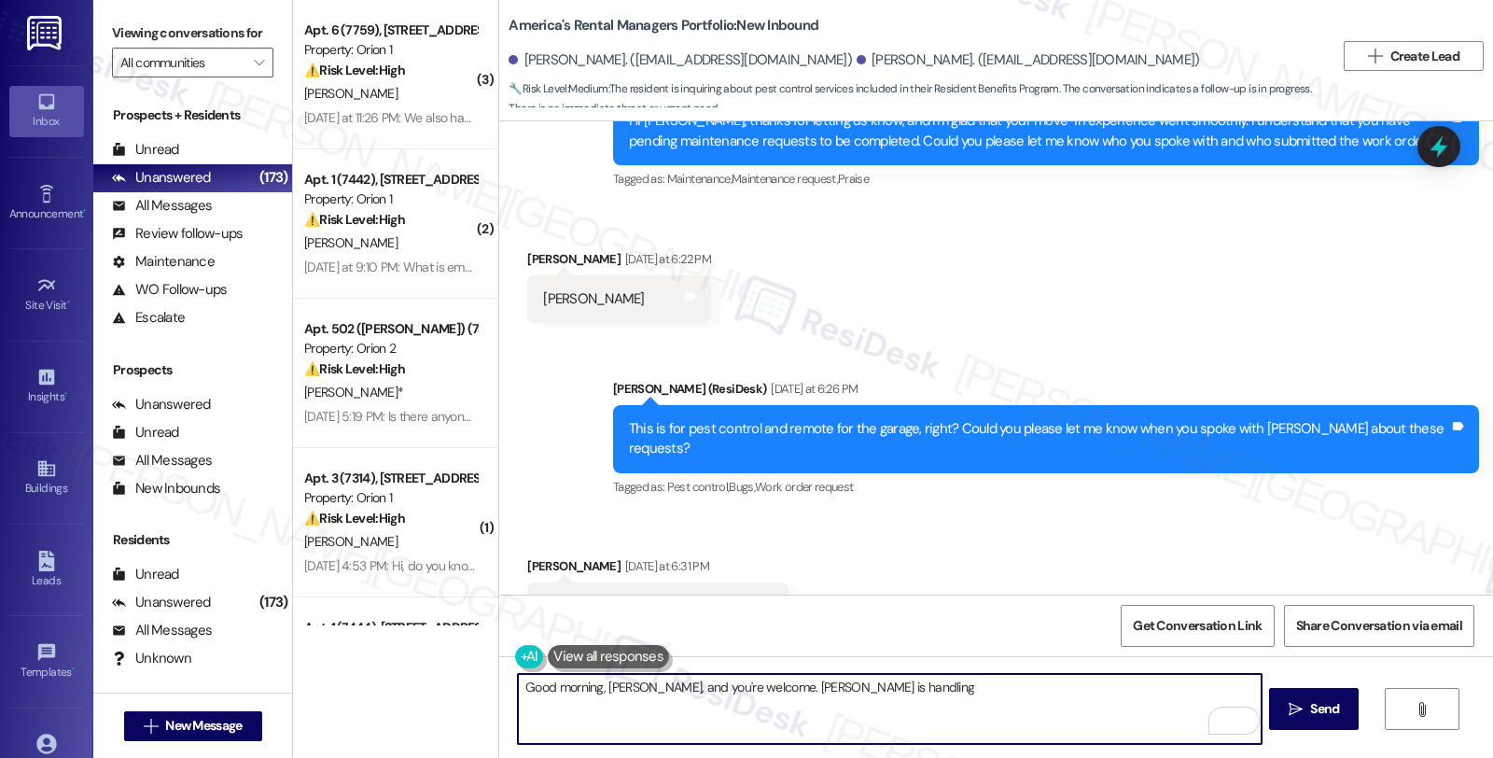
click at [854, 686] on textarea "Good morning, [PERSON_NAME], and you're welcome. [PERSON_NAME] is handling" at bounding box center [889, 709] width 743 height 70
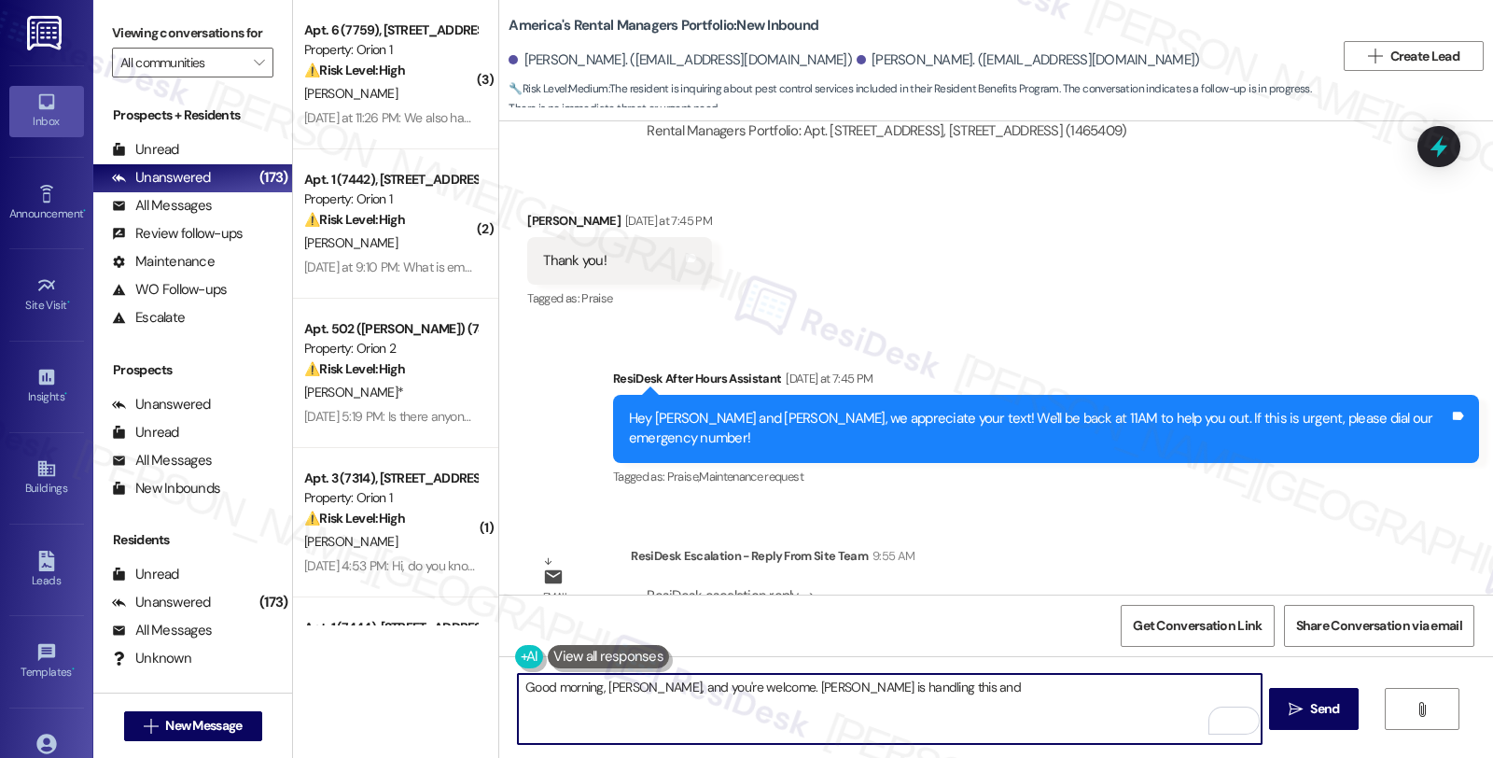
scroll to position [1953, 0]
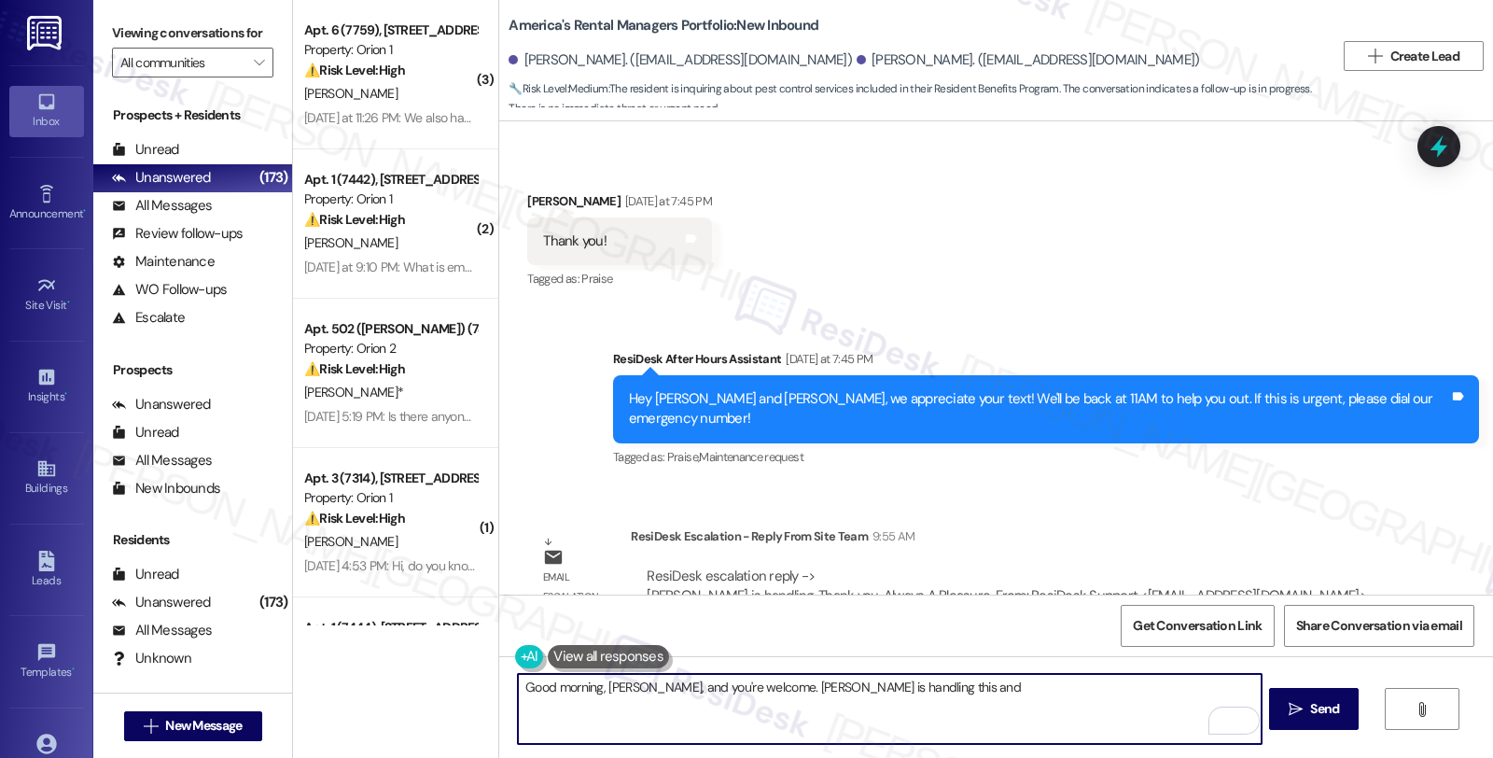
click at [935, 691] on textarea "Good morning, [PERSON_NAME], and you're welcome. [PERSON_NAME] is handling this…" at bounding box center [889, 709] width 743 height 70
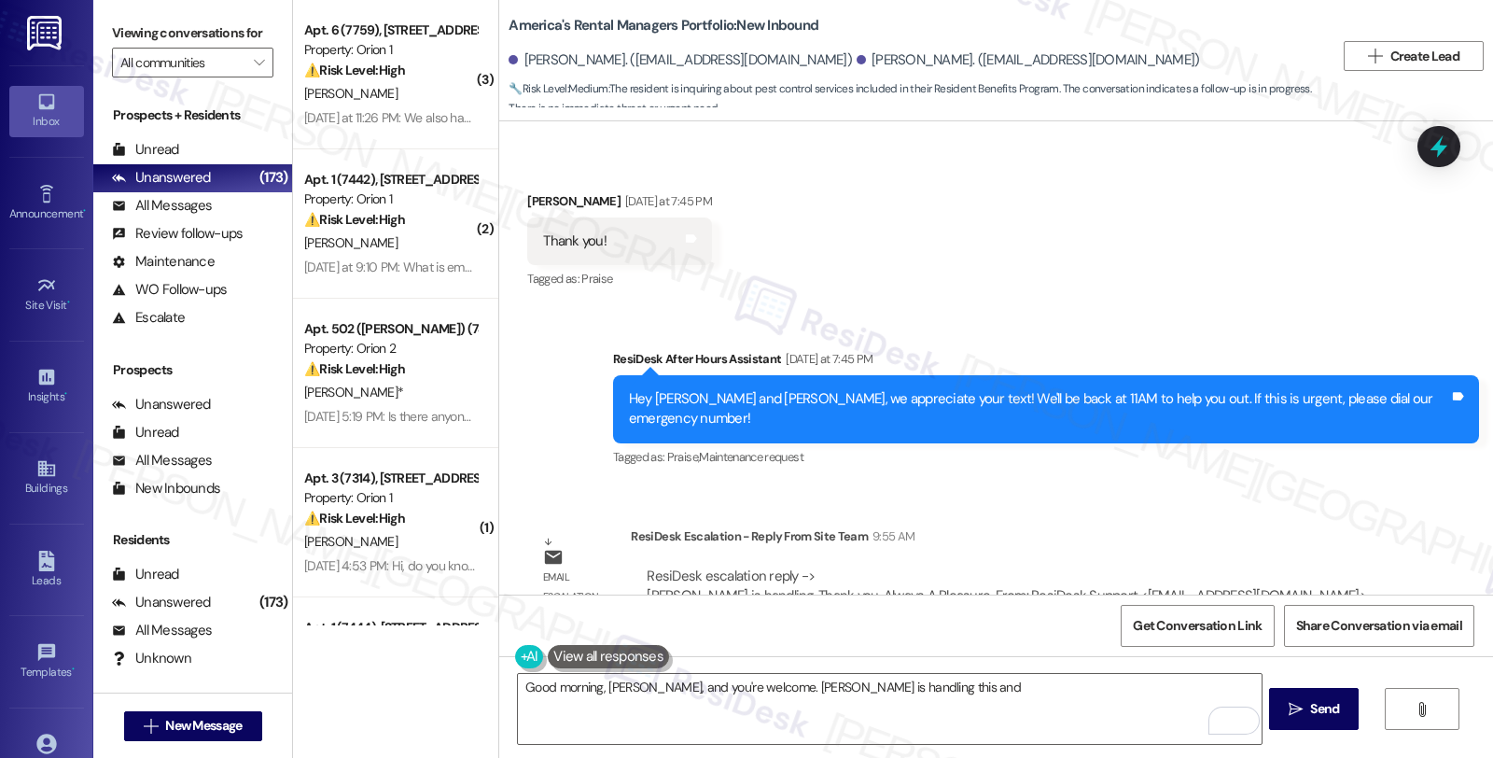
click at [1249, 526] on div "ResiDesk Escalation - Reply From Site Team 9:55 AM" at bounding box center [1012, 539] width 763 height 26
click at [1242, 526] on div "ResiDesk Escalation - Reply From Site Team 9:55 AM" at bounding box center [1012, 539] width 763 height 26
click at [890, 686] on textarea "Good morning, [PERSON_NAME], and you're welcome. [PERSON_NAME] is handling this…" at bounding box center [889, 709] width 743 height 70
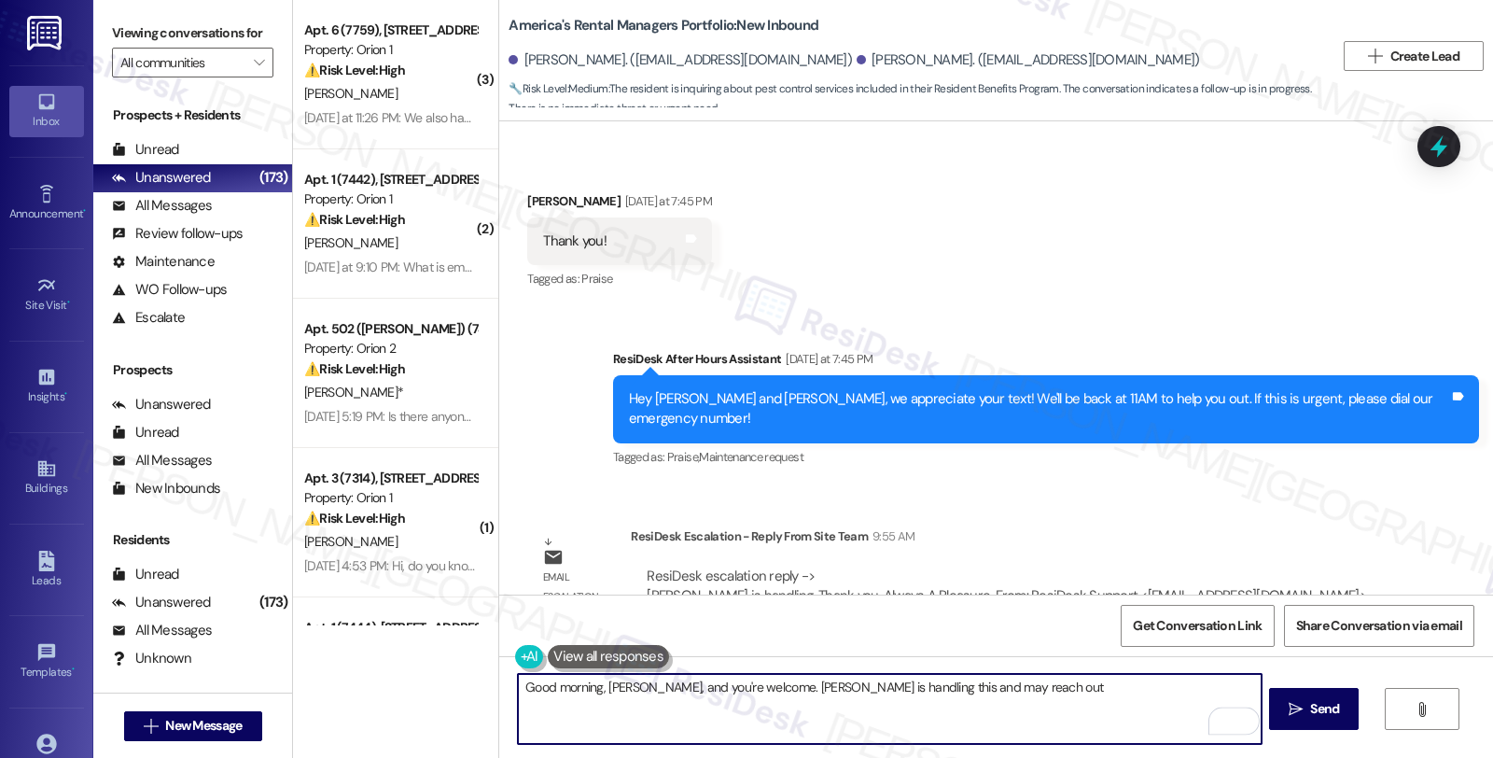
click at [977, 681] on textarea "Good morning, [PERSON_NAME], and you're welcome. [PERSON_NAME] is handling this…" at bounding box center [889, 709] width 743 height 70
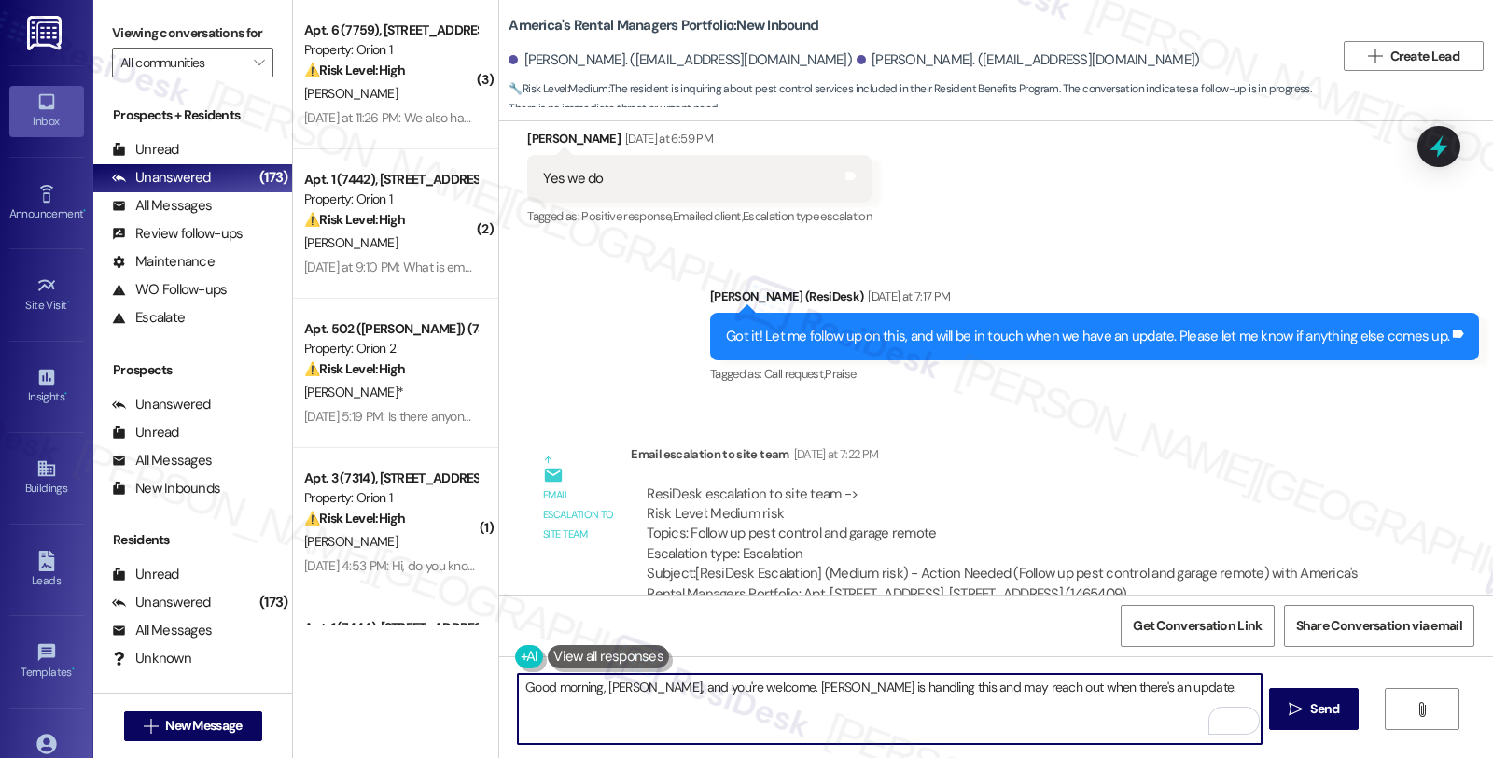
scroll to position [1434, 0]
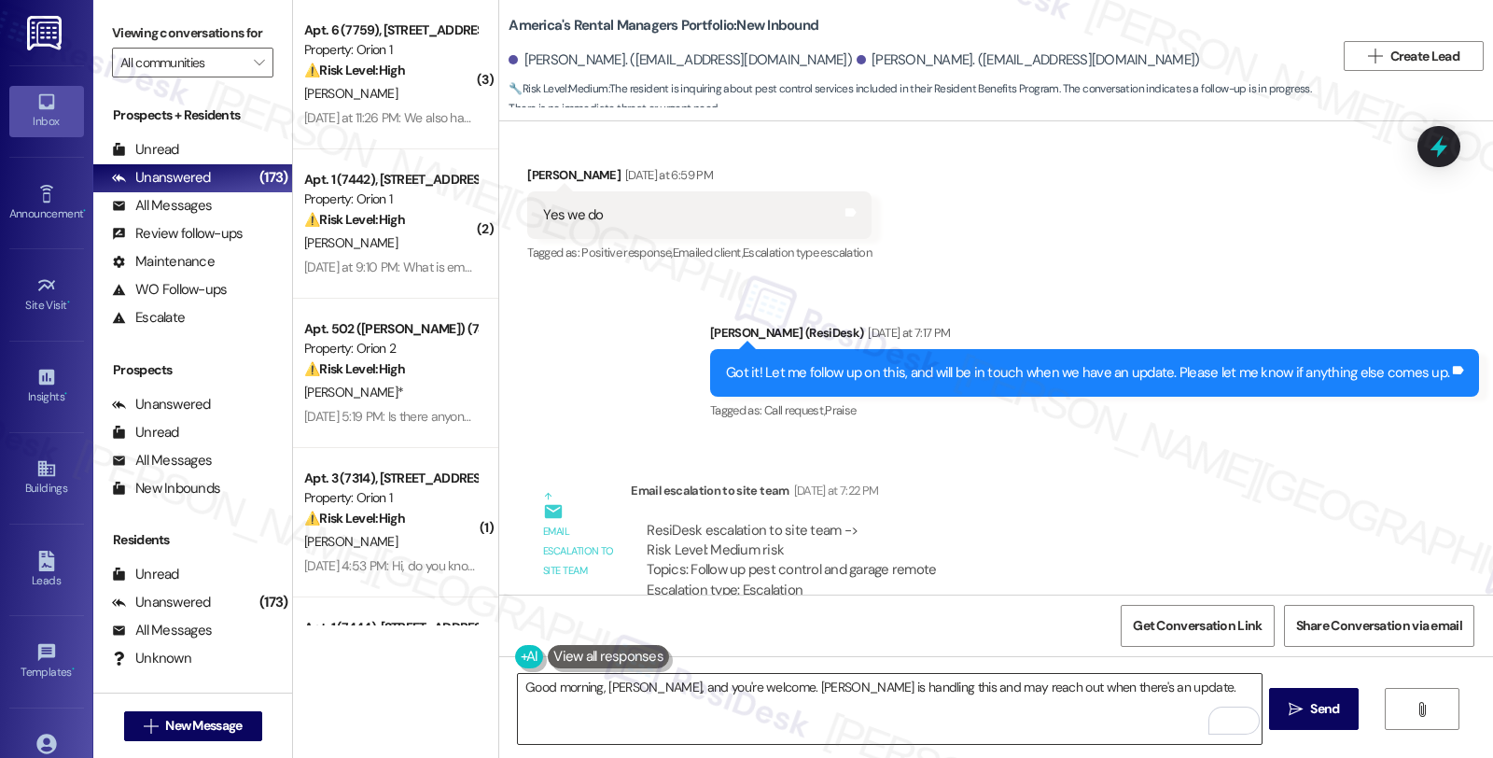
drag, startPoint x: 731, startPoint y: 691, endPoint x: 832, endPoint y: 692, distance: 100.8
click at [731, 691] on textarea "Good morning, [PERSON_NAME], and you're welcome. [PERSON_NAME] is handling this…" at bounding box center [889, 709] width 743 height 70
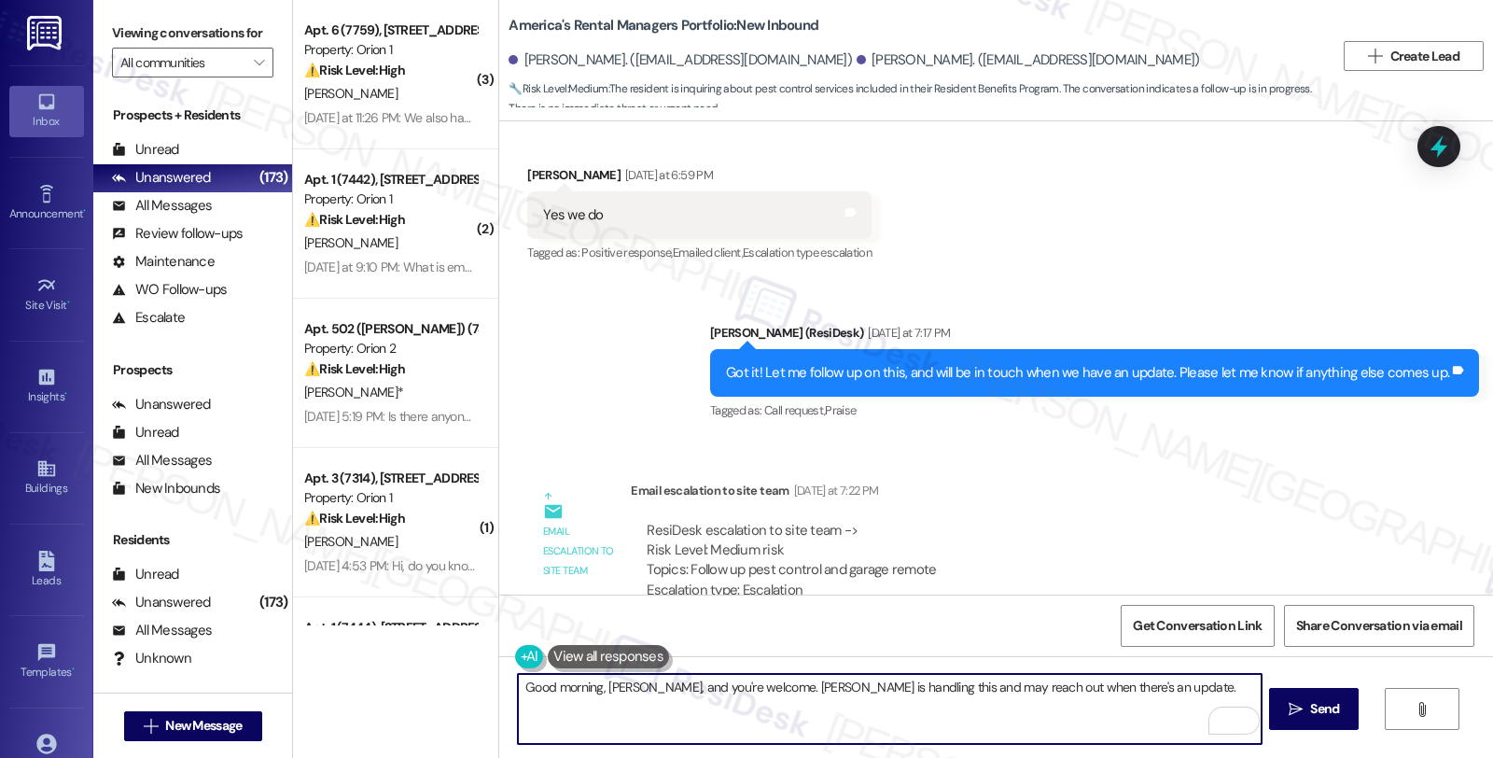
click at [1153, 693] on textarea "Good morning, [PERSON_NAME], and you're welcome. [PERSON_NAME] is handling this…" at bounding box center [889, 709] width 743 height 70
paste textarea "Should you have other concerns, please feel free to reach out. Have a great day!"
click at [843, 702] on textarea "Good morning, [PERSON_NAME], and you're welcome. [PERSON_NAME] is handling this…" at bounding box center [889, 709] width 743 height 70
type textarea "Good morning, [PERSON_NAME], and you're welcome. [PERSON_NAME] is handling this…"
click at [1291, 702] on icon "" at bounding box center [1296, 709] width 14 height 15
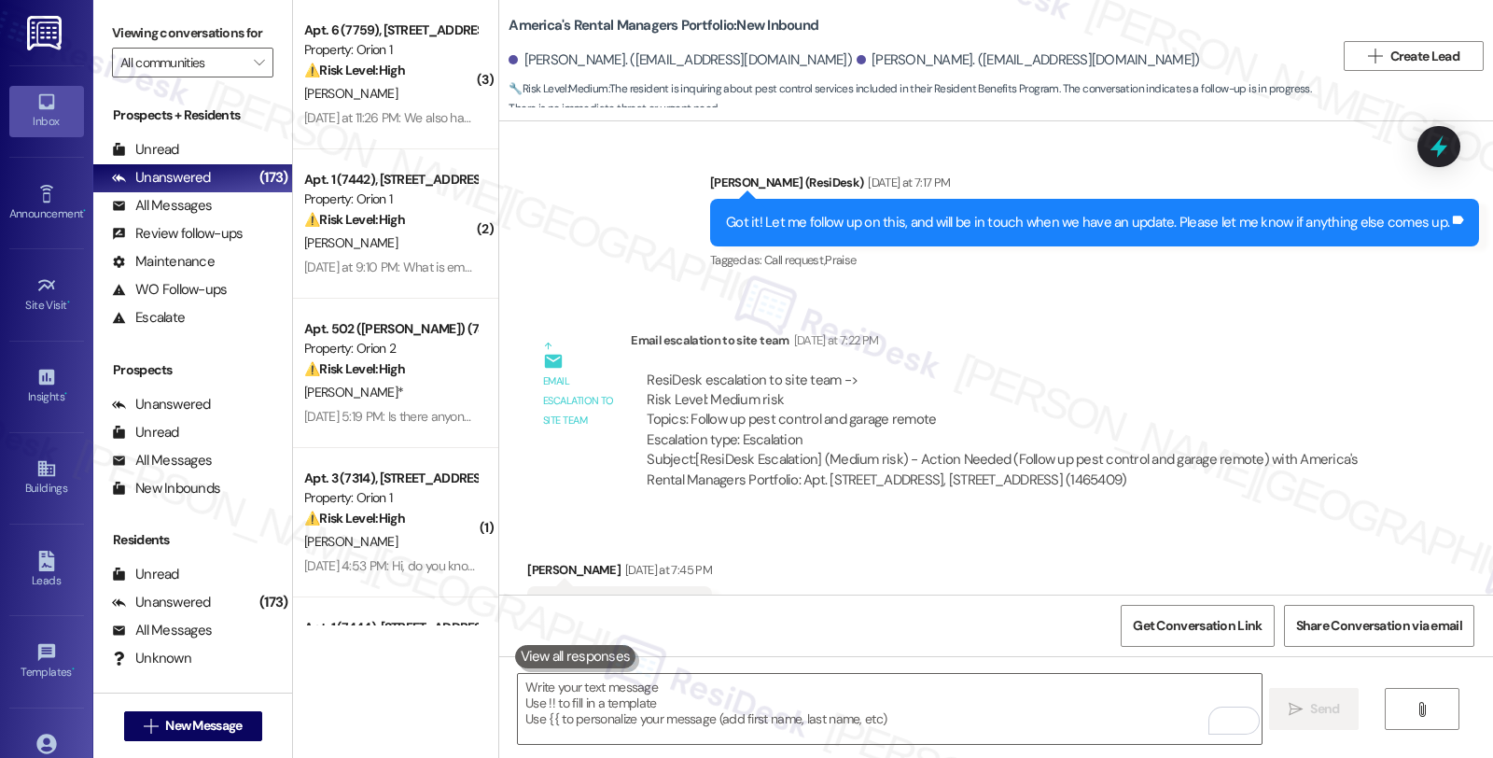
scroll to position [1953, 0]
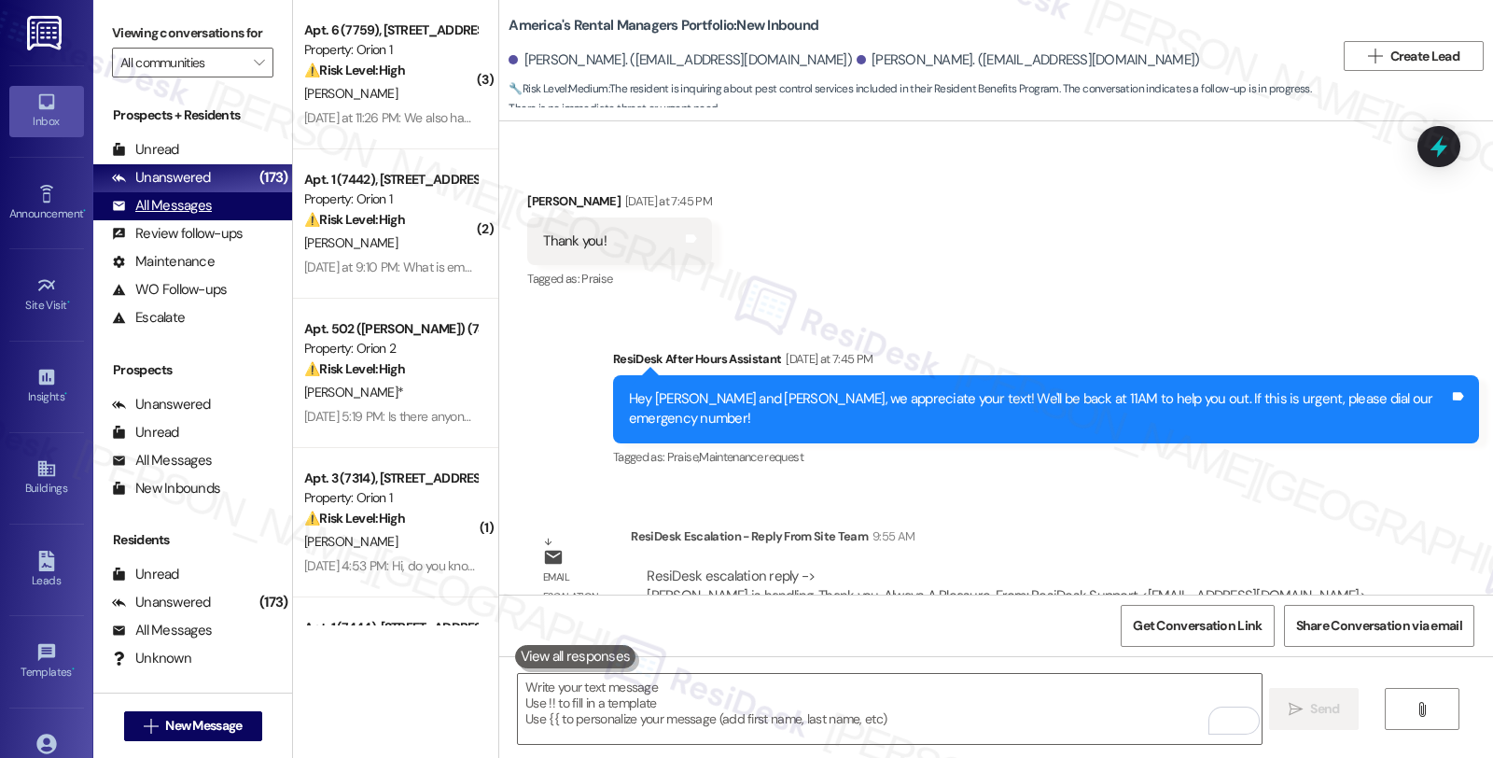
click at [160, 216] on div "All Messages" at bounding box center [162, 206] width 100 height 20
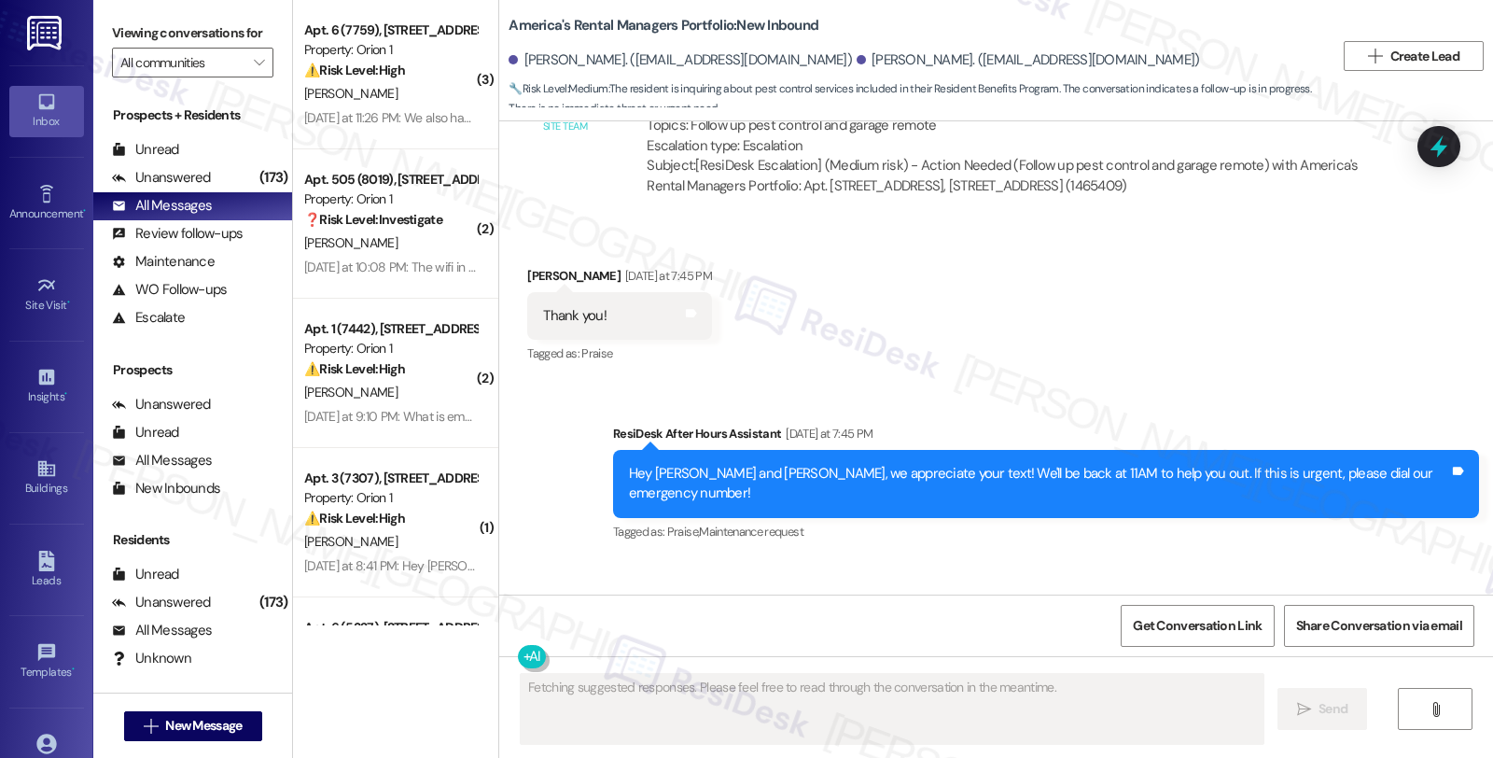
scroll to position [2130, 0]
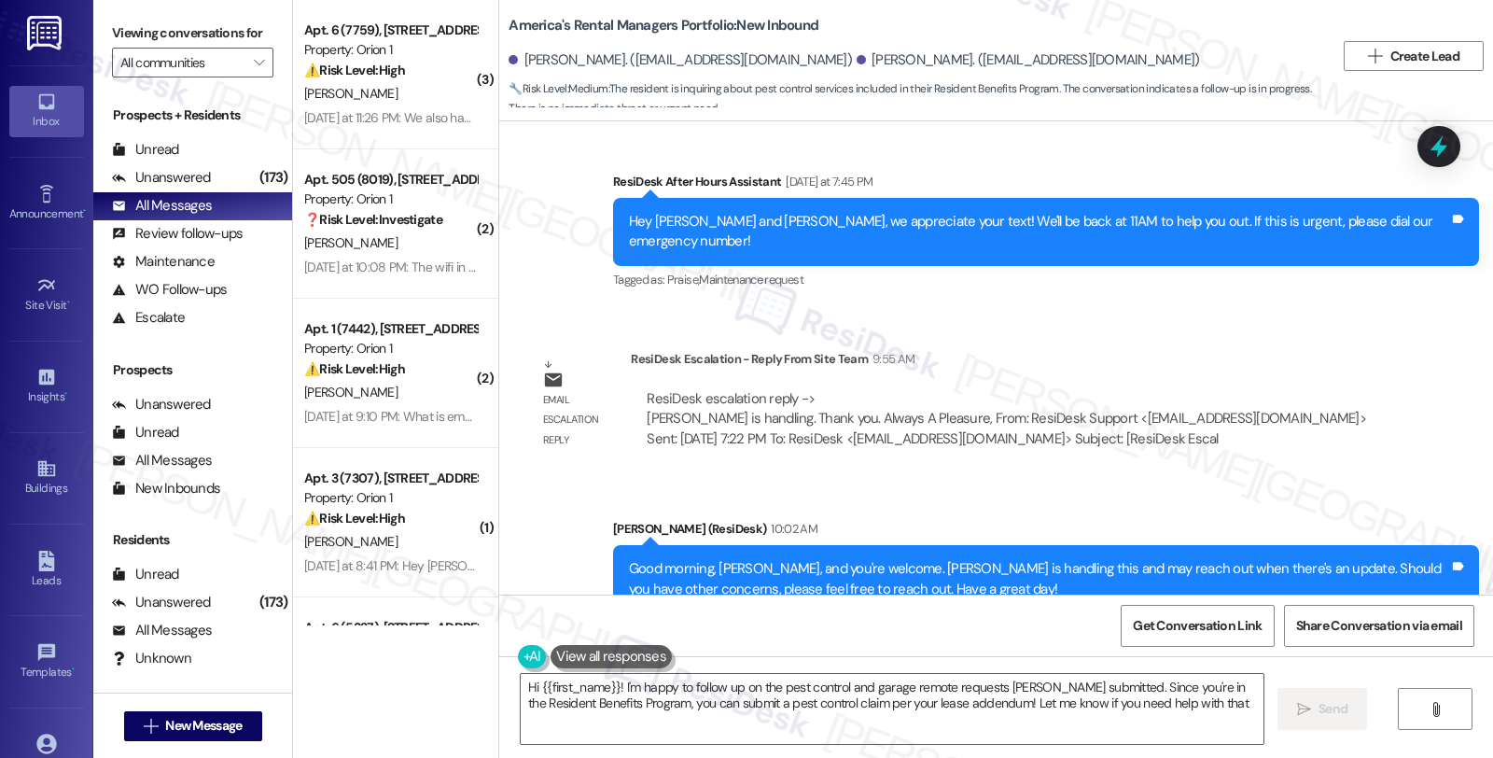
type textarea "Hi {{first_name}}! I'm happy to follow up on the pest control and garage remote…"
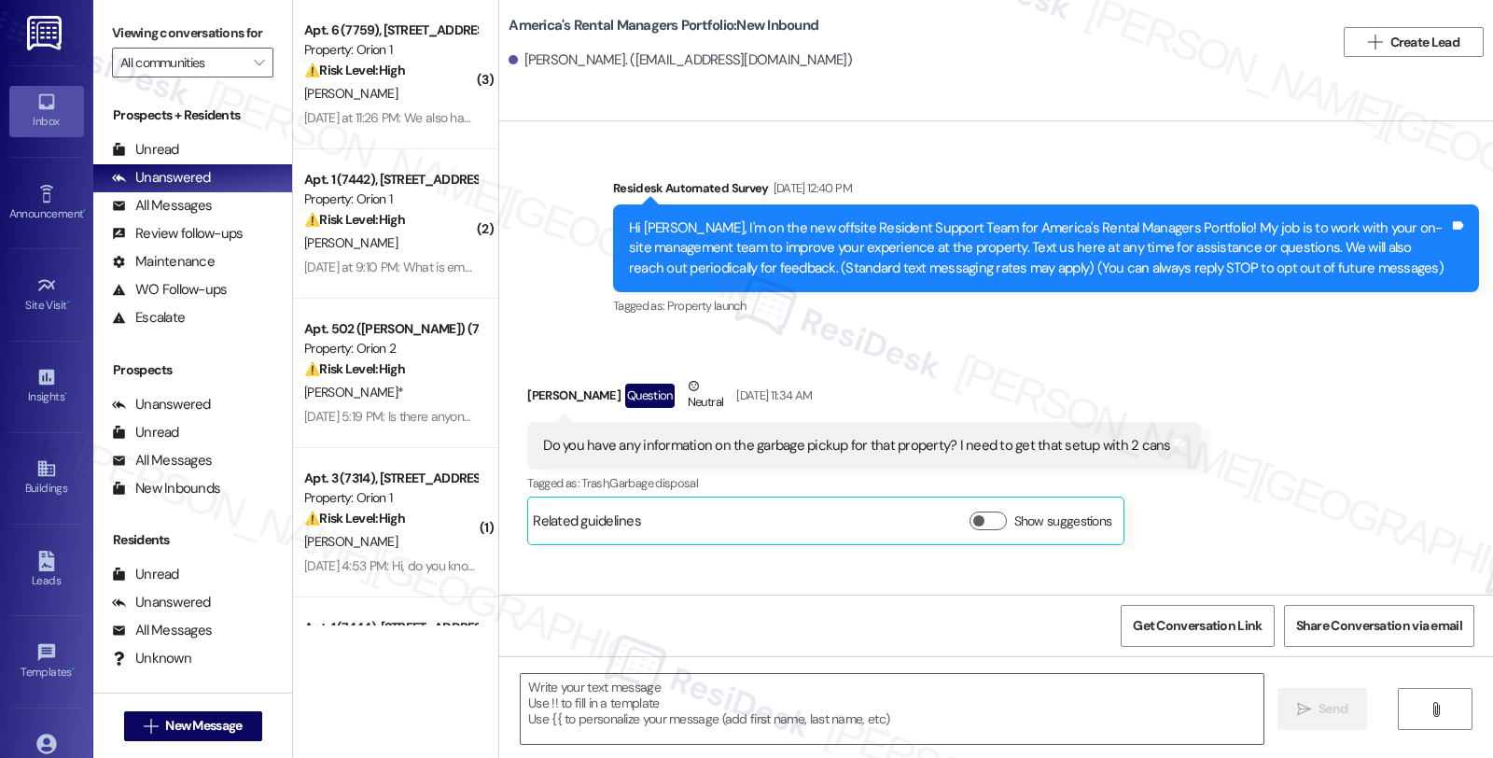
scroll to position [9023, 0]
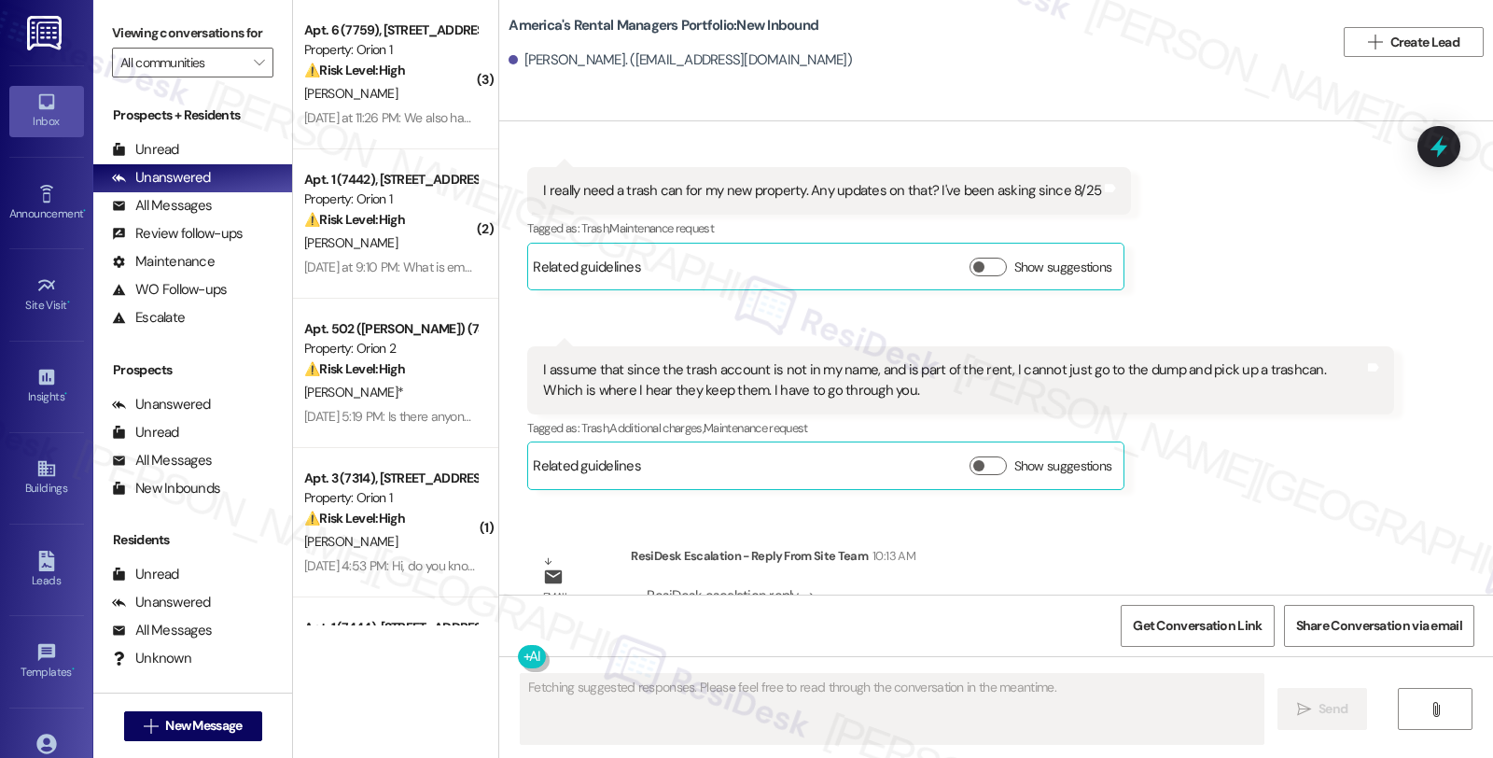
click at [1298, 399] on div "[PERSON_NAME] Question 9:53 AM I assume that since the trash account is not in …" at bounding box center [960, 418] width 866 height 144
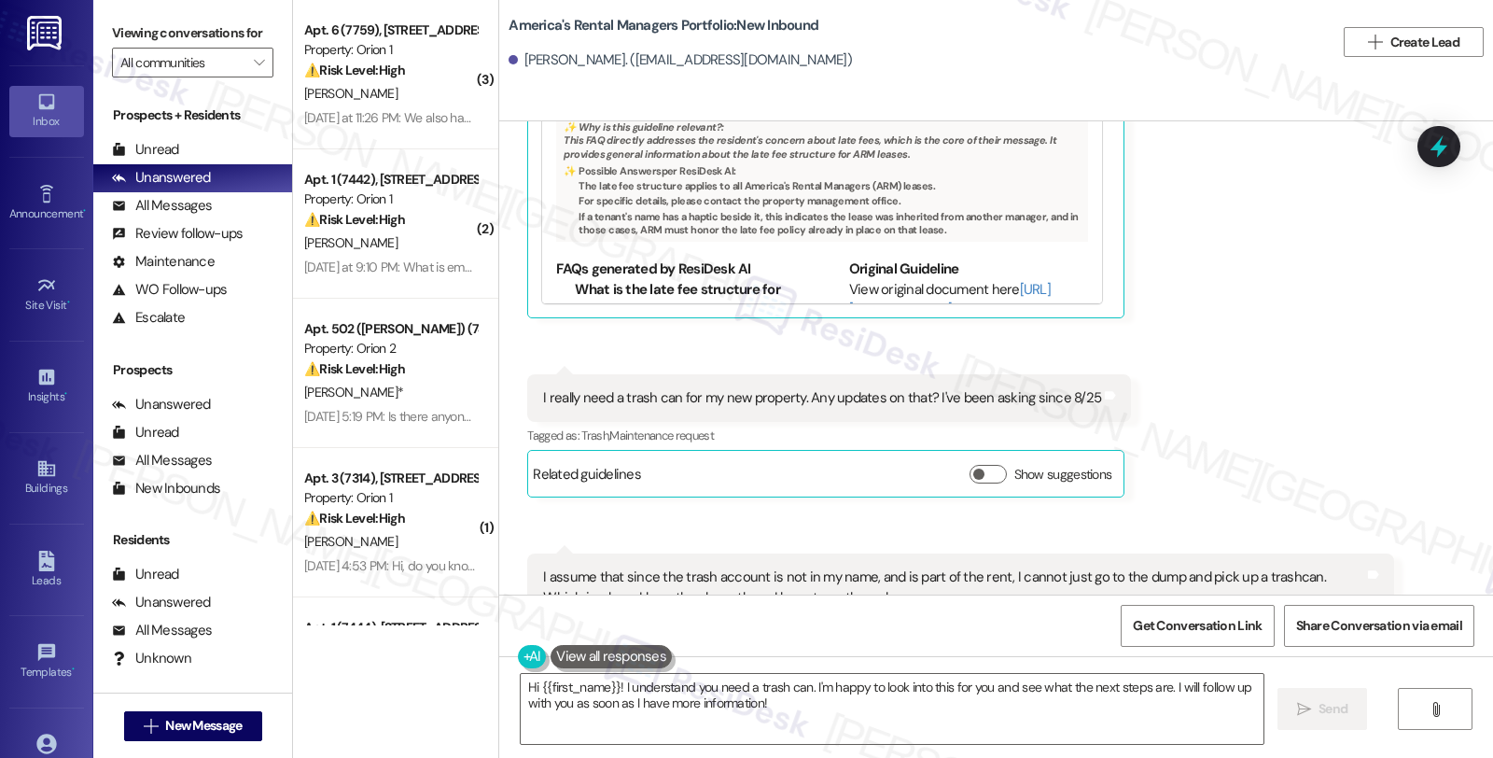
scroll to position [8919, 0]
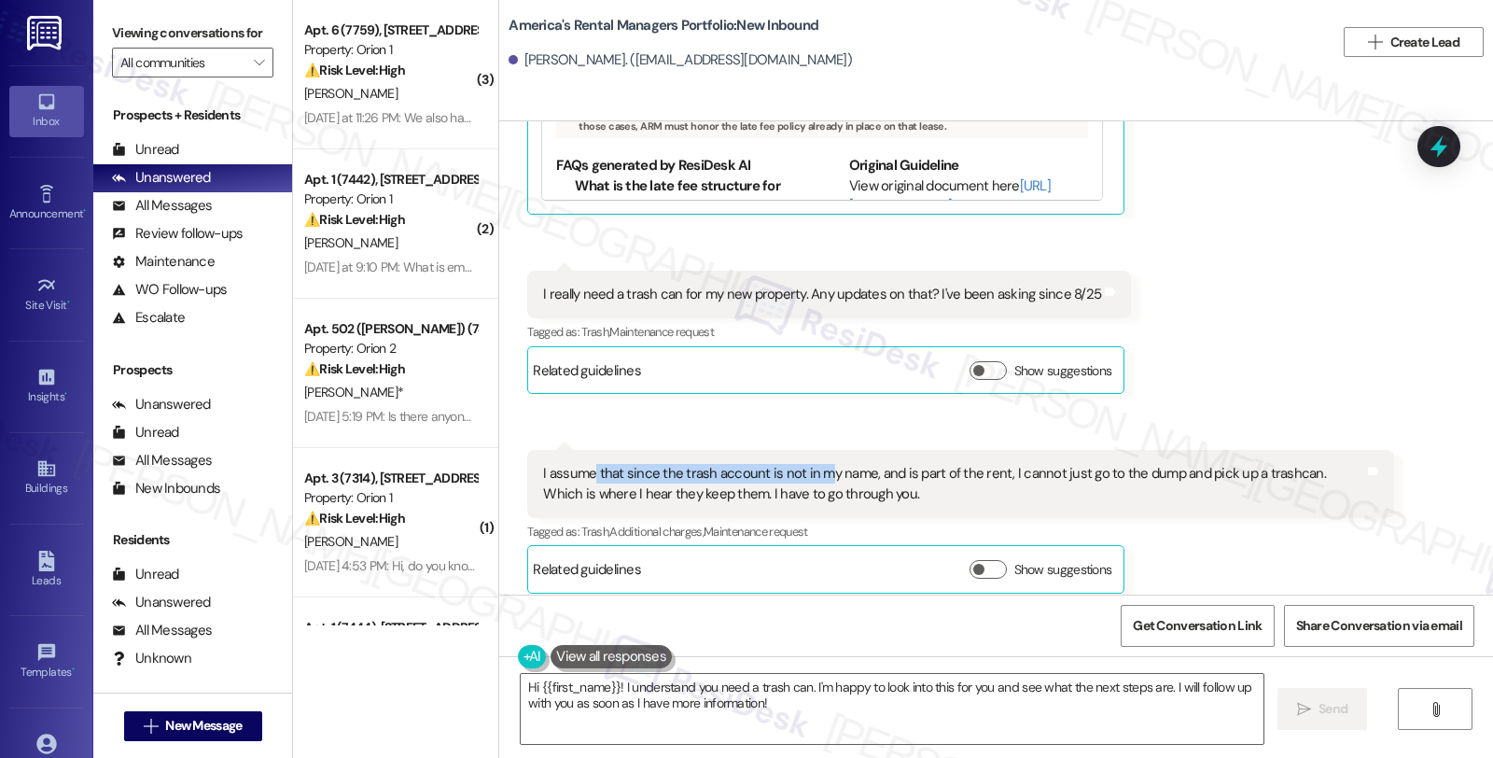
drag, startPoint x: 631, startPoint y: 392, endPoint x: 813, endPoint y: 400, distance: 182.2
click at [813, 464] on div "I assume that since the trash account is not in my name, and is part of the ren…" at bounding box center [953, 484] width 820 height 40
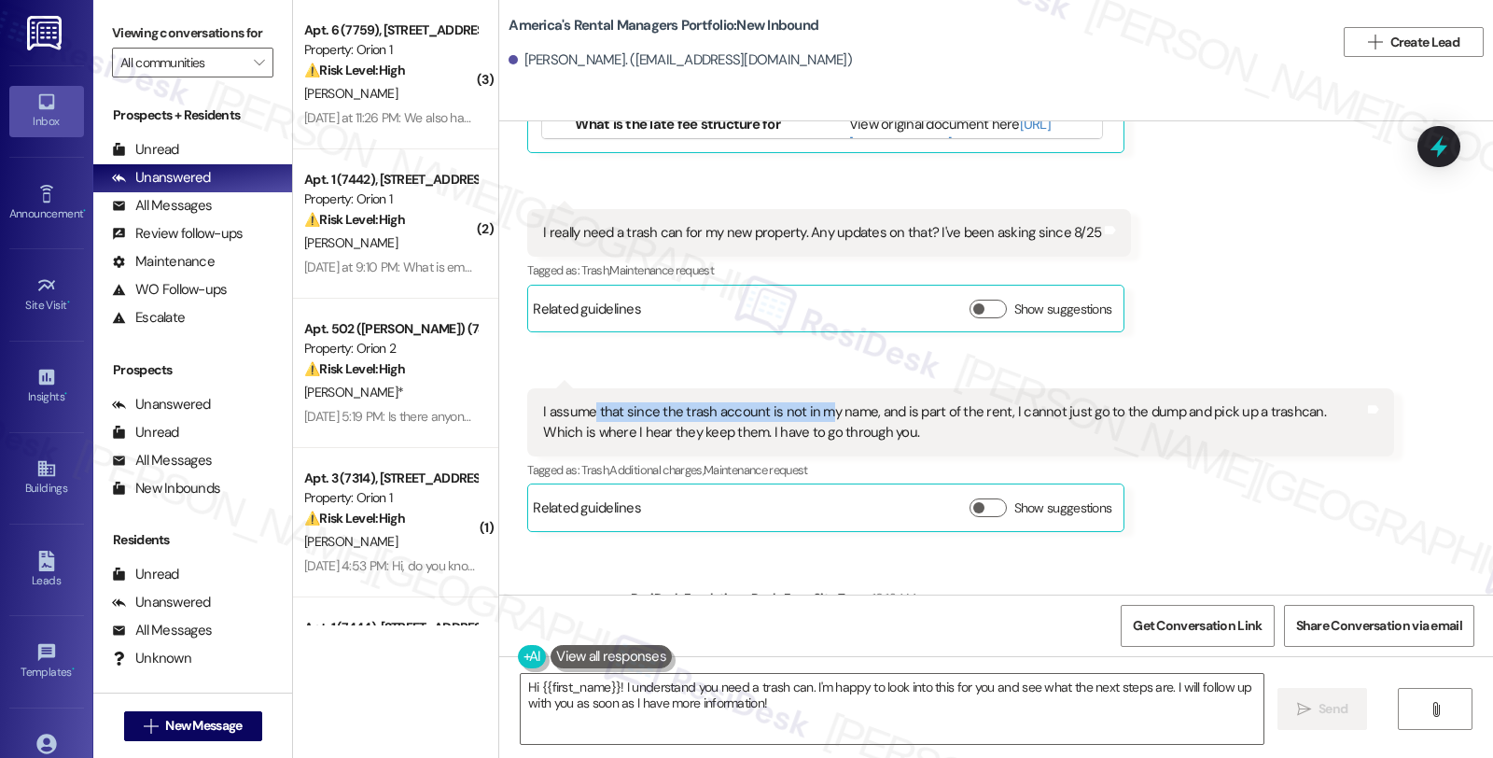
scroll to position [9023, 0]
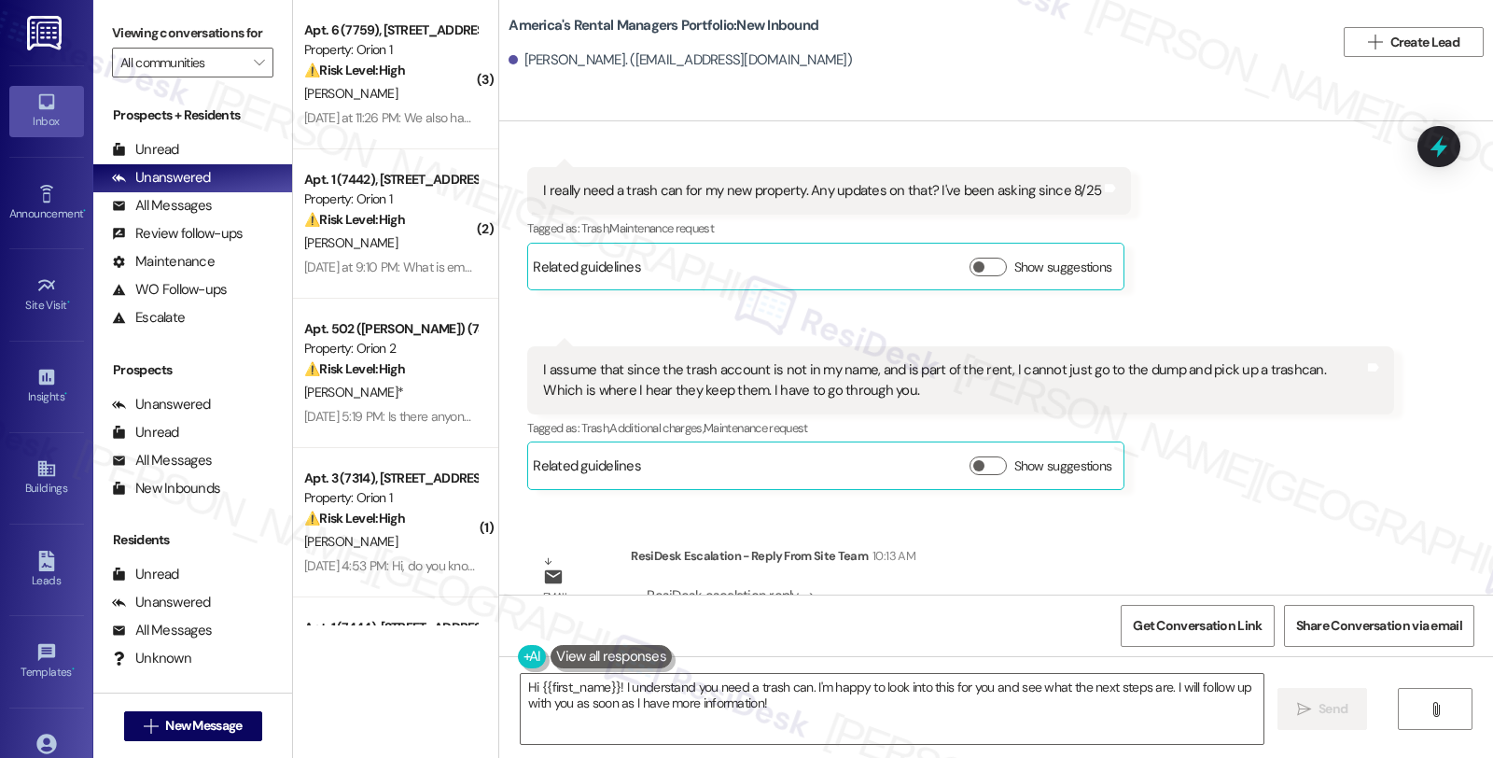
click at [1209, 404] on div "[PERSON_NAME] Question 9:53 AM I assume that since the trash account is not in …" at bounding box center [960, 418] width 866 height 144
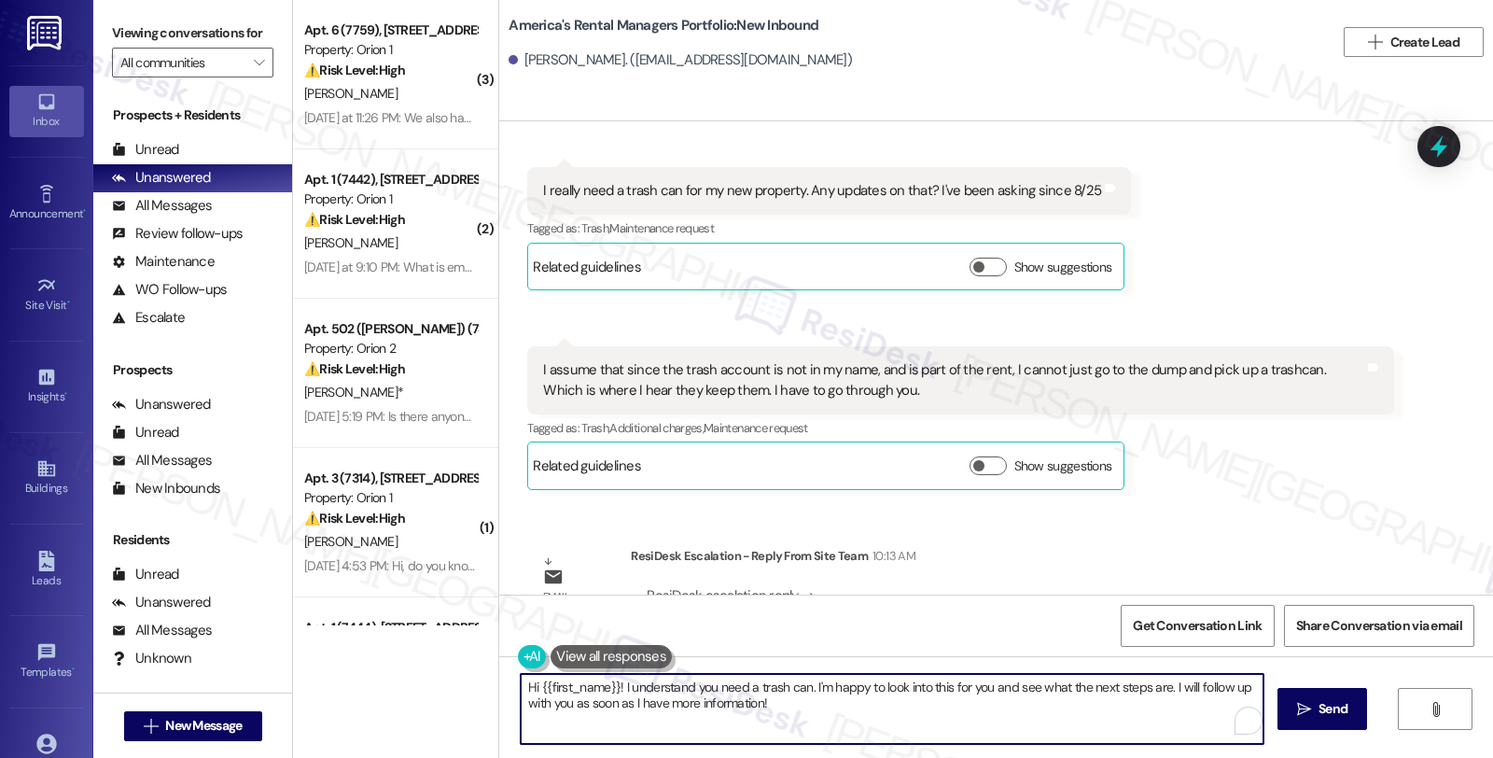
drag, startPoint x: 613, startPoint y: 683, endPoint x: 425, endPoint y: 683, distance: 188.6
click at [425, 683] on div "( 3 ) Apt. 6 (7759), [STREET_ADDRESS] Property: Orion 1 ⚠️ Risk Level: High The…" at bounding box center [893, 379] width 1200 height 758
drag, startPoint x: 704, startPoint y: 687, endPoint x: 750, endPoint y: 726, distance: 60.2
click at [750, 726] on textarea "I understand you need a trash can. I'm happy to look into this for you and see …" at bounding box center [889, 709] width 743 height 70
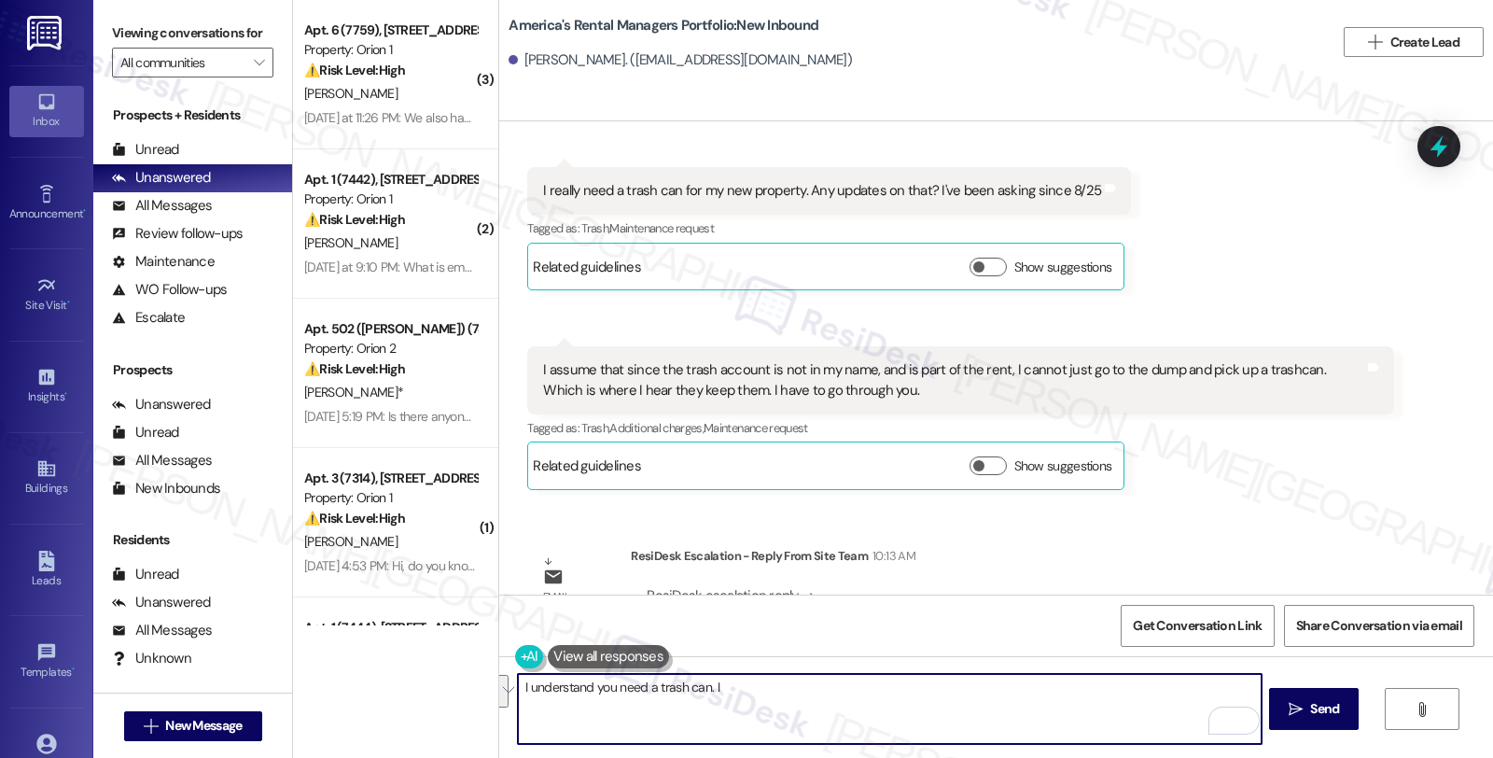
paste textarea "The trash cart has been ordered. They are going to get on out there as quickly …"
click at [702, 685] on textarea "I understand you need a trash can. IThe trash cart has been ordered. They are g…" at bounding box center [889, 709] width 743 height 70
click at [1003, 707] on textarea "I understand you need a trash can. Please know that the trash cart has been ord…" at bounding box center [889, 709] width 743 height 70
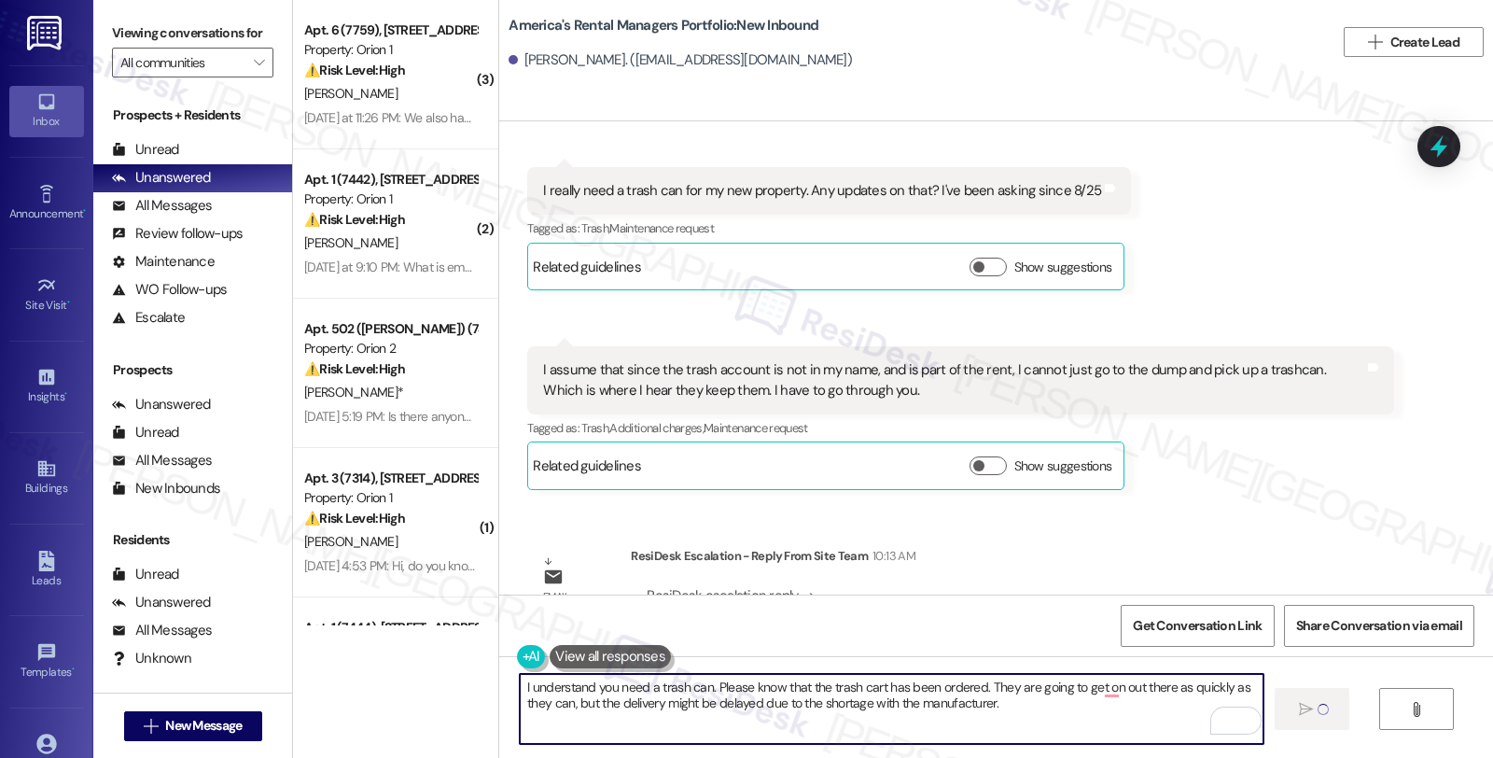
type textarea "I understand you need a trash can. Please know that the trash cart has been ord…"
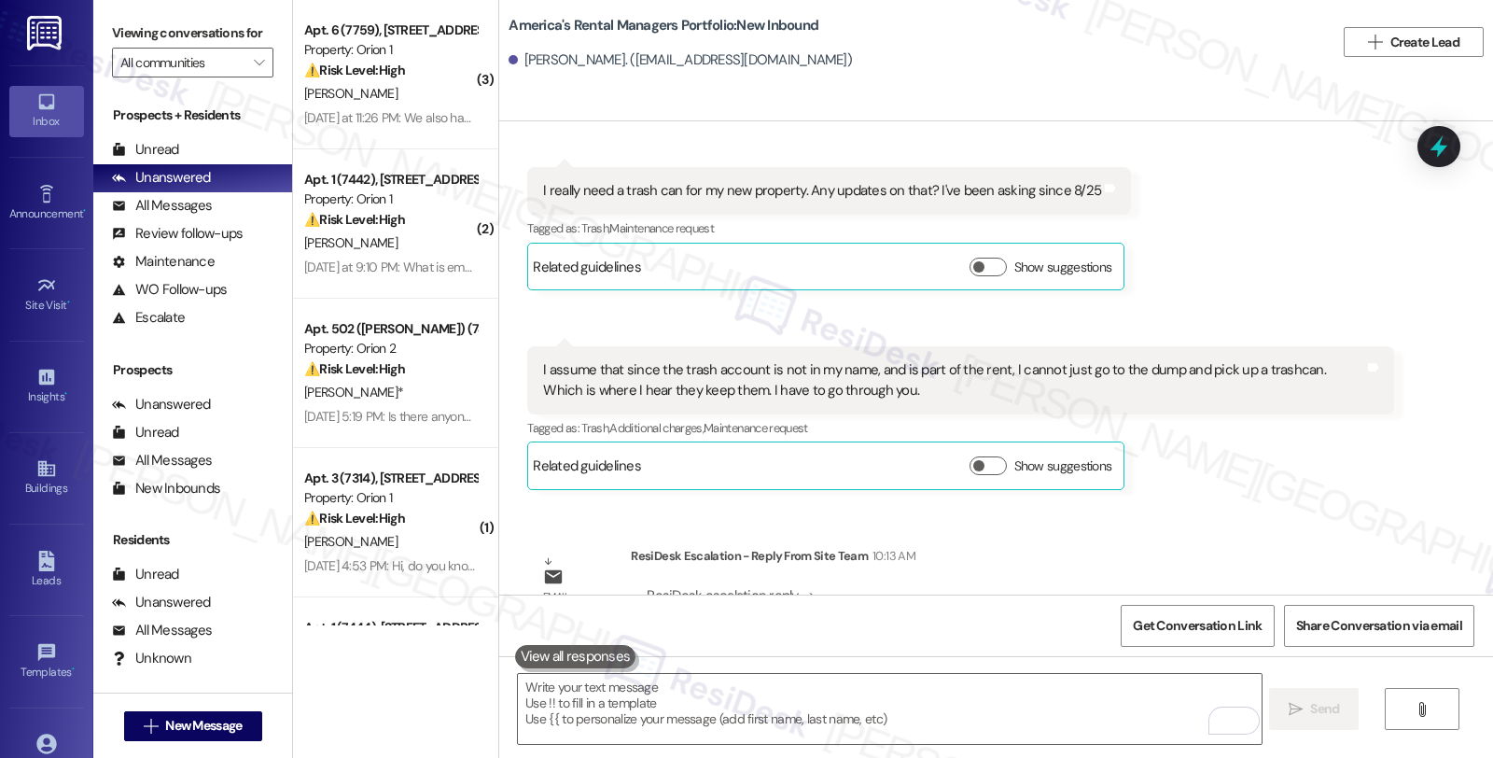
click at [1204, 532] on div "Email escalation reply ResiDesk Escalation - Reply From Site Team 10:13 AM Resi…" at bounding box center [960, 603] width 894 height 142
click at [187, 220] on div "All Messages (undefined)" at bounding box center [192, 206] width 199 height 28
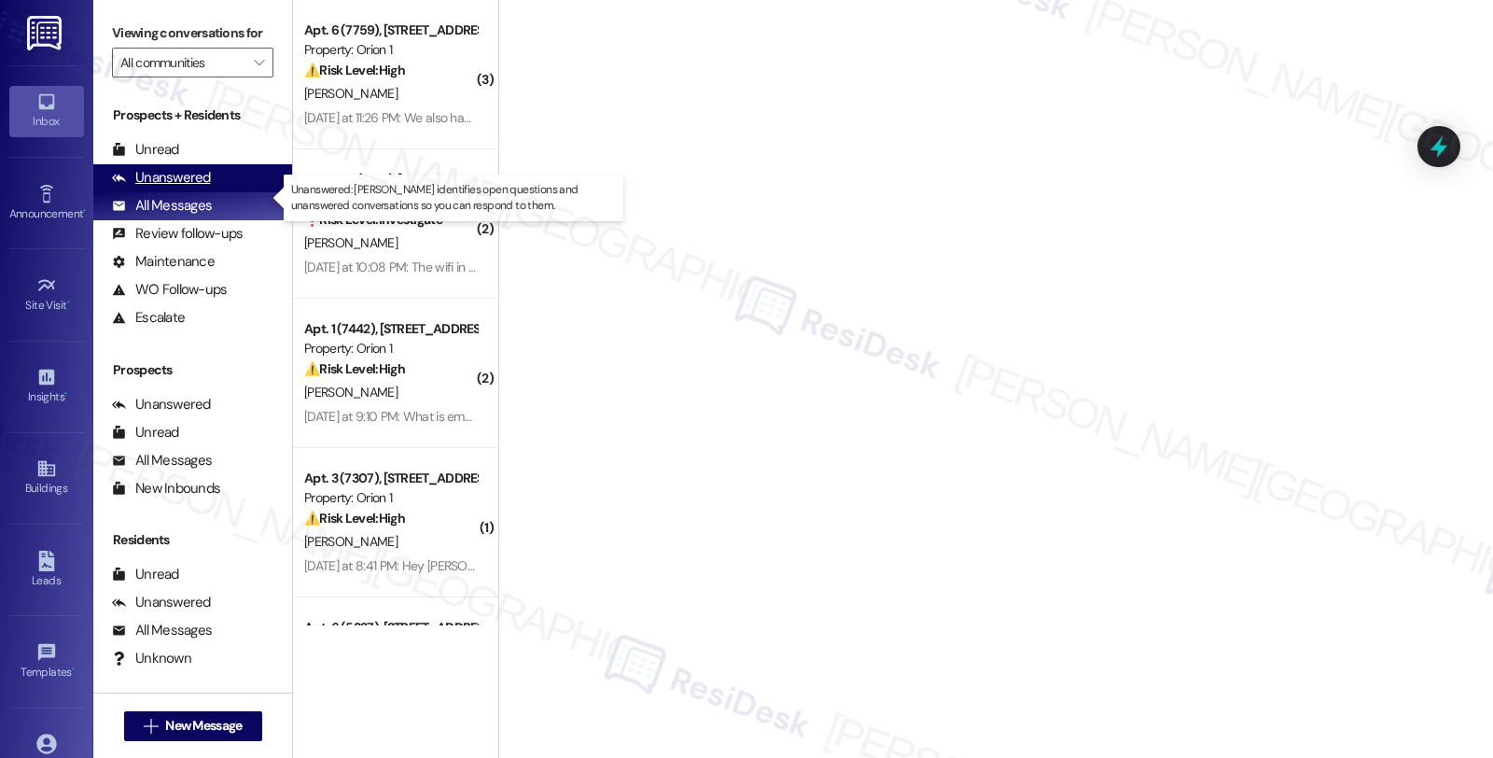
click at [191, 188] on div "Unanswered" at bounding box center [161, 178] width 99 height 20
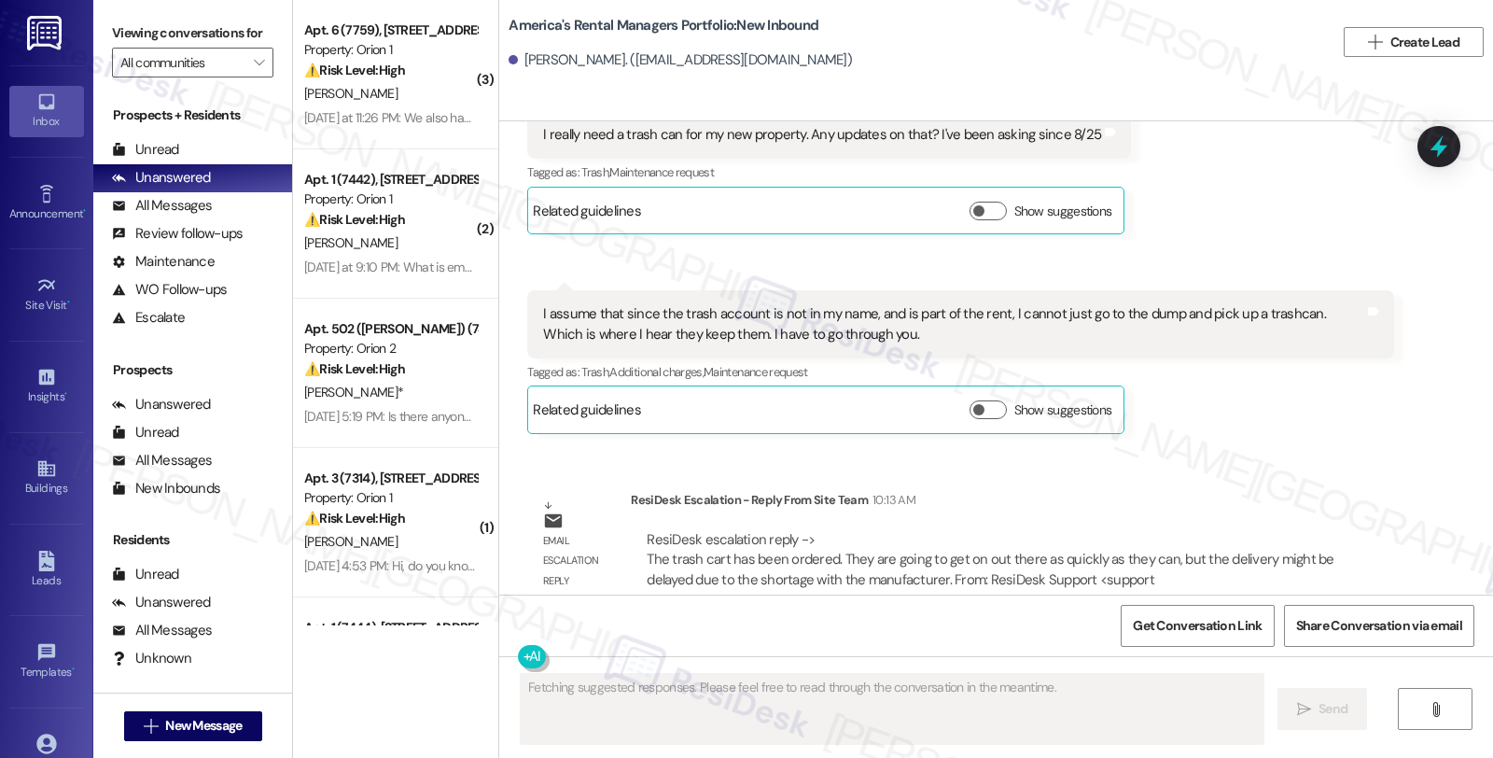
scroll to position [9201, 0]
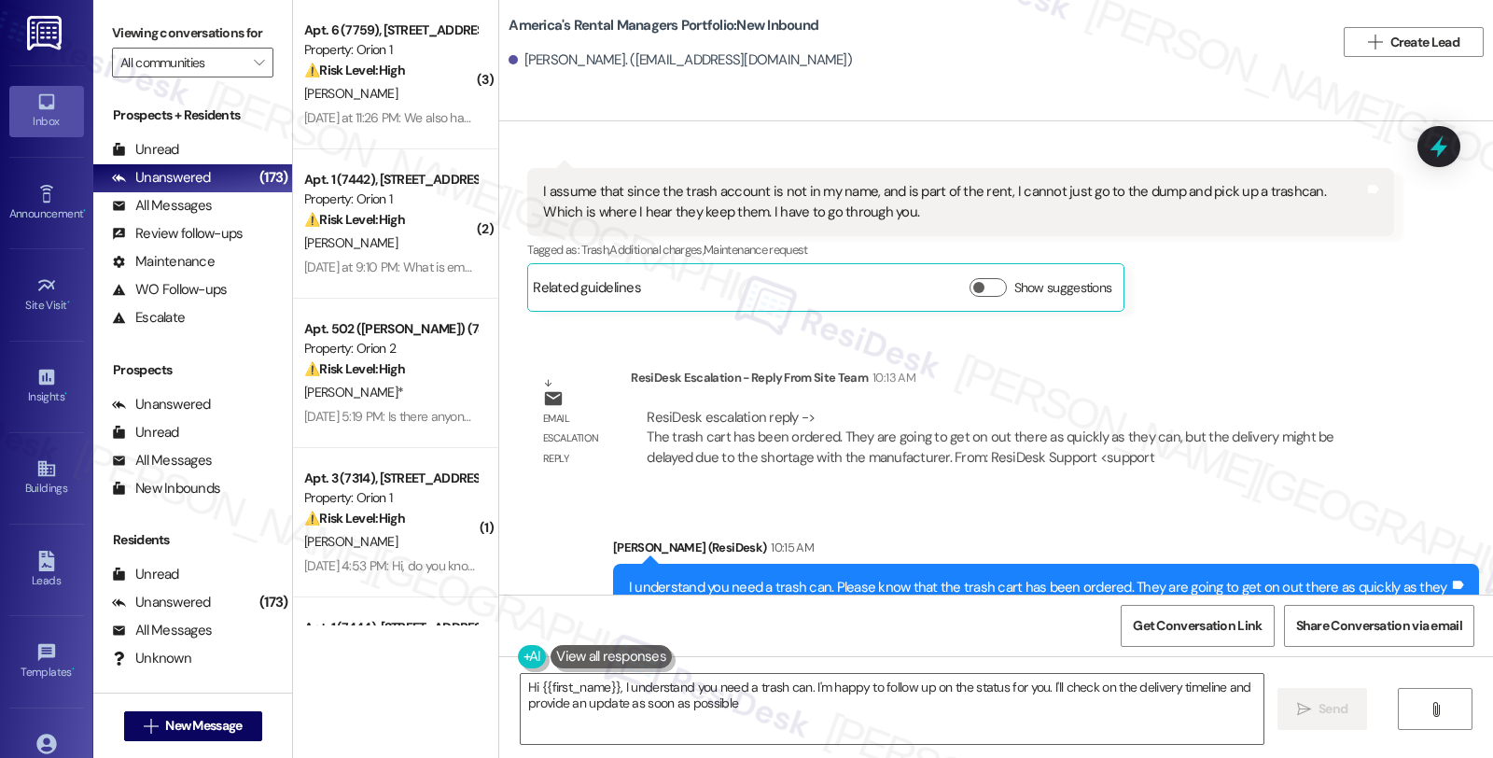
type textarea "Hi {{first_name}}, I understand you need a trash can. I'm happy to follow up on…"
